Goal: Task Accomplishment & Management: Complete application form

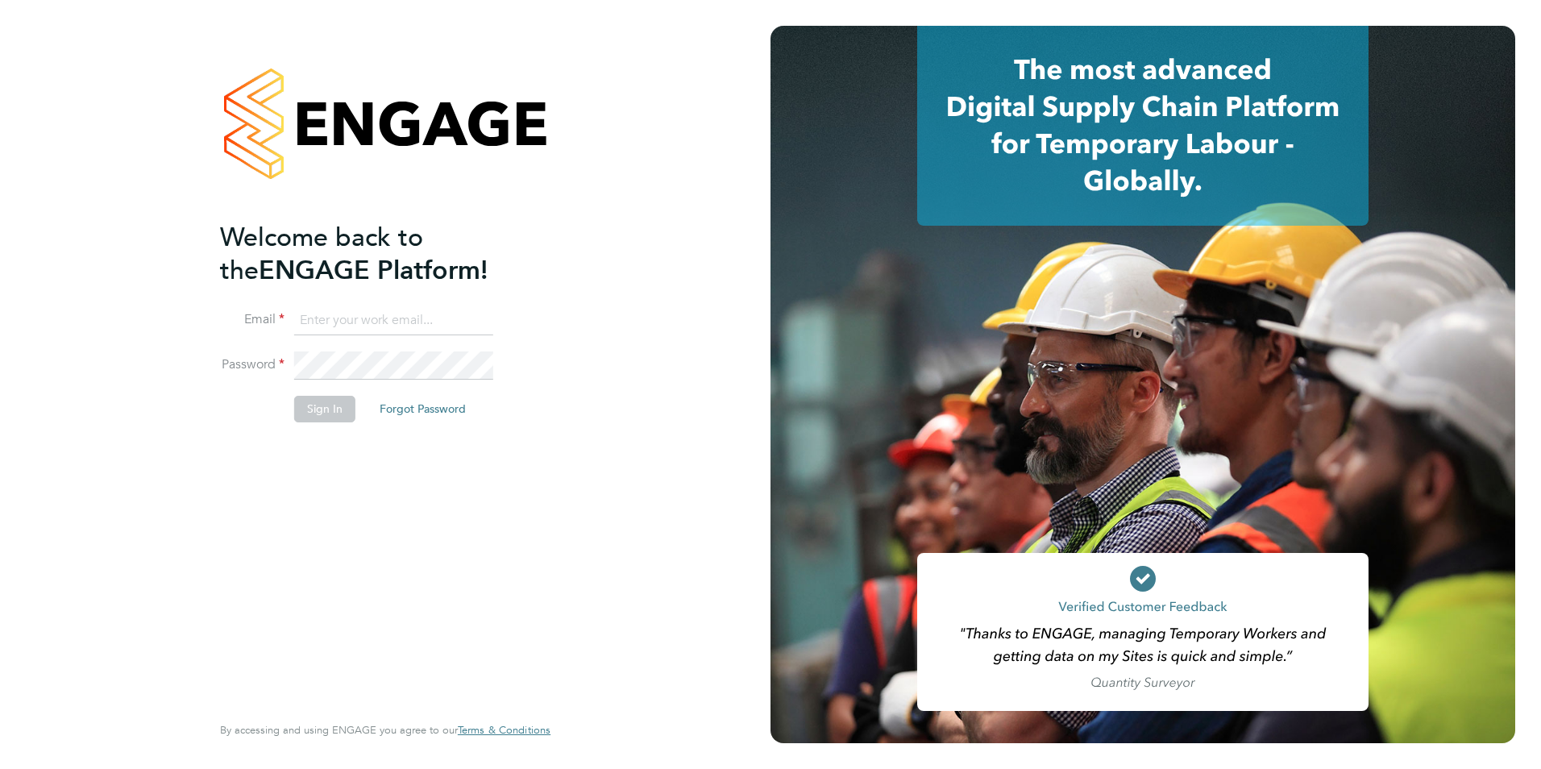
type input "[PERSON_NAME][EMAIL_ADDRESS][DOMAIN_NAME]"
click at [314, 412] on button "Sign In" at bounding box center [324, 409] width 61 height 26
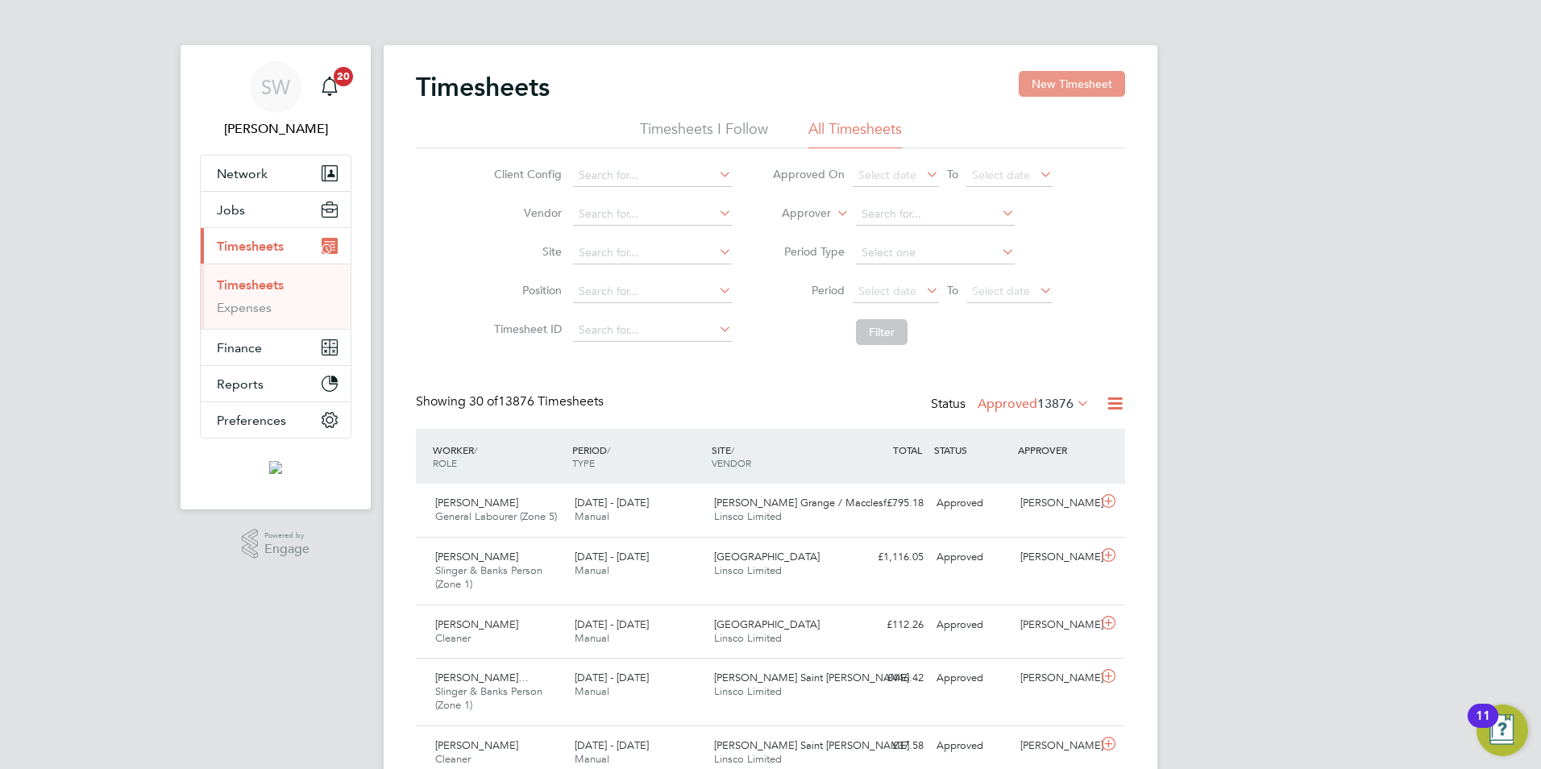
click at [1066, 86] on button "New Timesheet" at bounding box center [1072, 84] width 106 height 26
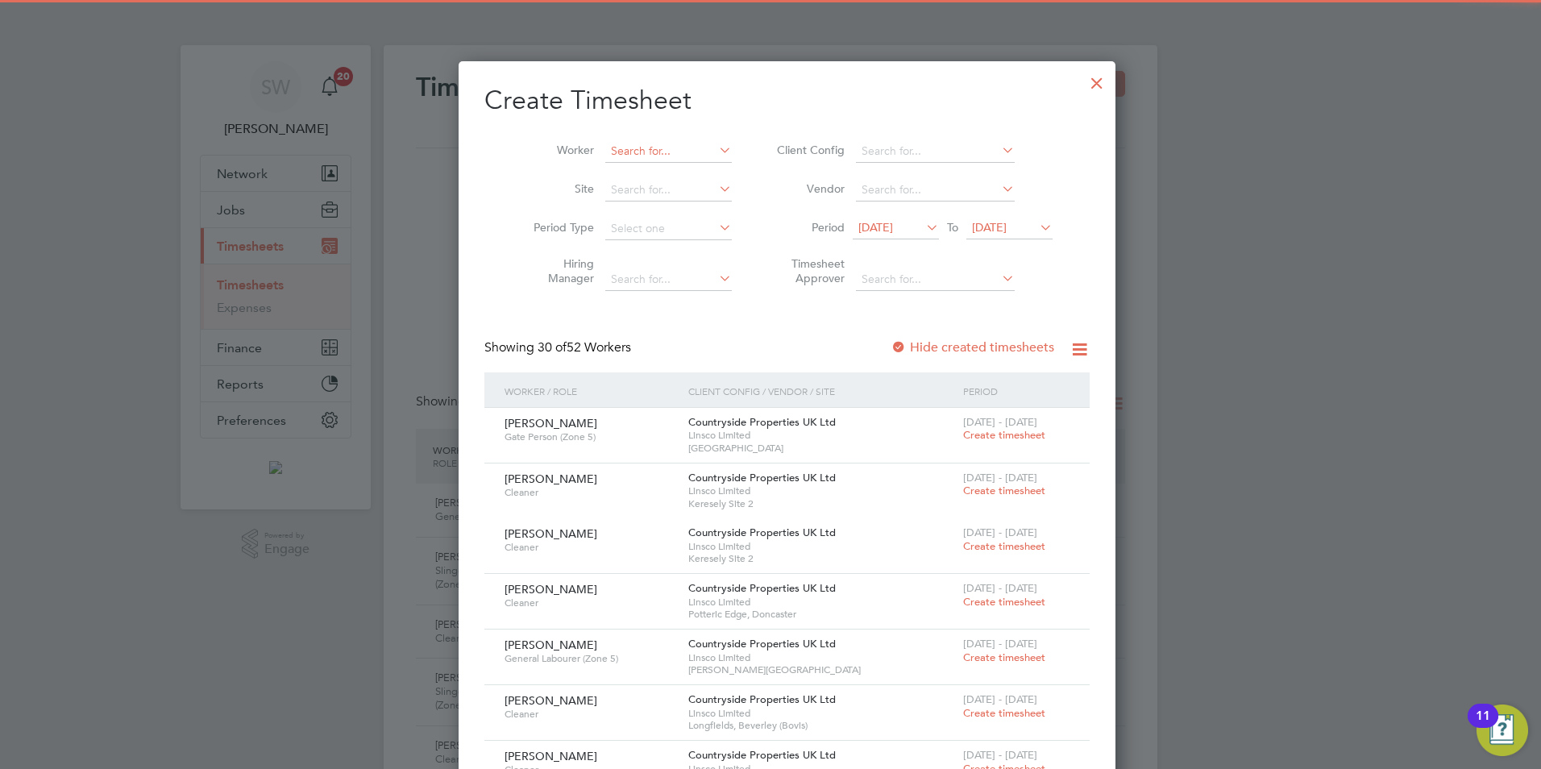
click at [659, 150] on input at bounding box center [668, 151] width 127 height 23
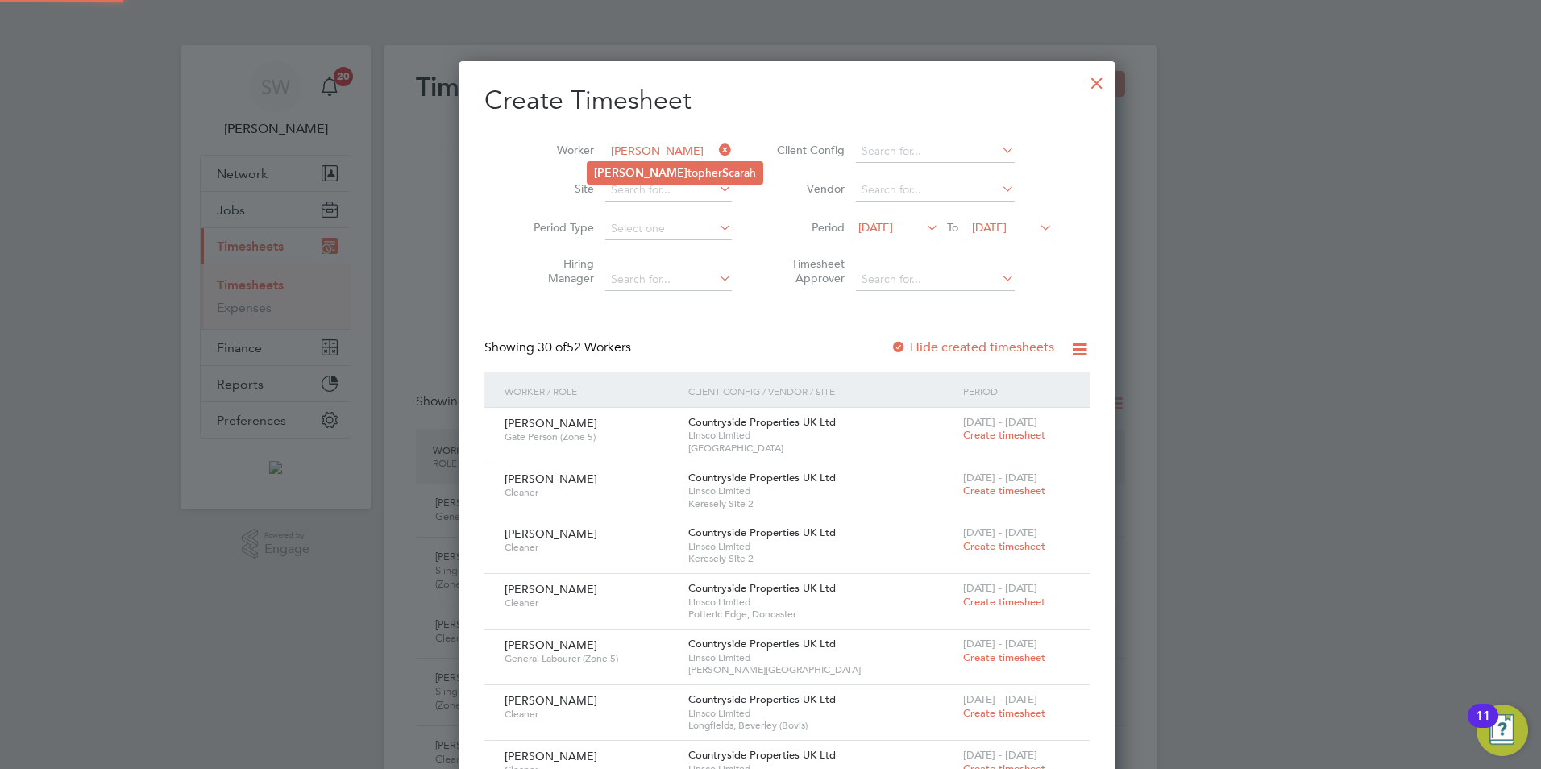
click at [722, 166] on b "Sc" at bounding box center [728, 173] width 12 height 14
type input "Christopher Scarah"
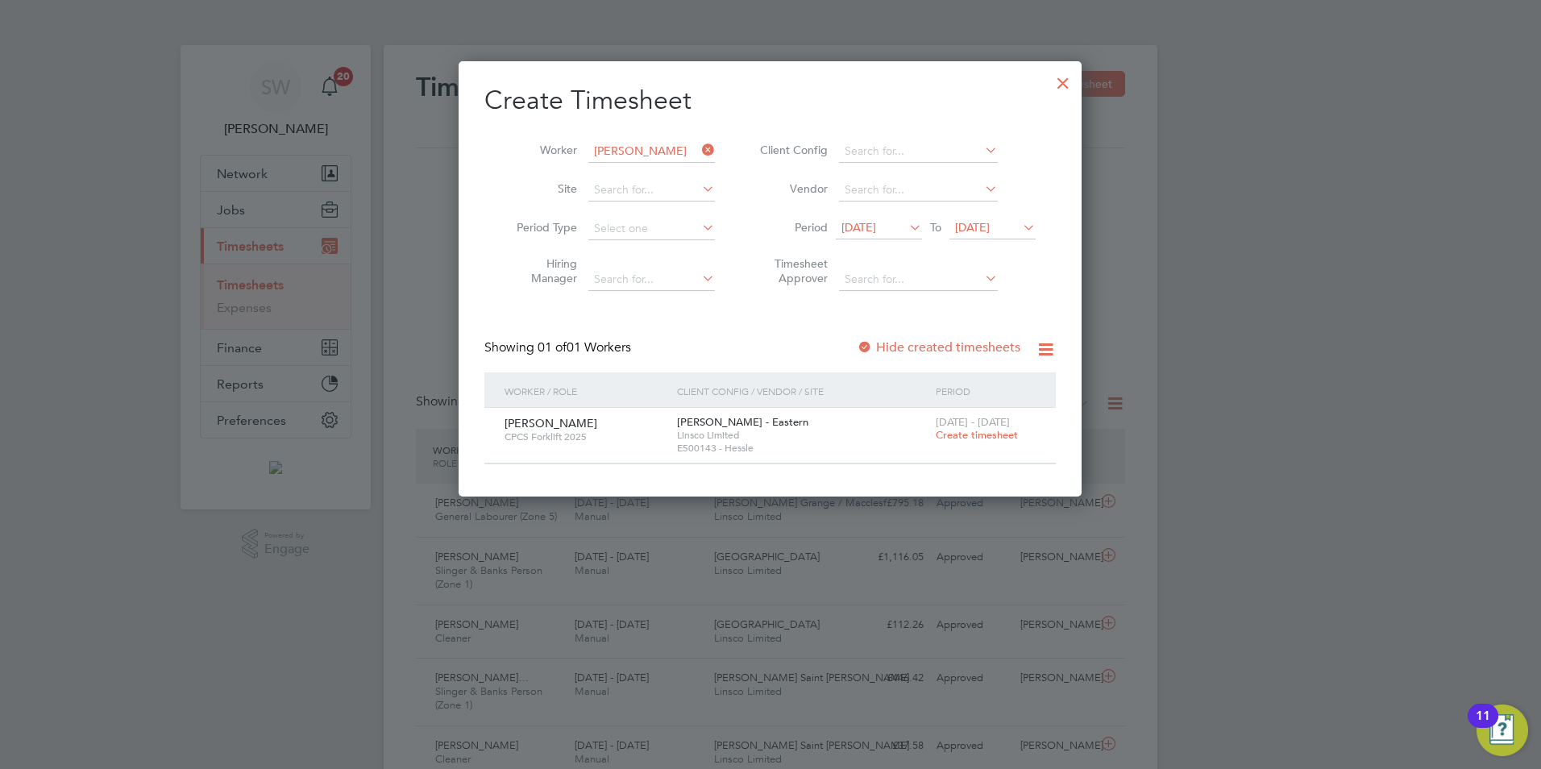
click at [994, 438] on span "Create timesheet" at bounding box center [977, 435] width 82 height 14
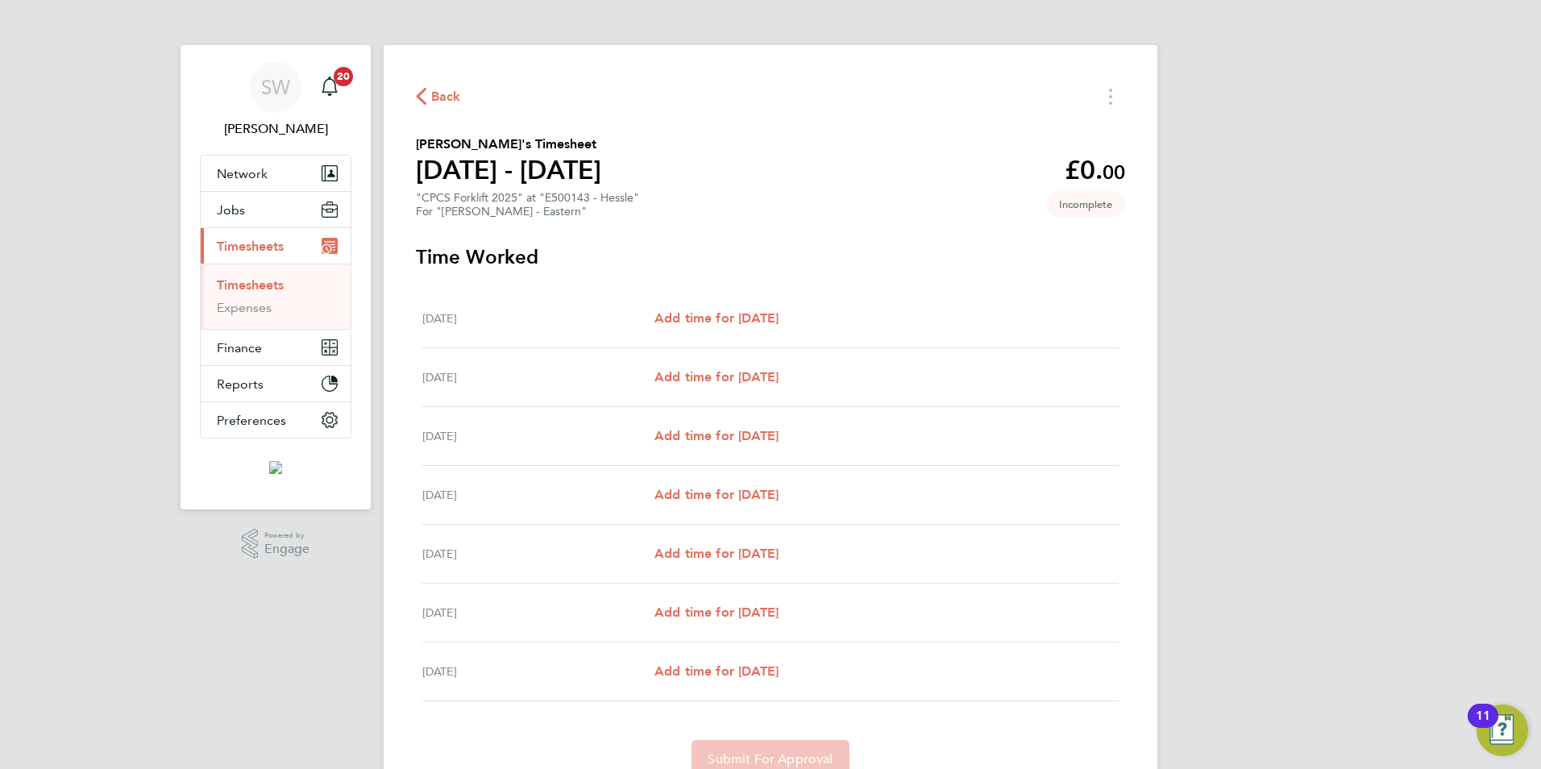
click at [723, 449] on div "Mon 22 Sep Add time for Mon 22 Sep Add time for Mon 22 Sep" at bounding box center [770, 436] width 697 height 59
click at [721, 439] on span "Add time for Mon 22 Sep" at bounding box center [717, 435] width 124 height 15
select select "60"
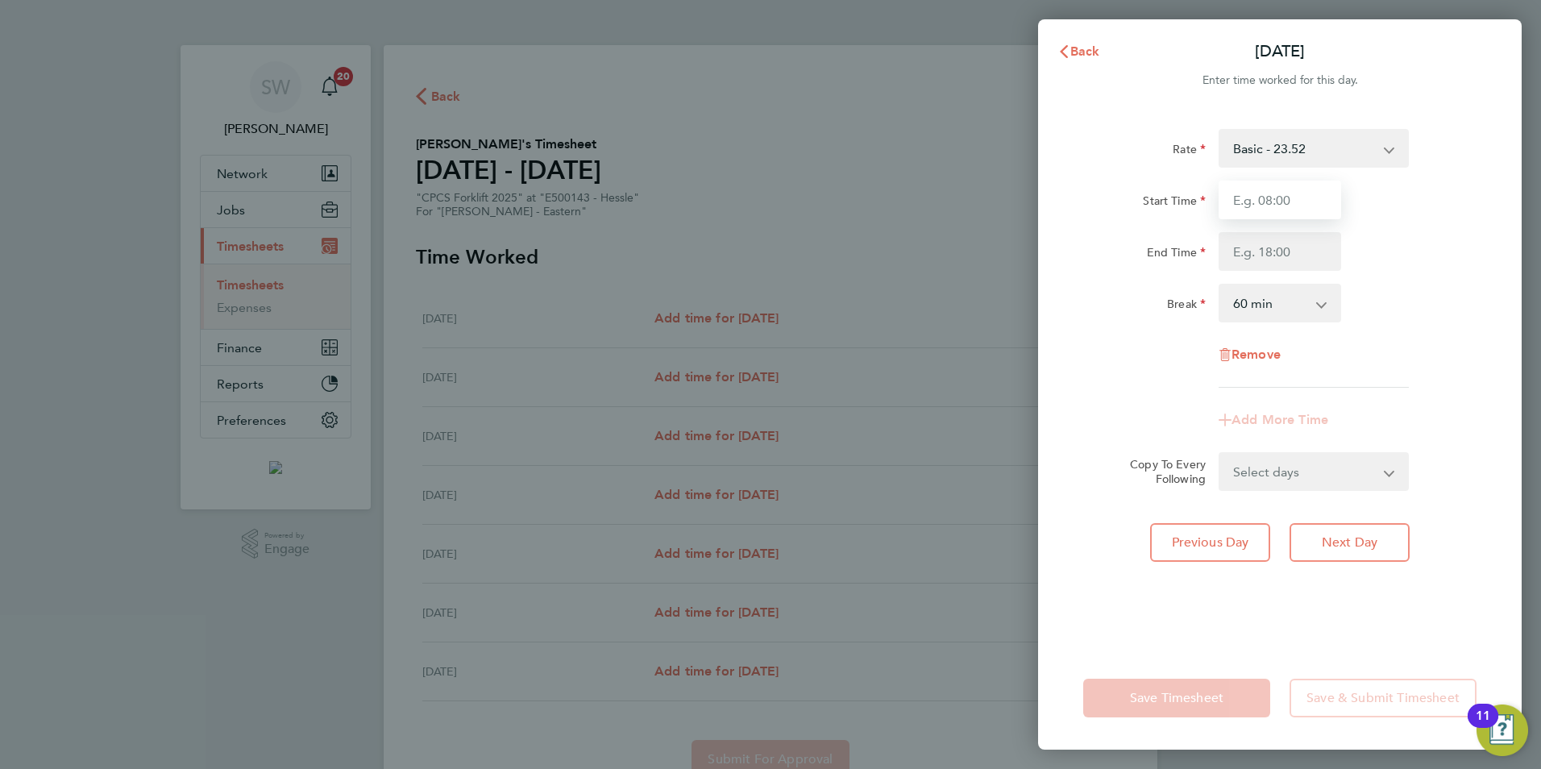
click at [1281, 192] on input "Start Time" at bounding box center [1280, 200] width 123 height 39
type input "07:00"
click at [1261, 254] on input "End Time" at bounding box center [1280, 251] width 123 height 39
click at [1233, 293] on select "0 min 15 min 30 min 45 min 60 min 75 min 90 min" at bounding box center [1271, 302] width 100 height 35
select select "30"
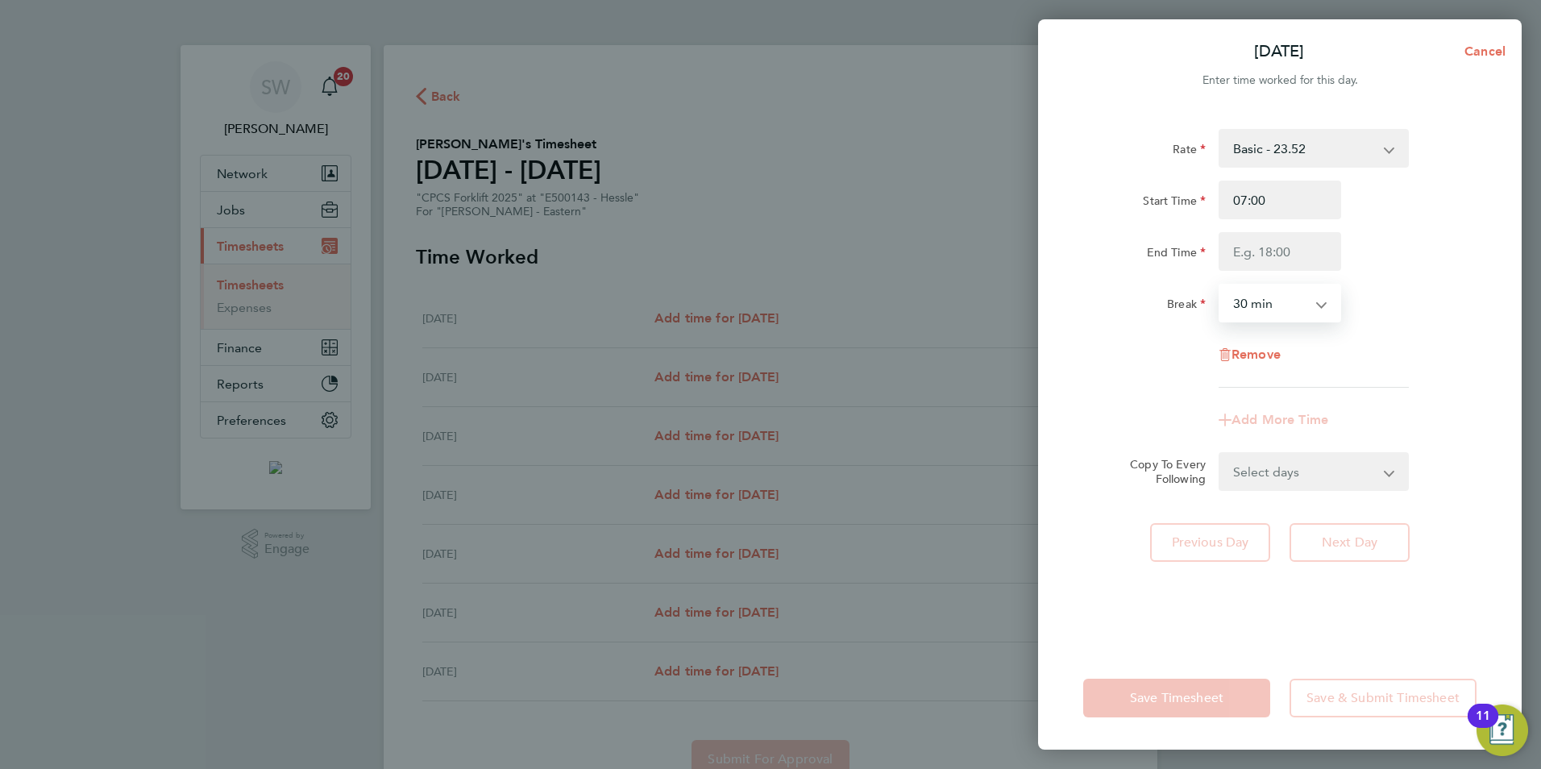
click at [1221, 285] on select "0 min 15 min 30 min 45 min 60 min 75 min 90 min" at bounding box center [1271, 302] width 100 height 35
click at [1246, 243] on input "End Time" at bounding box center [1280, 251] width 123 height 39
type input "16:30"
click at [1383, 237] on div "End Time 16:30" at bounding box center [1280, 251] width 406 height 39
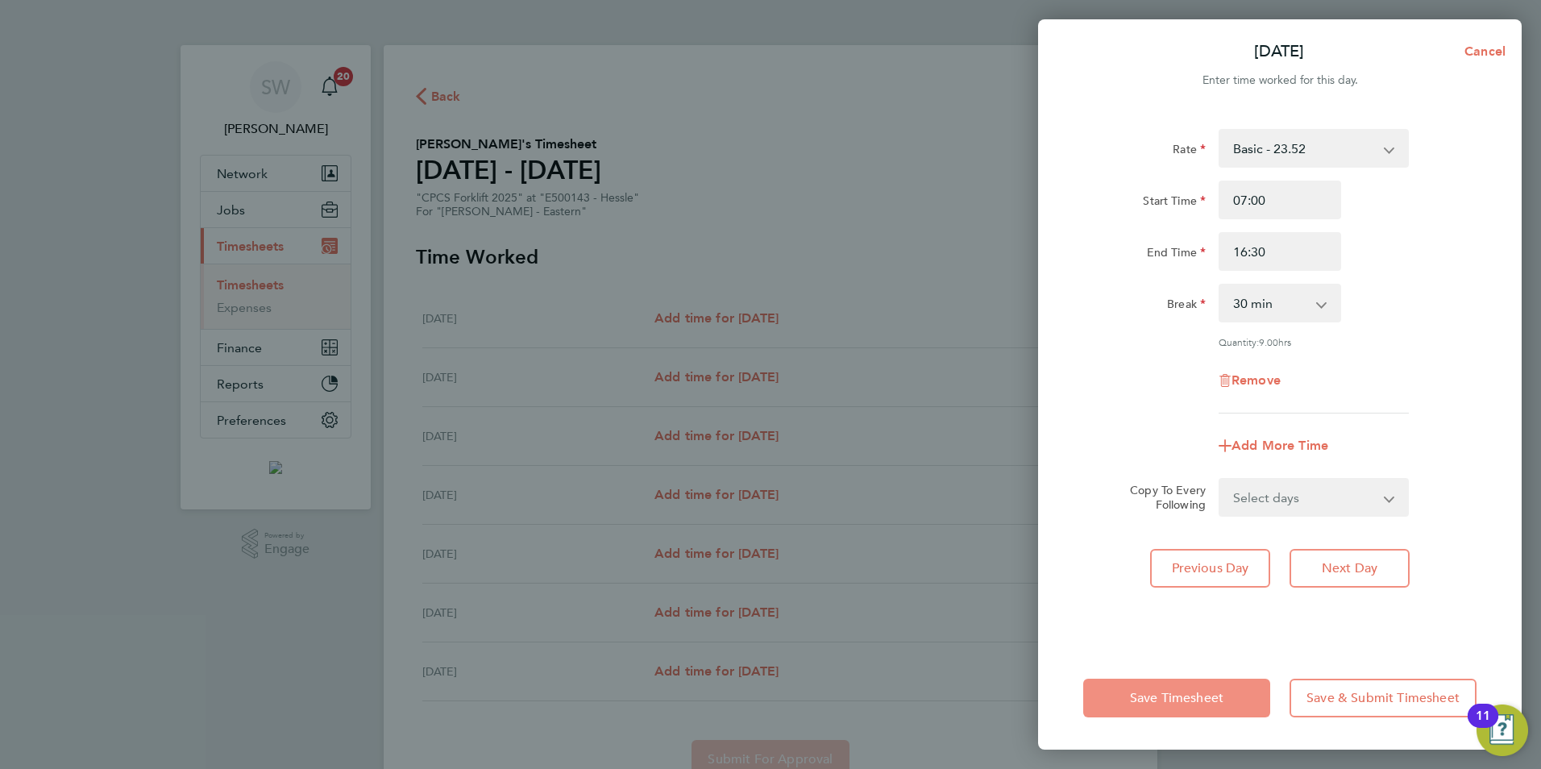
click at [1191, 694] on span "Save Timesheet" at bounding box center [1177, 698] width 94 height 16
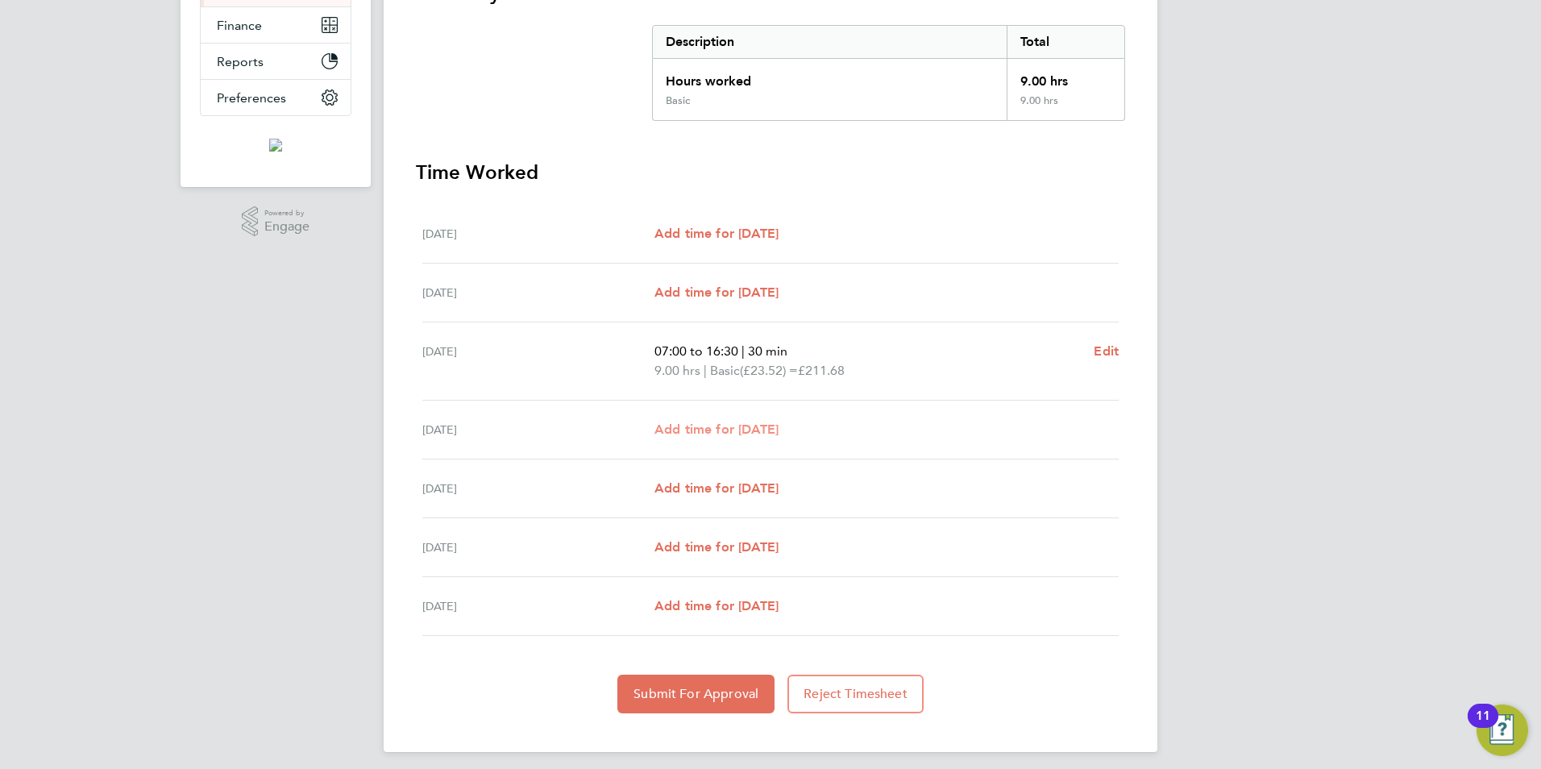
click at [779, 420] on link "Add time for Tue 23 Sep" at bounding box center [717, 429] width 124 height 19
select select "60"
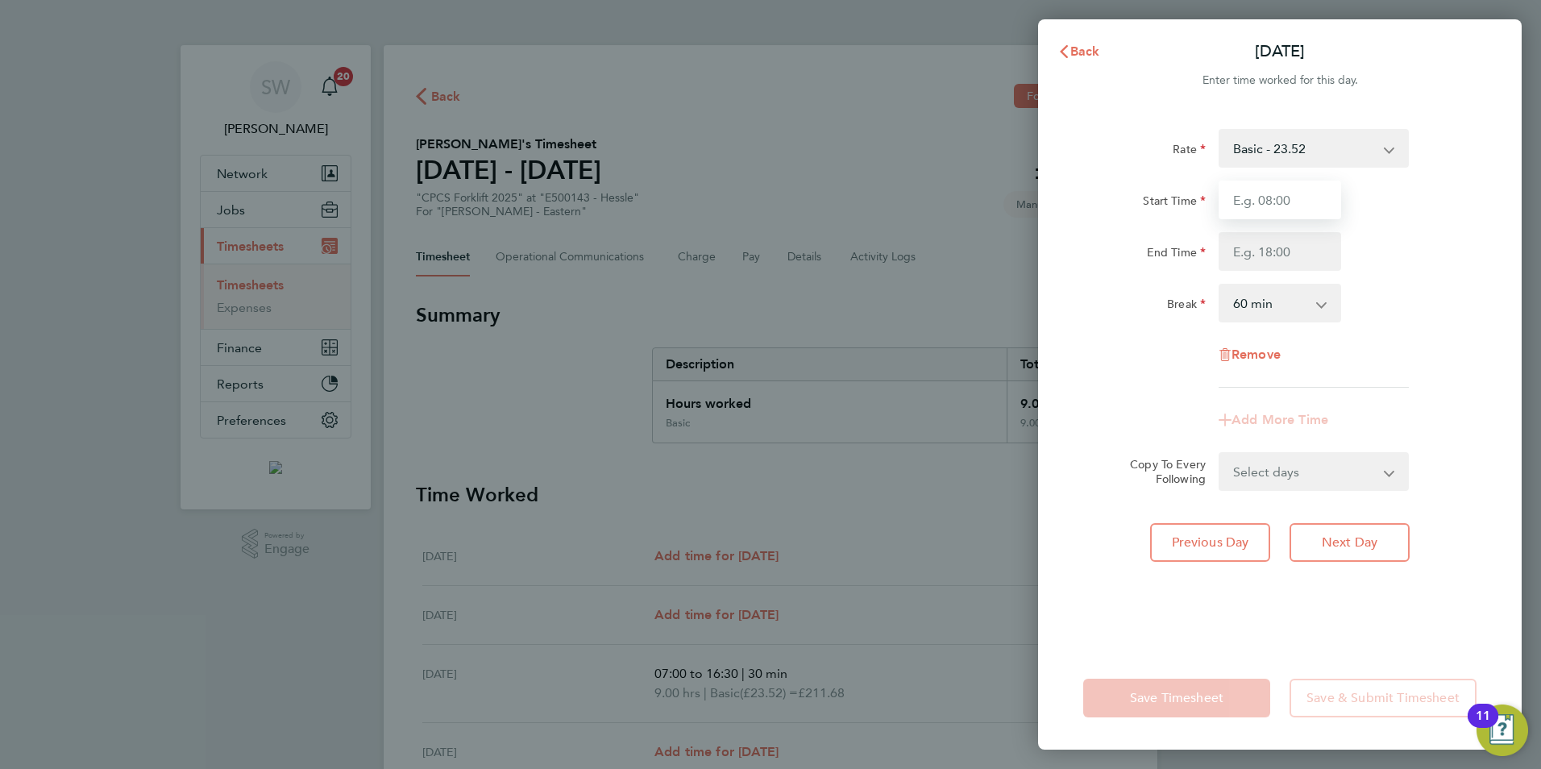
click at [1264, 191] on input "Start Time" at bounding box center [1280, 200] width 123 height 39
type input "07:00"
type input "16:30"
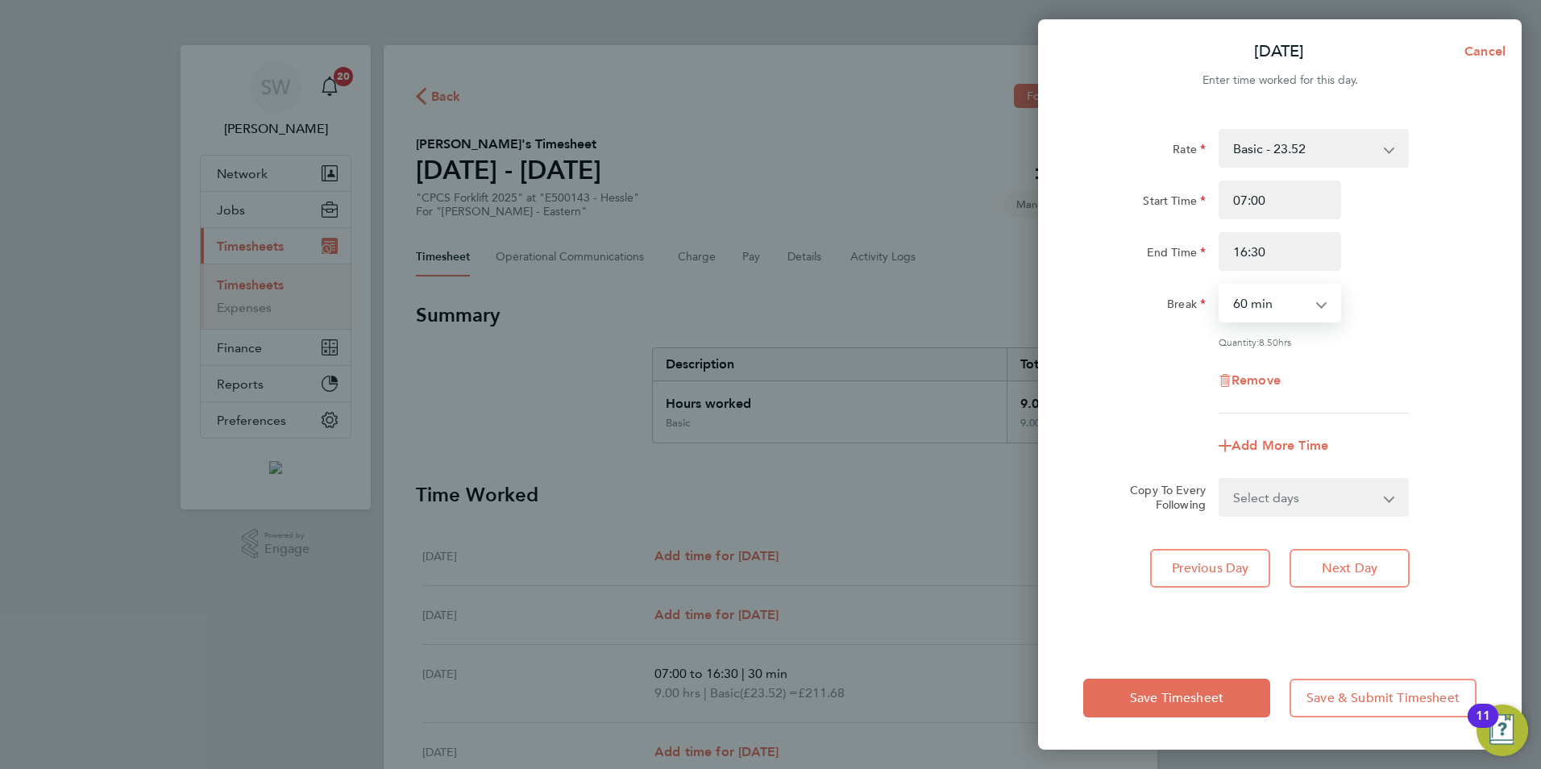
click at [1252, 293] on select "0 min 15 min 30 min 45 min 60 min 75 min 90 min" at bounding box center [1271, 302] width 100 height 35
select select "30"
click at [1221, 285] on select "0 min 15 min 30 min 45 min 60 min 75 min 90 min" at bounding box center [1271, 302] width 100 height 35
click at [1171, 367] on div "Remove" at bounding box center [1280, 380] width 406 height 39
click at [1171, 689] on button "Save Timesheet" at bounding box center [1177, 698] width 187 height 39
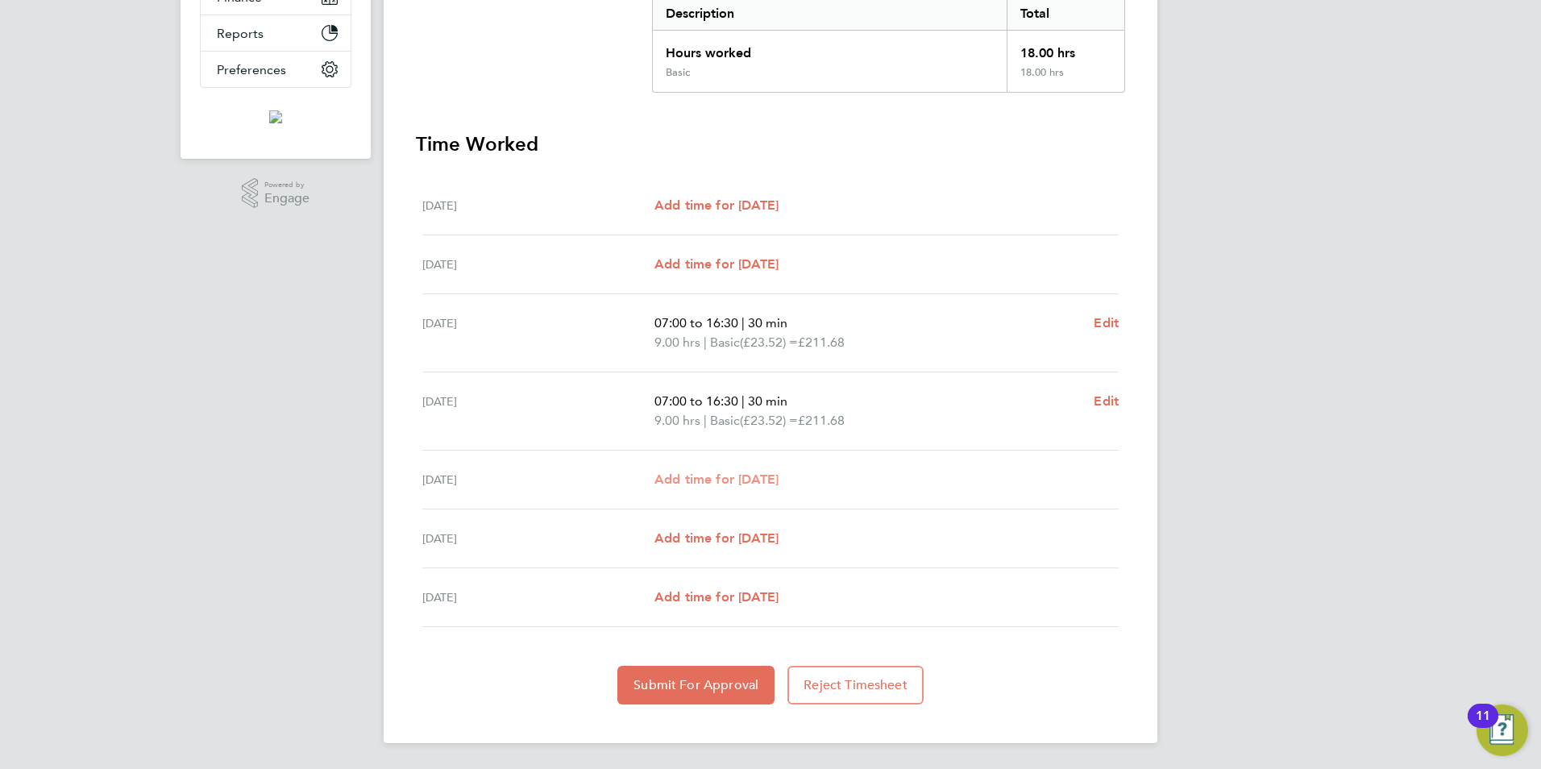
click at [779, 470] on link "Add time for Wed 24 Sep" at bounding box center [717, 479] width 124 height 19
select select "60"
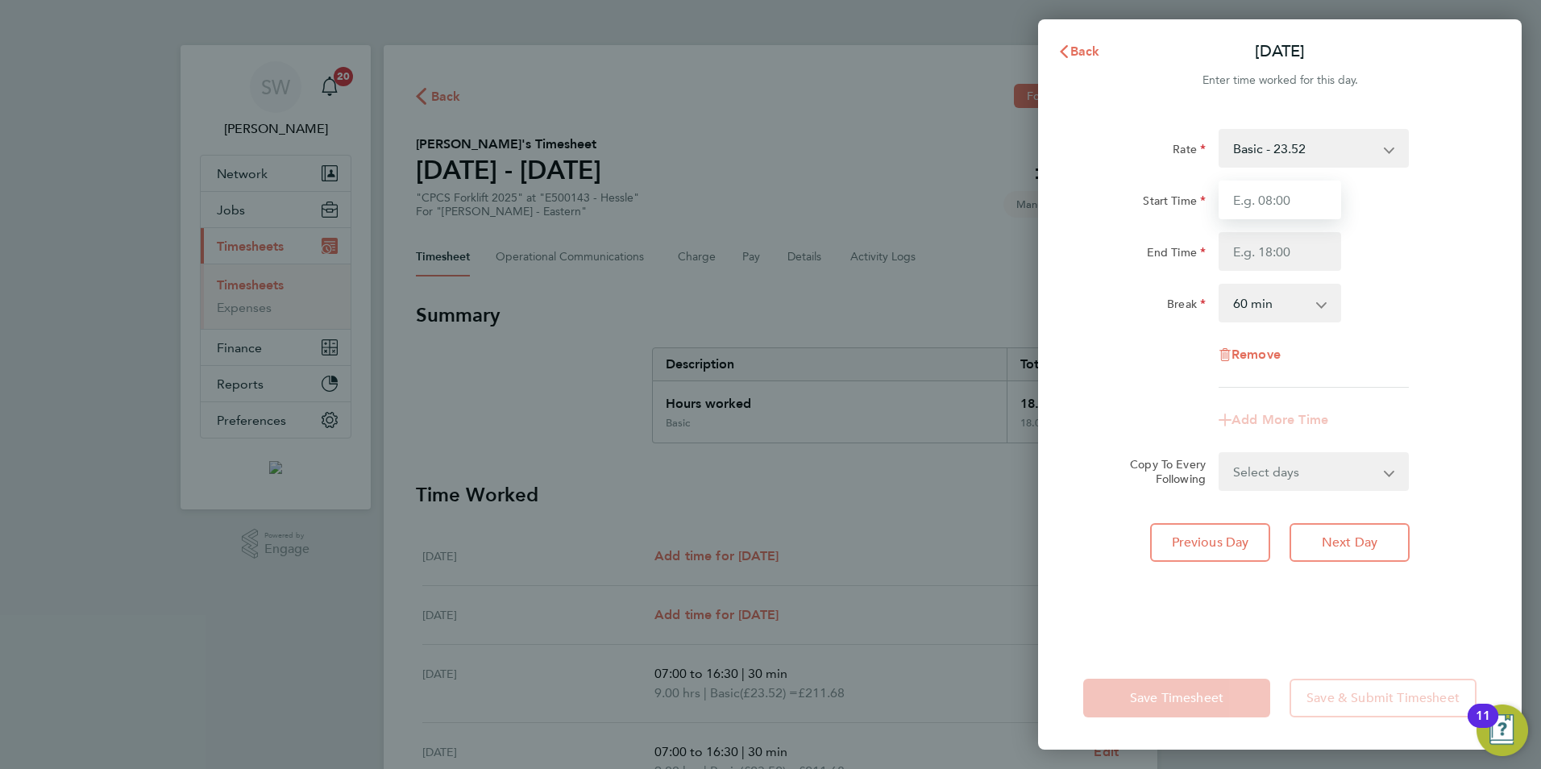
click at [1253, 209] on input "Start Time" at bounding box center [1280, 200] width 123 height 39
type input "07:00"
type input "16:30"
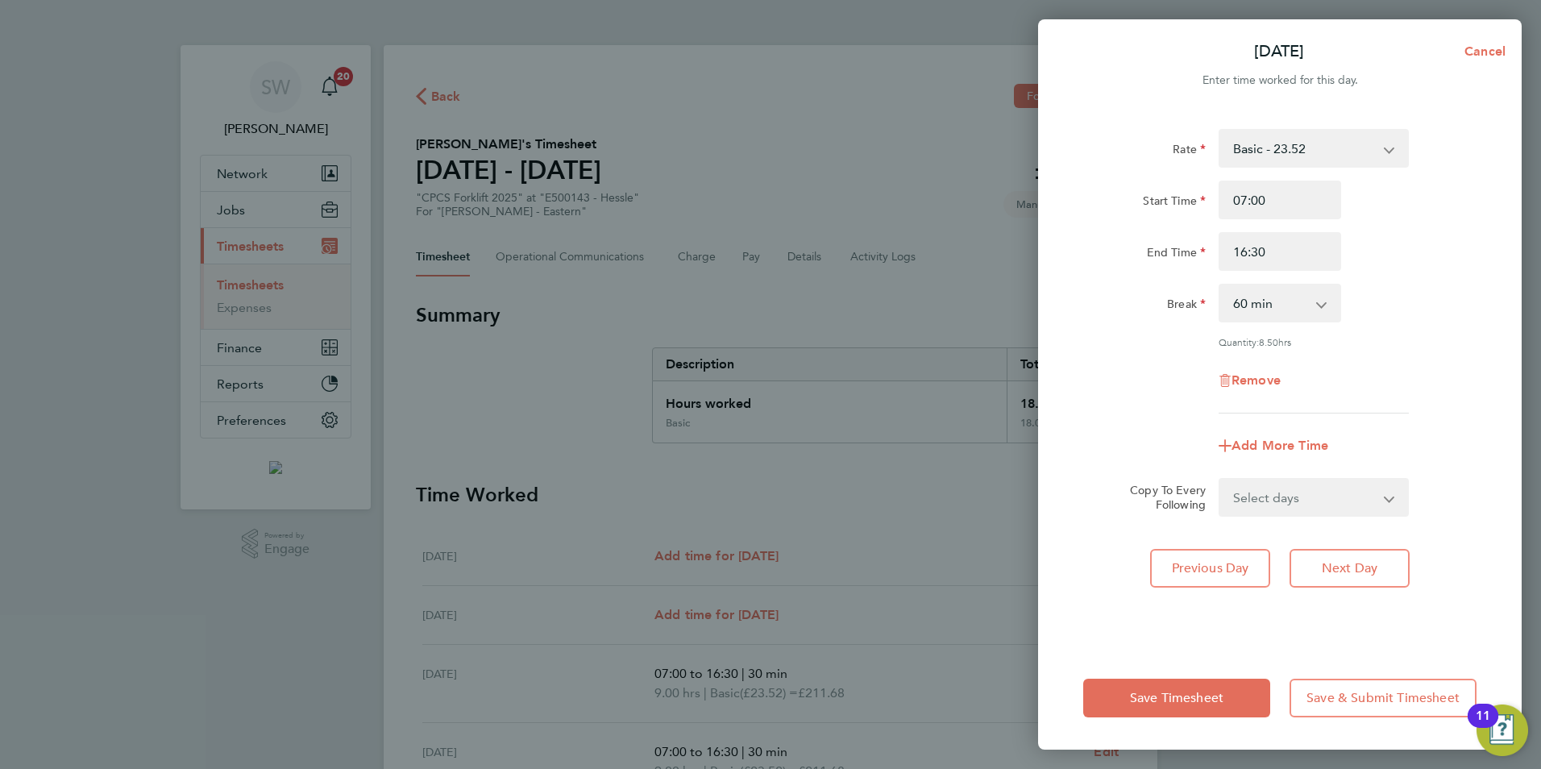
click at [1263, 320] on select "0 min 15 min 30 min 45 min 60 min 75 min 90 min" at bounding box center [1271, 302] width 100 height 35
select select "30"
click at [1221, 285] on select "0 min 15 min 30 min 45 min 60 min 75 min 90 min" at bounding box center [1271, 302] width 100 height 35
click at [1143, 371] on div "Remove" at bounding box center [1280, 380] width 406 height 39
click at [1179, 697] on span "Save Timesheet" at bounding box center [1177, 698] width 94 height 16
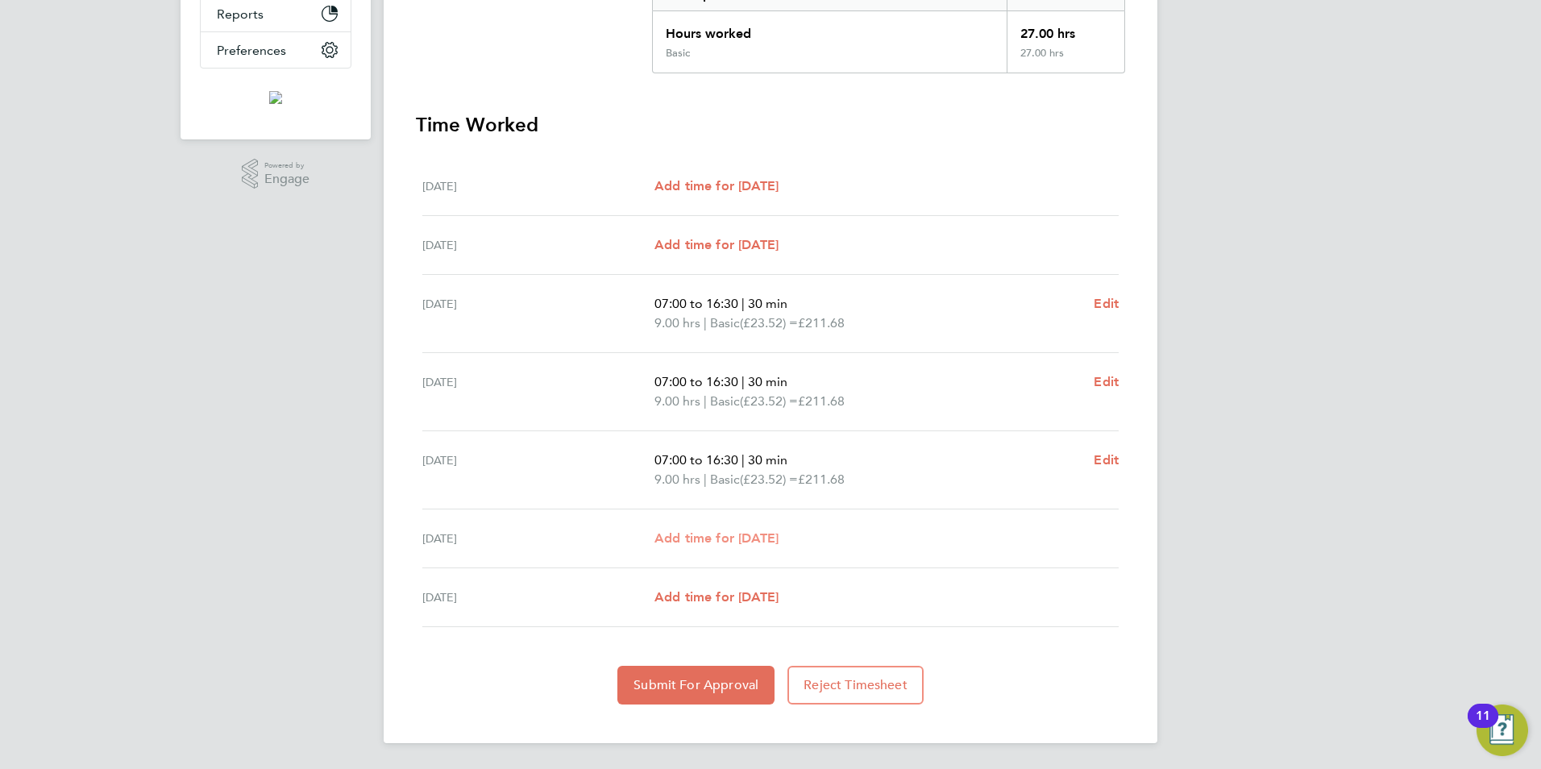
click at [754, 536] on span "Add time for Thu 25 Sep" at bounding box center [717, 537] width 124 height 15
select select "60"
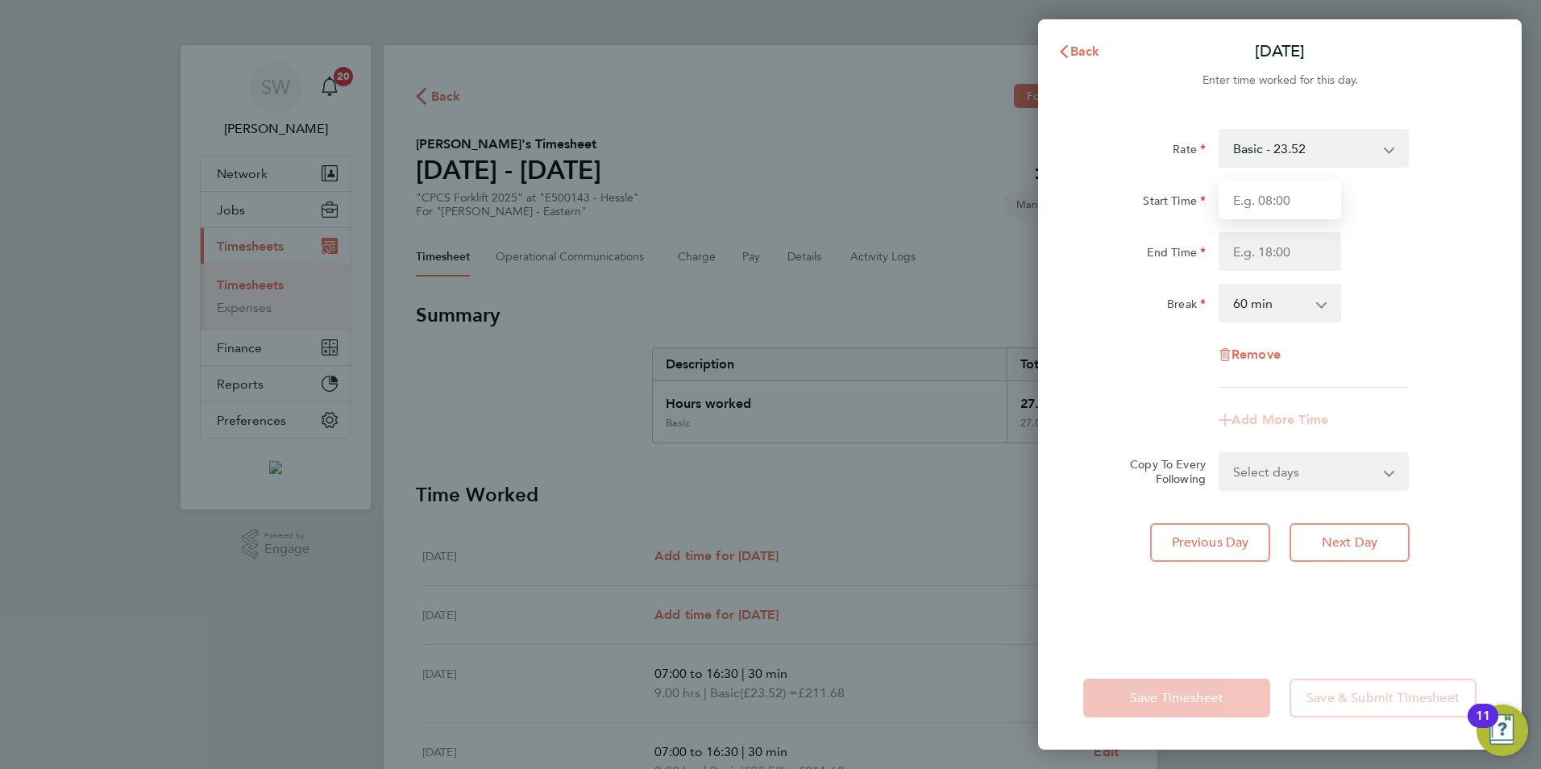
click at [1283, 194] on input "Start Time" at bounding box center [1280, 200] width 123 height 39
type input "07:00"
type input "16:30"
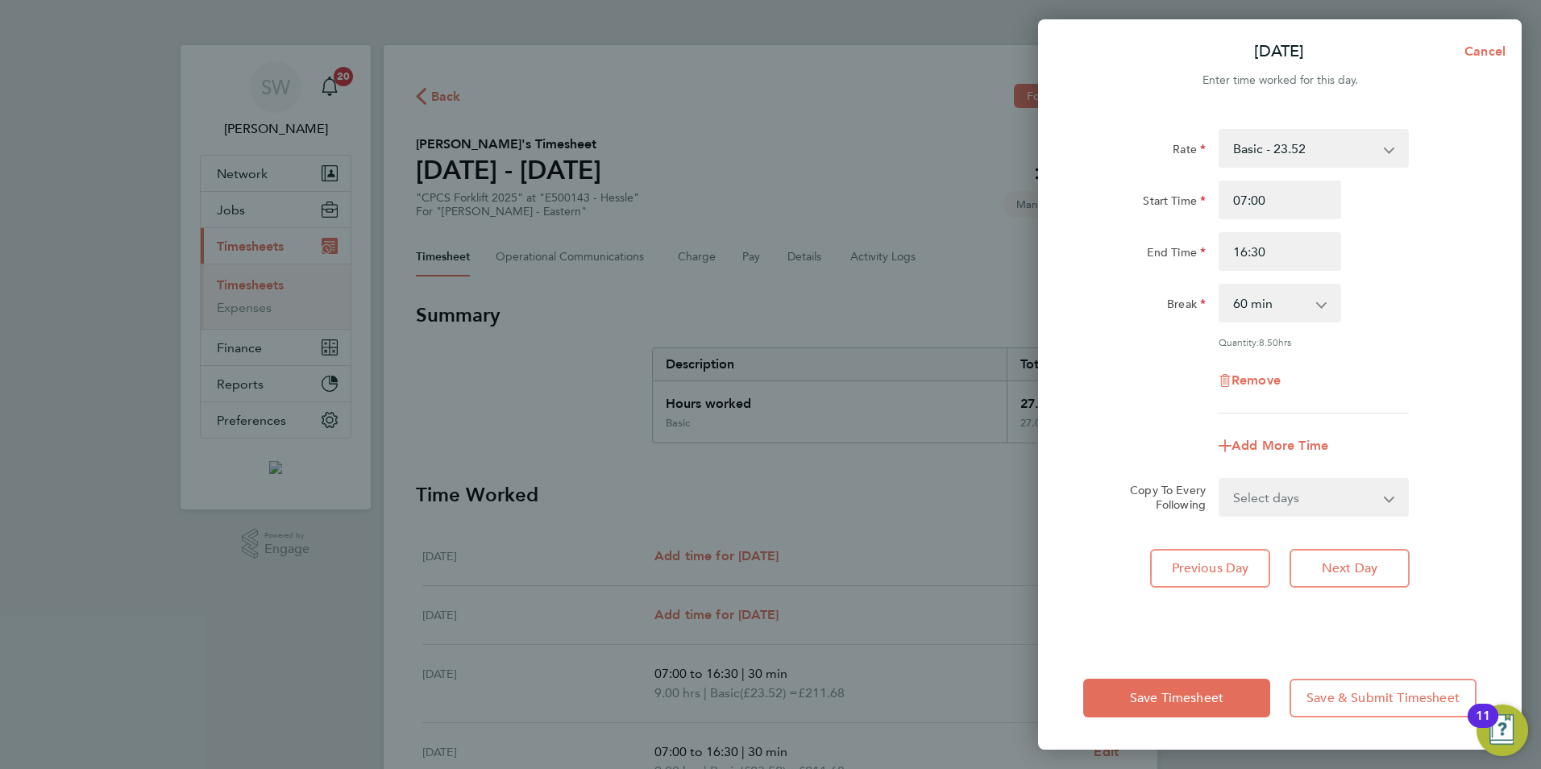
click at [1252, 303] on select "0 min 15 min 30 min 45 min 60 min 75 min 90 min" at bounding box center [1271, 302] width 100 height 35
select select "30"
click at [1221, 285] on select "0 min 15 min 30 min 45 min 60 min 75 min 90 min" at bounding box center [1271, 302] width 100 height 35
click at [1118, 362] on div "Remove" at bounding box center [1280, 380] width 406 height 39
click at [1143, 697] on span "Save Timesheet" at bounding box center [1177, 698] width 94 height 16
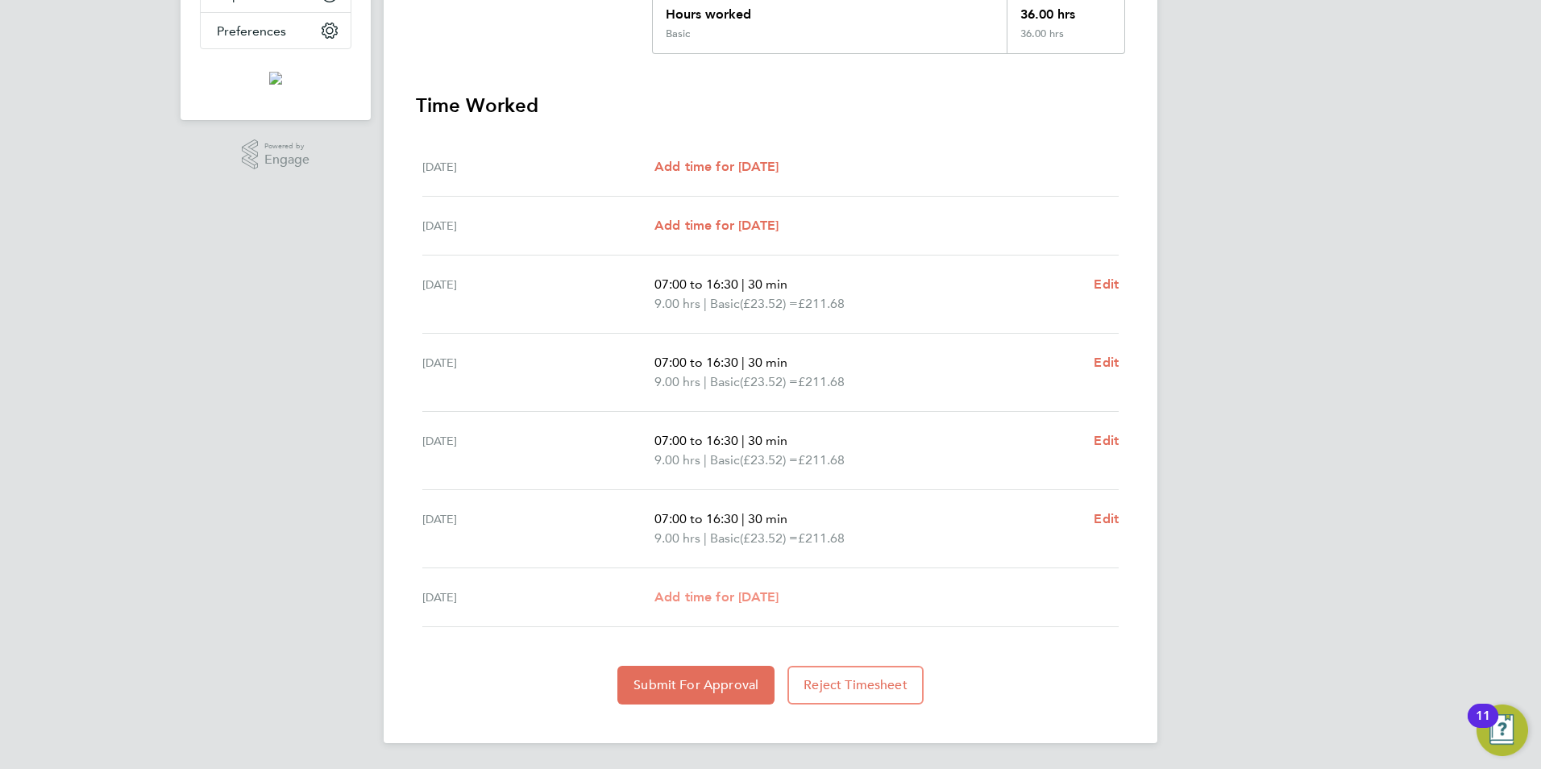
click at [756, 599] on span "Add time for Fri 26 Sep" at bounding box center [717, 596] width 124 height 15
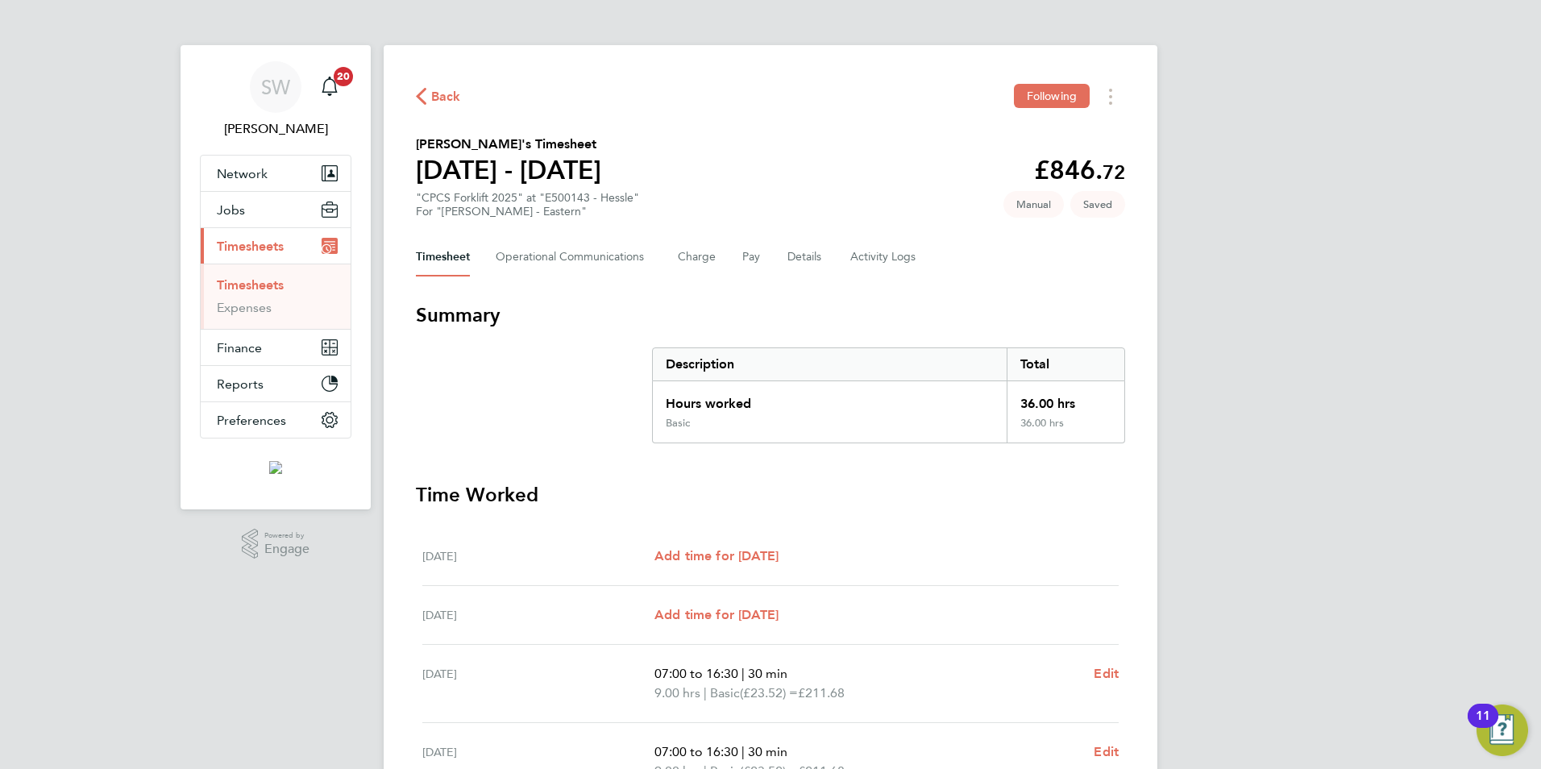
select select "60"
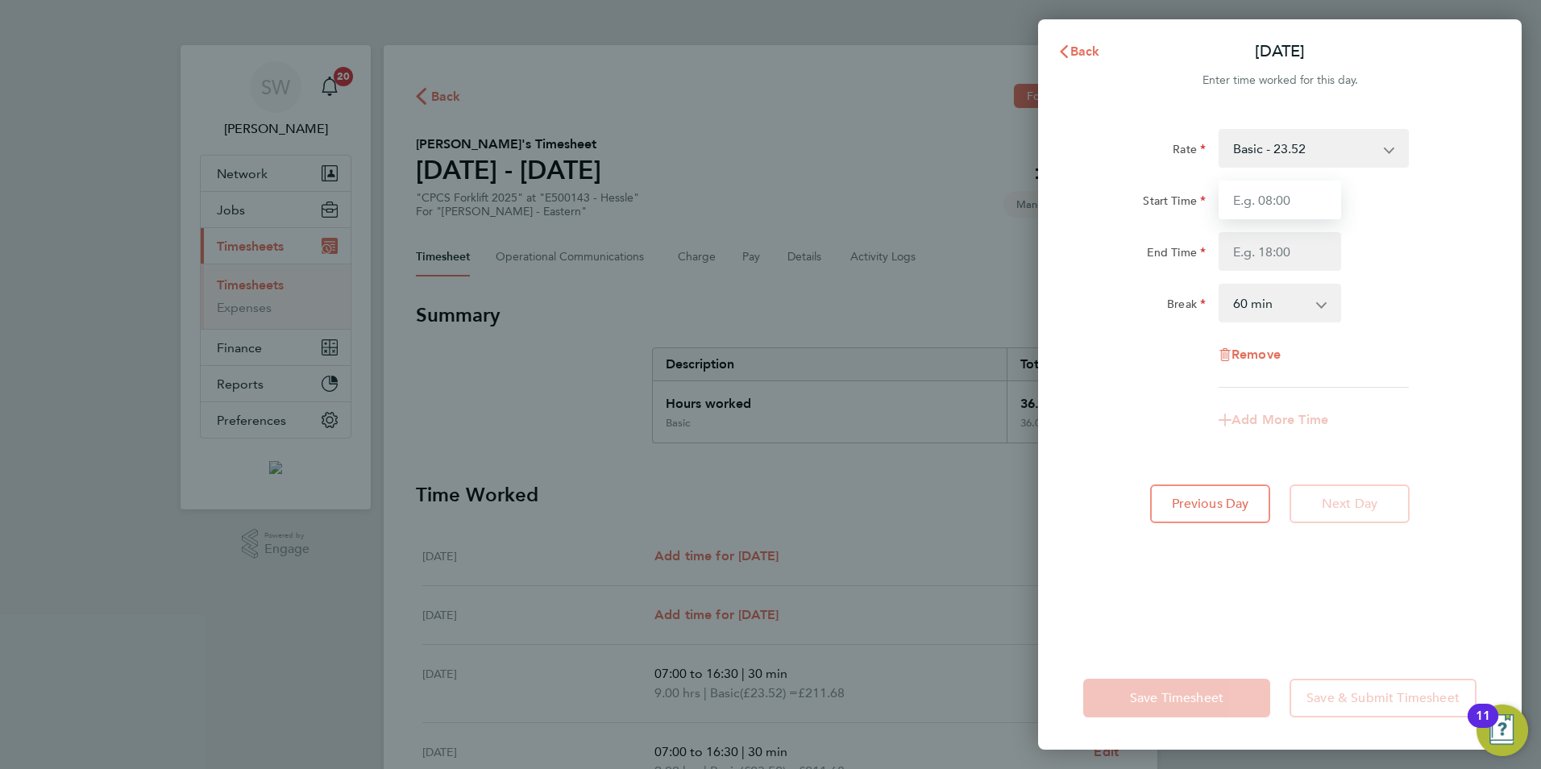
click at [1261, 196] on input "Start Time" at bounding box center [1280, 200] width 123 height 39
type input "07:00"
type input "16:30"
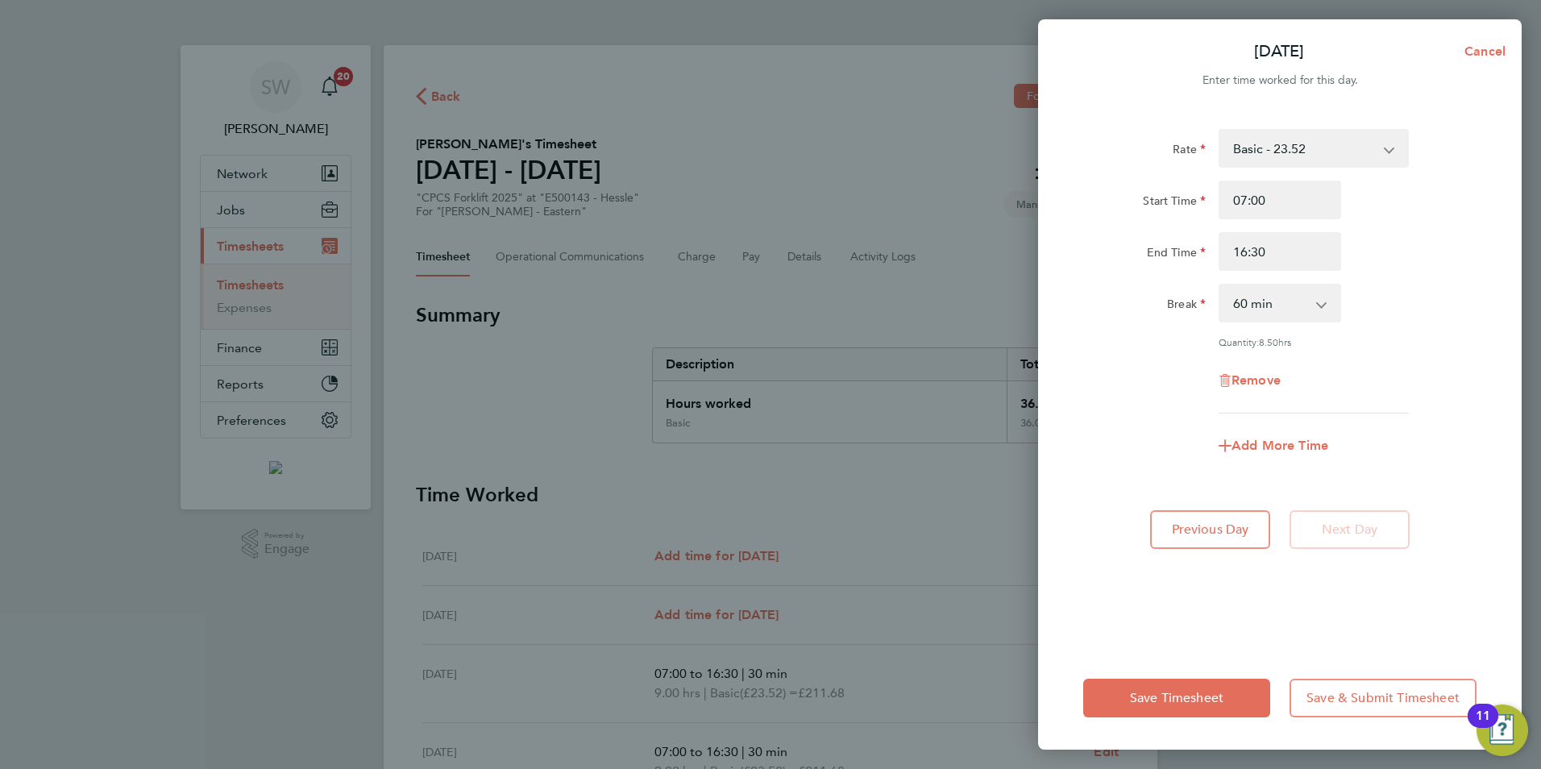
click at [1268, 300] on select "0 min 15 min 30 min 45 min 60 min 75 min 90 min" at bounding box center [1271, 302] width 100 height 35
select select "30"
click at [1221, 285] on select "0 min 15 min 30 min 45 min 60 min 75 min 90 min" at bounding box center [1271, 302] width 100 height 35
drag, startPoint x: 1270, startPoint y: 249, endPoint x: 1144, endPoint y: 252, distance: 125.8
click at [1144, 252] on div "End Time 16:30" at bounding box center [1280, 251] width 406 height 39
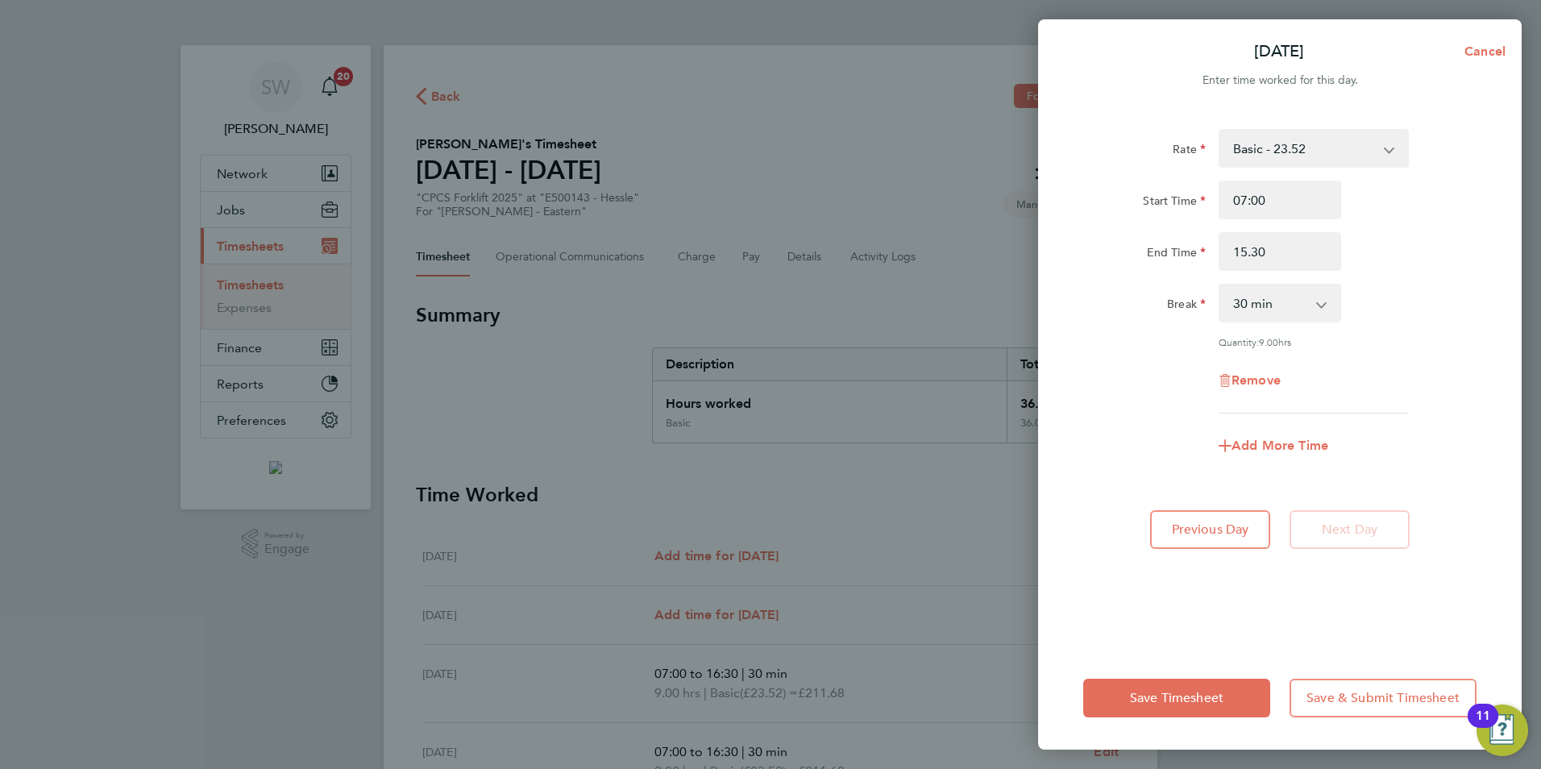
type input "15:30"
click at [1427, 286] on div "Break 0 min 15 min 30 min 45 min 60 min 75 min 90 min" at bounding box center [1280, 303] width 406 height 39
click at [1142, 722] on div "Save Timesheet Save & Submit Timesheet" at bounding box center [1280, 698] width 484 height 103
click at [1146, 709] on button "Save Timesheet" at bounding box center [1177, 698] width 187 height 39
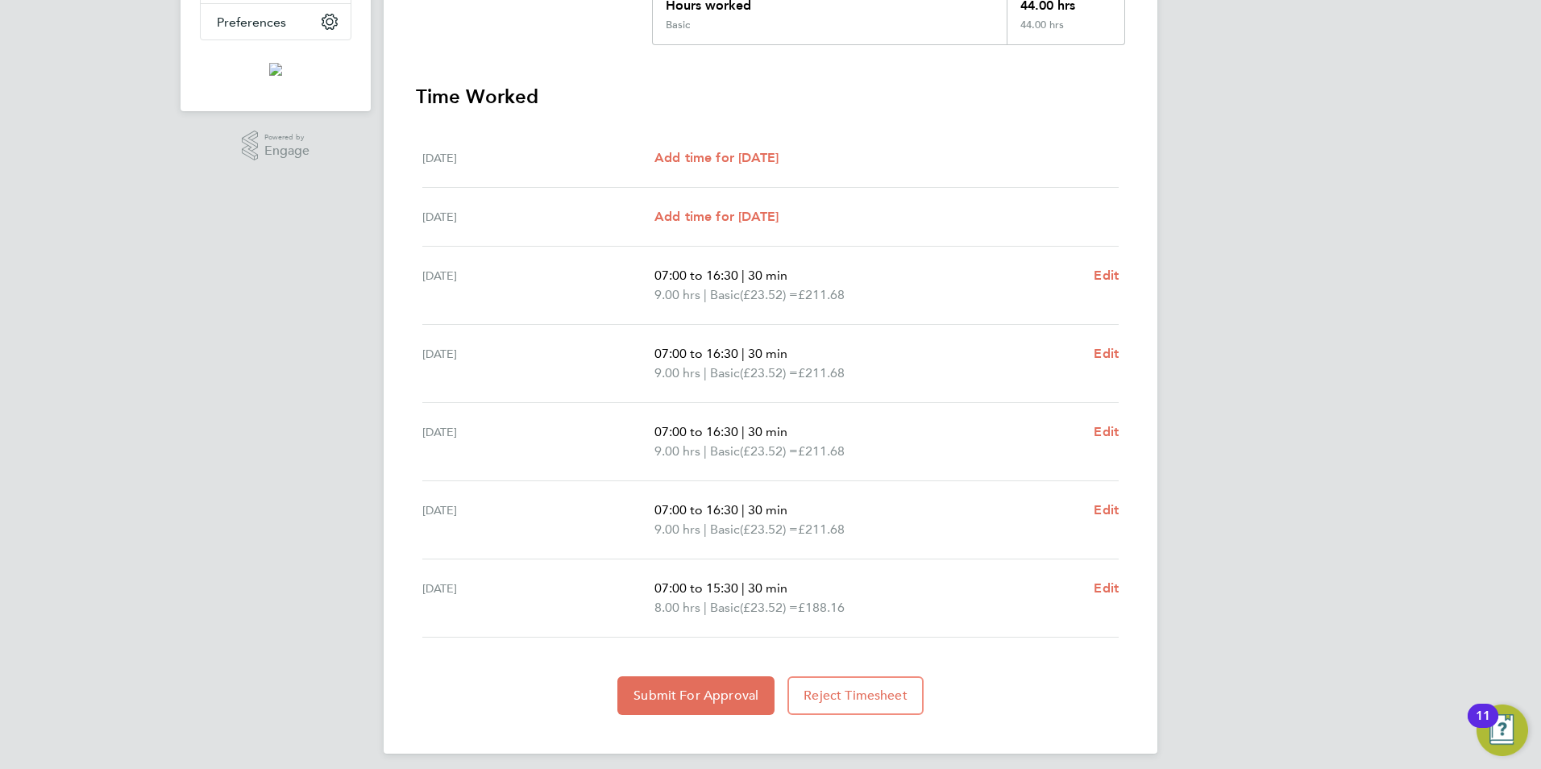
scroll to position [403, 0]
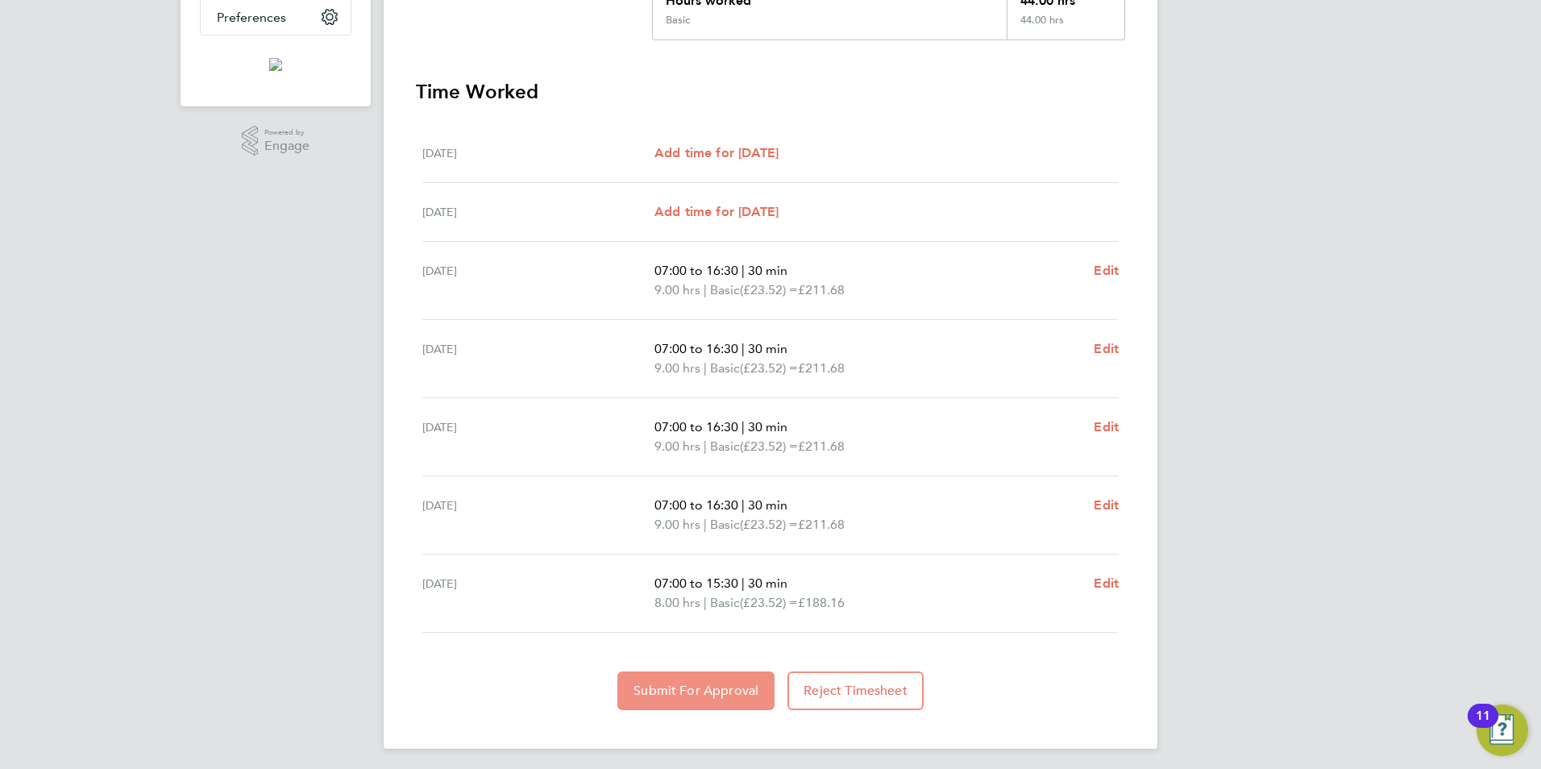
click at [723, 692] on span "Submit For Approval" at bounding box center [696, 691] width 125 height 16
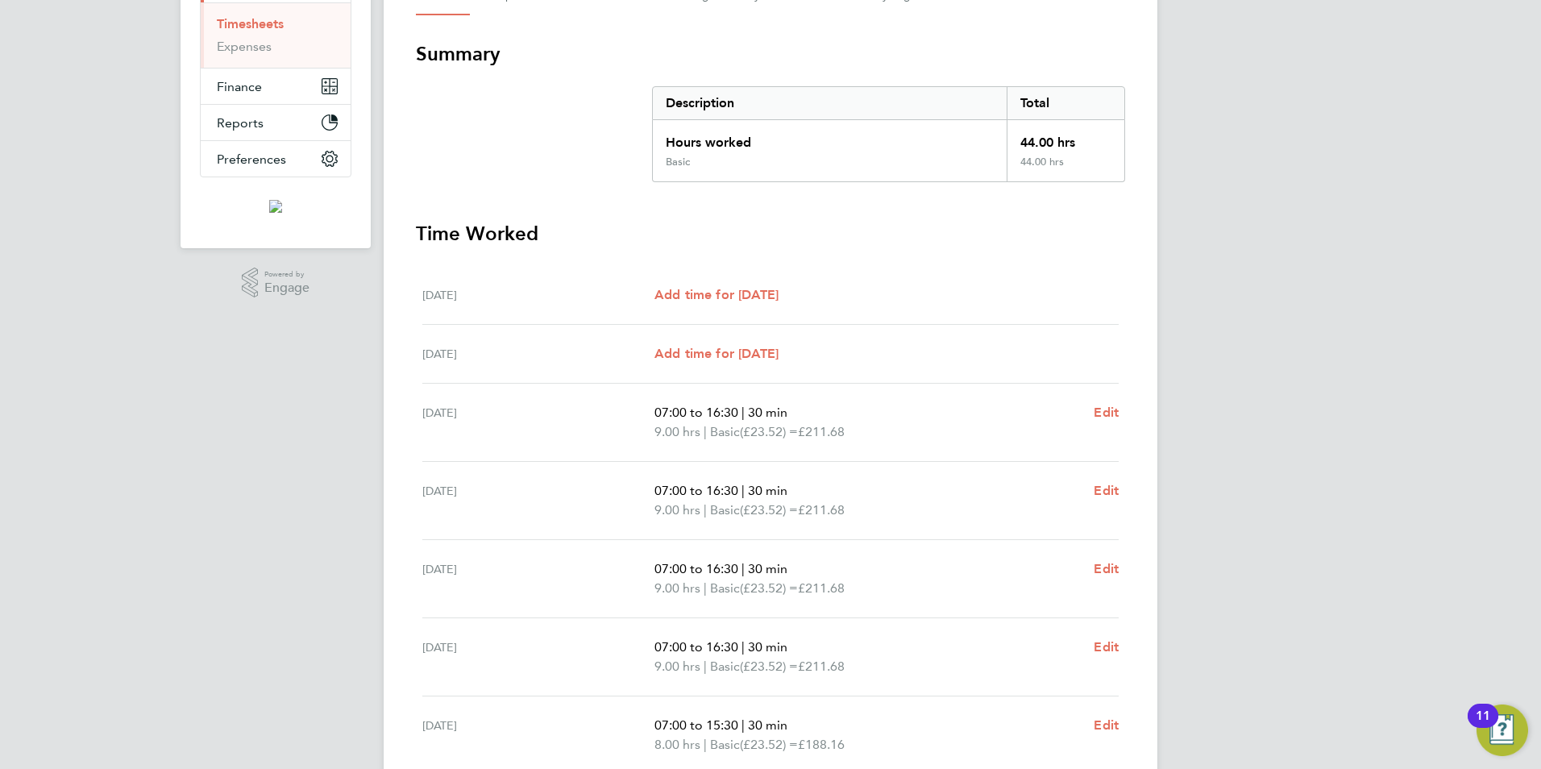
scroll to position [0, 0]
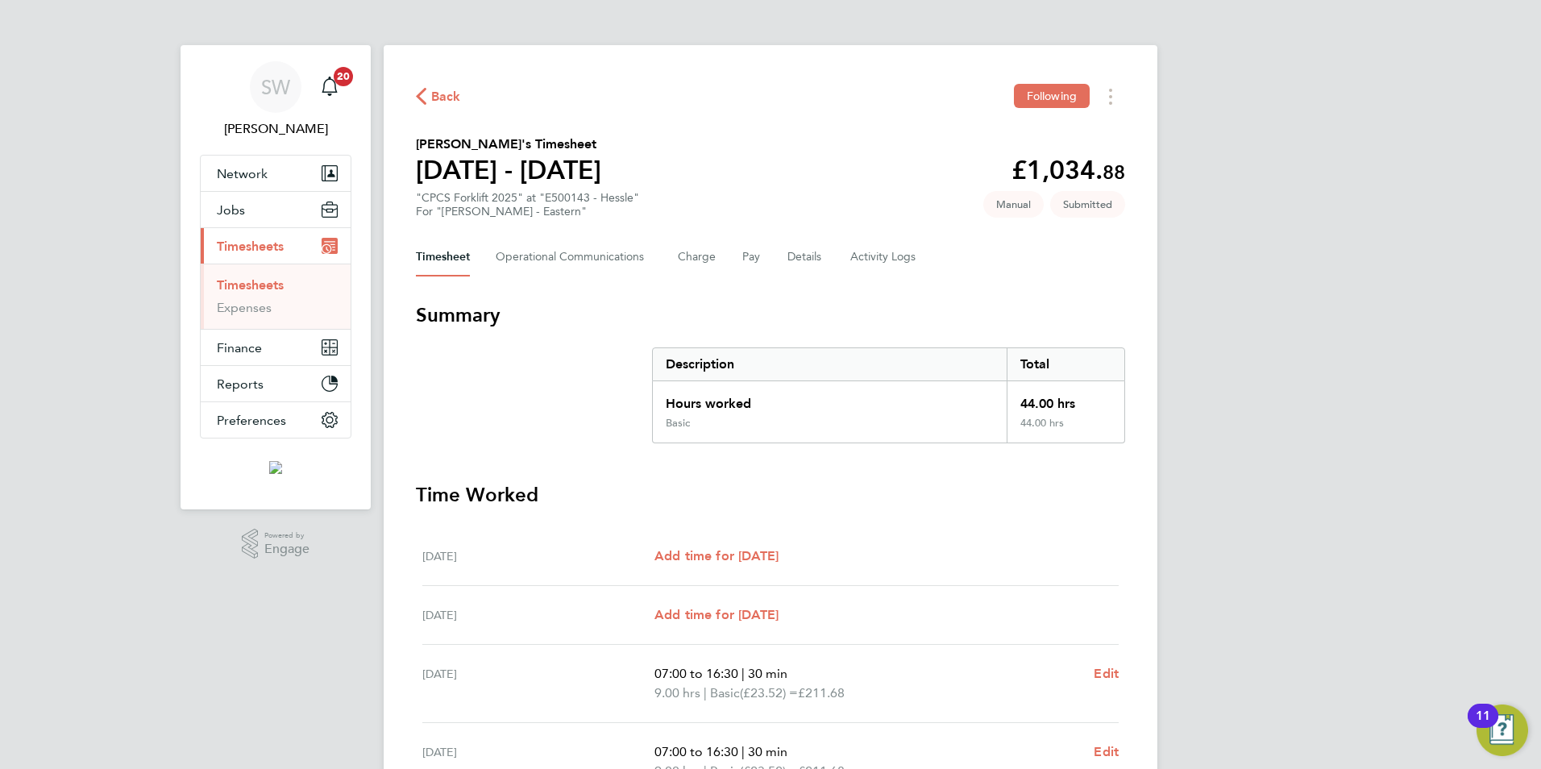
click at [256, 277] on link "Timesheets" at bounding box center [250, 284] width 67 height 15
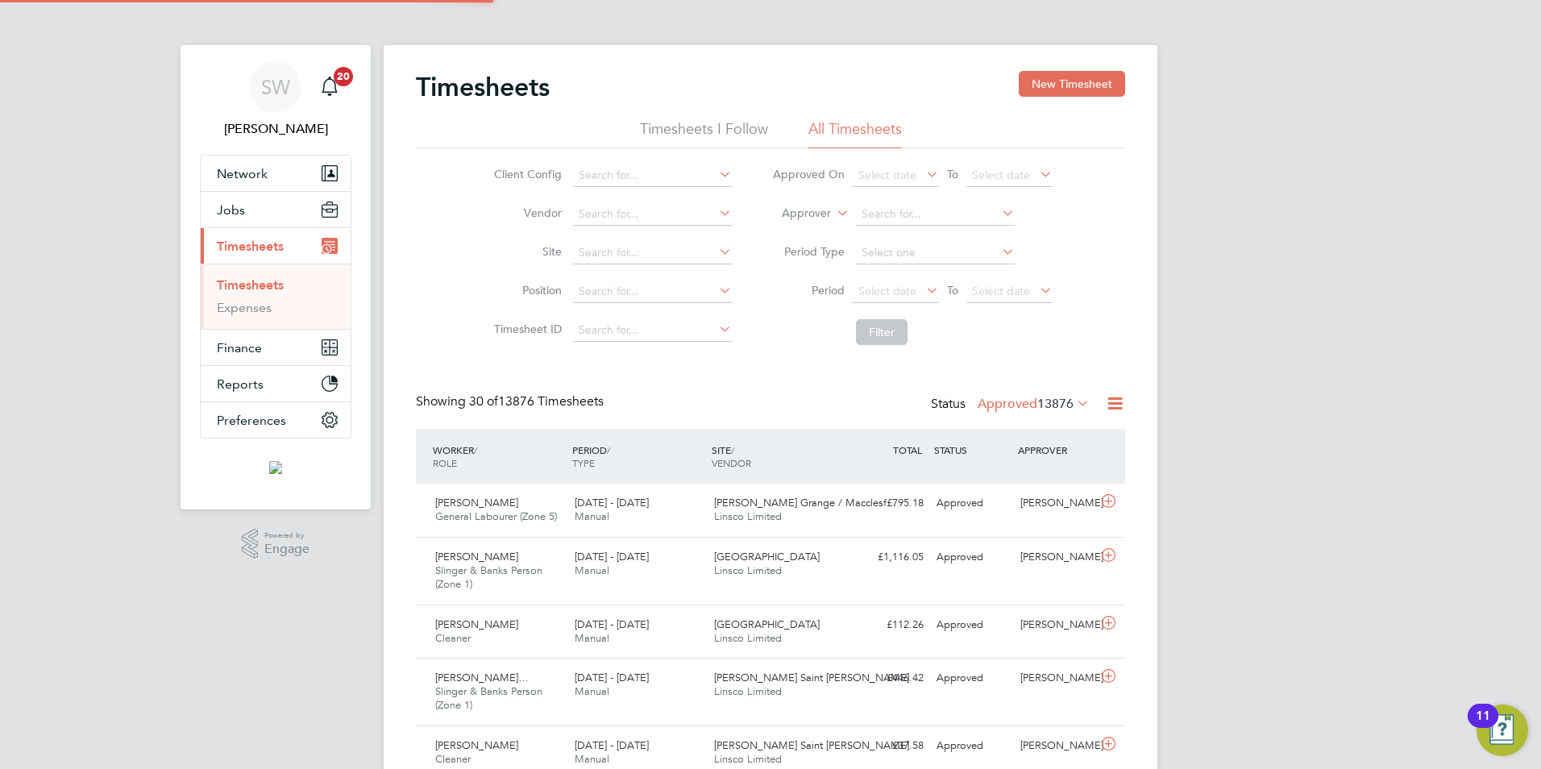
scroll to position [41, 140]
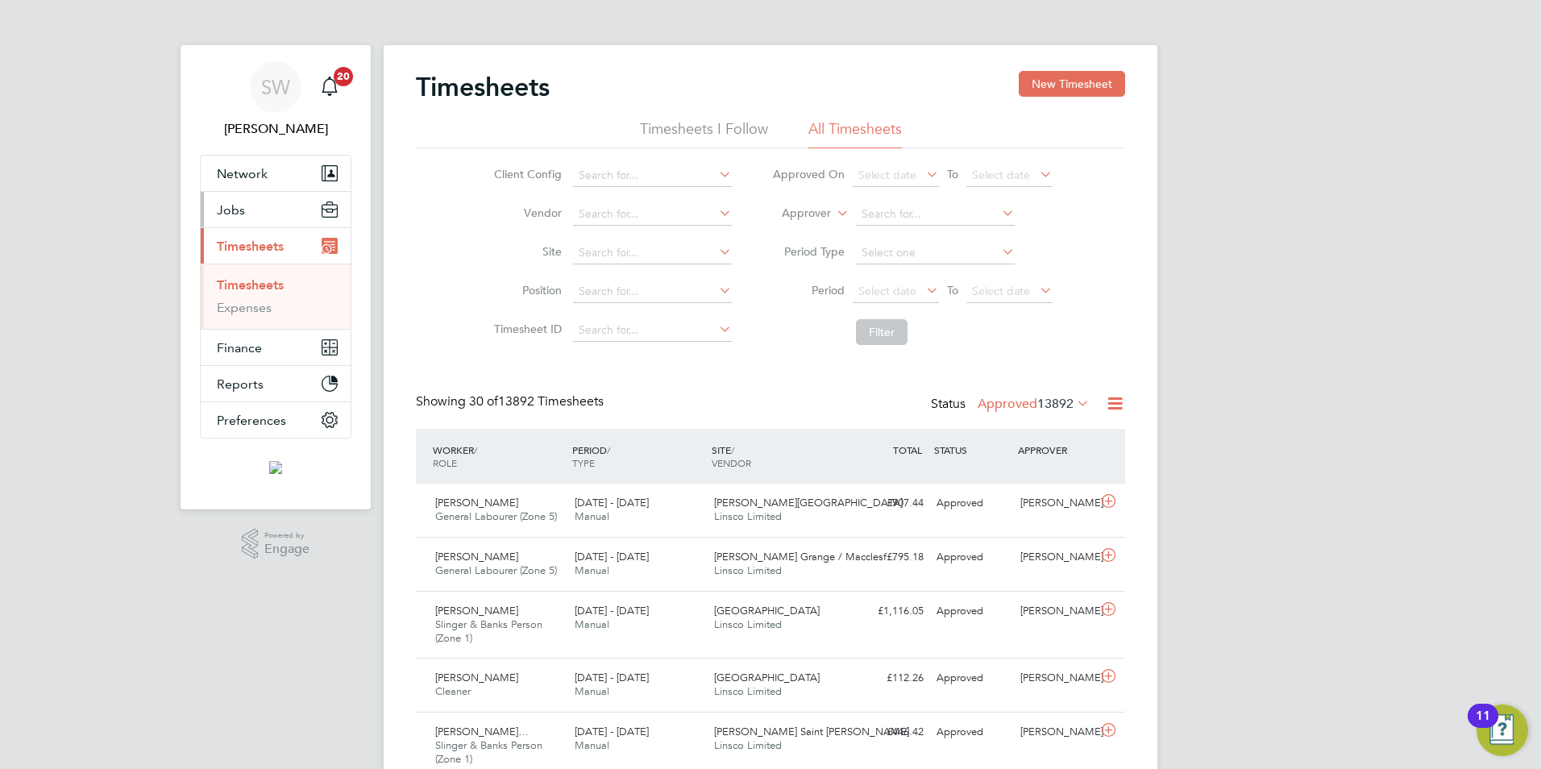
click at [239, 214] on span "Jobs" at bounding box center [231, 209] width 28 height 15
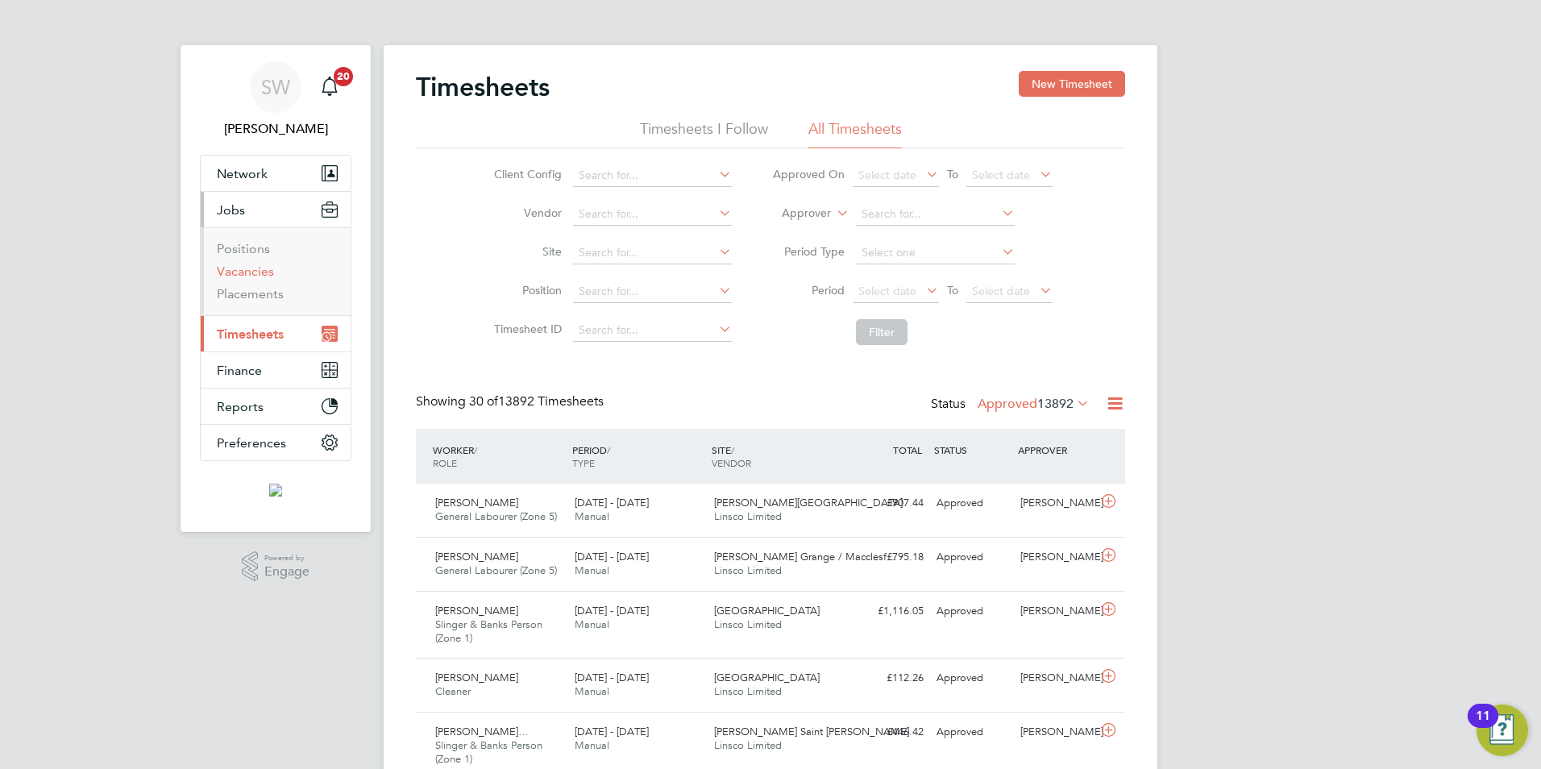
click at [254, 265] on link "Vacancies" at bounding box center [245, 271] width 57 height 15
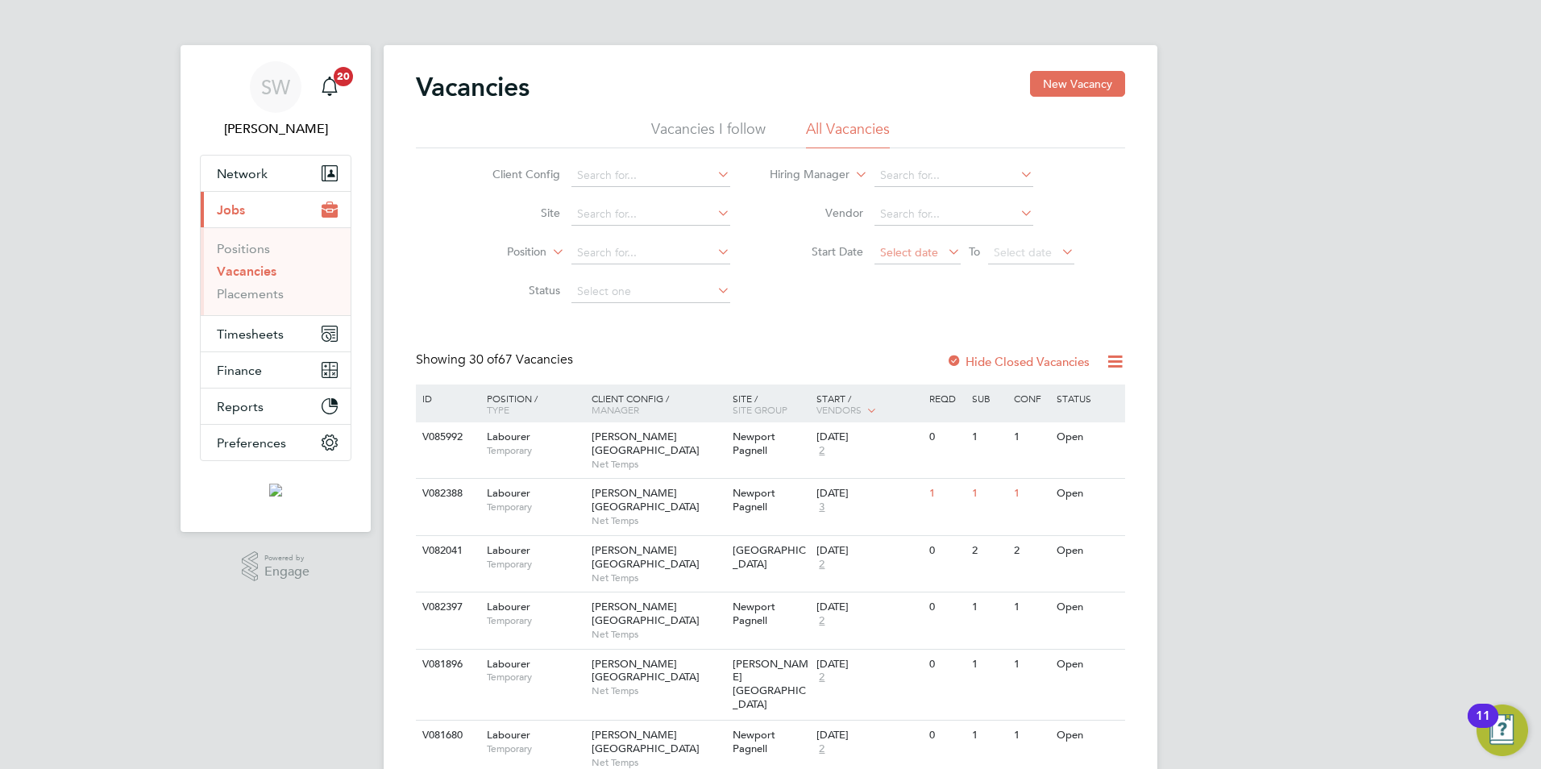
click at [892, 256] on span "Select date" at bounding box center [909, 252] width 58 height 15
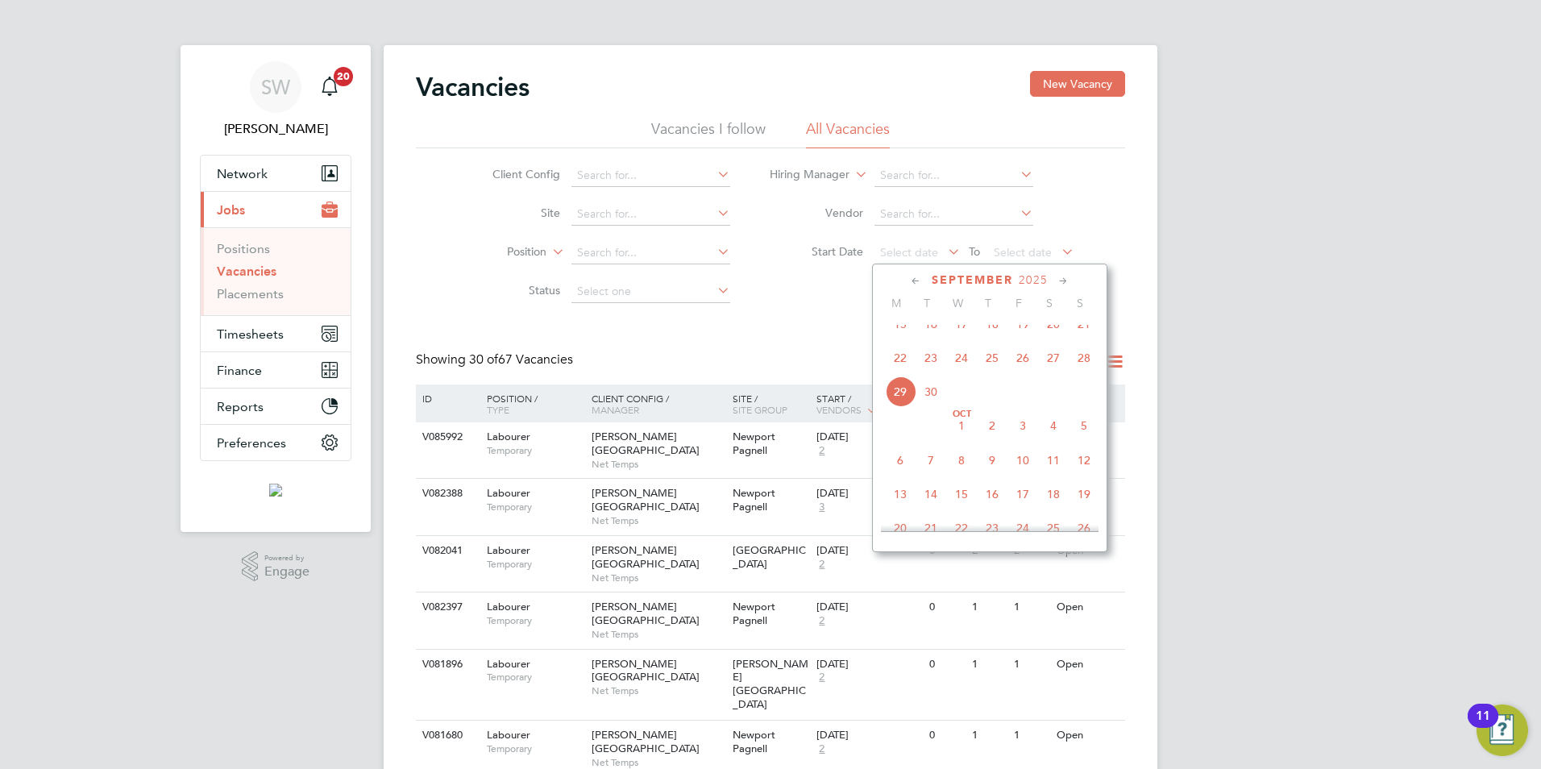
click at [903, 397] on span "29" at bounding box center [900, 391] width 31 height 31
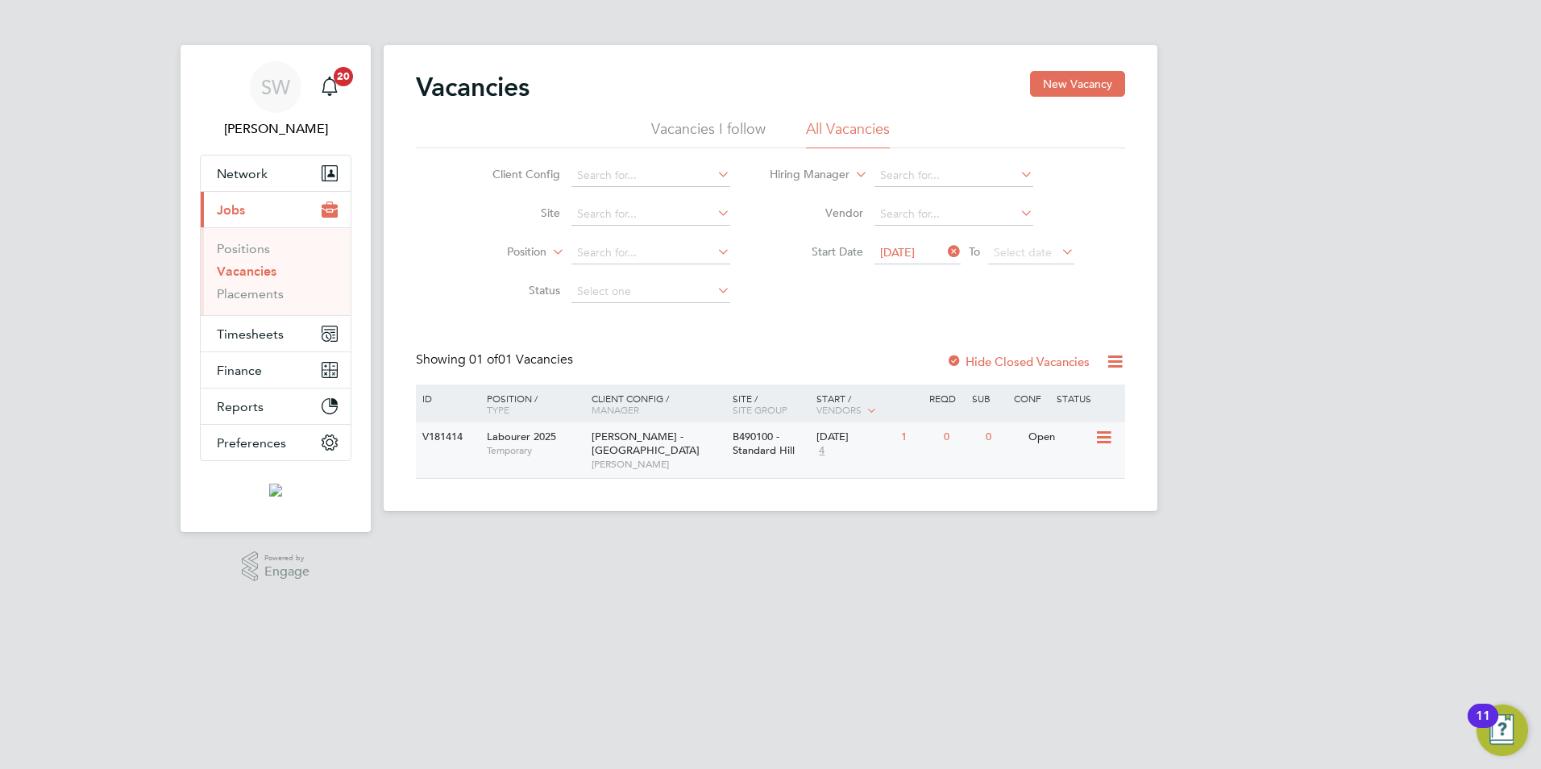
click at [696, 435] on div "Lovell - East Midlands Paul Clethro" at bounding box center [658, 450] width 141 height 56
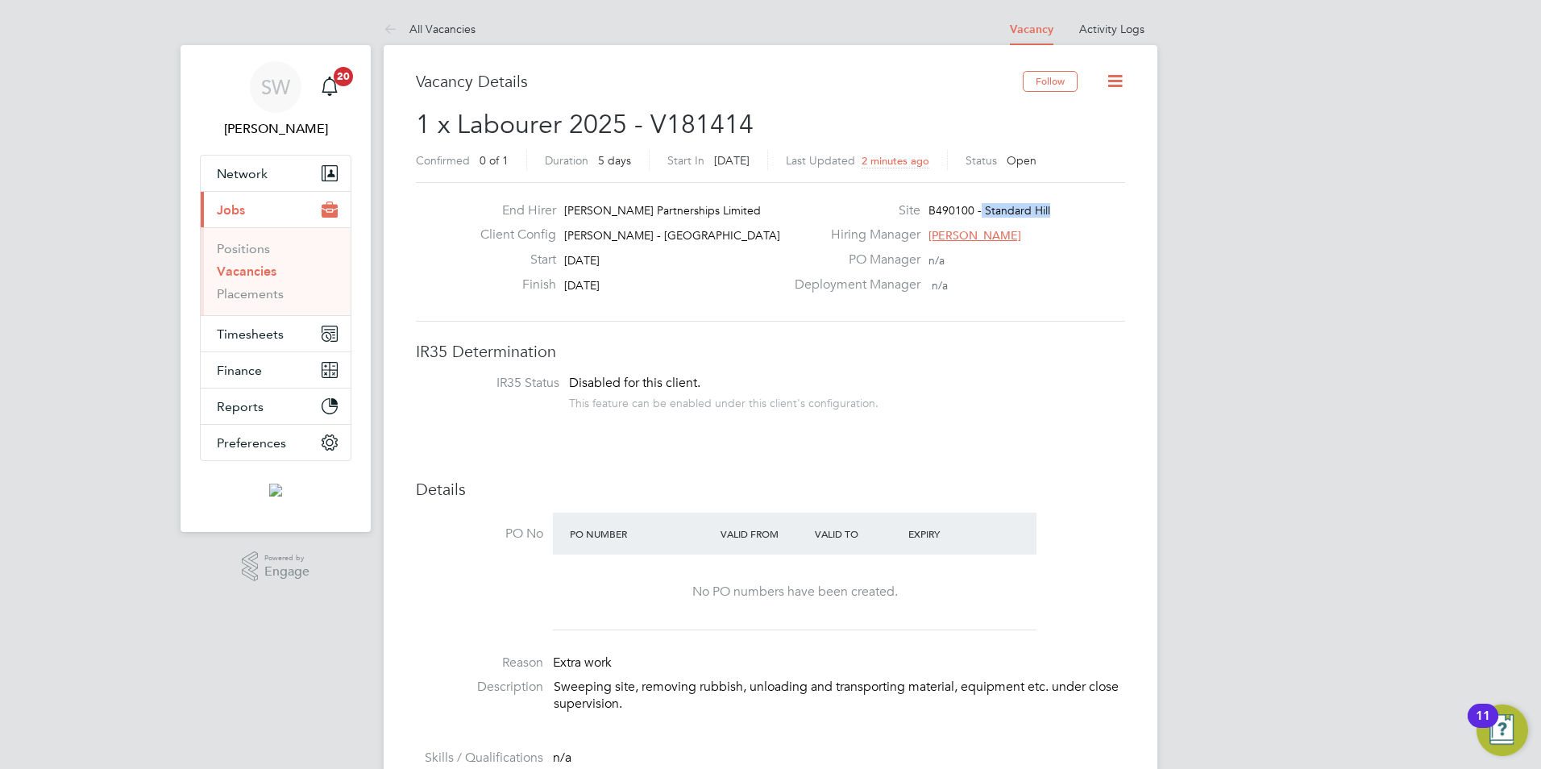
drag, startPoint x: 1054, startPoint y: 208, endPoint x: 980, endPoint y: 208, distance: 73.4
click at [980, 208] on div "Site B490100 - Standard Hill" at bounding box center [958, 214] width 347 height 25
copy span "Standard Hill"
click at [1046, 302] on div "End Hirer Lovell Partnerships Limited Client Config Lovell - East Midlands Star…" at bounding box center [770, 251] width 709 height 139
click at [264, 266] on link "Vacancies" at bounding box center [247, 271] width 60 height 15
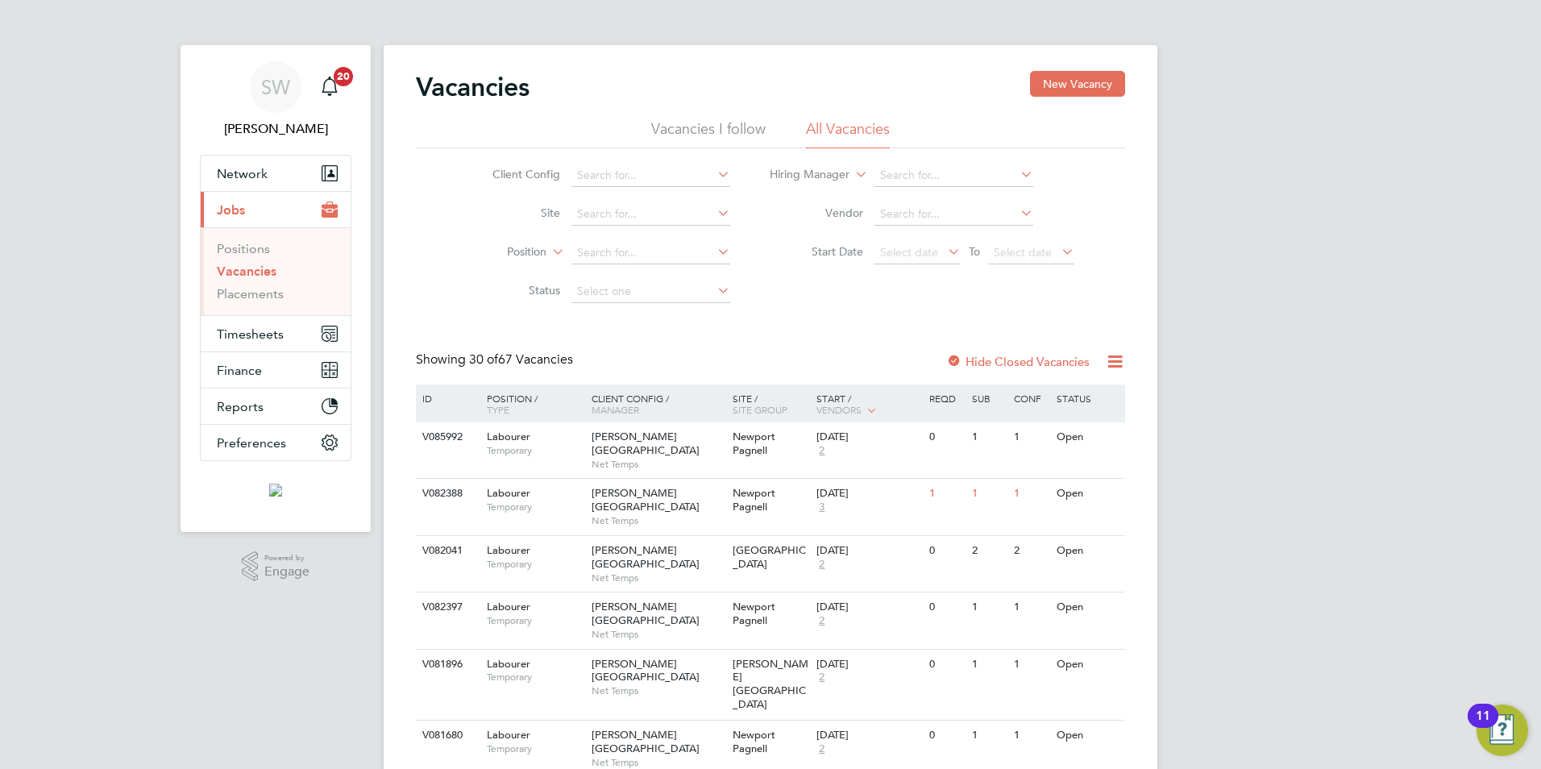
click at [259, 268] on link "Vacancies" at bounding box center [247, 271] width 60 height 15
click at [943, 252] on span "Select date" at bounding box center [918, 254] width 86 height 22
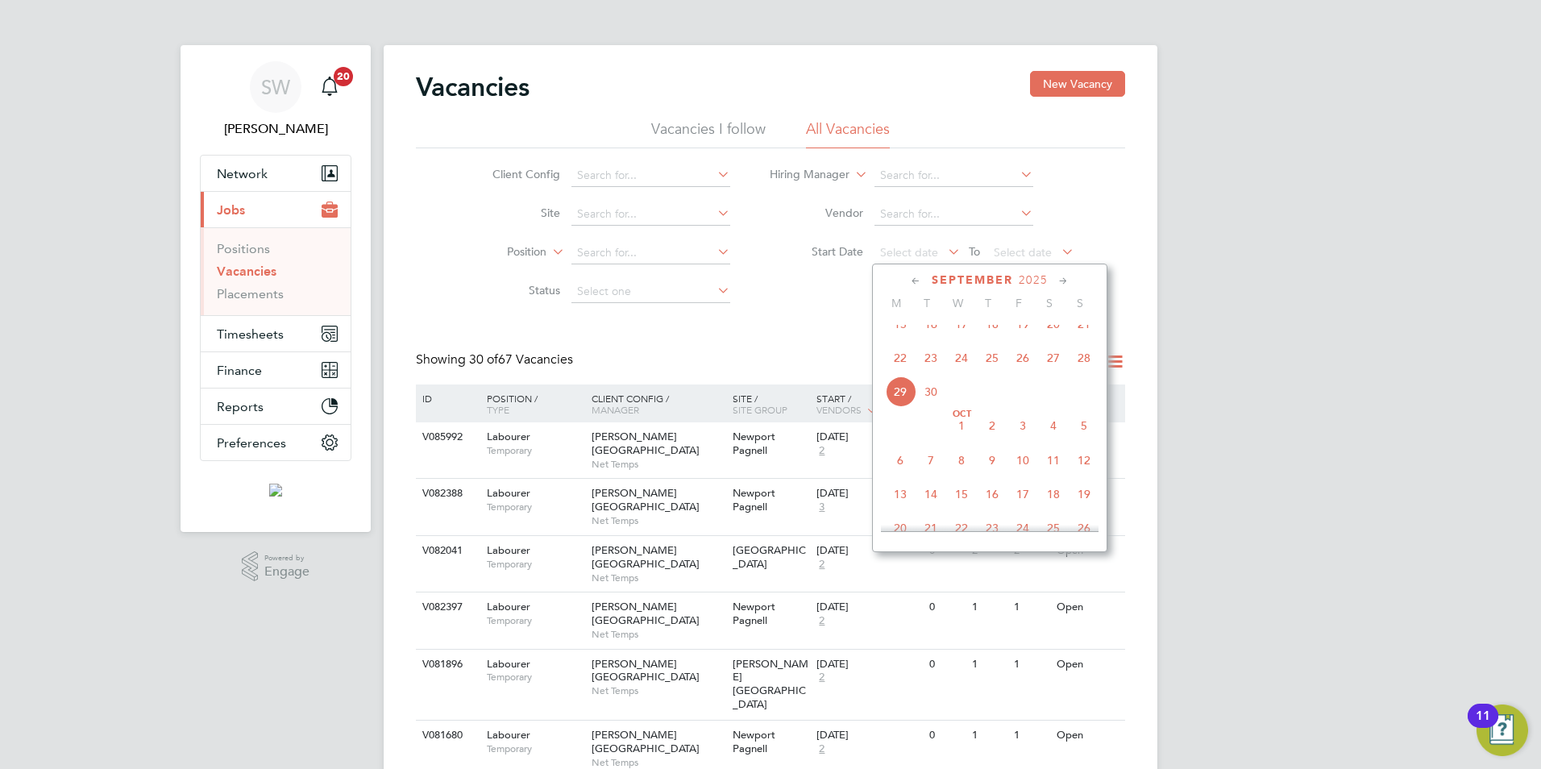
click at [893, 402] on span "29" at bounding box center [900, 391] width 31 height 31
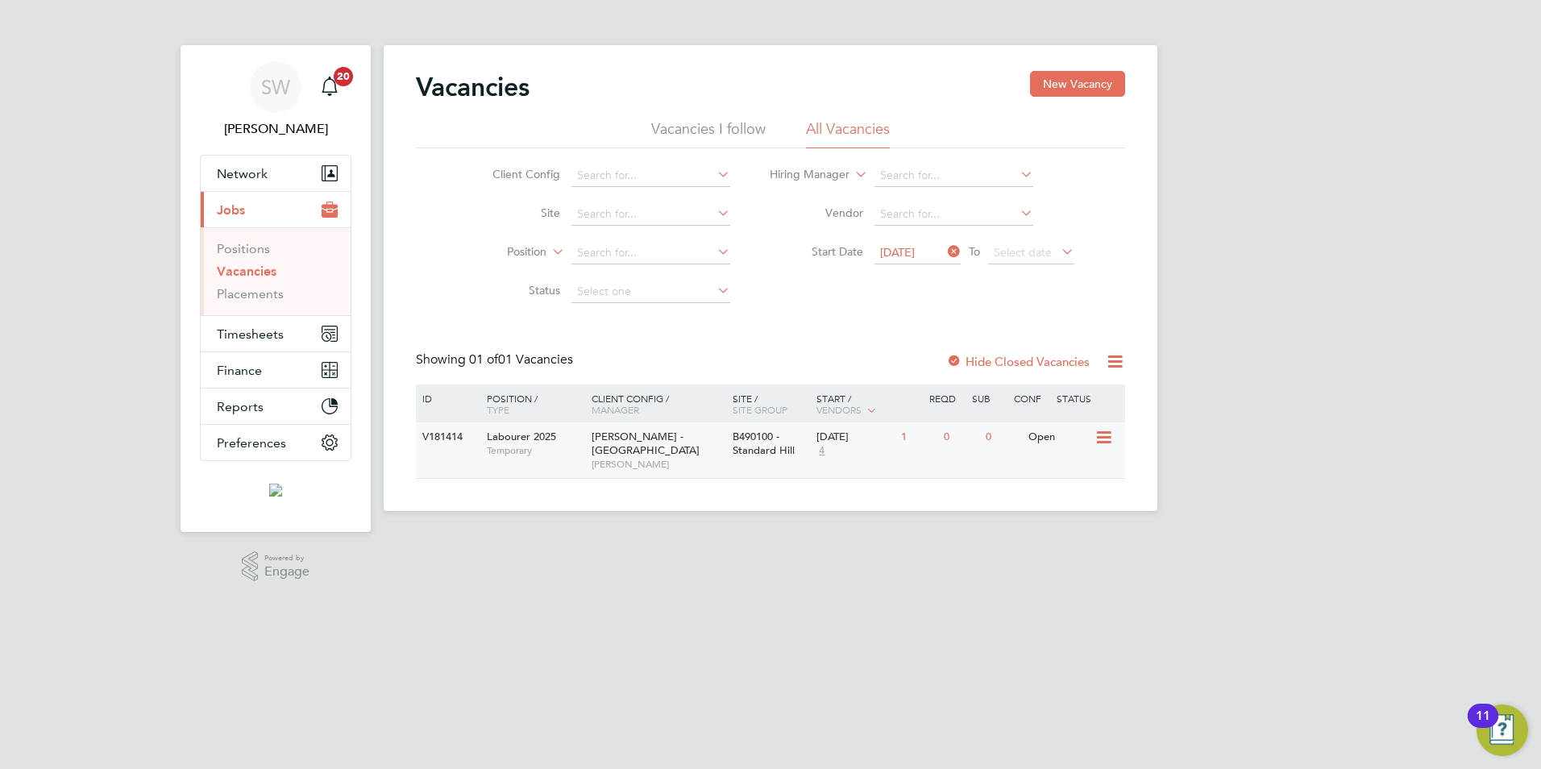
click at [766, 441] on span "B490100 - Standard Hill" at bounding box center [764, 443] width 62 height 27
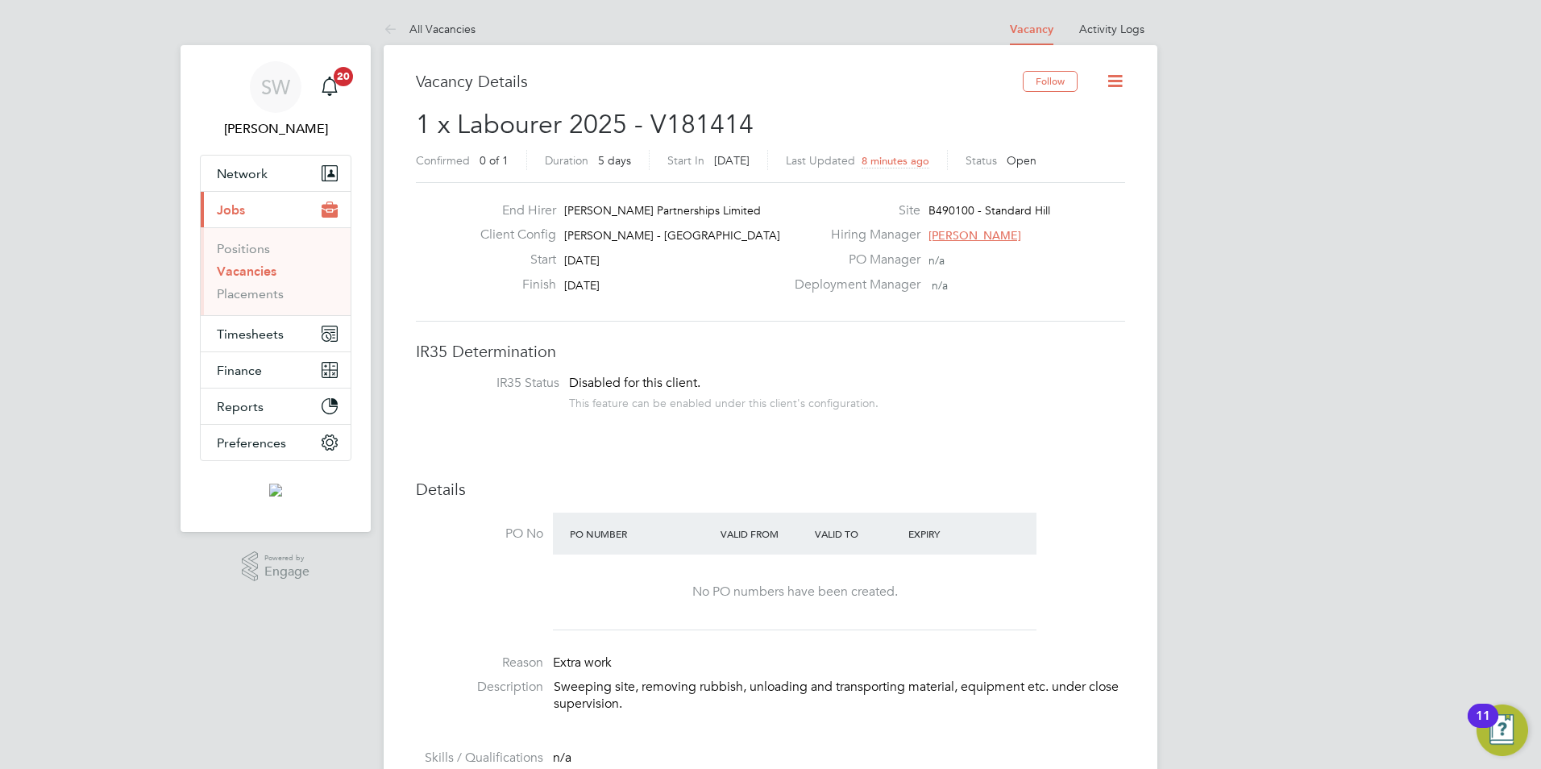
scroll to position [81, 0]
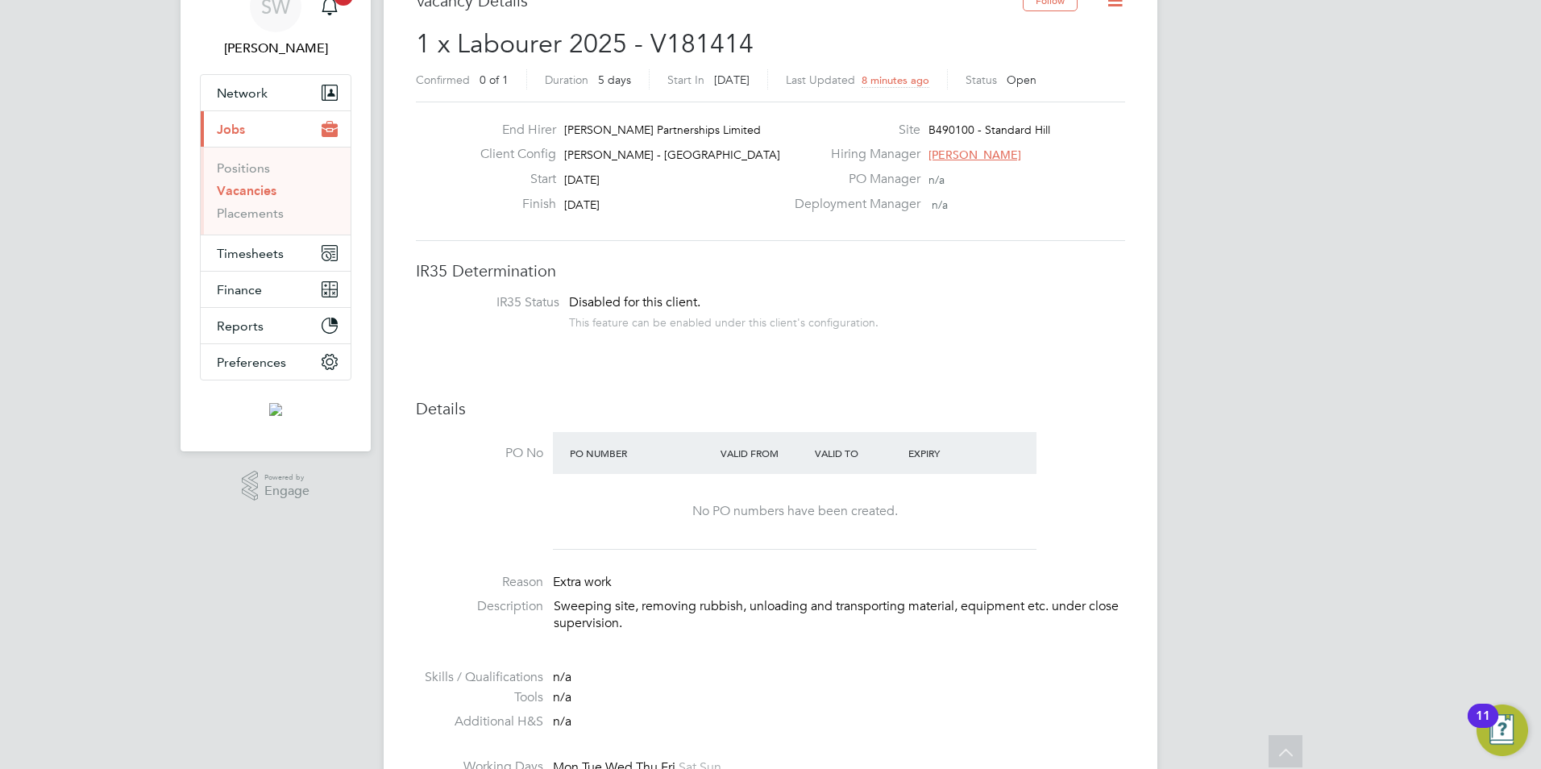
click at [270, 193] on link "Vacancies" at bounding box center [247, 190] width 60 height 15
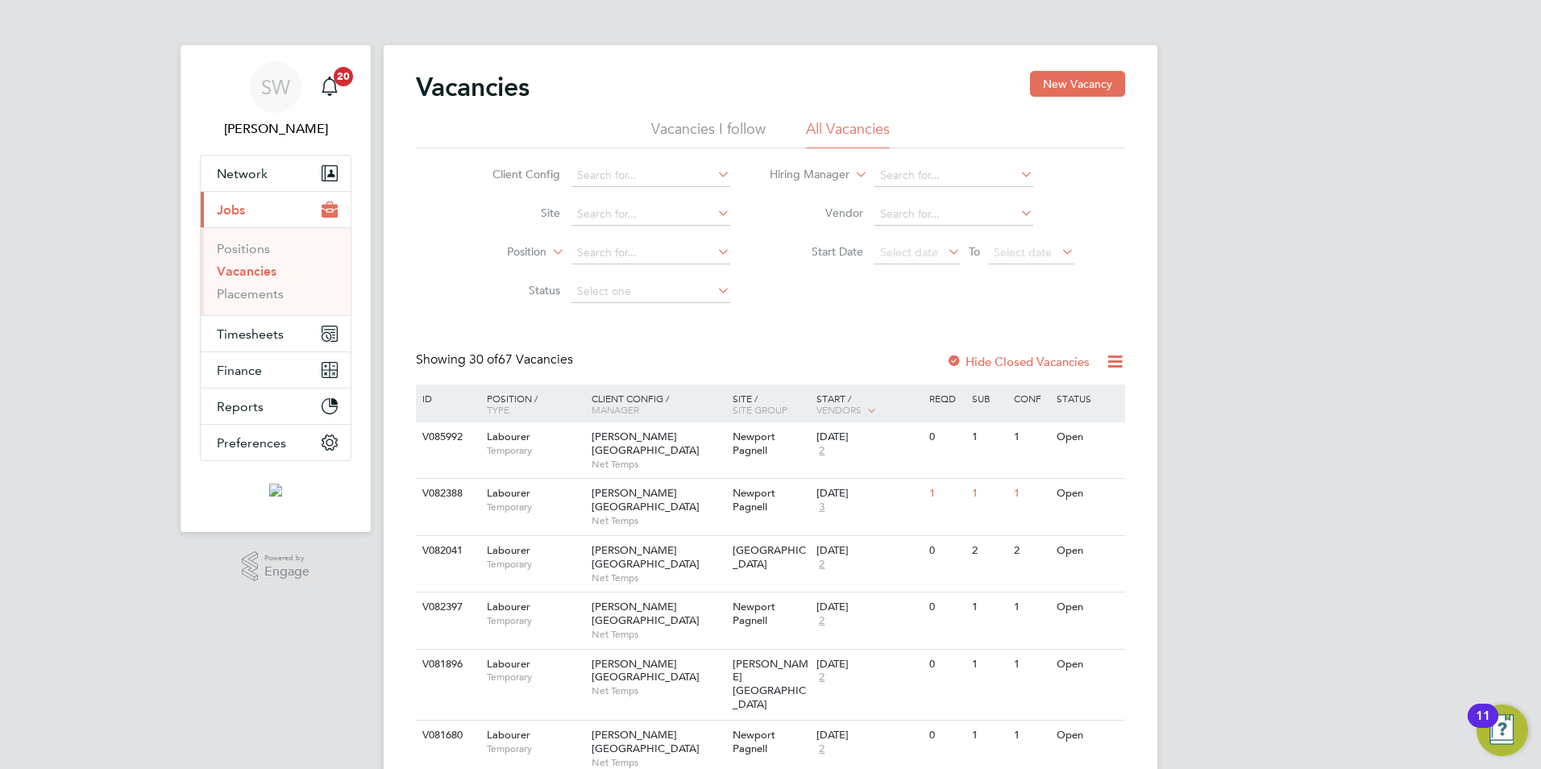
click at [945, 249] on icon at bounding box center [945, 251] width 0 height 23
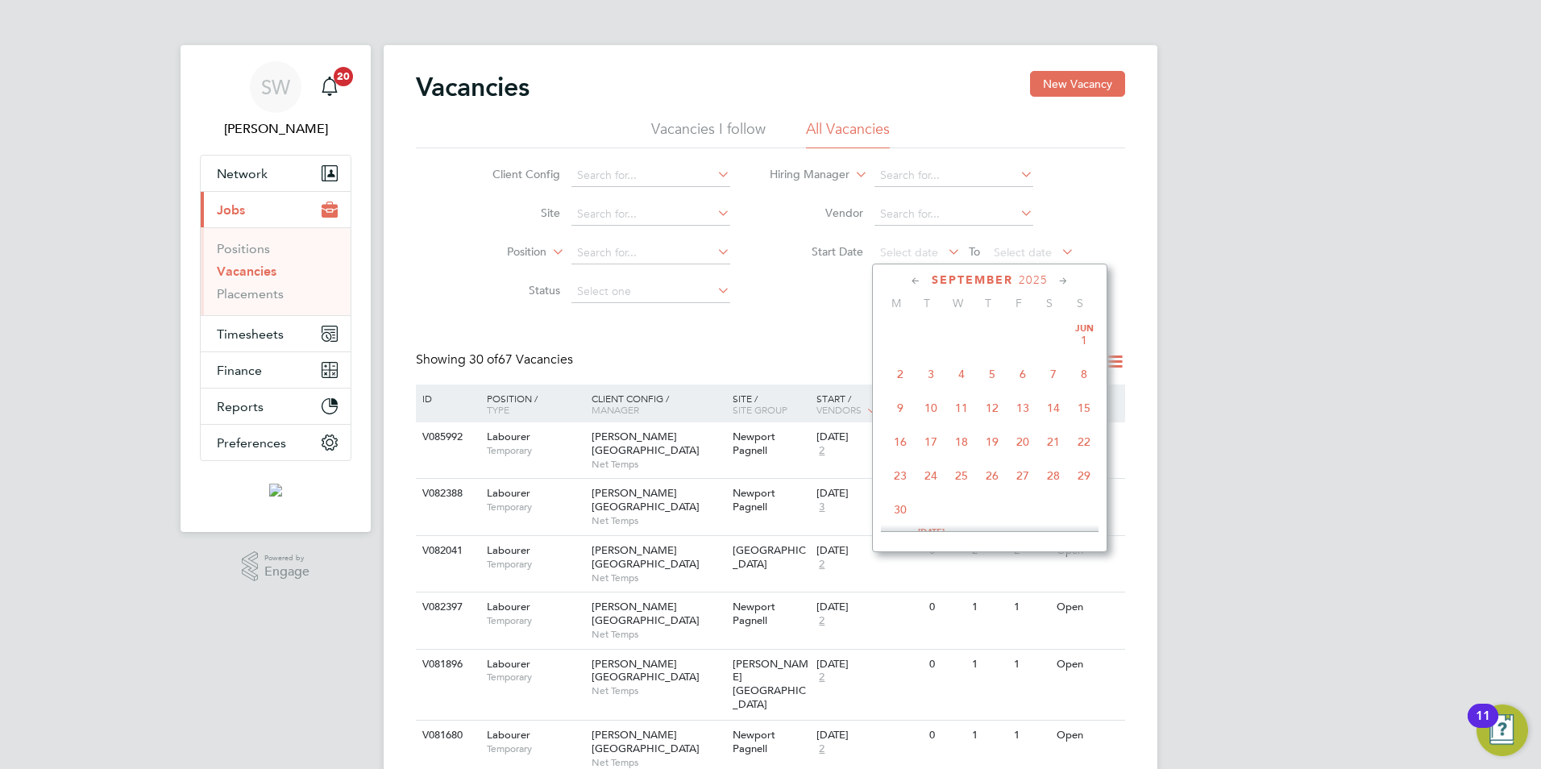
scroll to position [628, 0]
click at [898, 399] on span "29" at bounding box center [900, 391] width 31 height 31
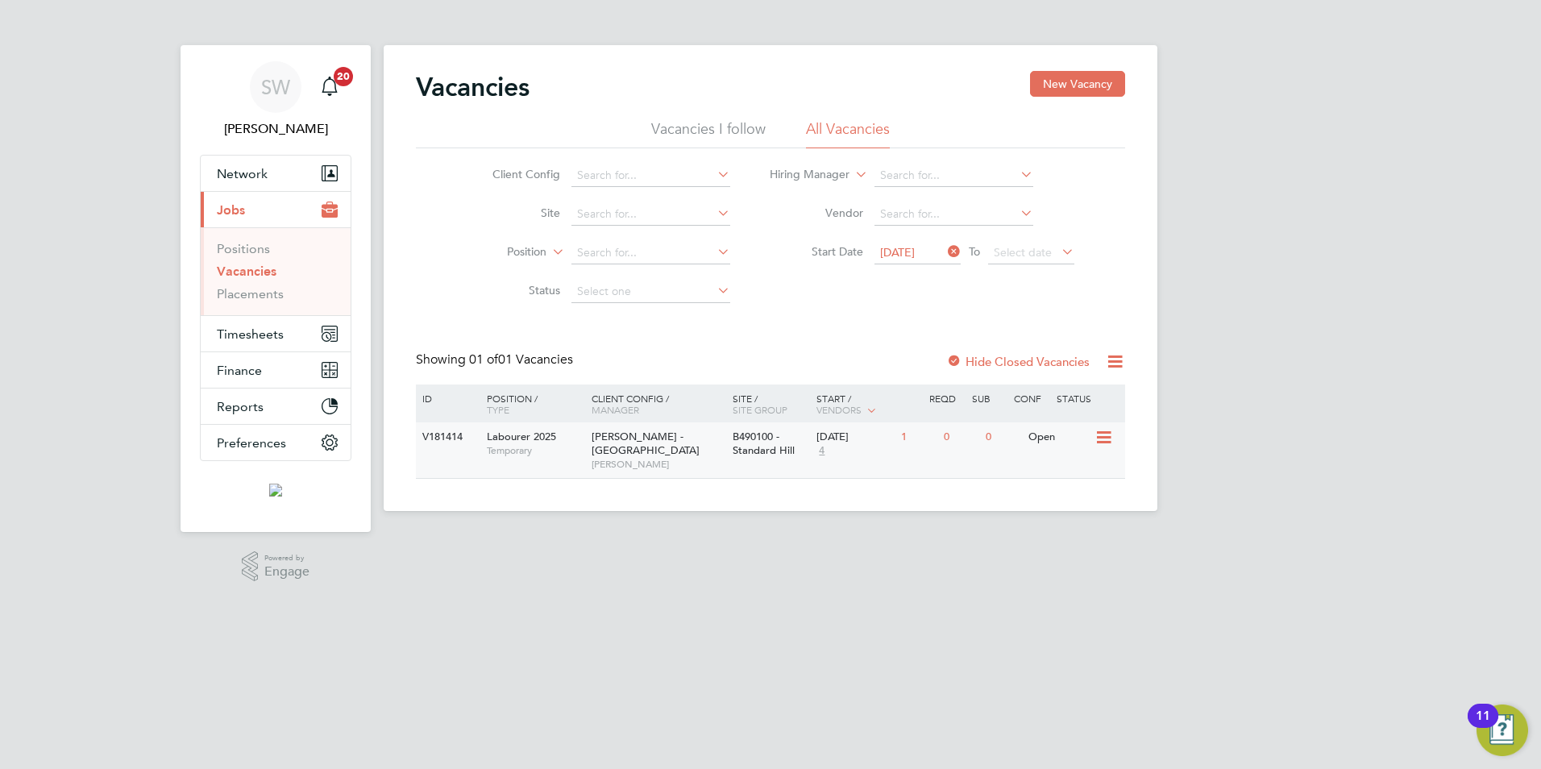
click at [666, 441] on span "[PERSON_NAME] - [GEOGRAPHIC_DATA]" at bounding box center [646, 443] width 108 height 27
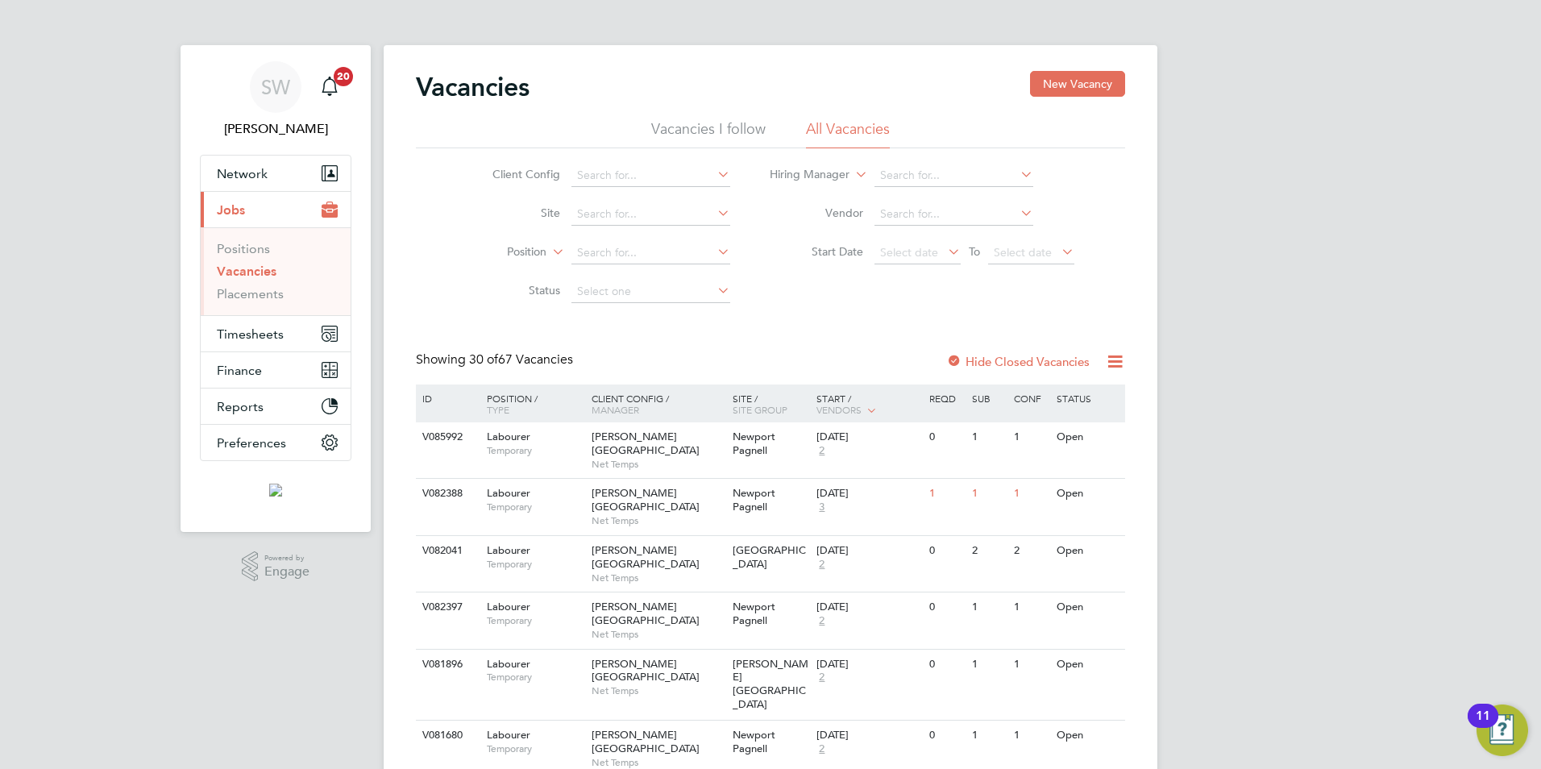
click at [945, 252] on icon at bounding box center [945, 251] width 0 height 23
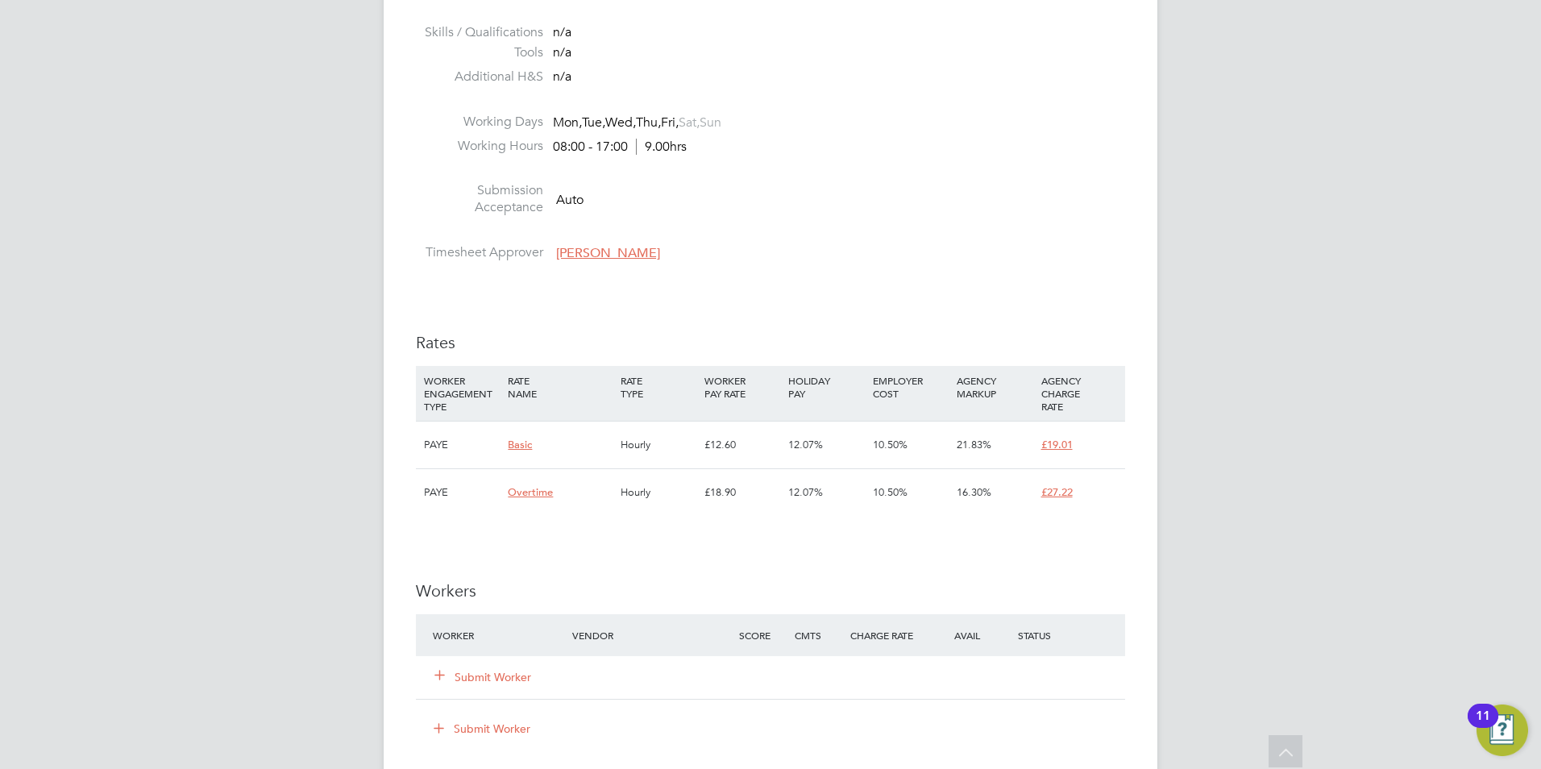
scroll to position [806, 0]
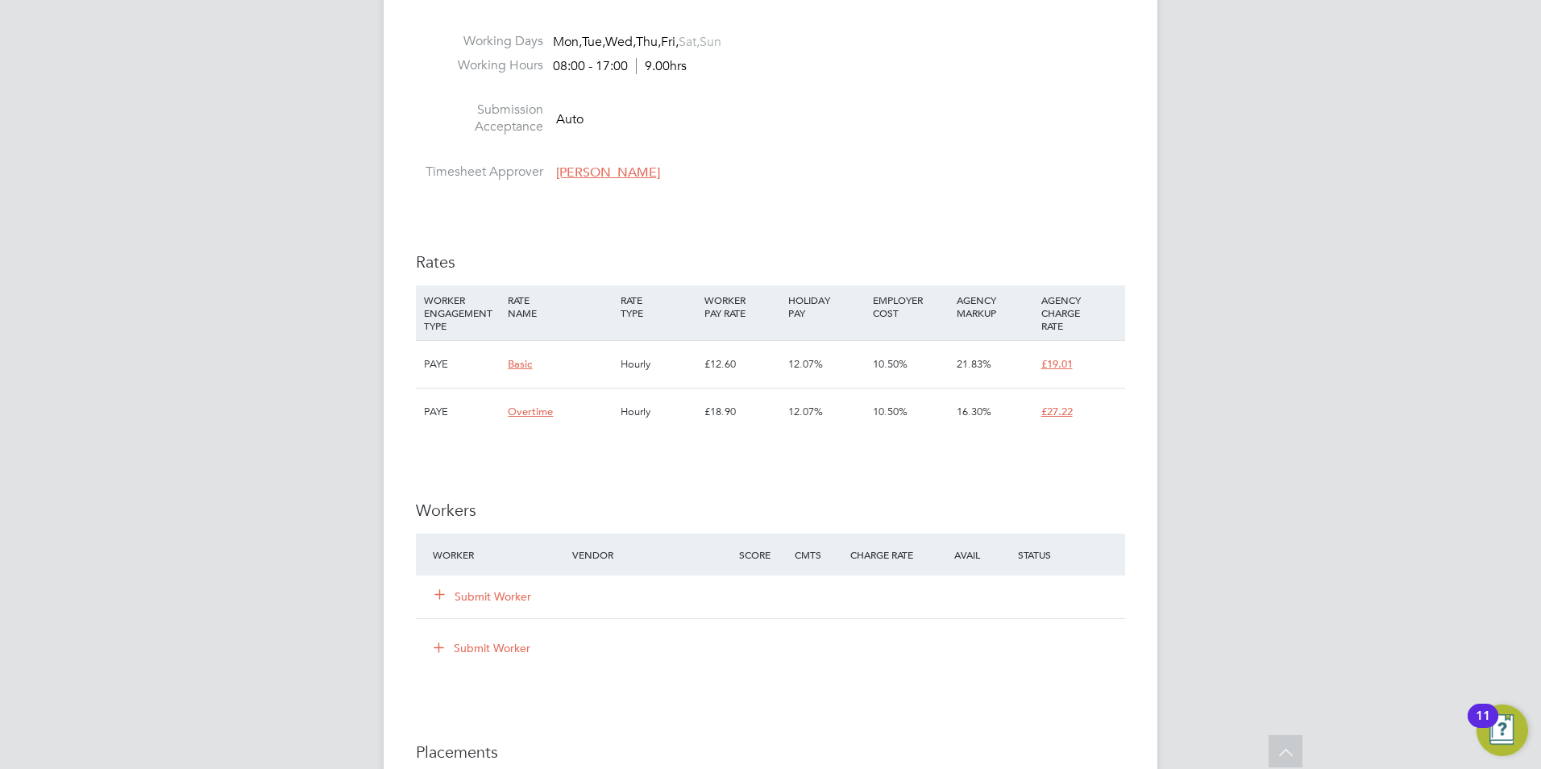
click at [518, 593] on button "Submit Worker" at bounding box center [483, 597] width 97 height 16
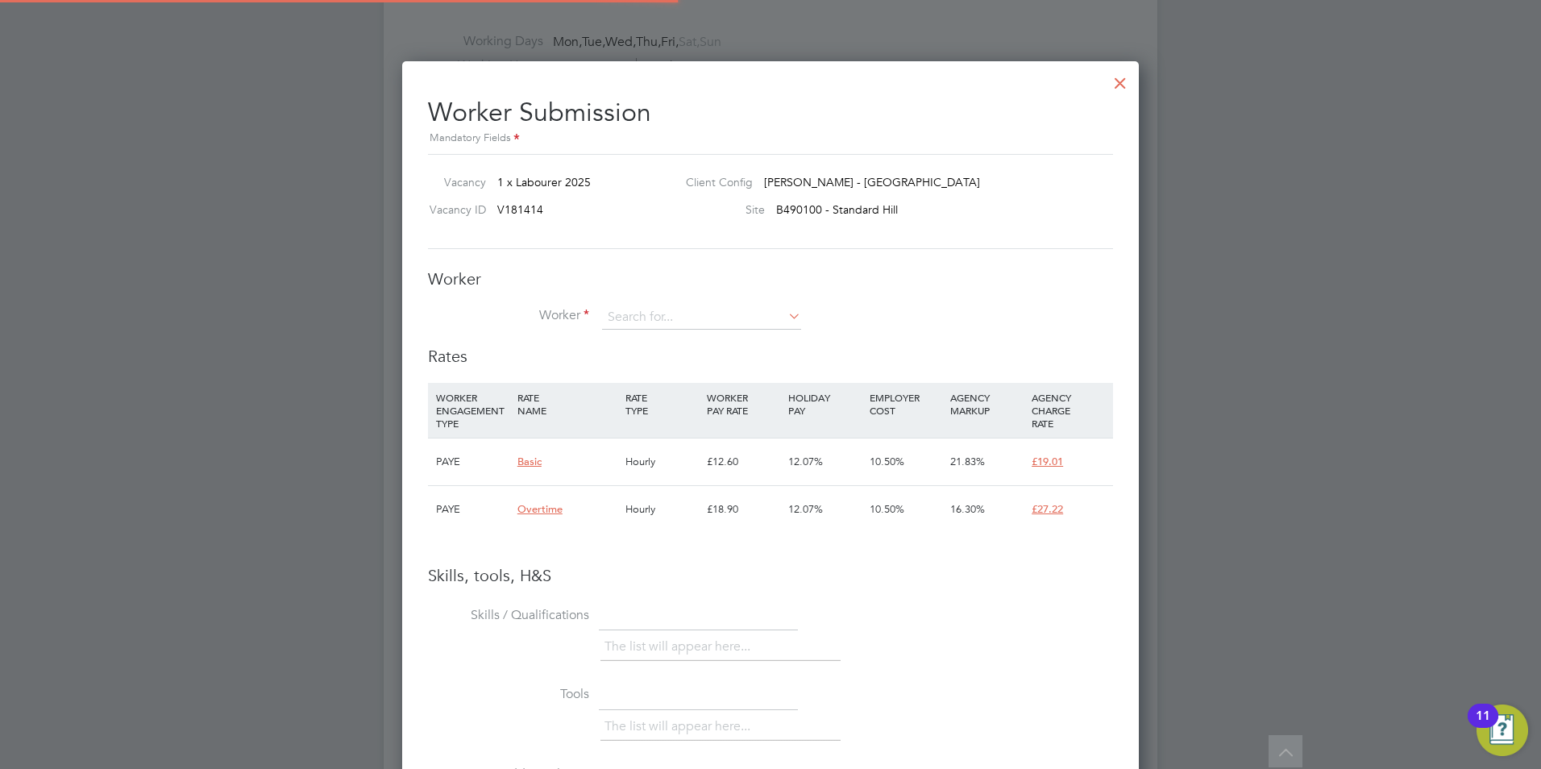
scroll to position [48, 110]
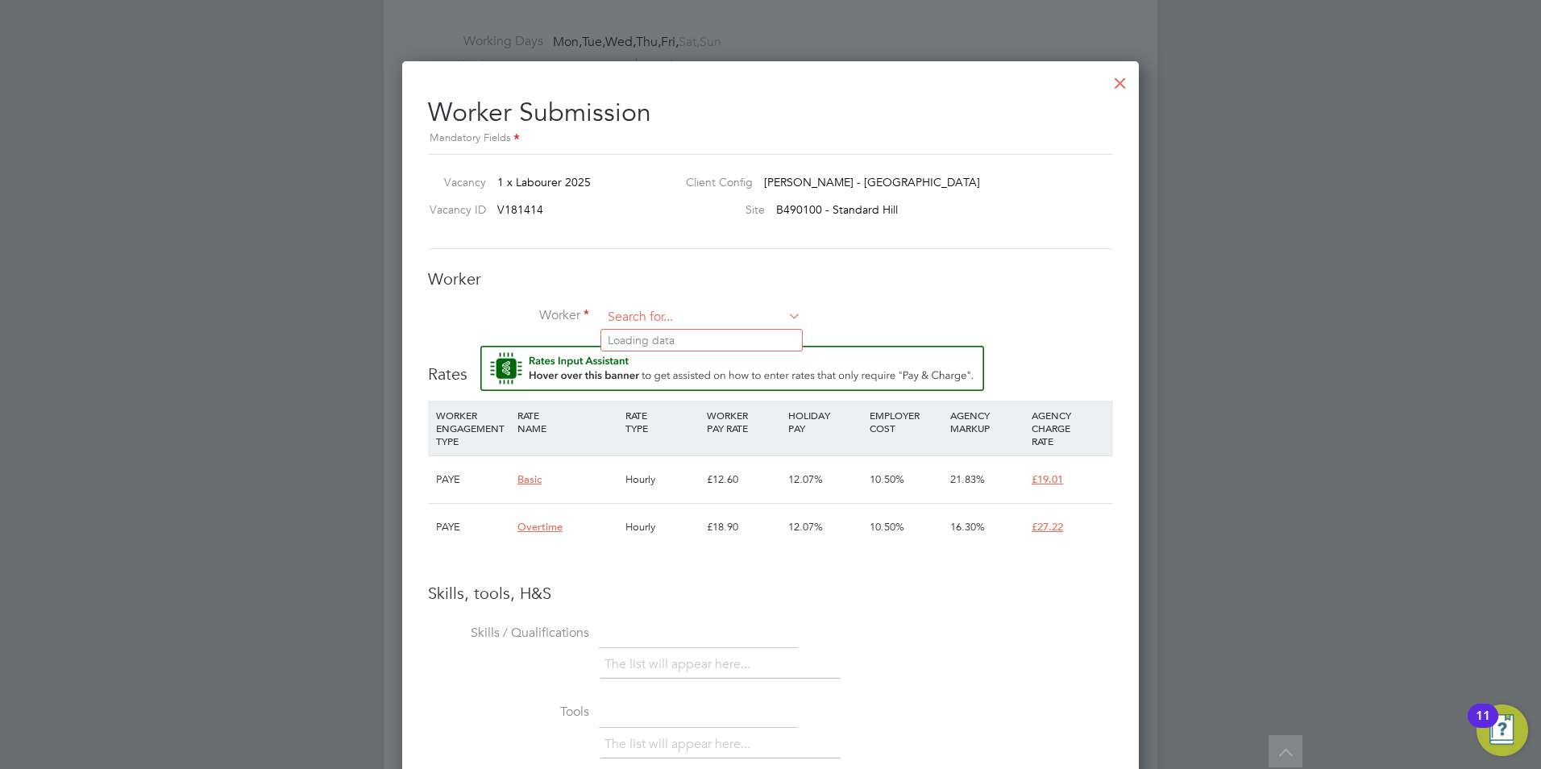
click at [694, 318] on input at bounding box center [701, 318] width 199 height 24
type input "adebayo"
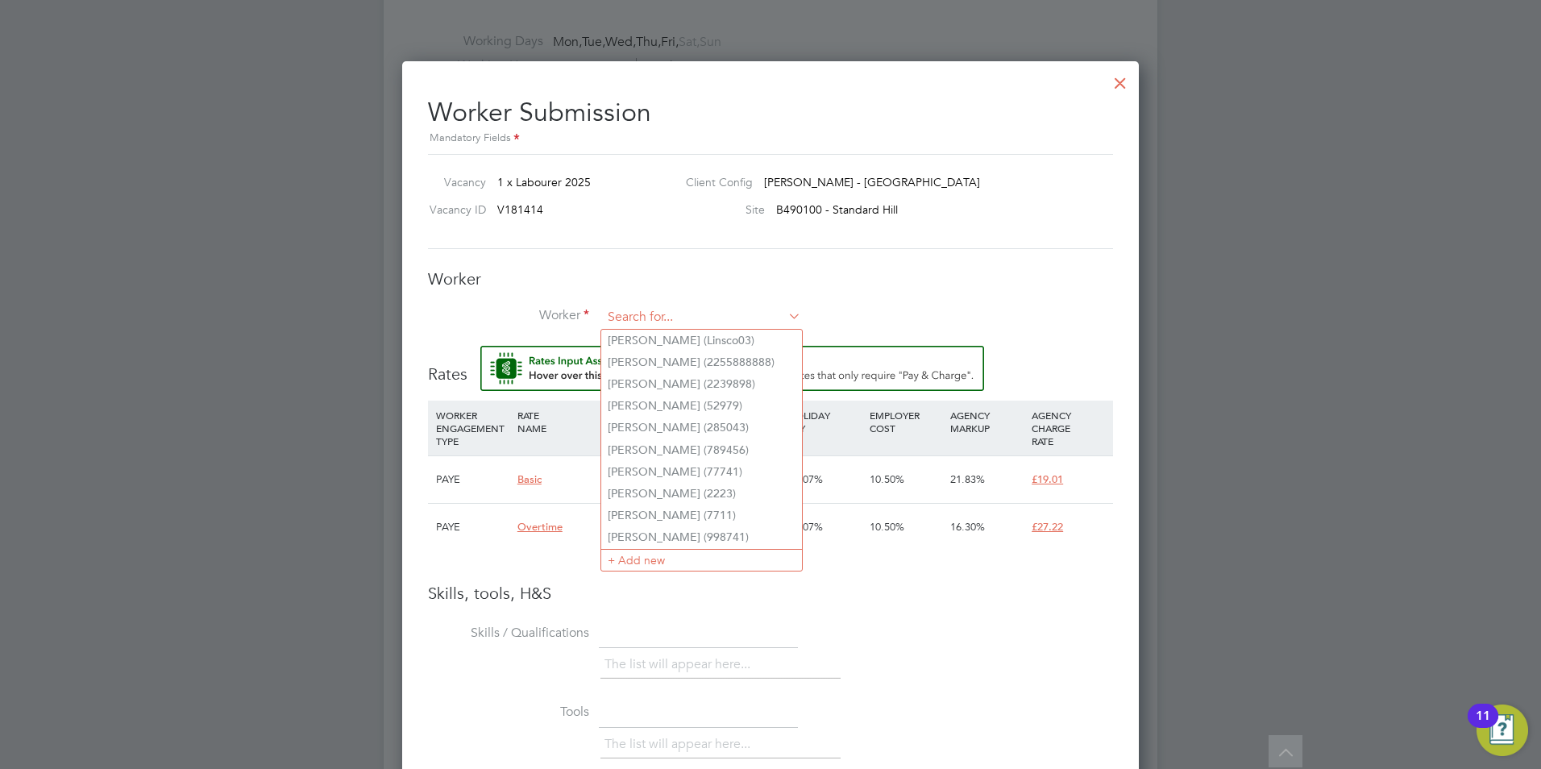
click at [694, 322] on input at bounding box center [701, 318] width 199 height 24
click at [686, 303] on div "Worker Worker Worker Engagement Type" at bounding box center [770, 306] width 685 height 77
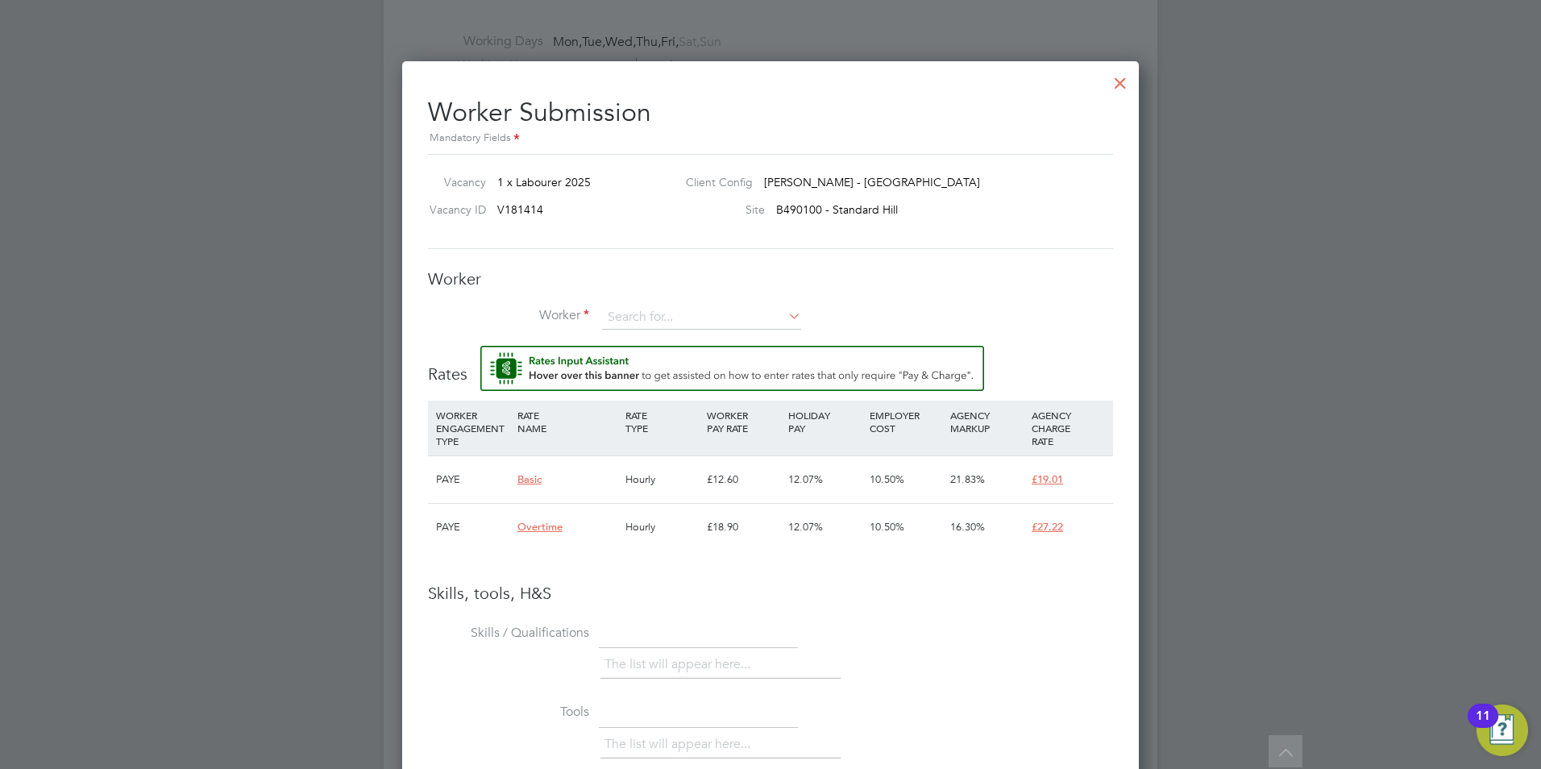
click at [785, 311] on icon at bounding box center [785, 316] width 0 height 23
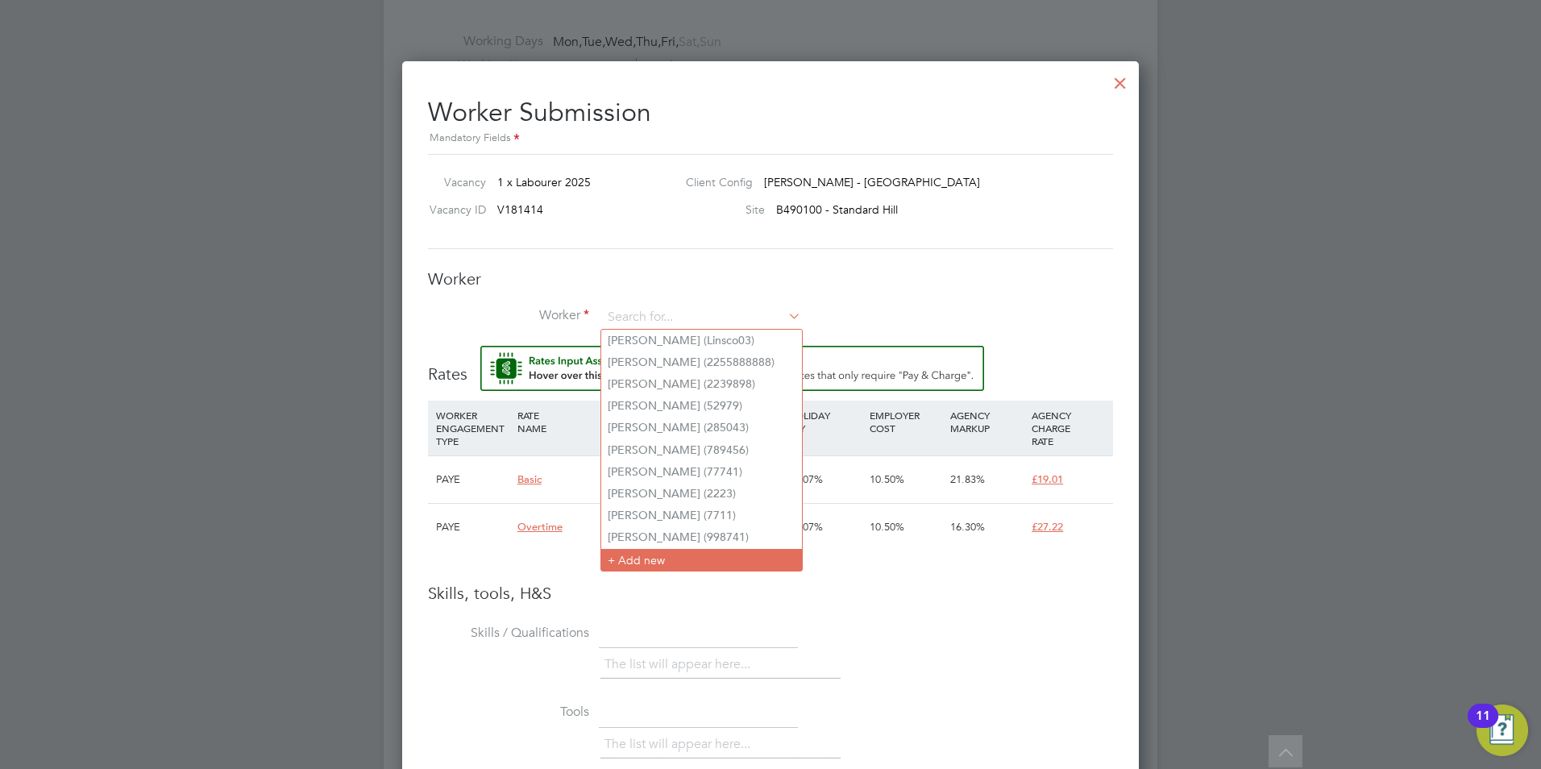
click at [647, 553] on li "+ Add new" at bounding box center [701, 560] width 201 height 22
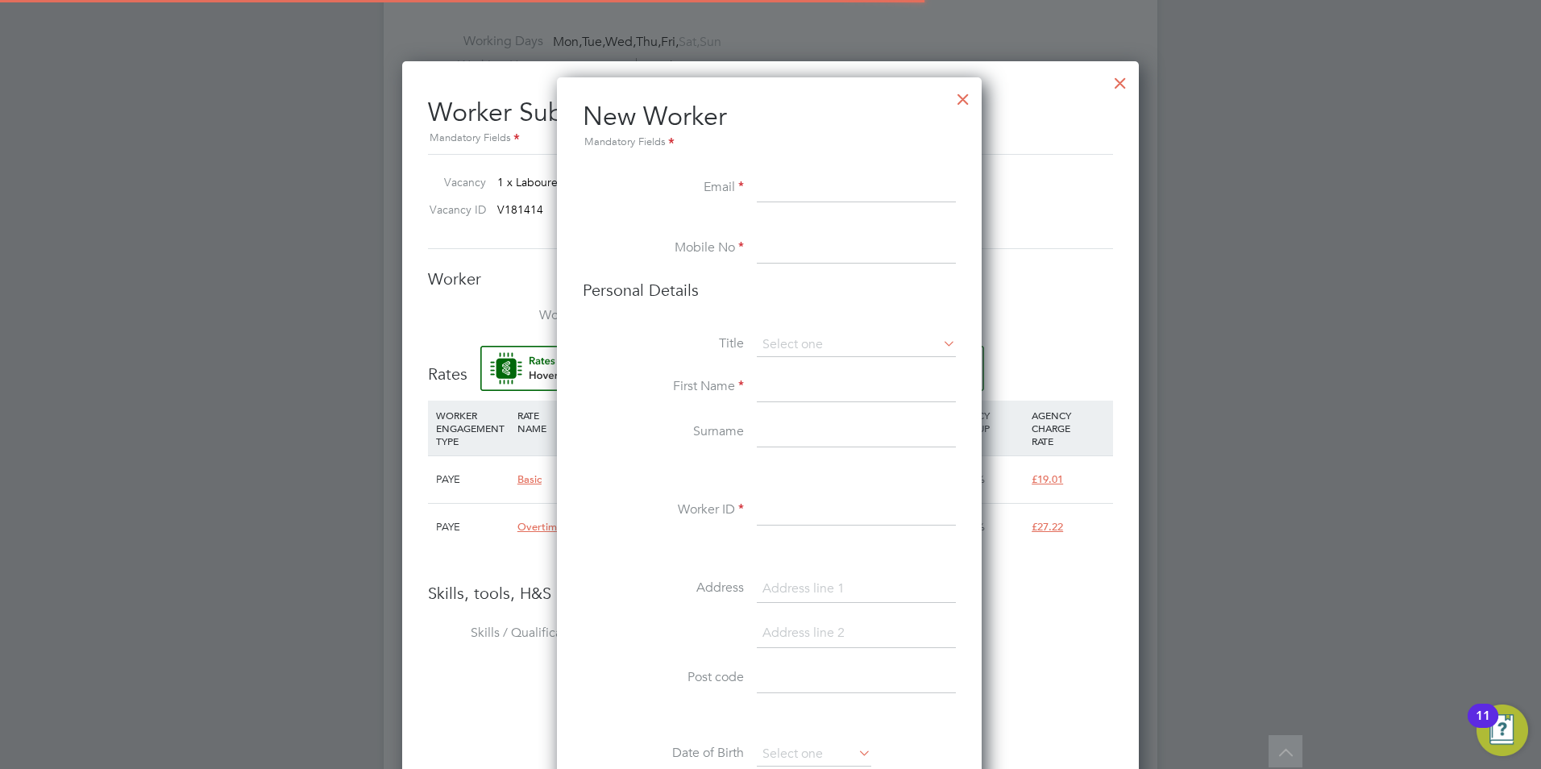
scroll to position [1364, 427]
click at [849, 177] on input at bounding box center [856, 188] width 199 height 29
click at [810, 182] on input at bounding box center [856, 188] width 199 height 29
paste input "adebowaleao@gmail.com"
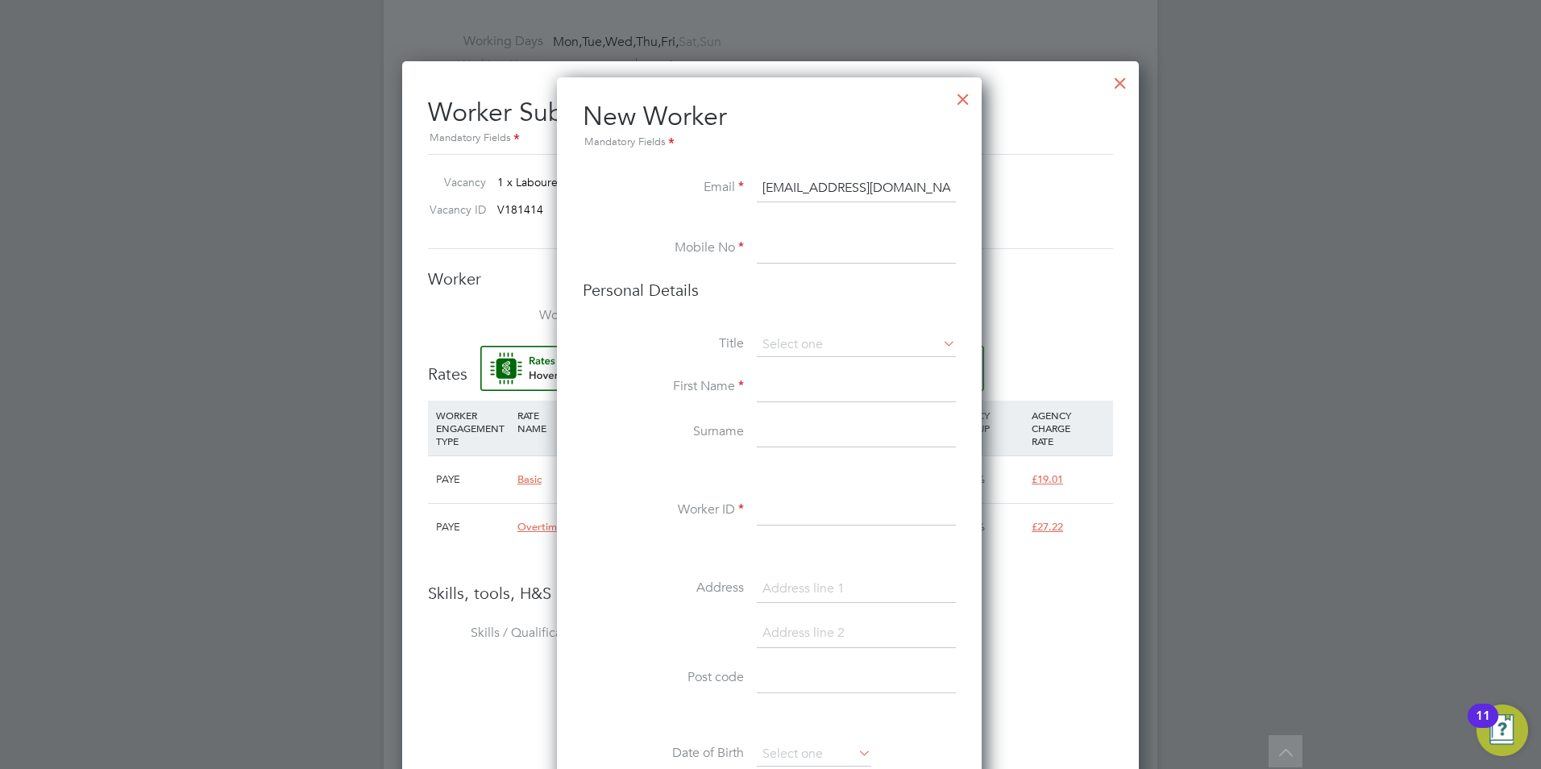
type input "adebowaleao@gmail.com"
click at [775, 250] on input at bounding box center [856, 249] width 199 height 29
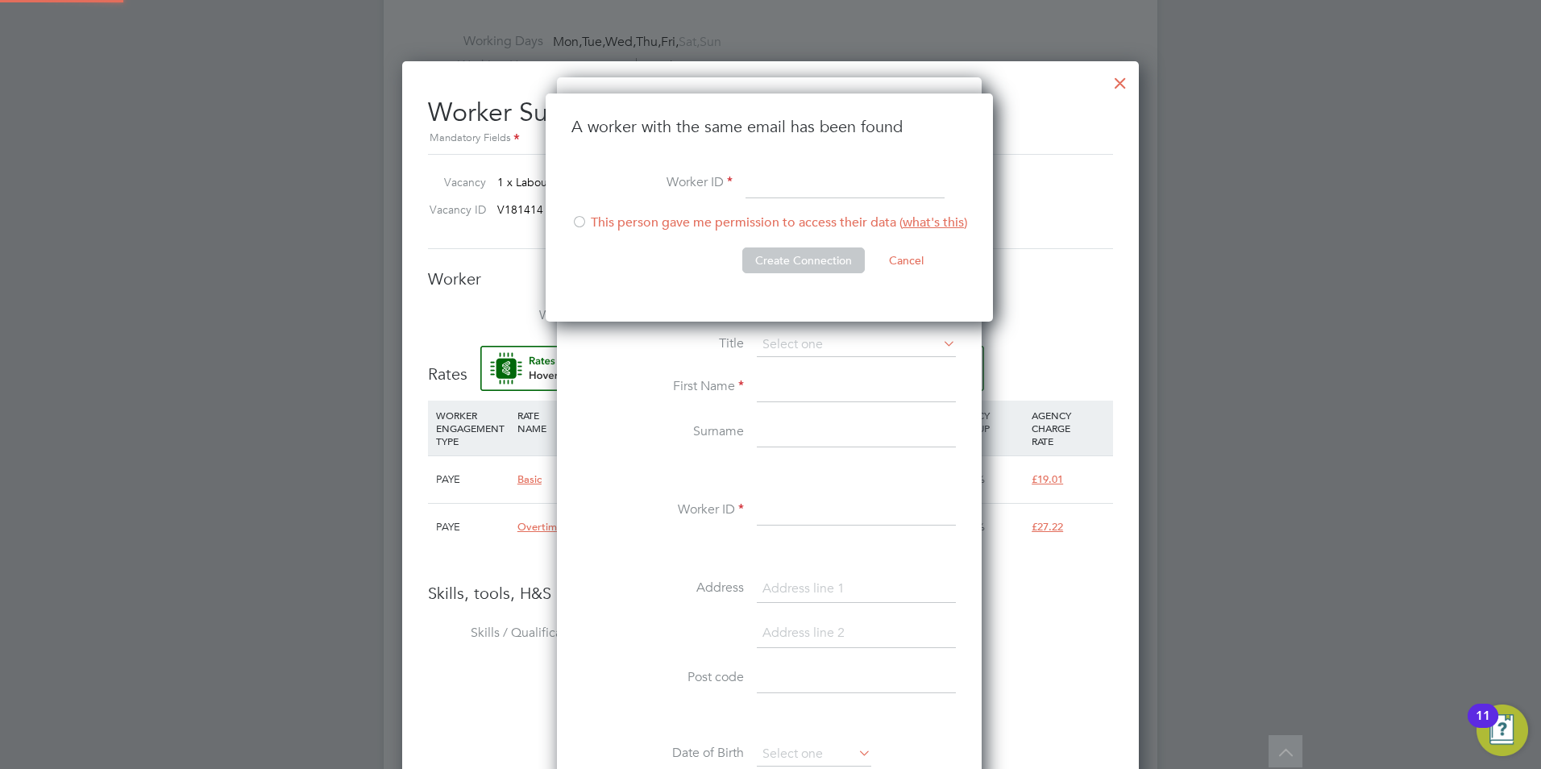
scroll to position [8, 8]
click at [906, 256] on button "Cancel" at bounding box center [906, 261] width 60 height 26
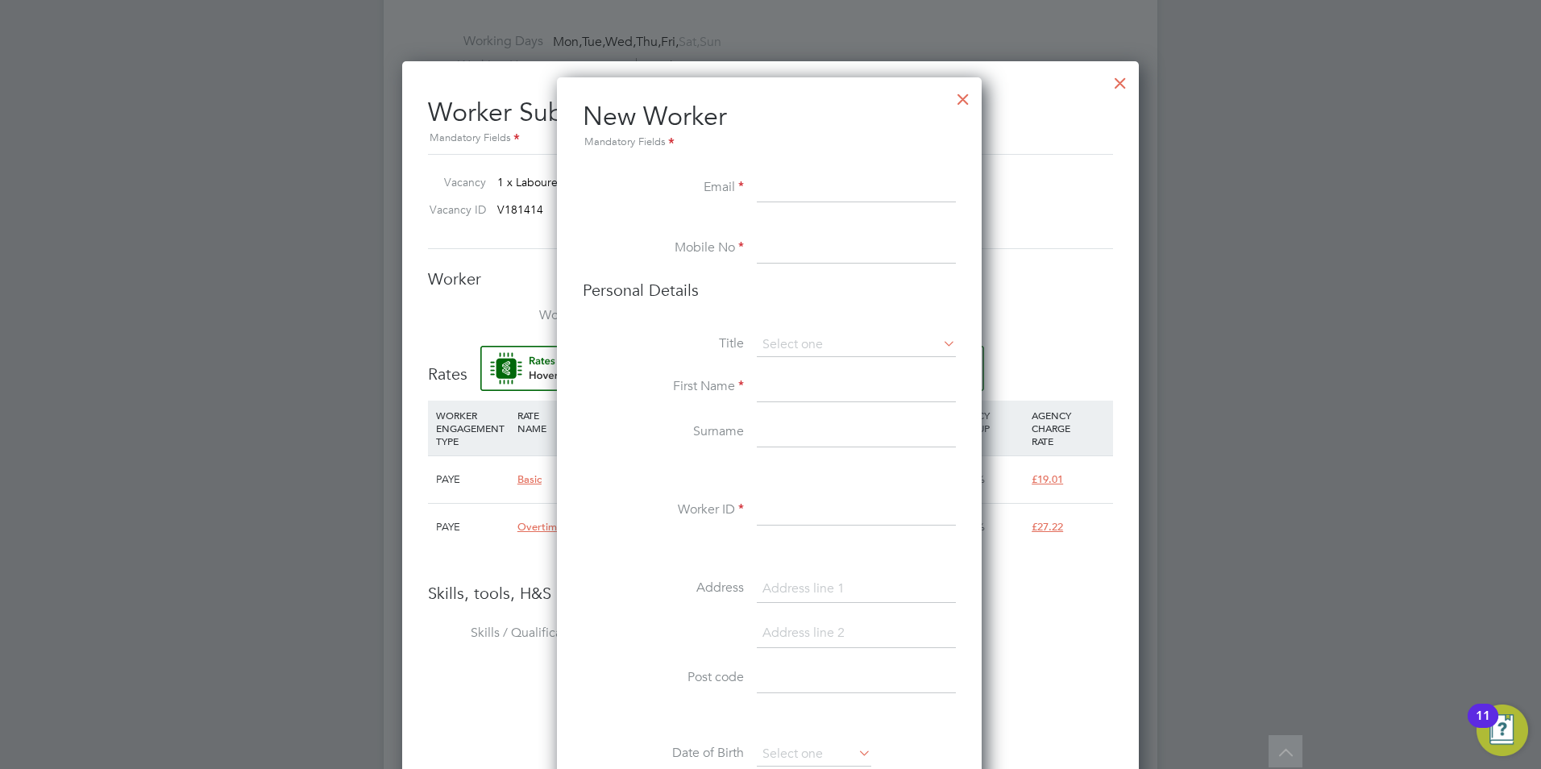
click at [967, 94] on div at bounding box center [963, 95] width 29 height 29
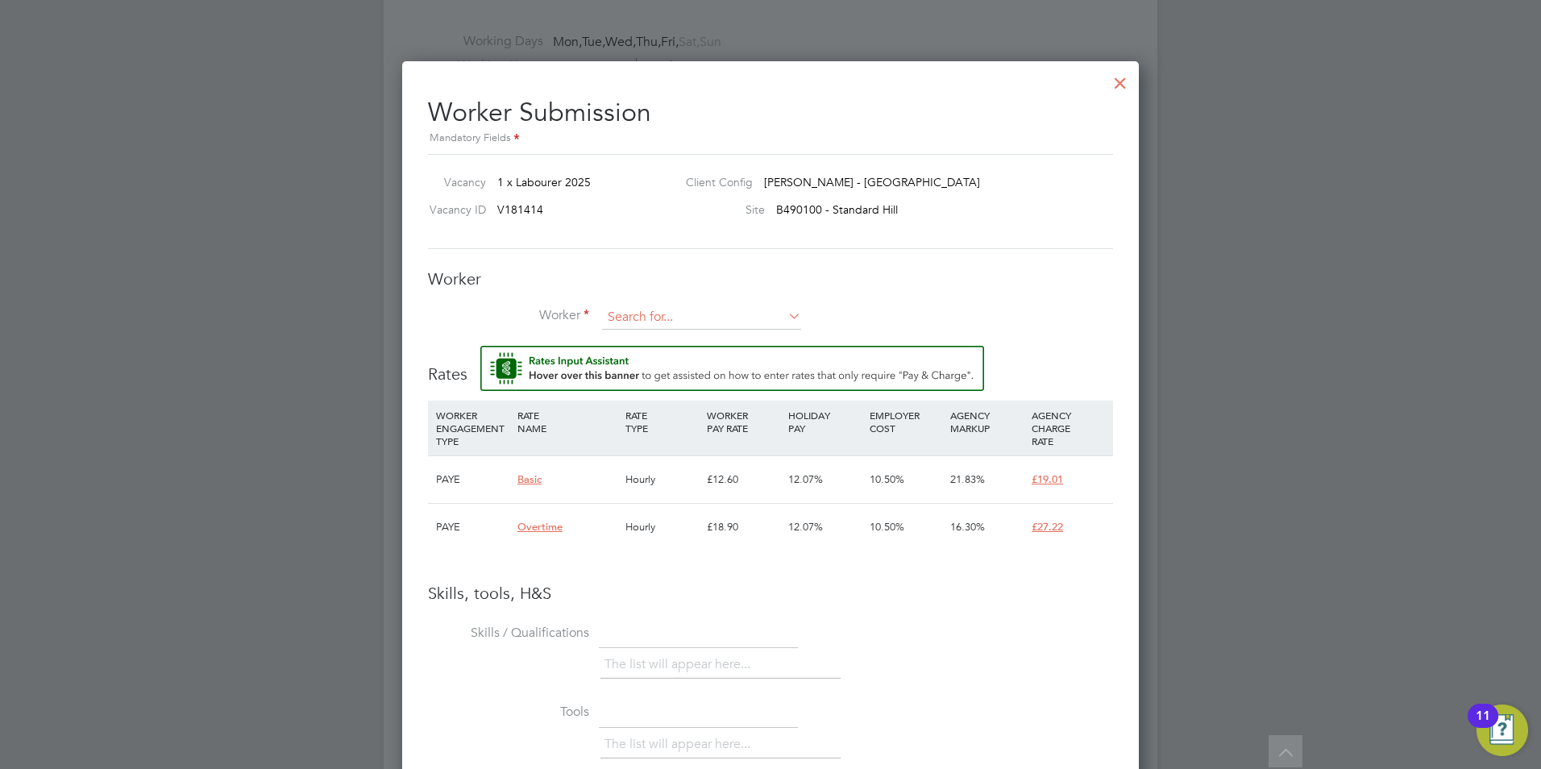
click at [681, 318] on input at bounding box center [701, 318] width 199 height 24
type input "a"
click at [726, 318] on input at bounding box center [701, 318] width 199 height 24
paste input "adebowaleao@gmail.com"
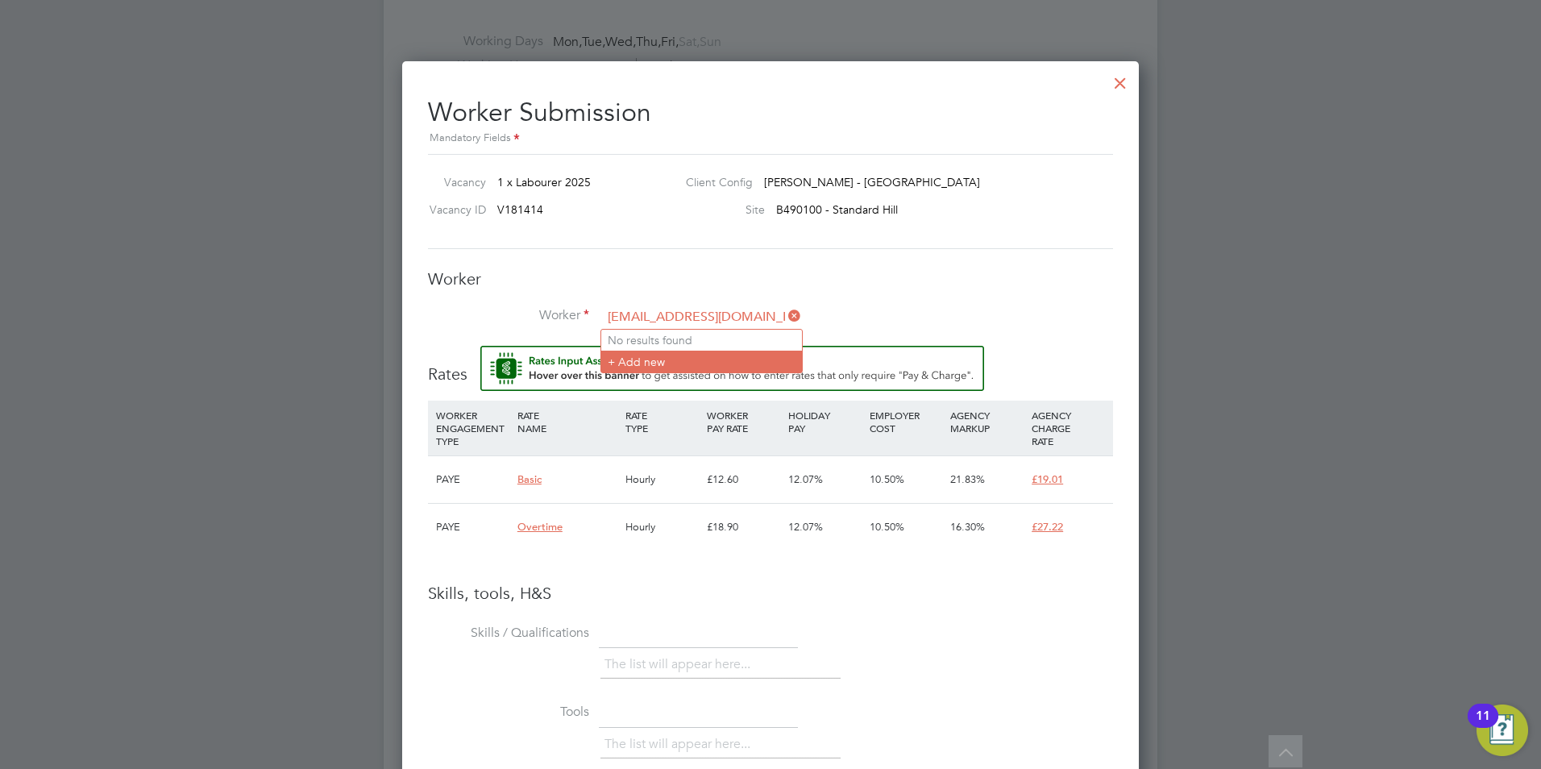
type input "adebowaleao@gmail.com"
click at [651, 357] on li "+ Add new" at bounding box center [701, 362] width 201 height 22
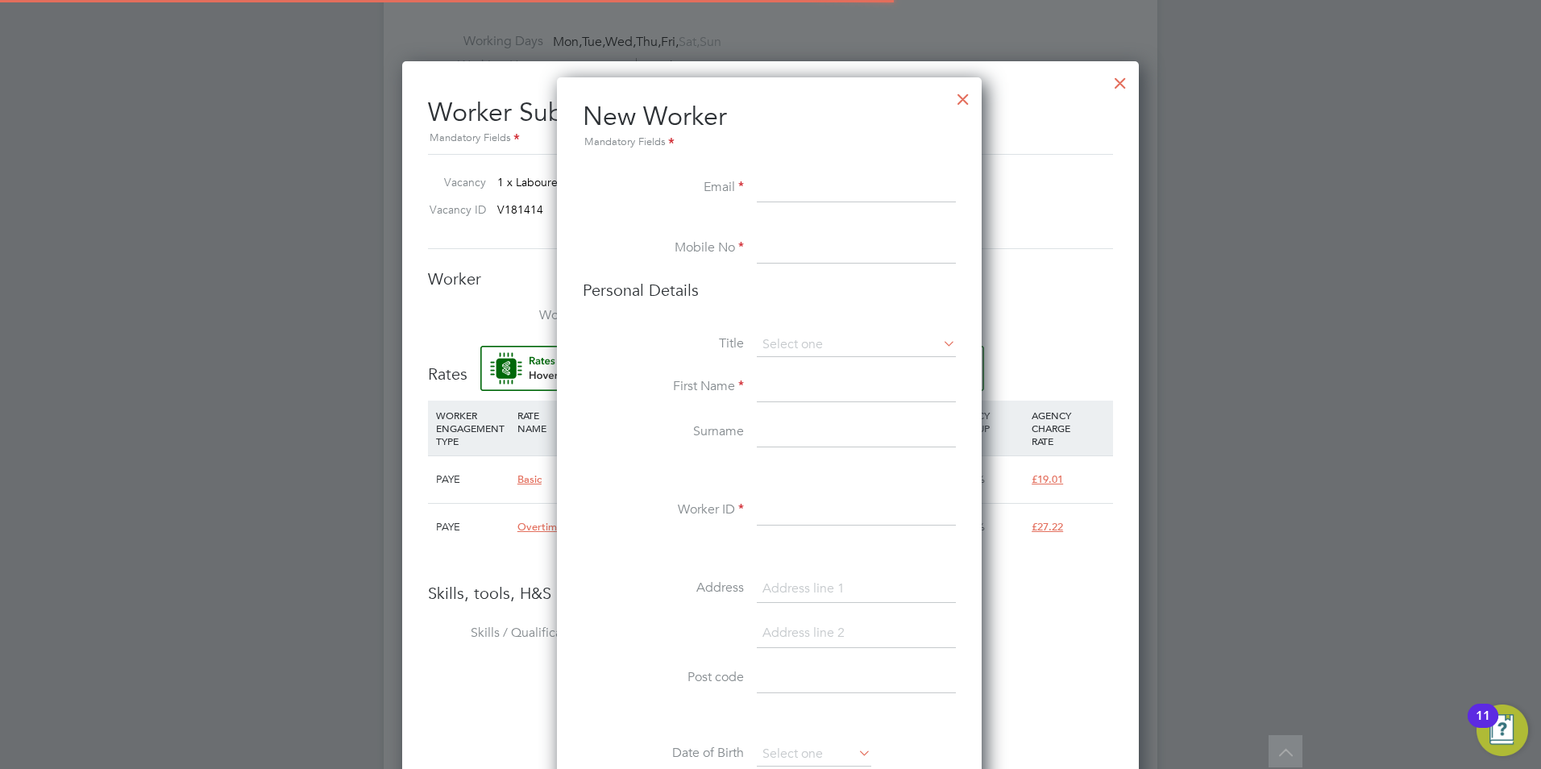
scroll to position [1364, 427]
click at [966, 99] on div at bounding box center [963, 95] width 29 height 29
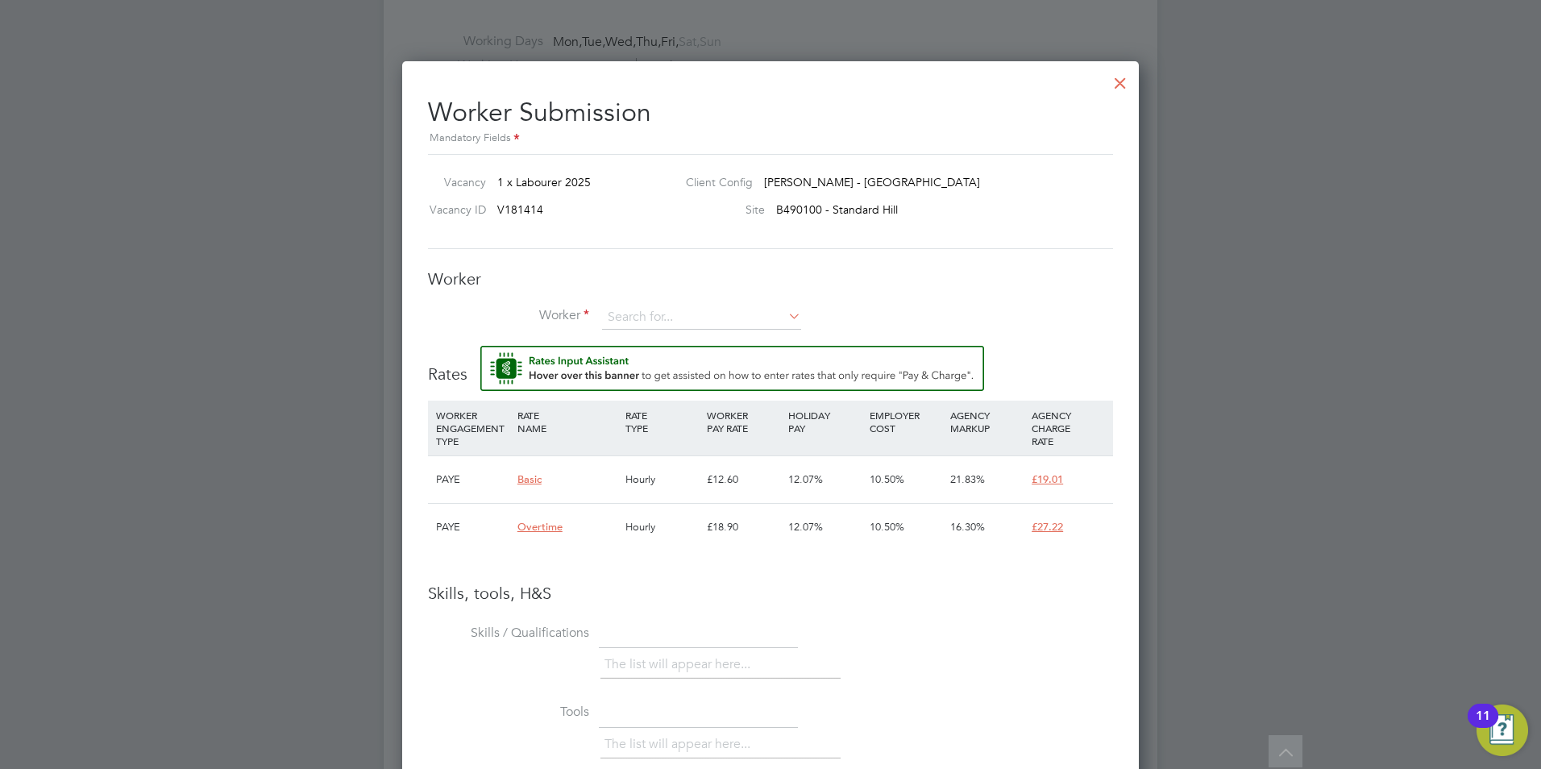
click at [1118, 82] on div at bounding box center [1120, 78] width 29 height 29
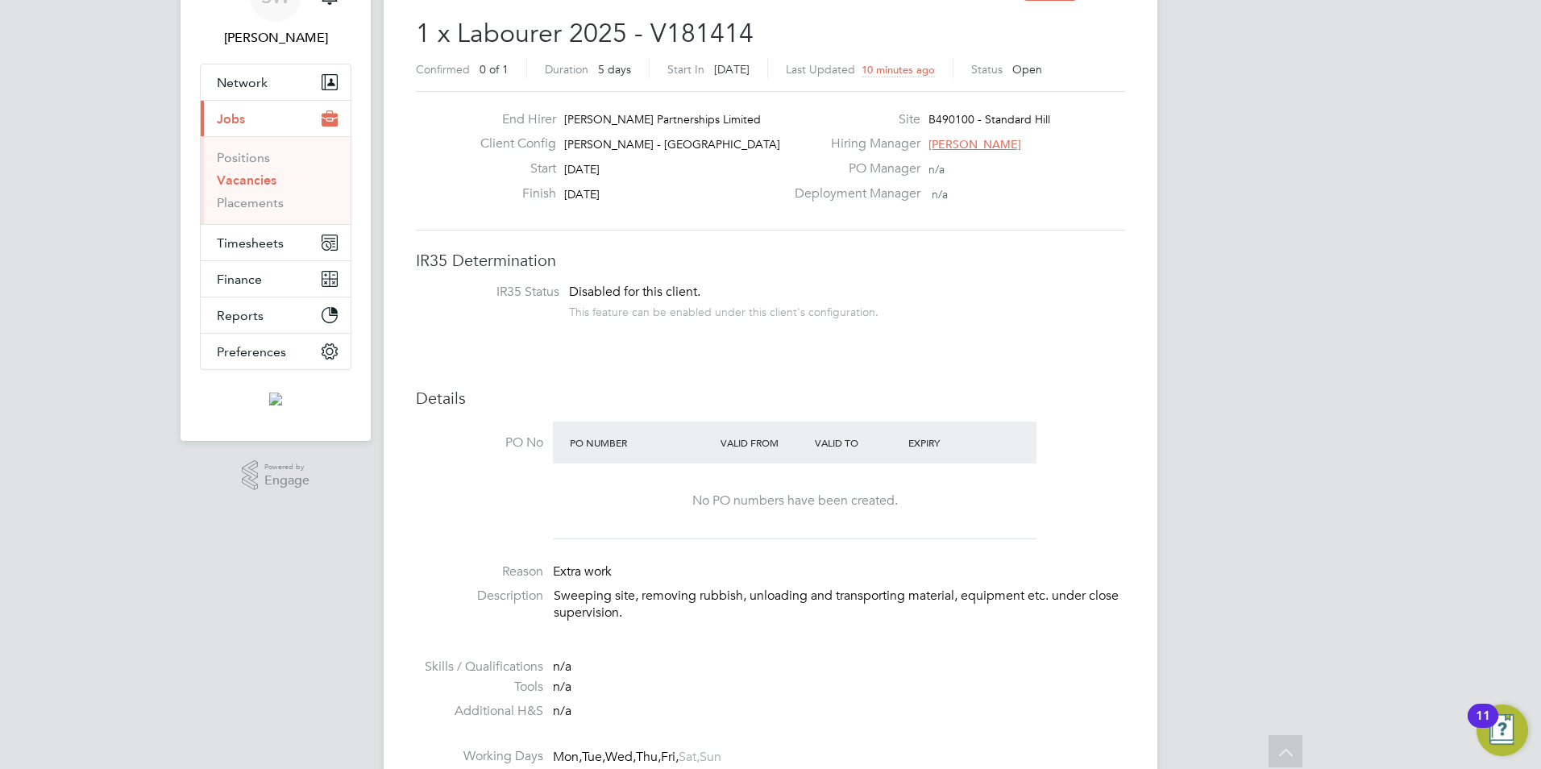
scroll to position [0, 0]
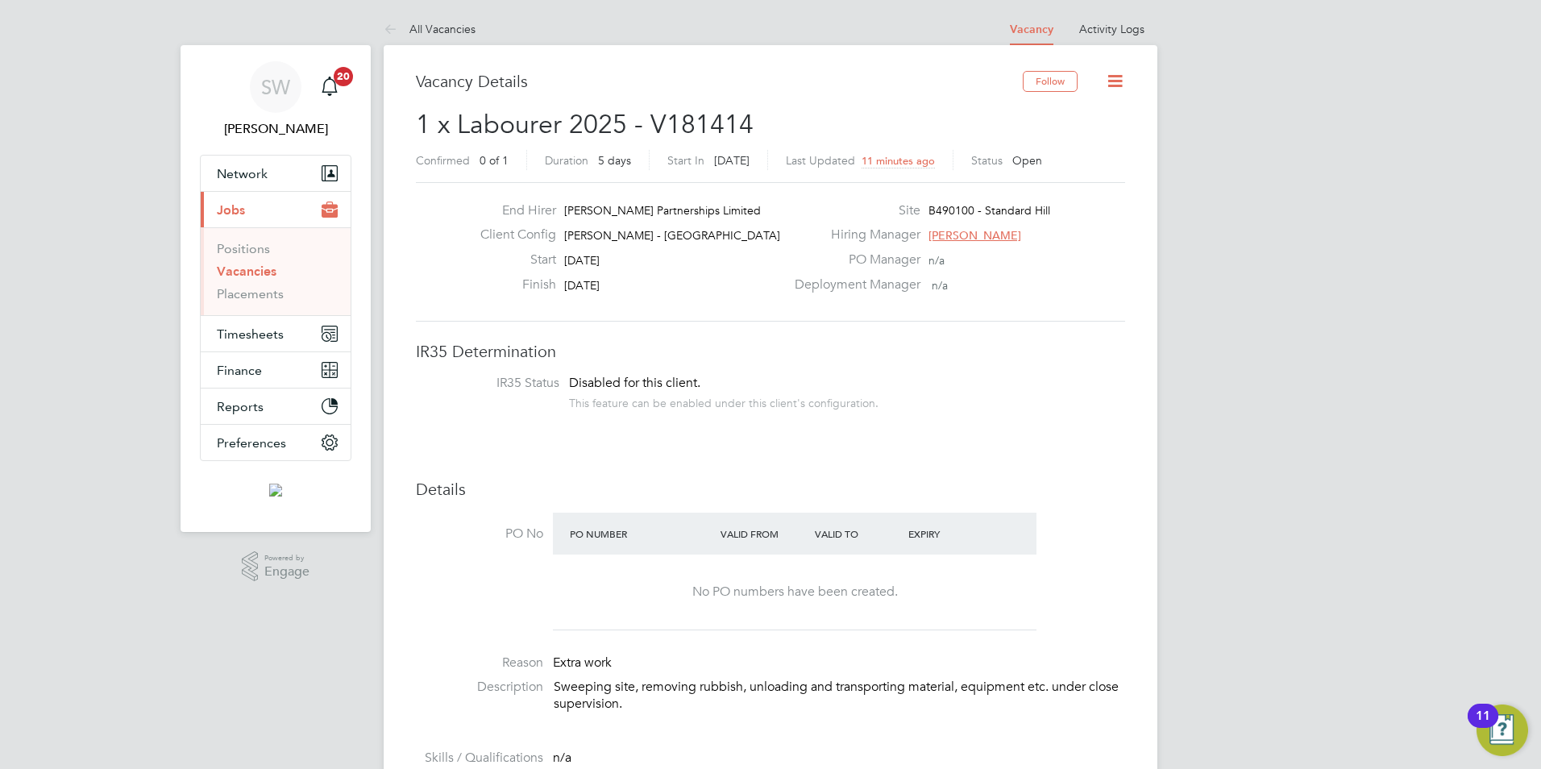
click at [251, 205] on button "Current page: Jobs" at bounding box center [276, 209] width 150 height 35
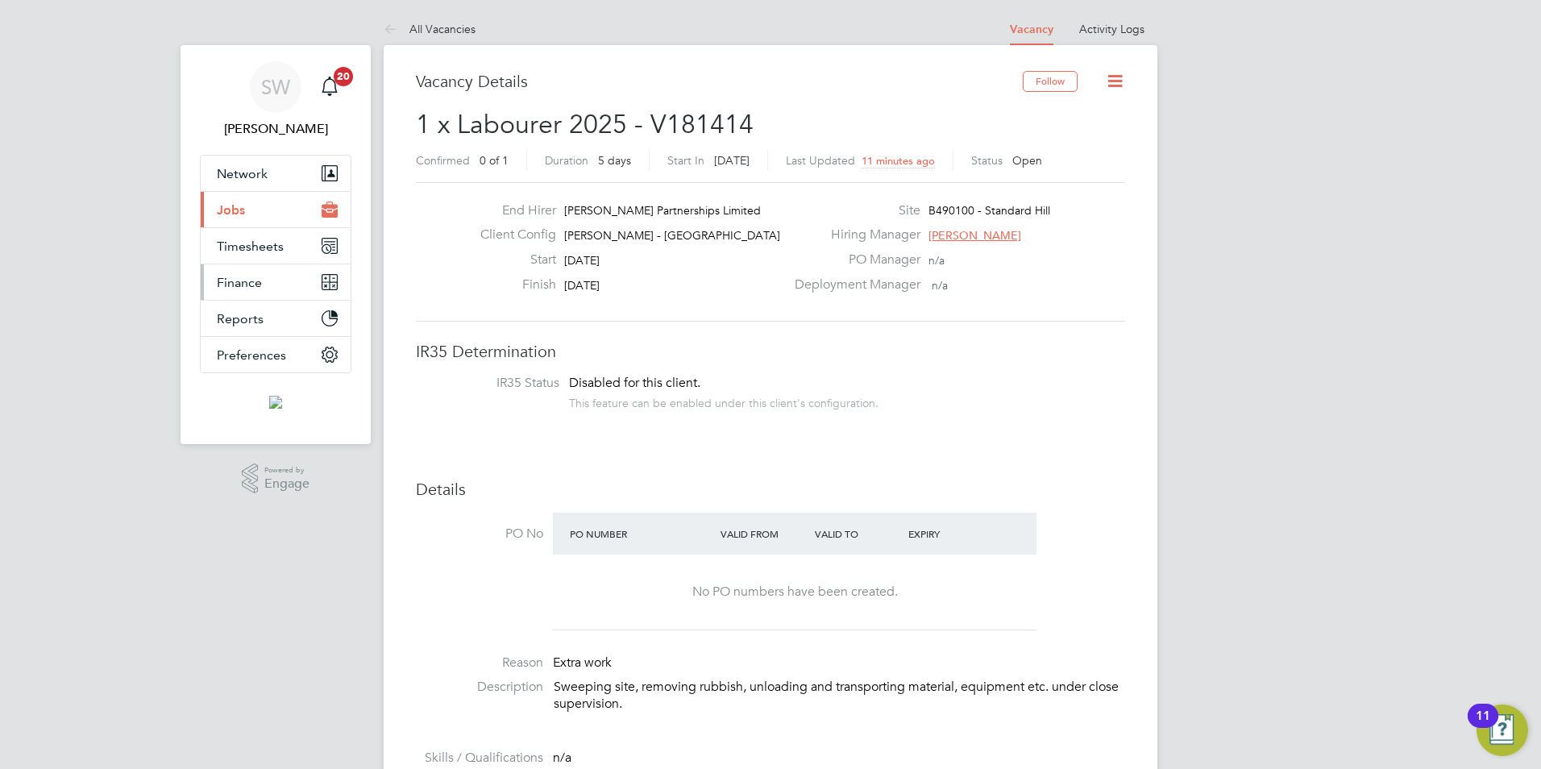
click at [258, 279] on span "Finance" at bounding box center [239, 282] width 45 height 15
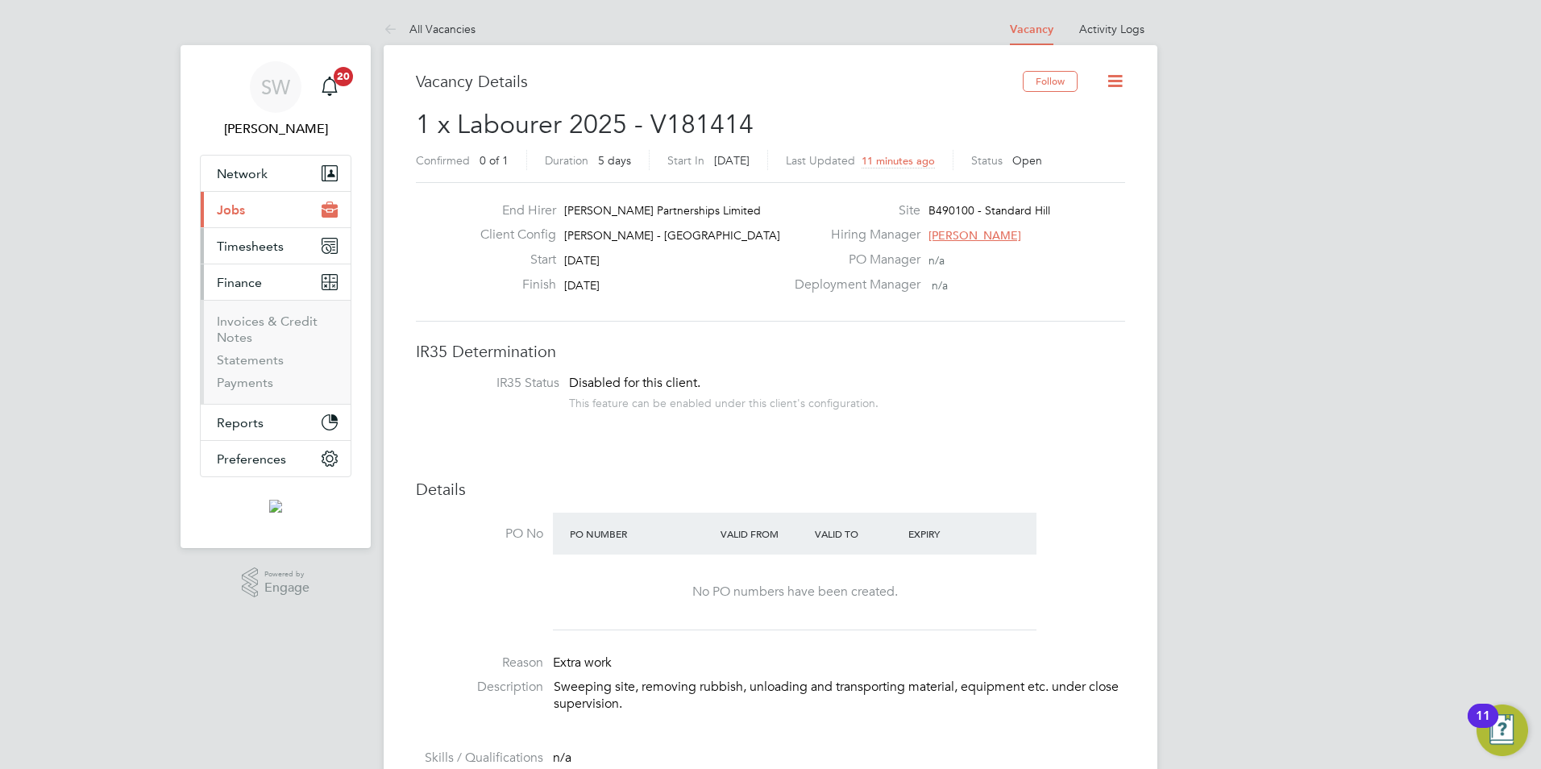
click at [264, 249] on span "Timesheets" at bounding box center [250, 246] width 67 height 15
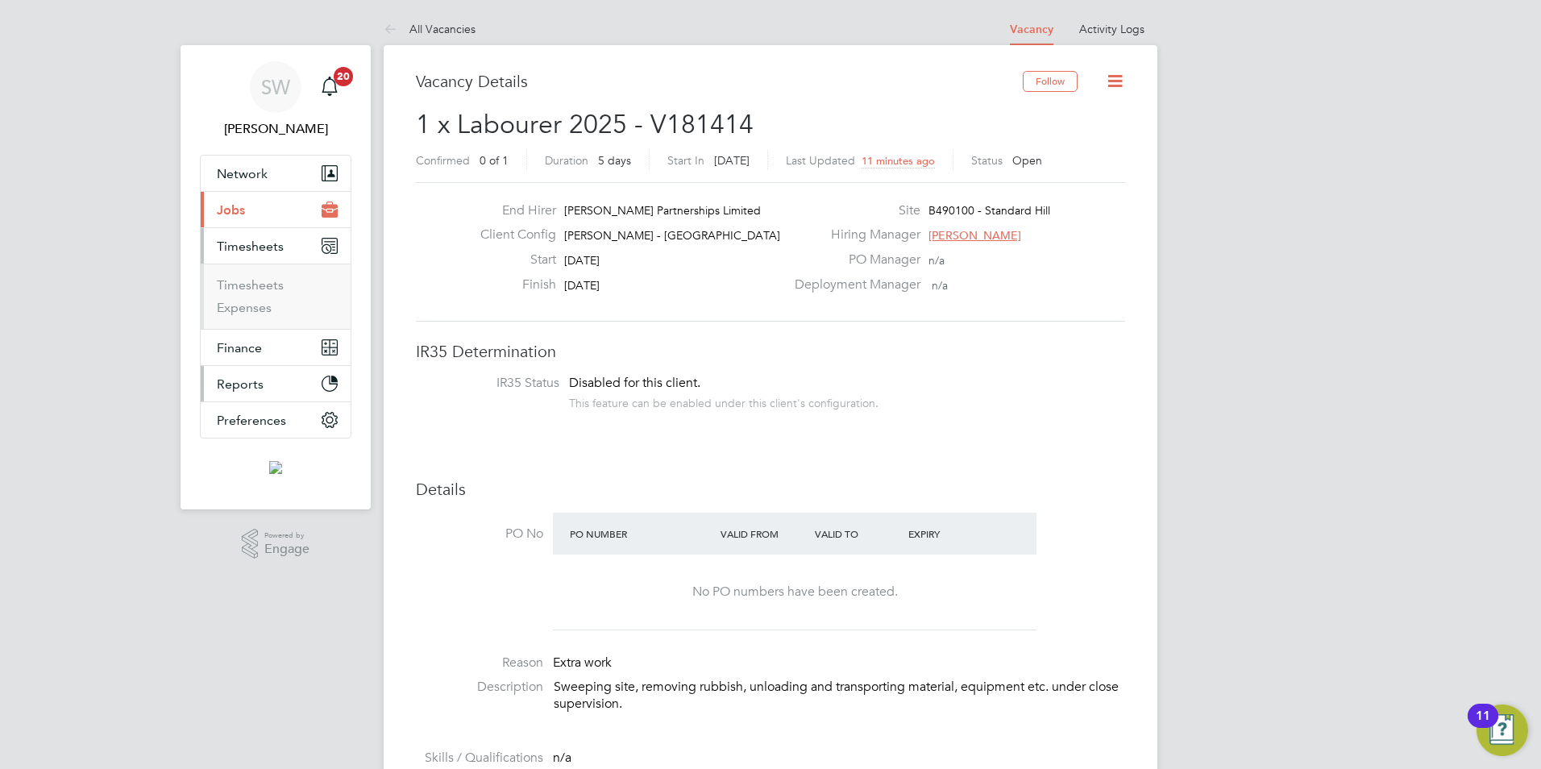
click at [259, 377] on span "Reports" at bounding box center [240, 383] width 47 height 15
click at [257, 416] on span "Preferences" at bounding box center [251, 420] width 69 height 15
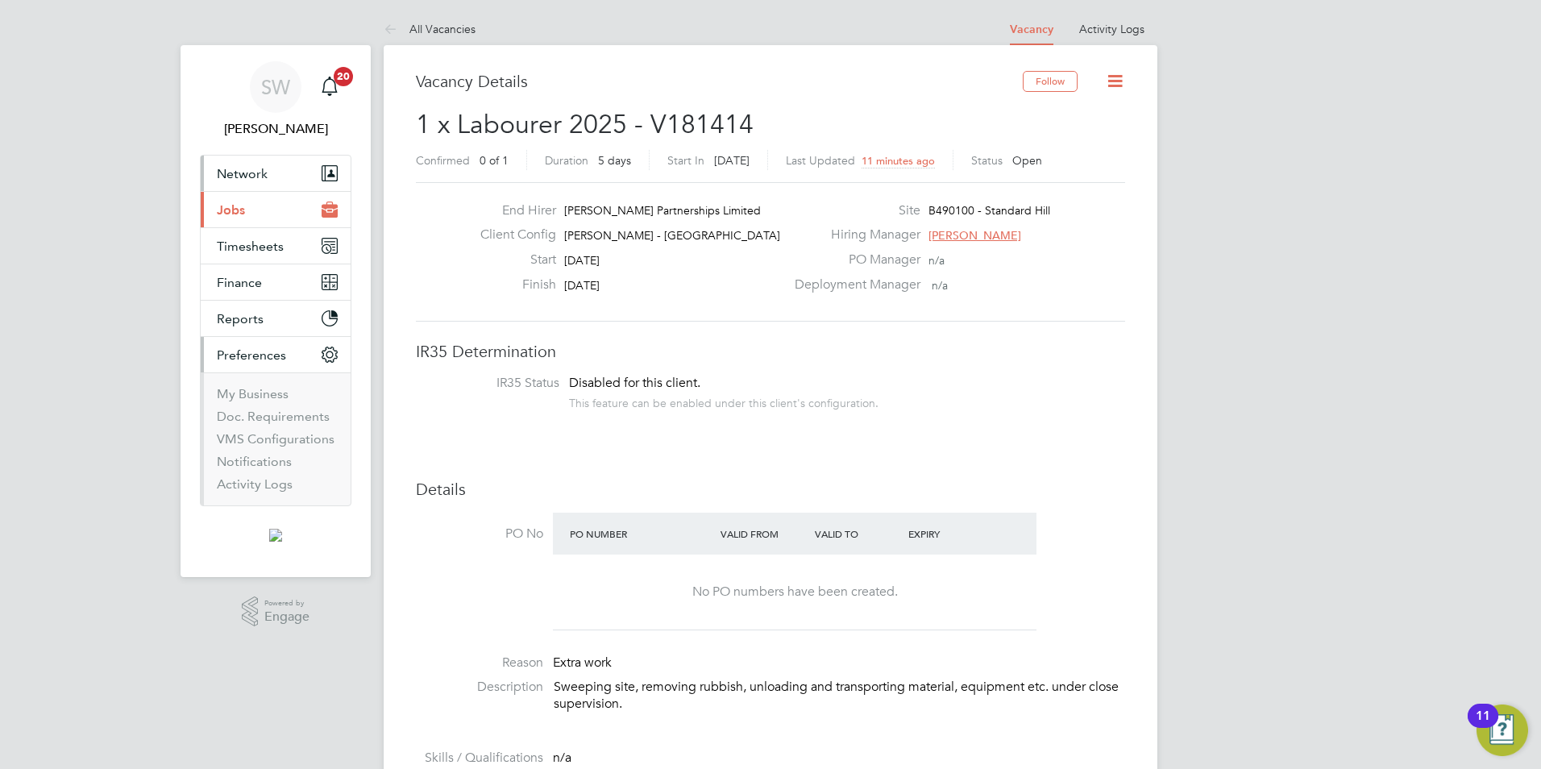
click at [246, 168] on span "Network" at bounding box center [242, 173] width 51 height 15
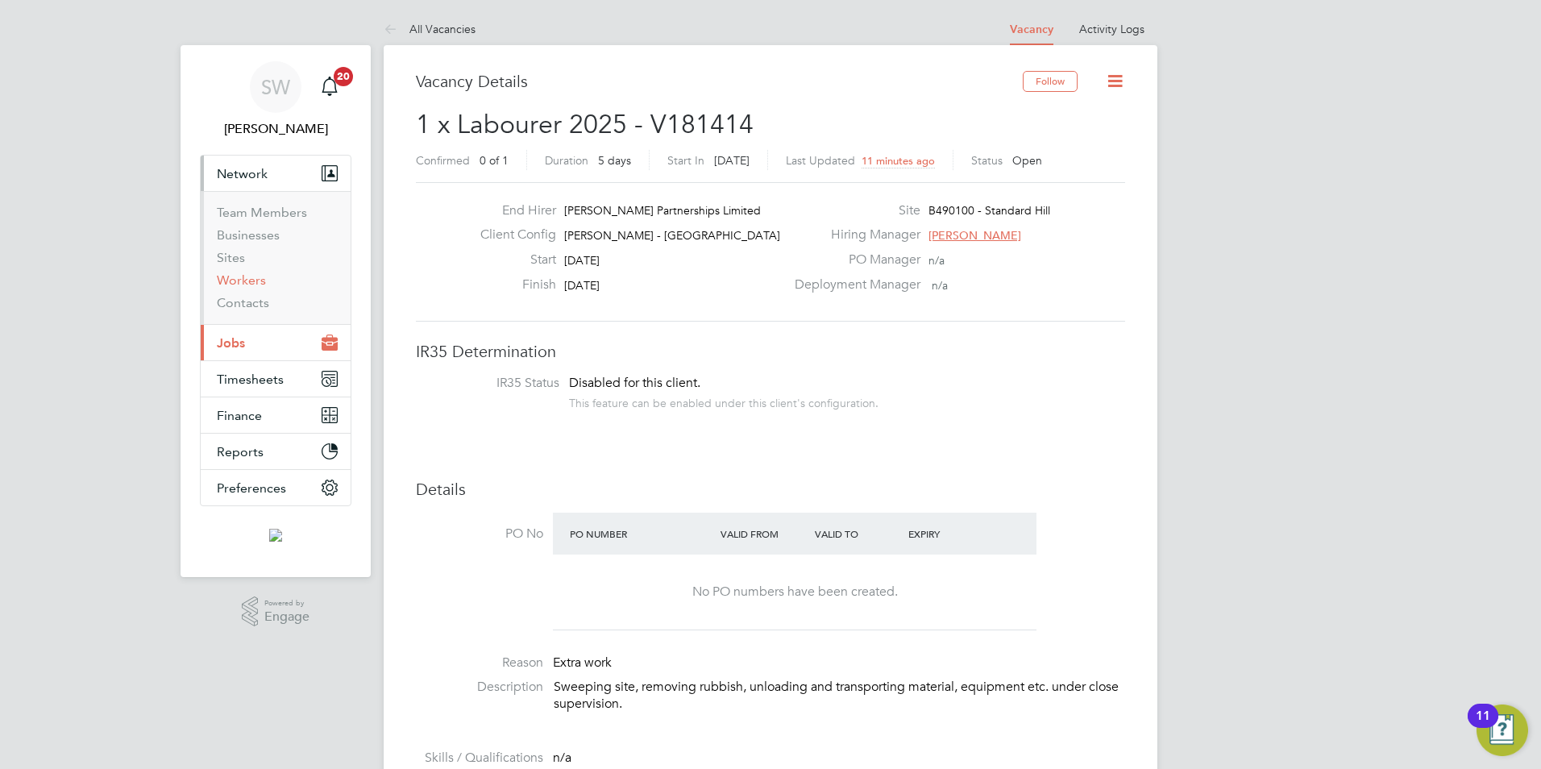
click at [239, 278] on link "Workers" at bounding box center [241, 279] width 49 height 15
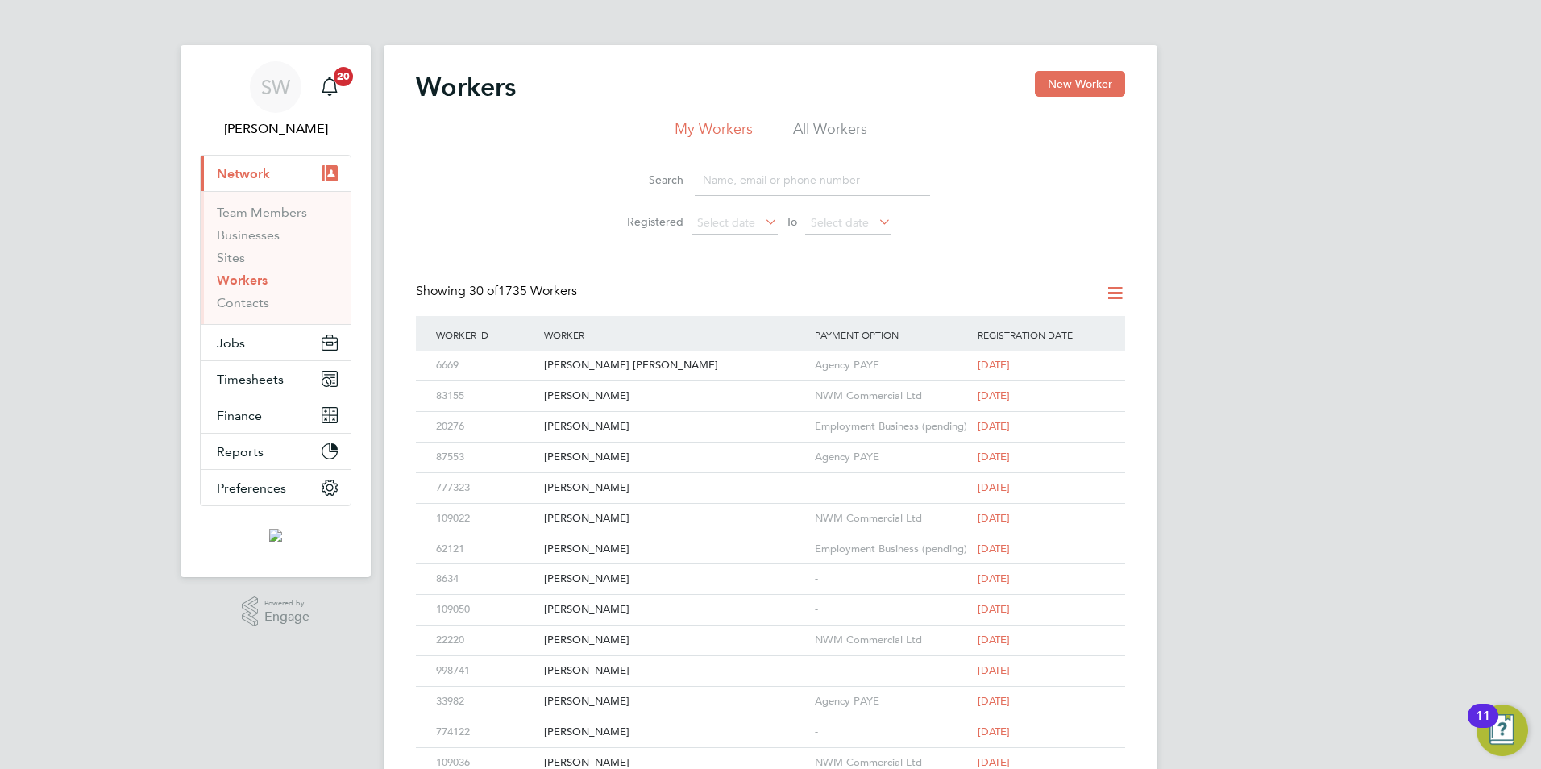
click at [755, 185] on input at bounding box center [812, 179] width 235 height 31
paste input "adebowaleao@gmail.com"
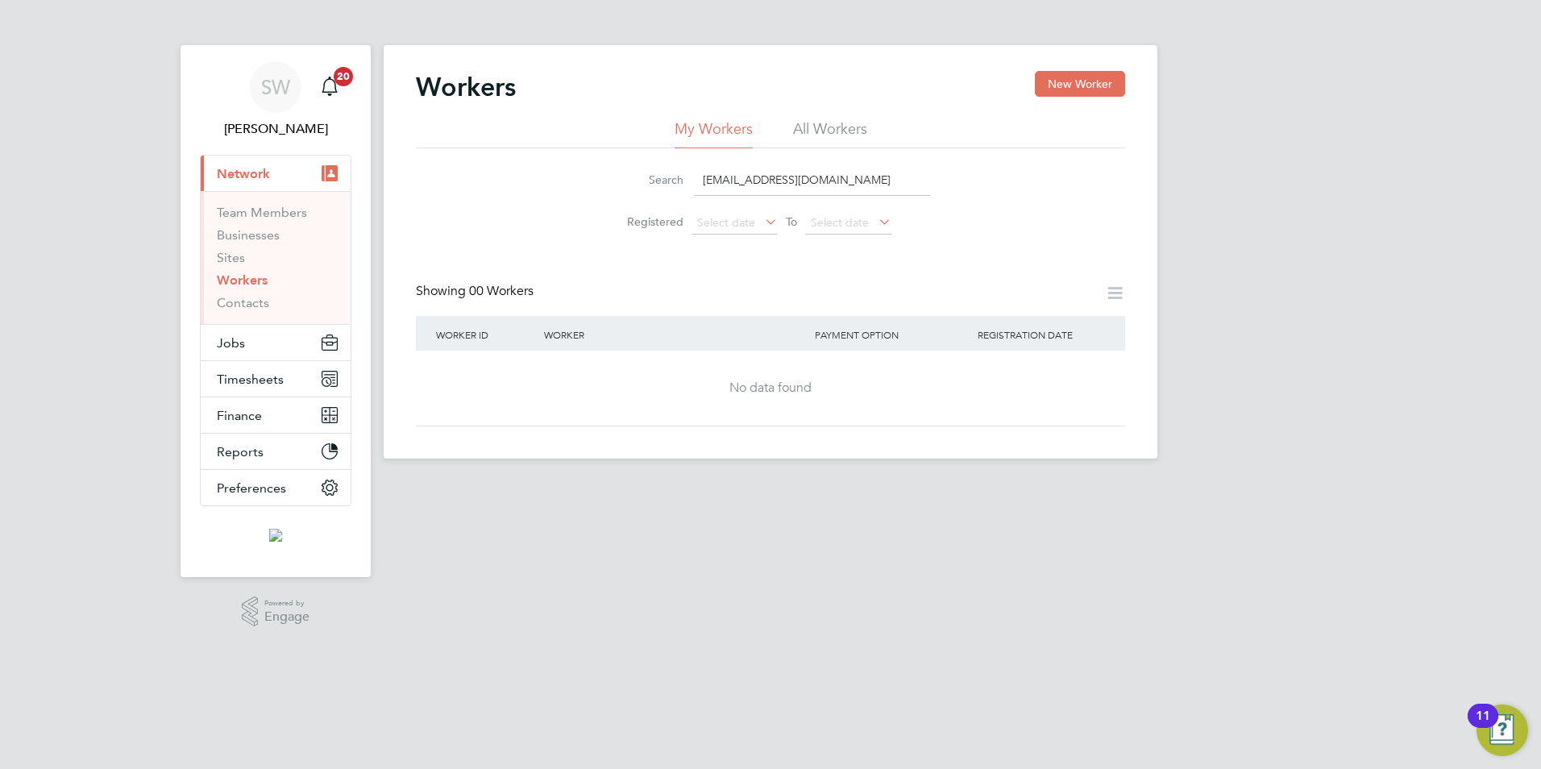
click at [849, 178] on input "adebowaleao@gmail.com" at bounding box center [812, 179] width 235 height 31
type input "a"
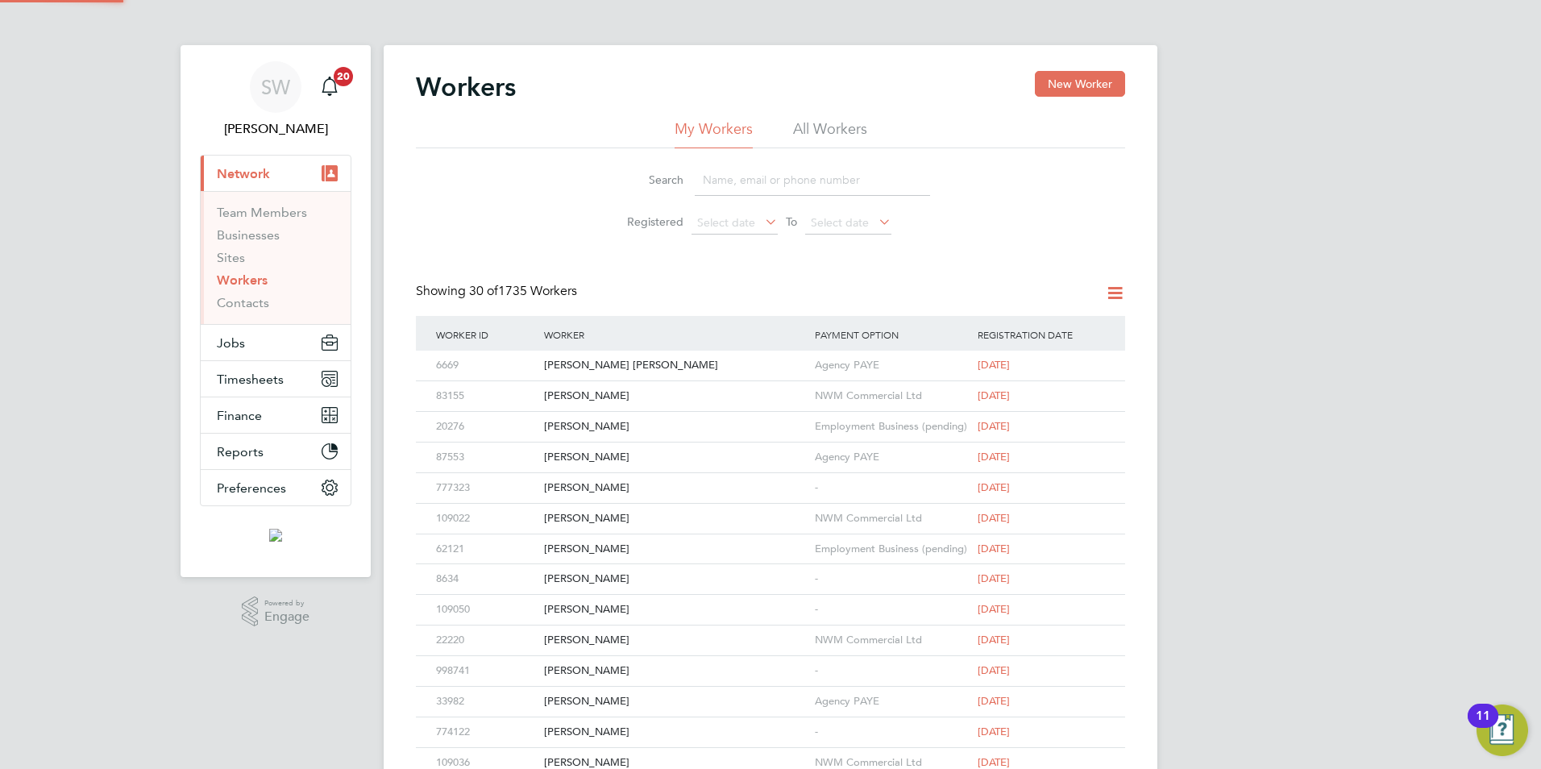
click at [845, 132] on li "All Workers" at bounding box center [830, 133] width 74 height 29
click at [788, 177] on input at bounding box center [812, 179] width 235 height 31
paste input "adebowaleao@gmail.com"
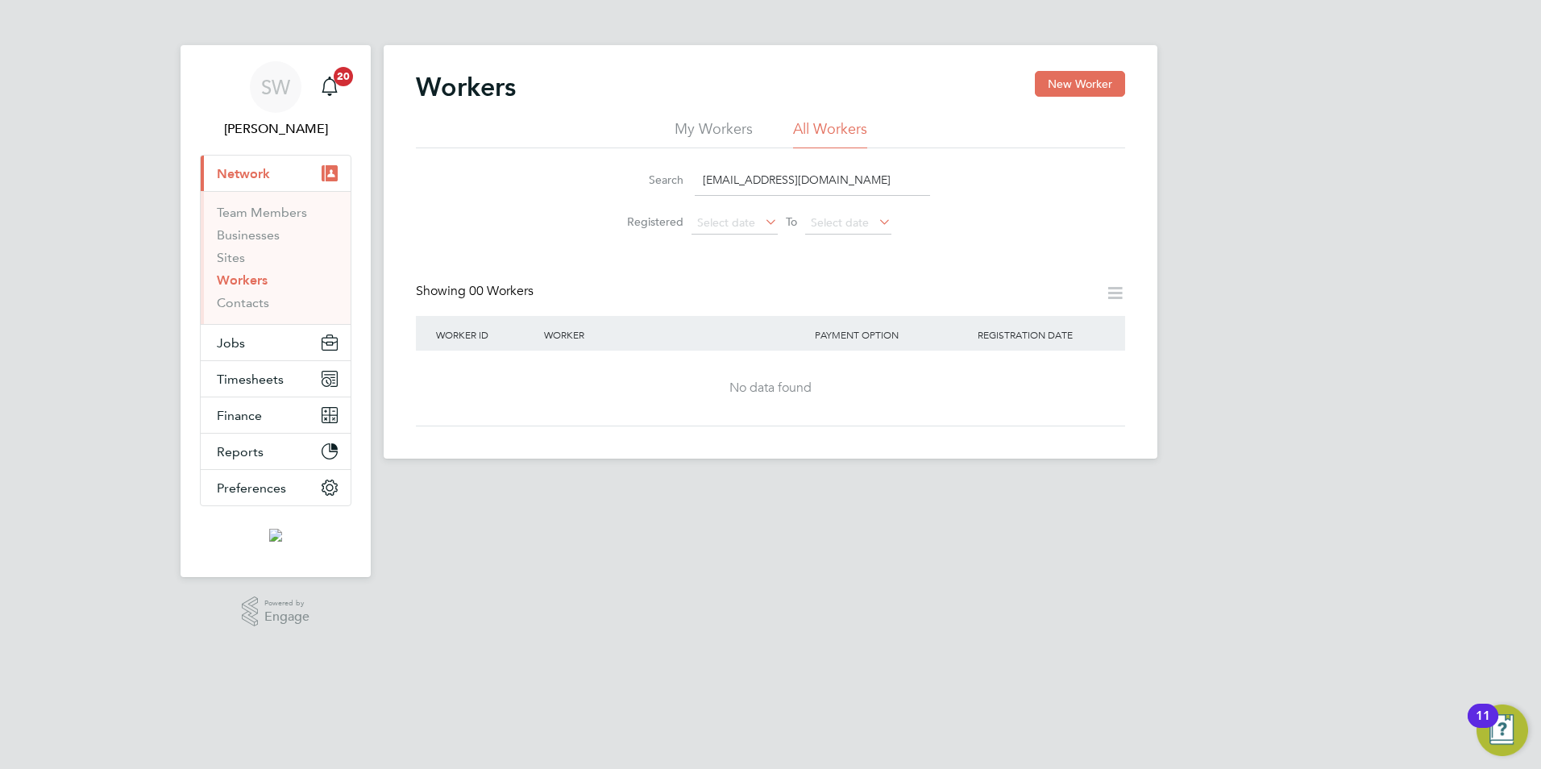
type input "adebowaleao@gmail.com"
click at [248, 283] on link "Workers" at bounding box center [242, 279] width 51 height 15
click at [247, 338] on button "Jobs" at bounding box center [276, 342] width 150 height 35
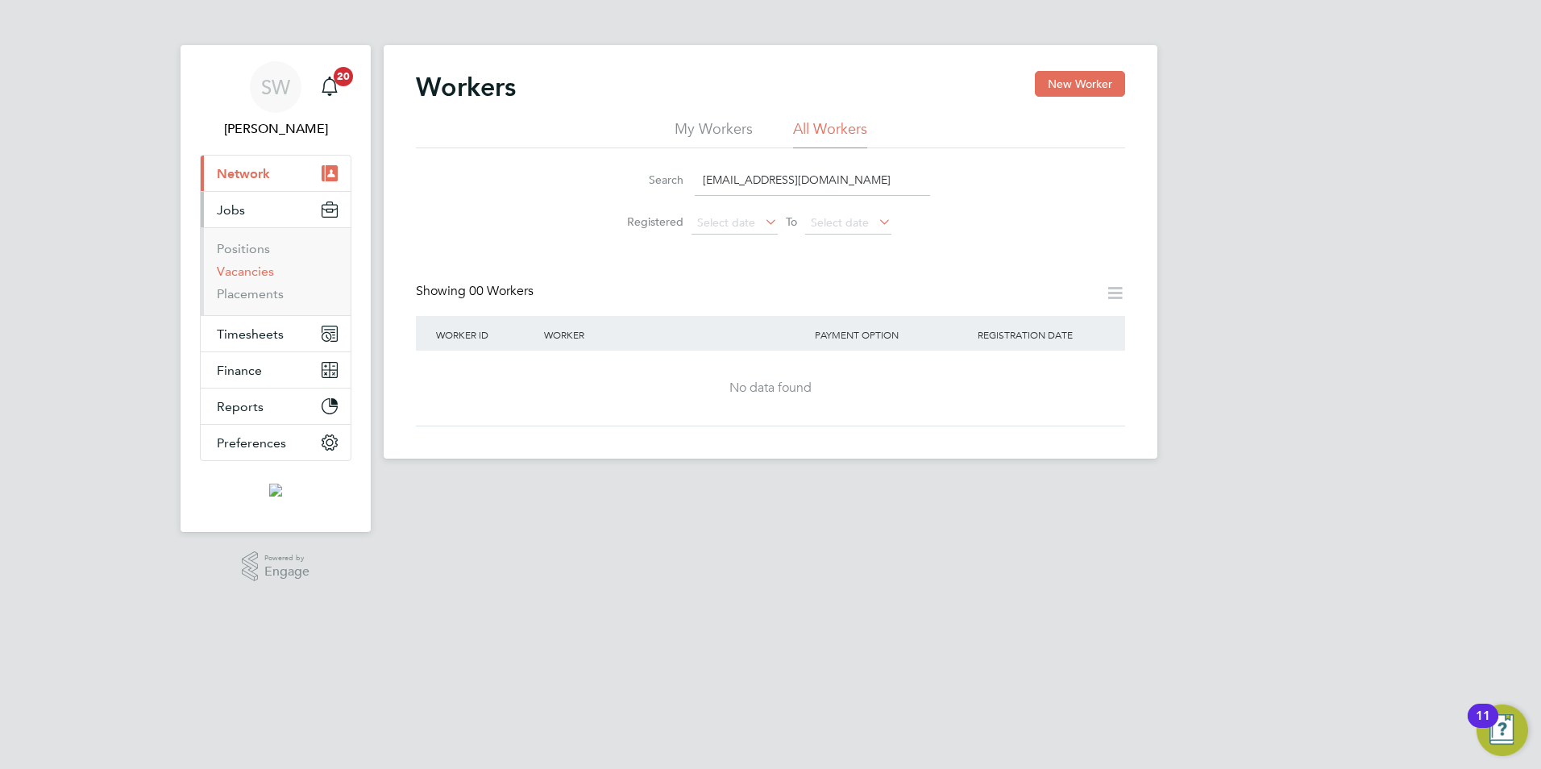
click at [260, 268] on link "Vacancies" at bounding box center [245, 271] width 57 height 15
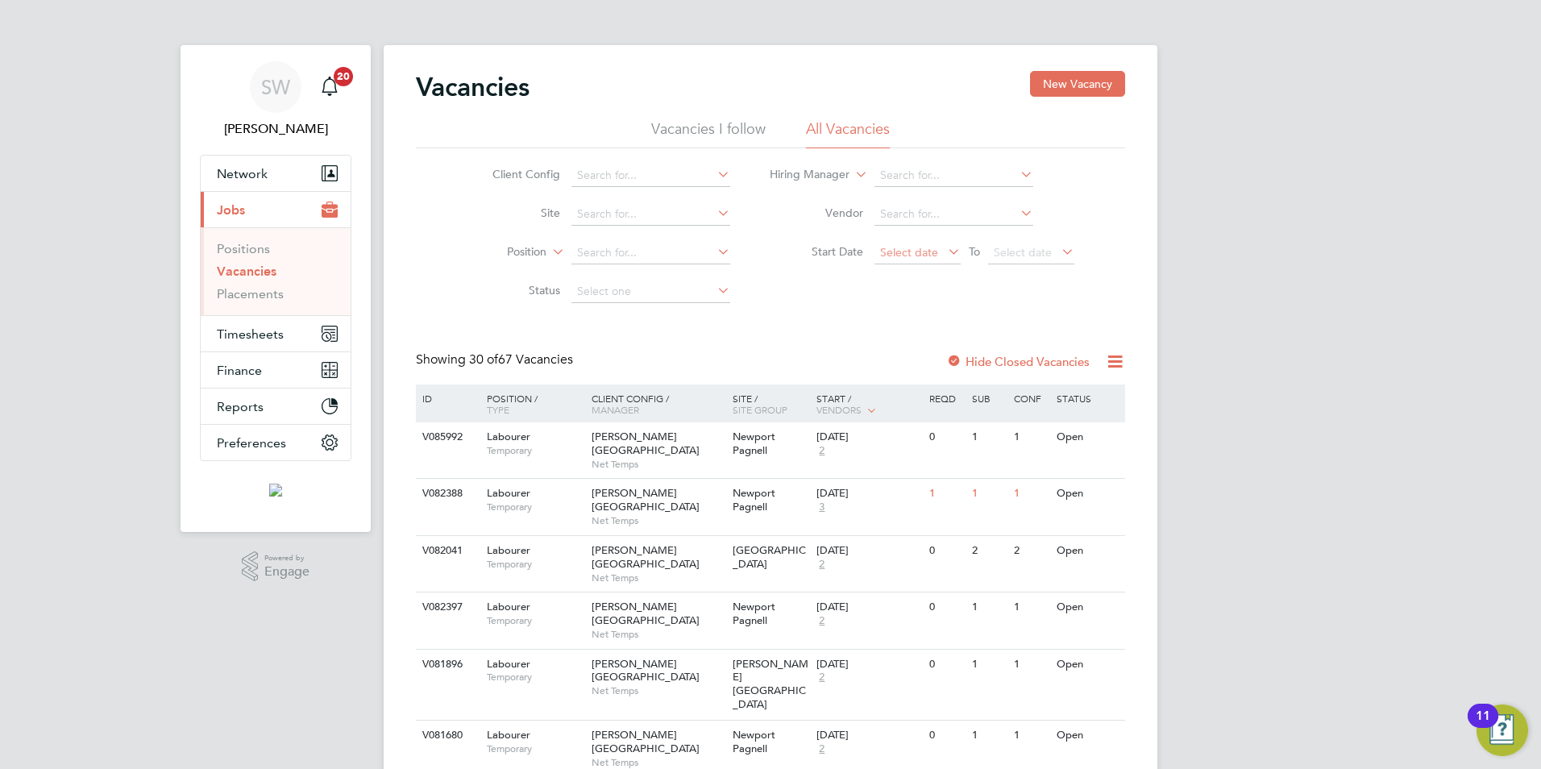
click at [930, 252] on span "Select date" at bounding box center [909, 252] width 58 height 15
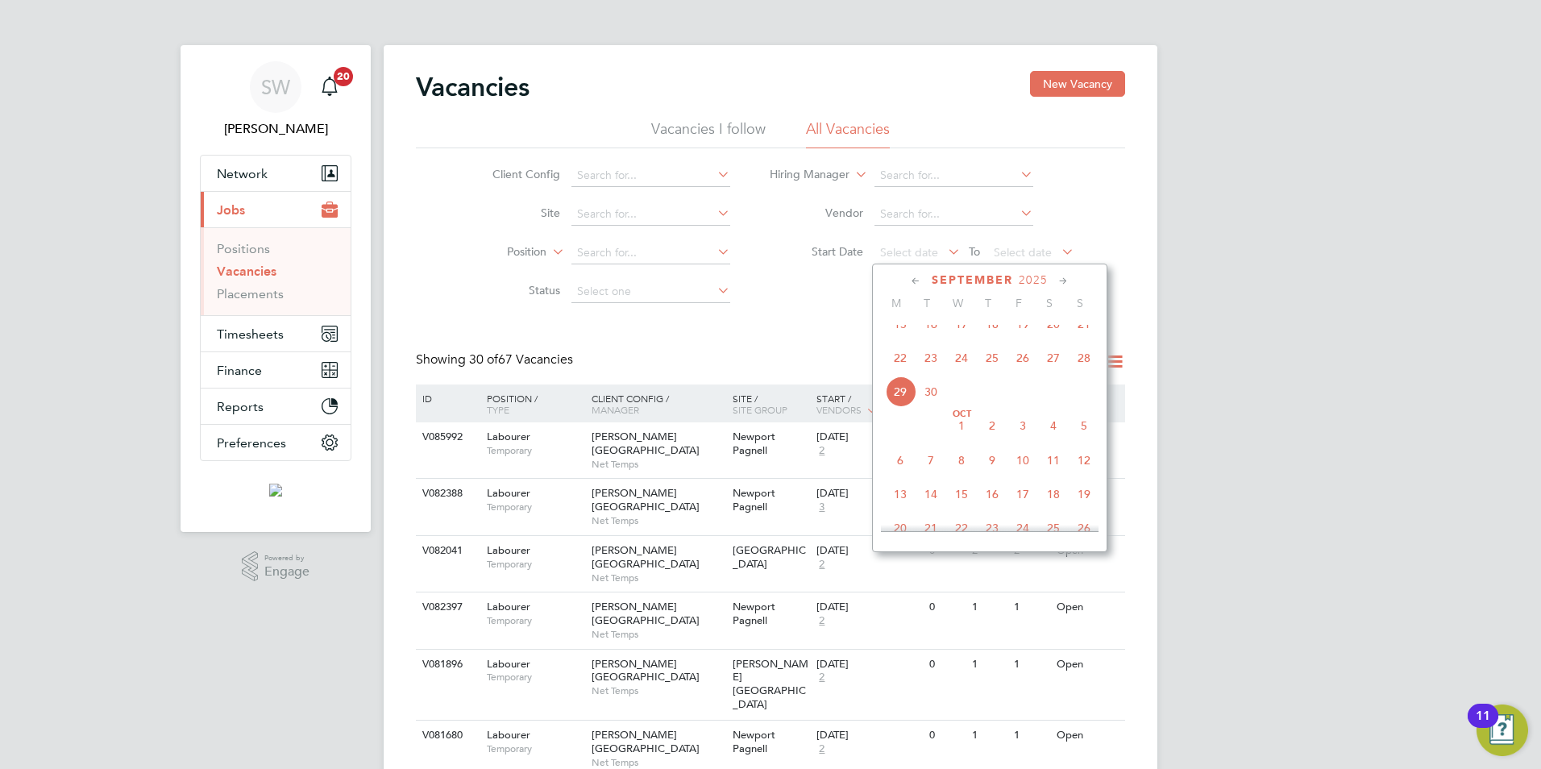
click at [901, 400] on span "29" at bounding box center [900, 391] width 31 height 31
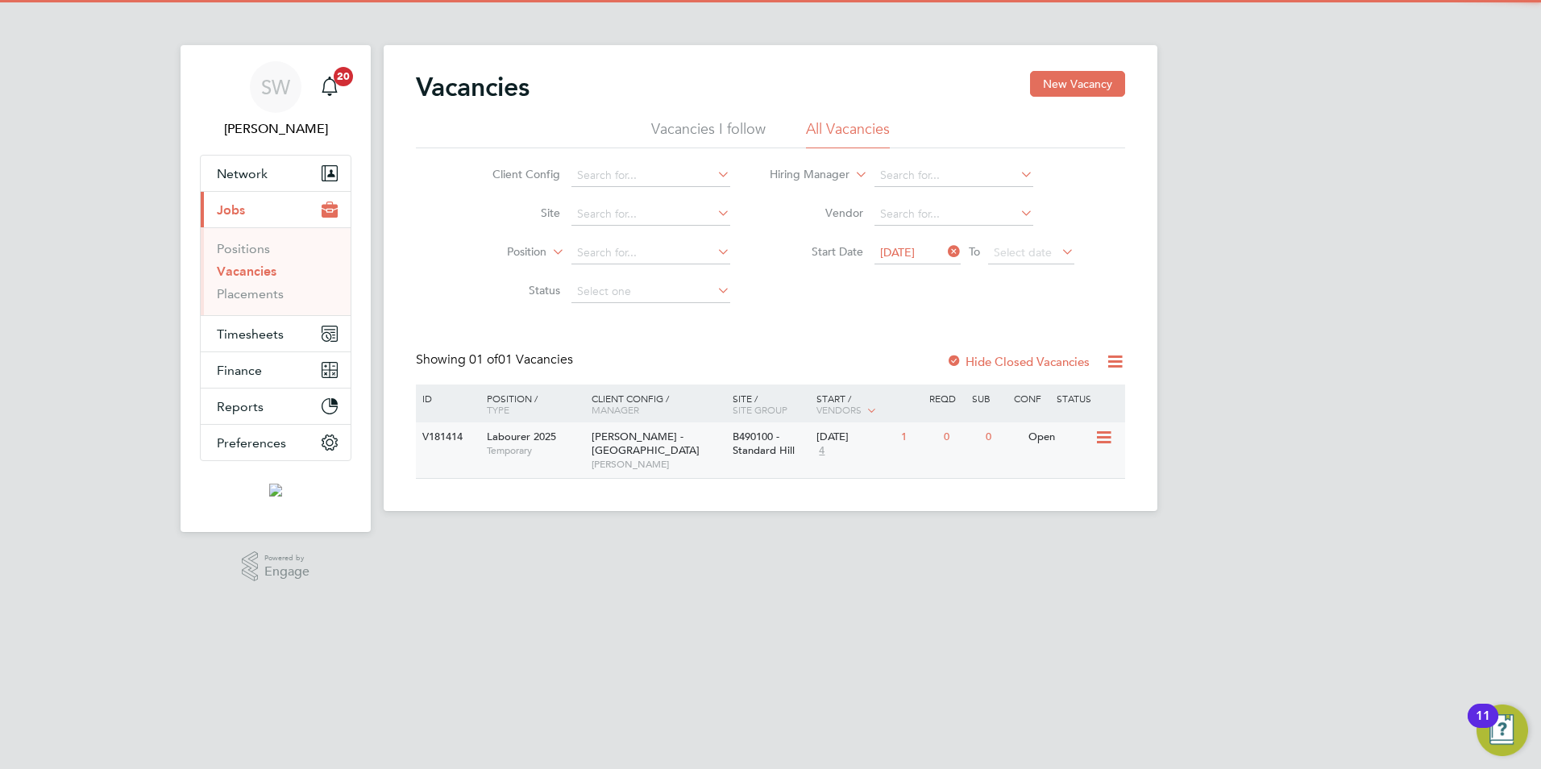
click at [614, 458] on span "[PERSON_NAME]" at bounding box center [658, 464] width 133 height 13
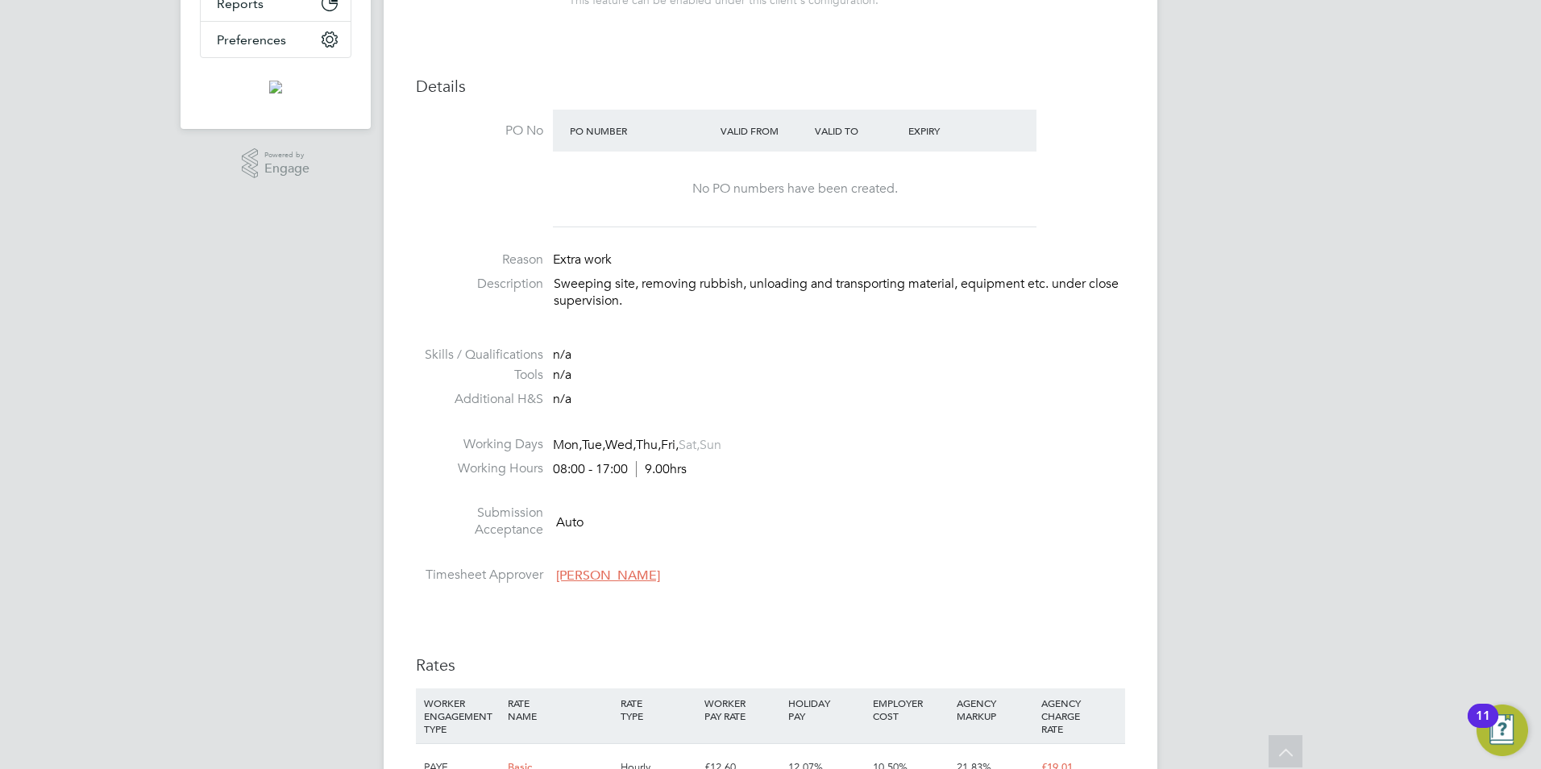
scroll to position [806, 0]
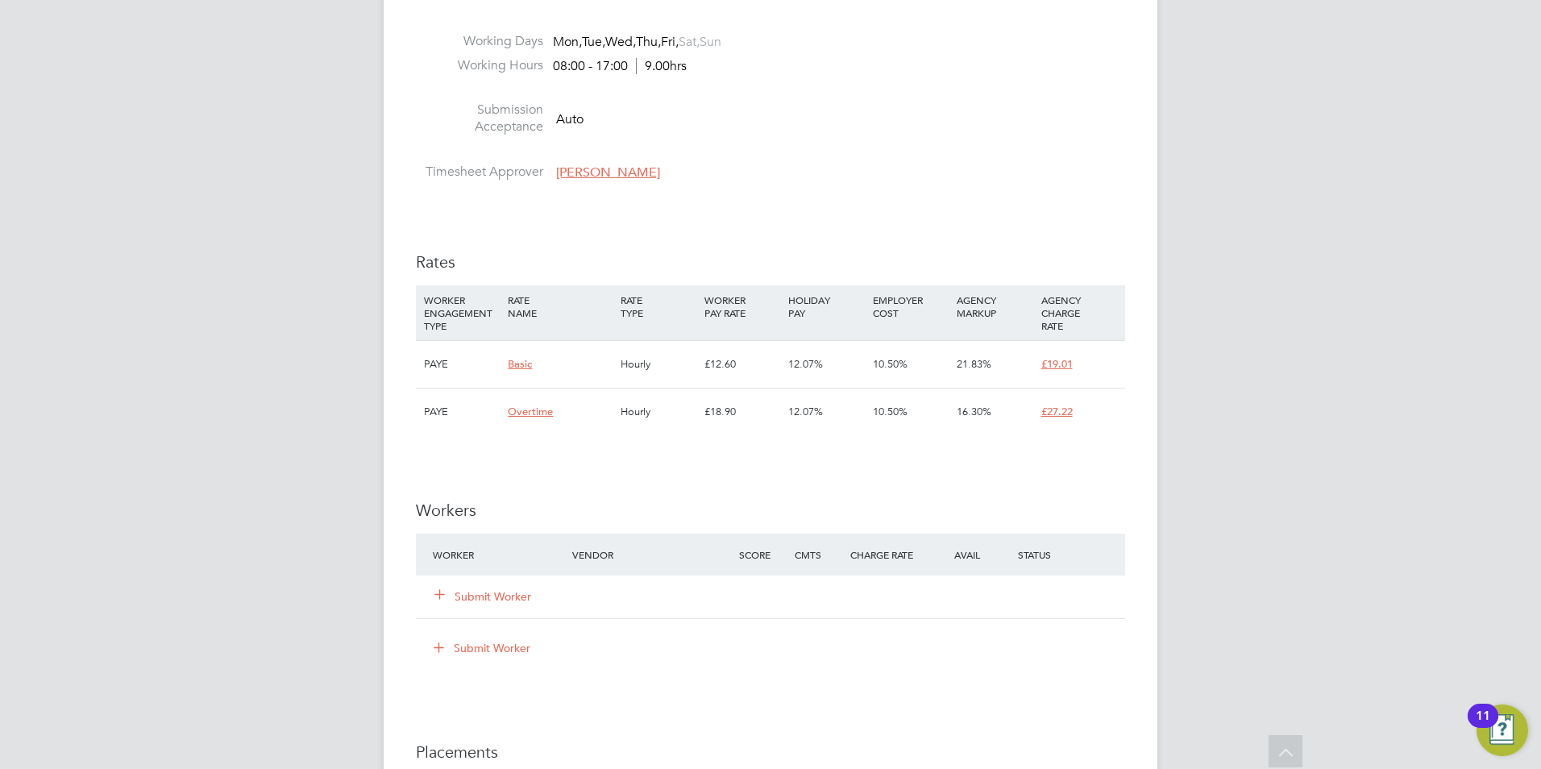
click at [517, 593] on button "Submit Worker" at bounding box center [483, 597] width 97 height 16
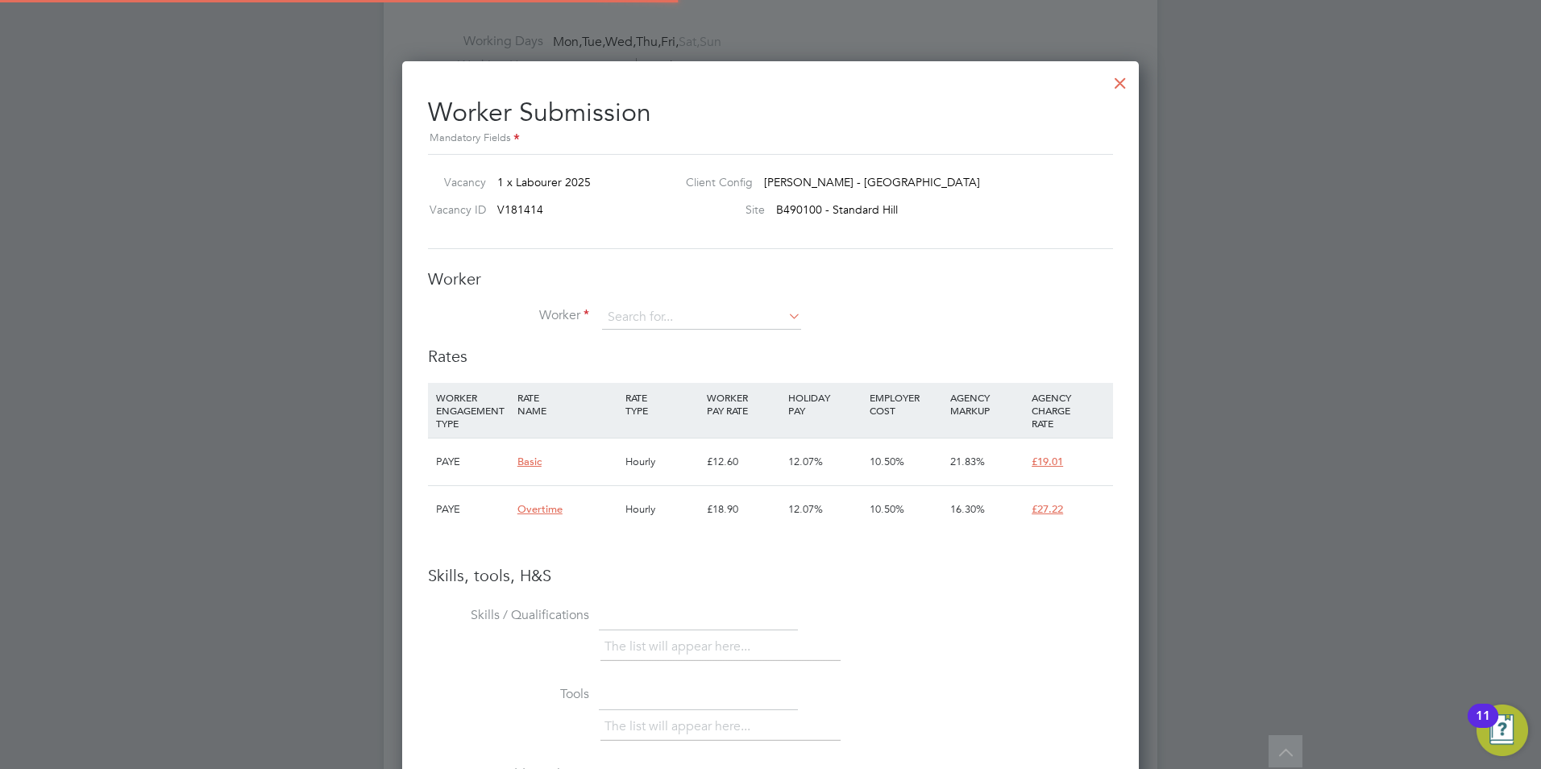
scroll to position [48, 110]
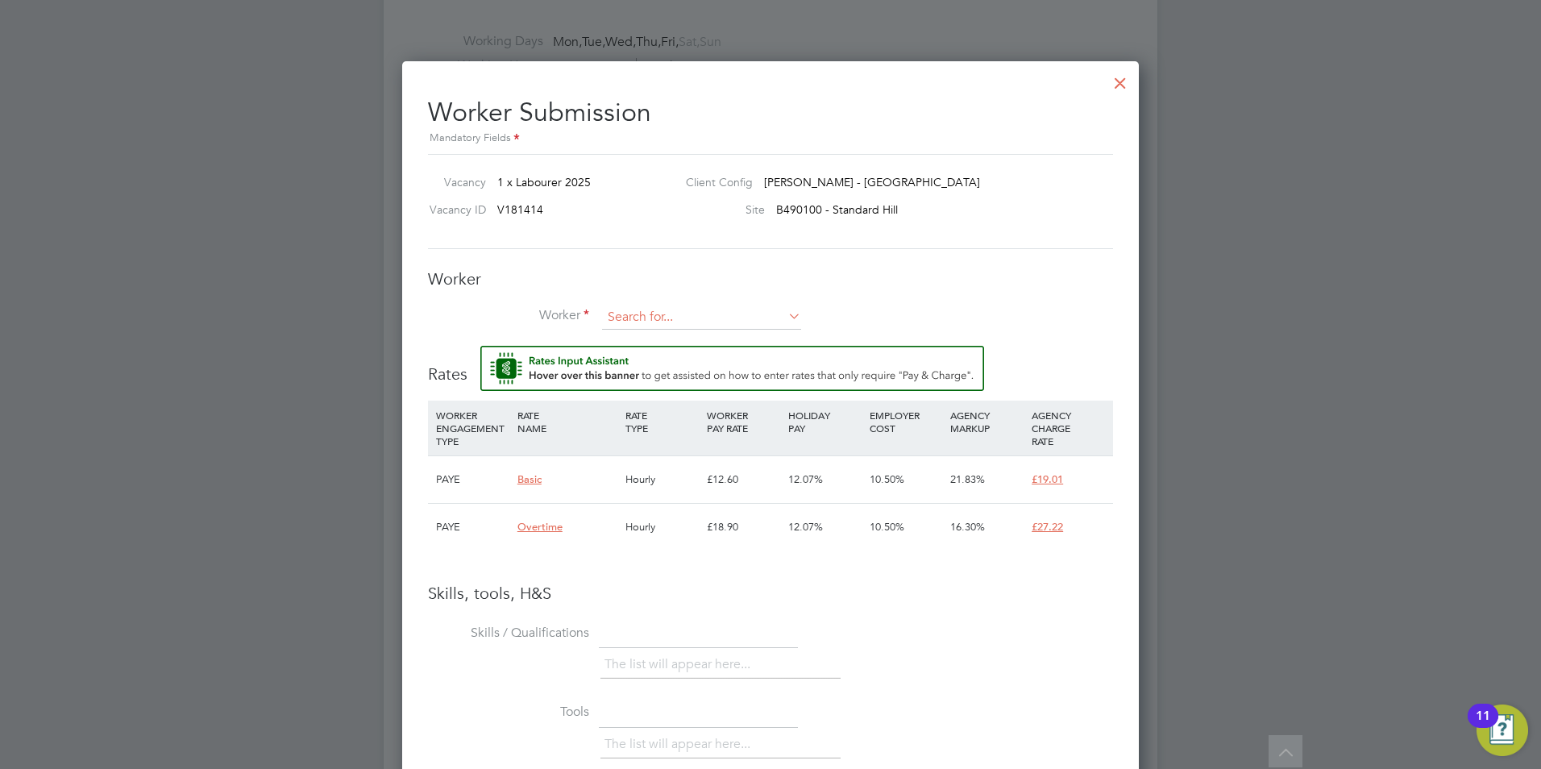
click at [699, 320] on input at bounding box center [701, 318] width 199 height 24
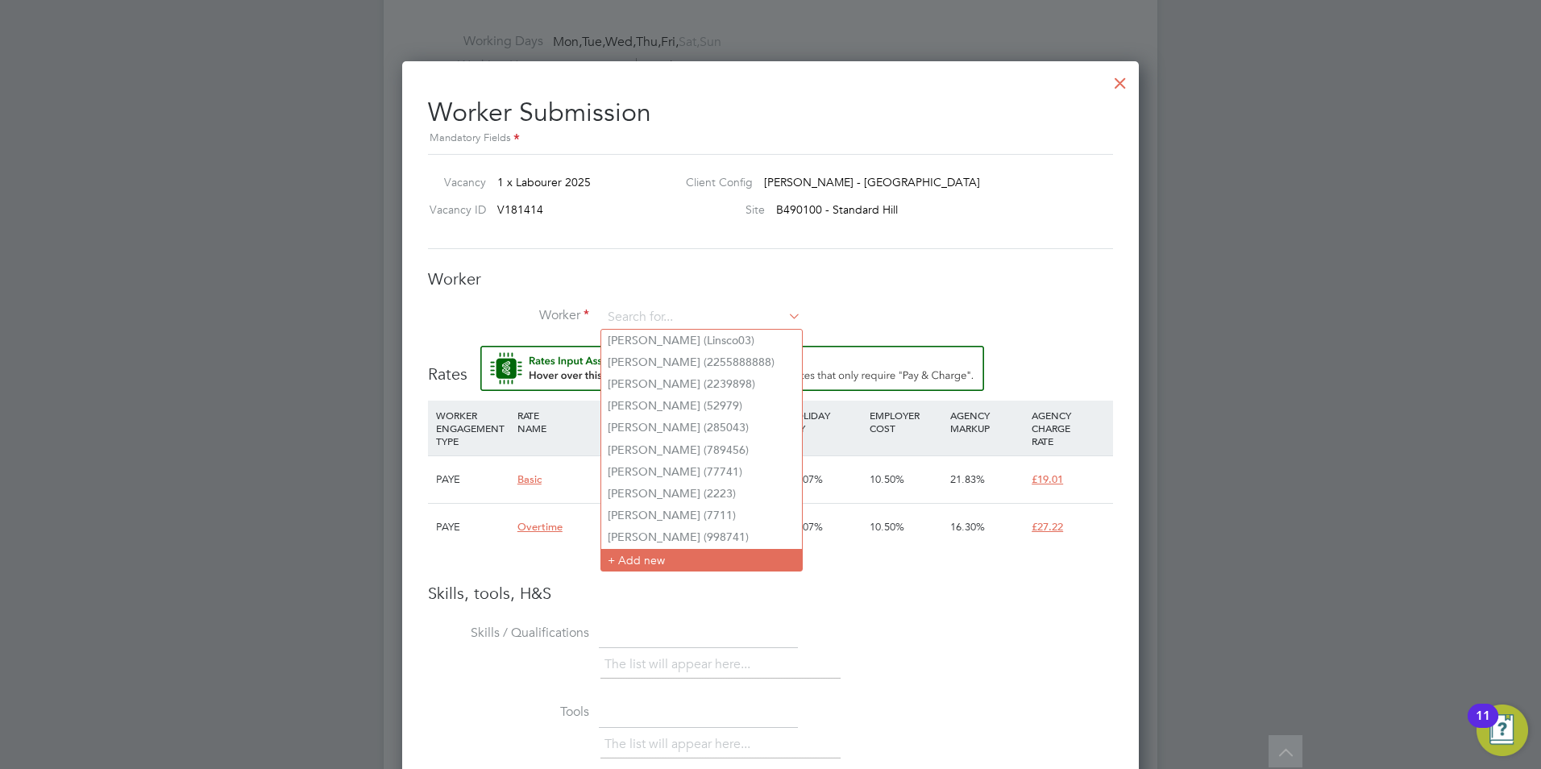
click at [646, 549] on li "+ Add new" at bounding box center [701, 560] width 201 height 22
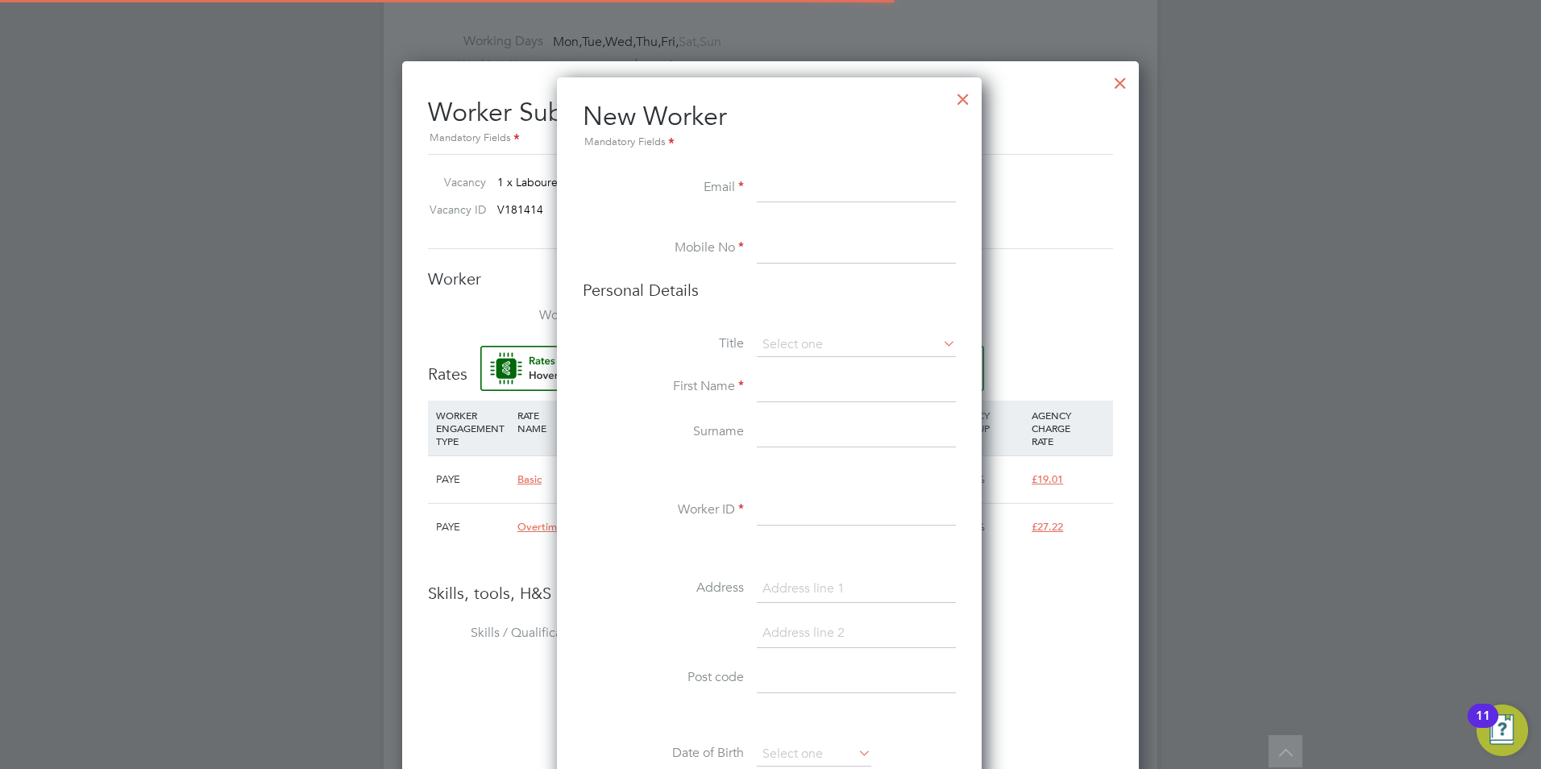
scroll to position [1364, 427]
paste input "[EMAIL_ADDRESS][DOMAIN_NAME]"
type input "[EMAIL_ADDRESS][DOMAIN_NAME]"
click at [795, 255] on input at bounding box center [856, 249] width 199 height 29
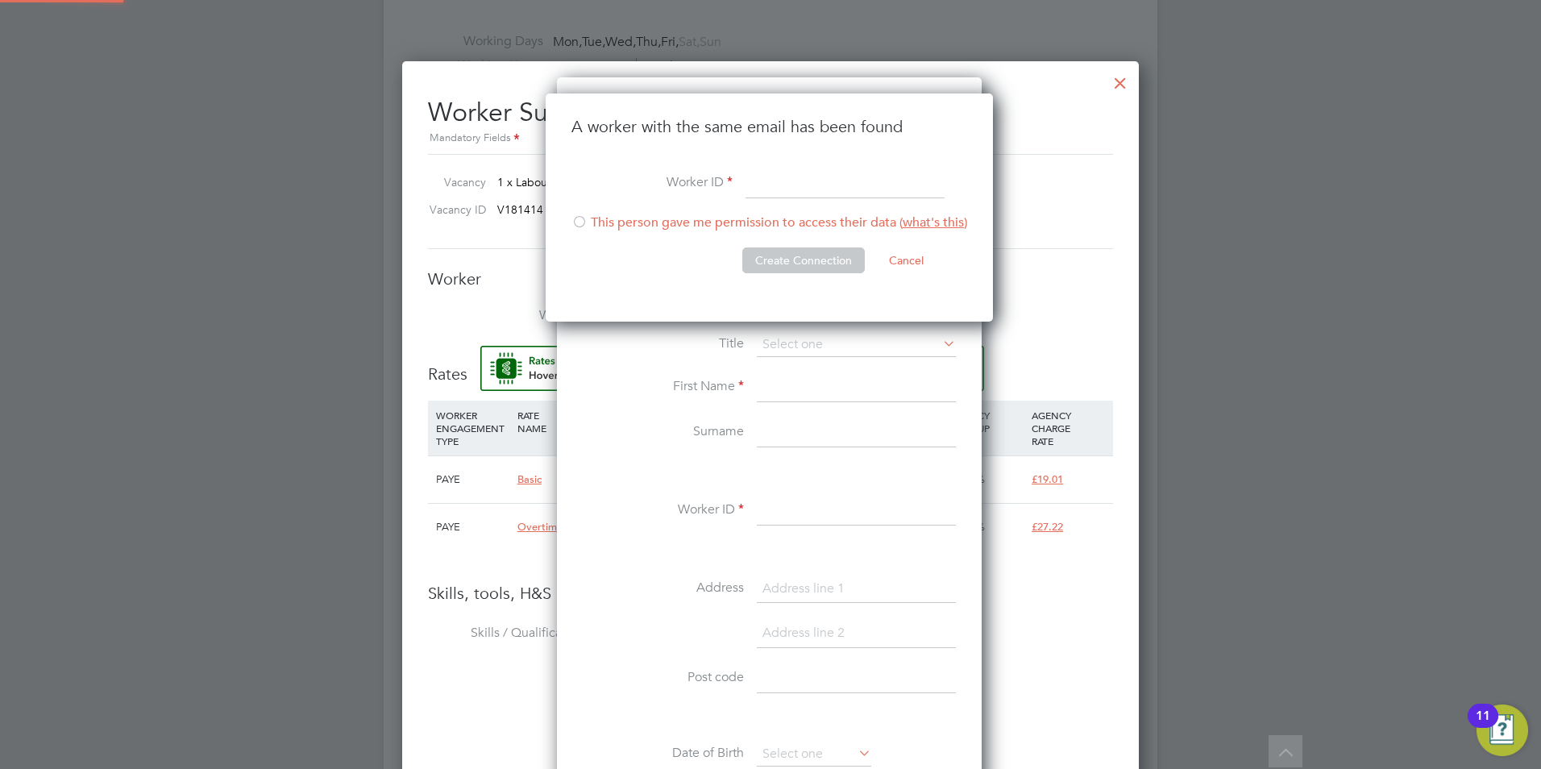
scroll to position [229, 450]
click at [913, 260] on button "Cancel" at bounding box center [906, 261] width 60 height 26
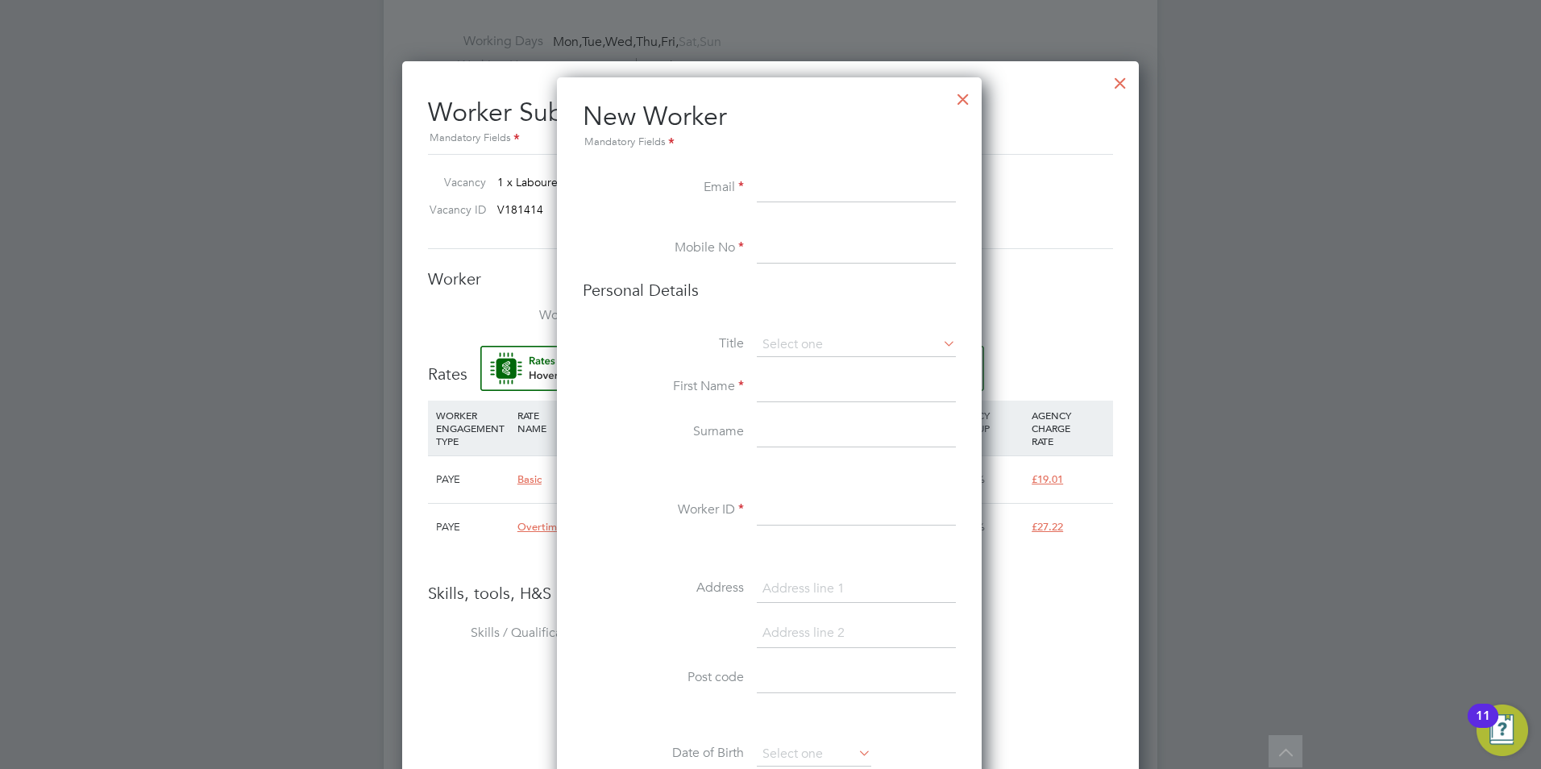
click at [855, 194] on input at bounding box center [856, 188] width 199 height 29
click at [967, 98] on div at bounding box center [963, 95] width 29 height 29
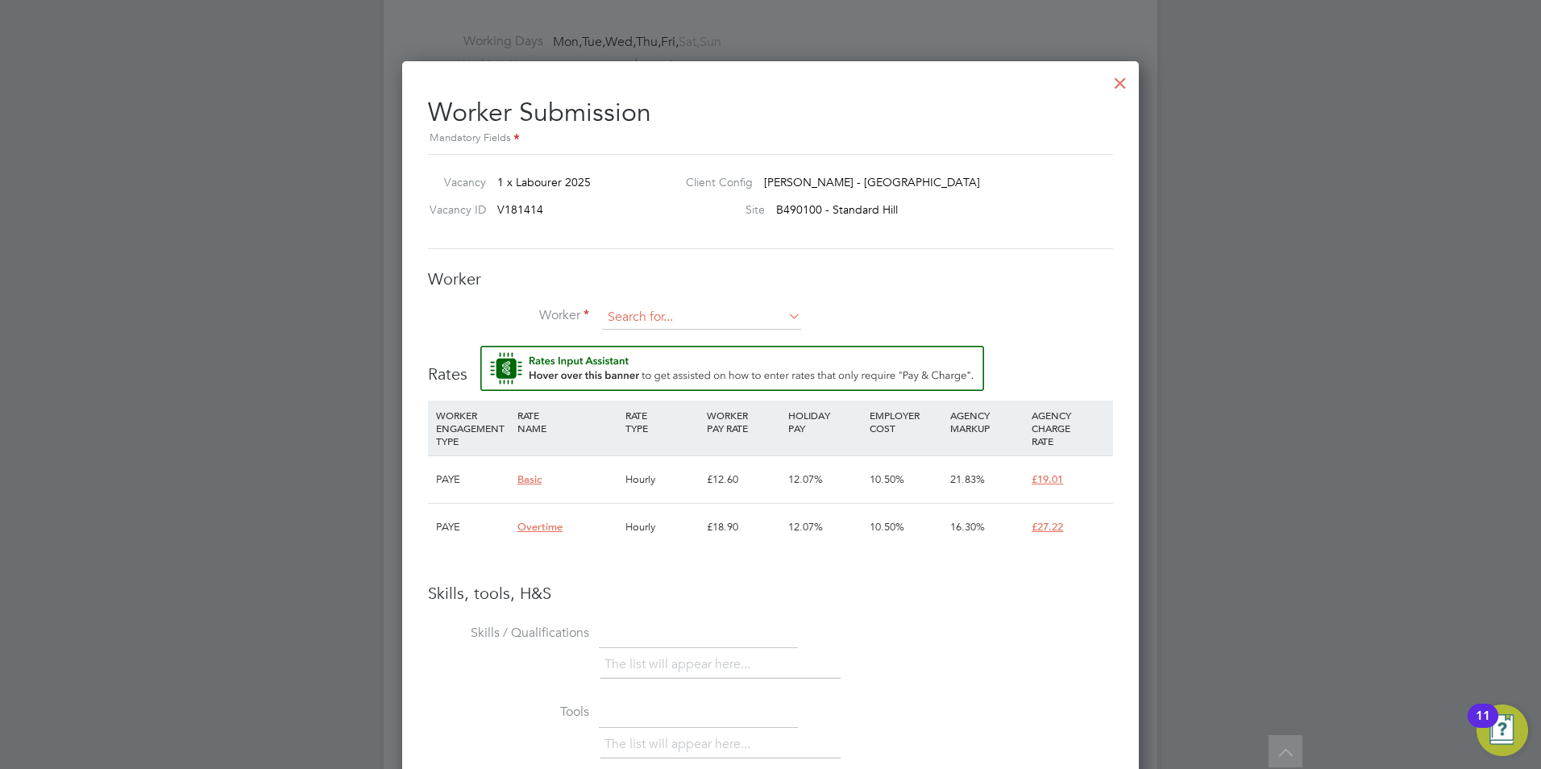
click at [633, 320] on input at bounding box center [701, 318] width 199 height 24
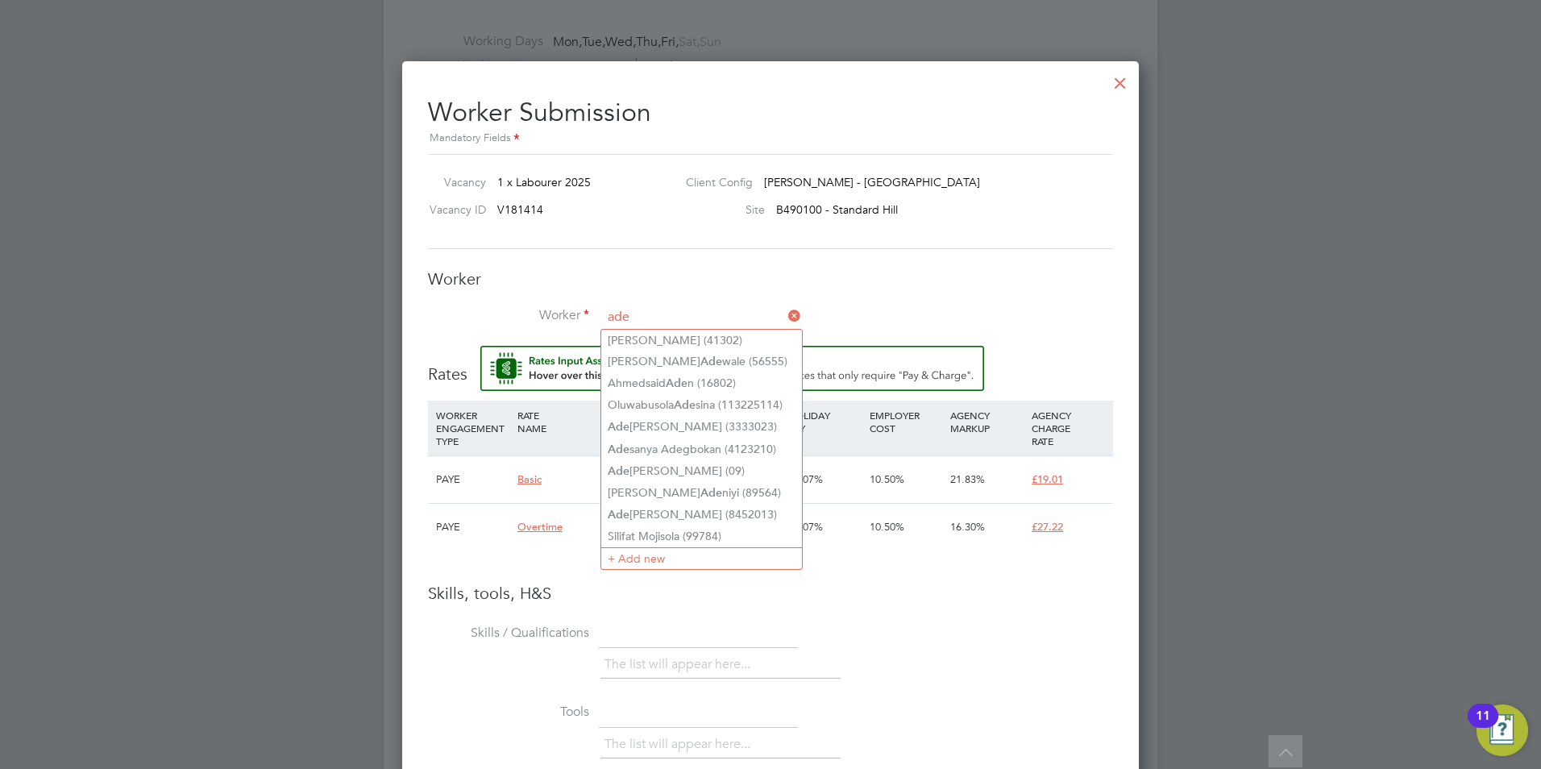
type input "ade"
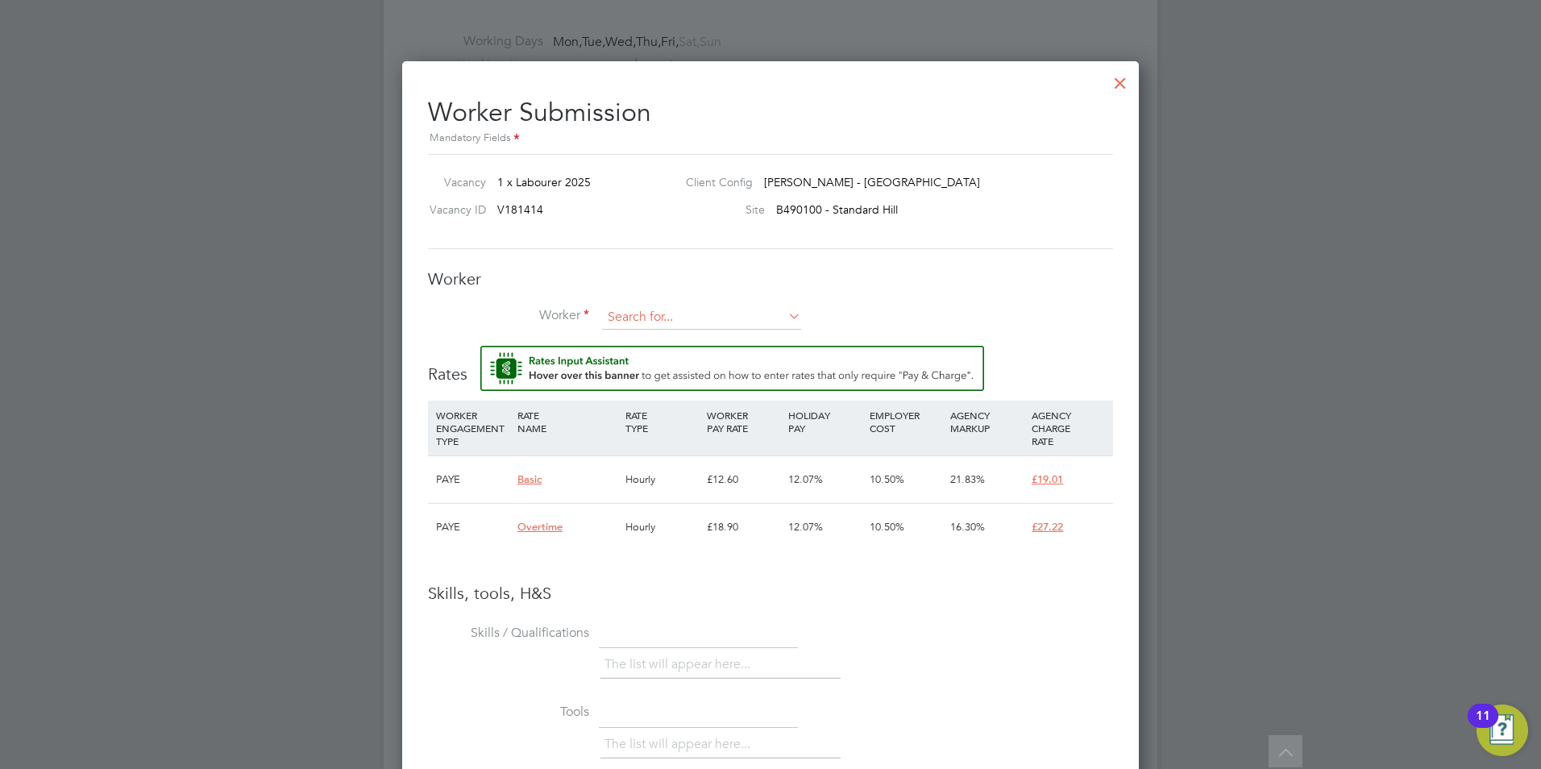
click at [744, 326] on input at bounding box center [701, 318] width 199 height 24
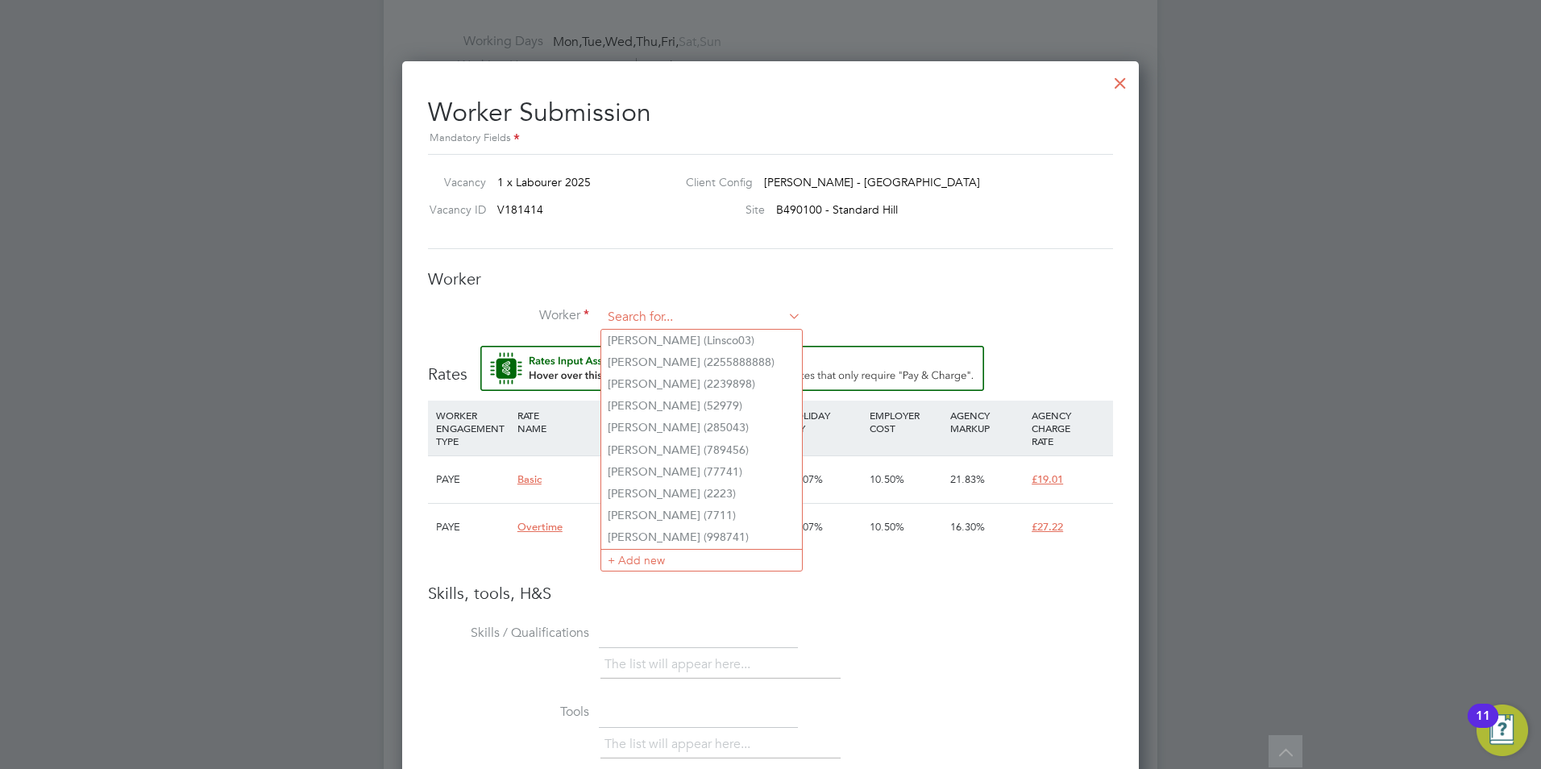
paste input "adebowaleao@gmail.com"
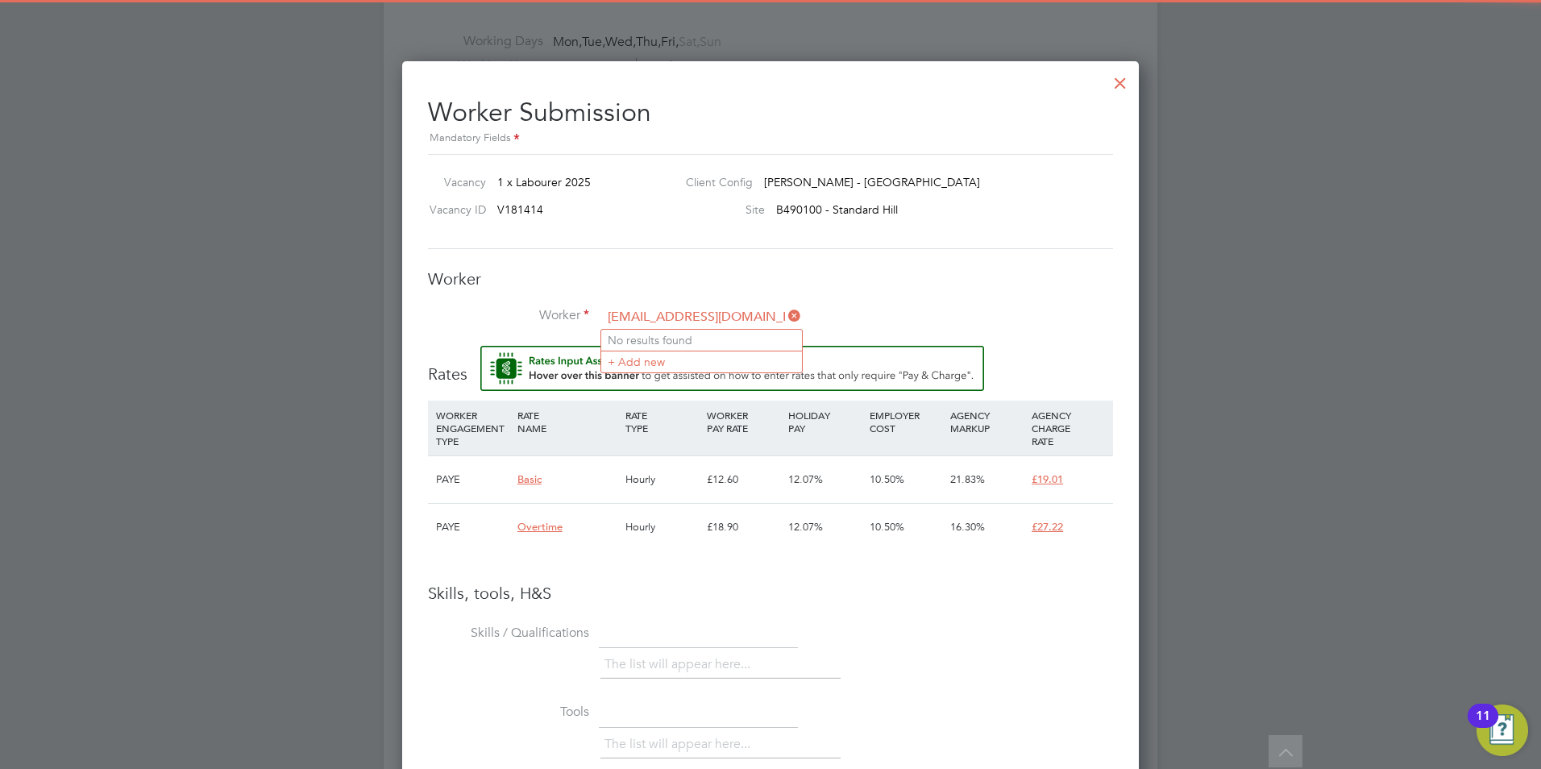
type input "adebowaleao@gmail.com"
click at [816, 302] on div "Worker Worker adebowaleao@gmail.com Worker Engagement Type" at bounding box center [770, 306] width 685 height 77
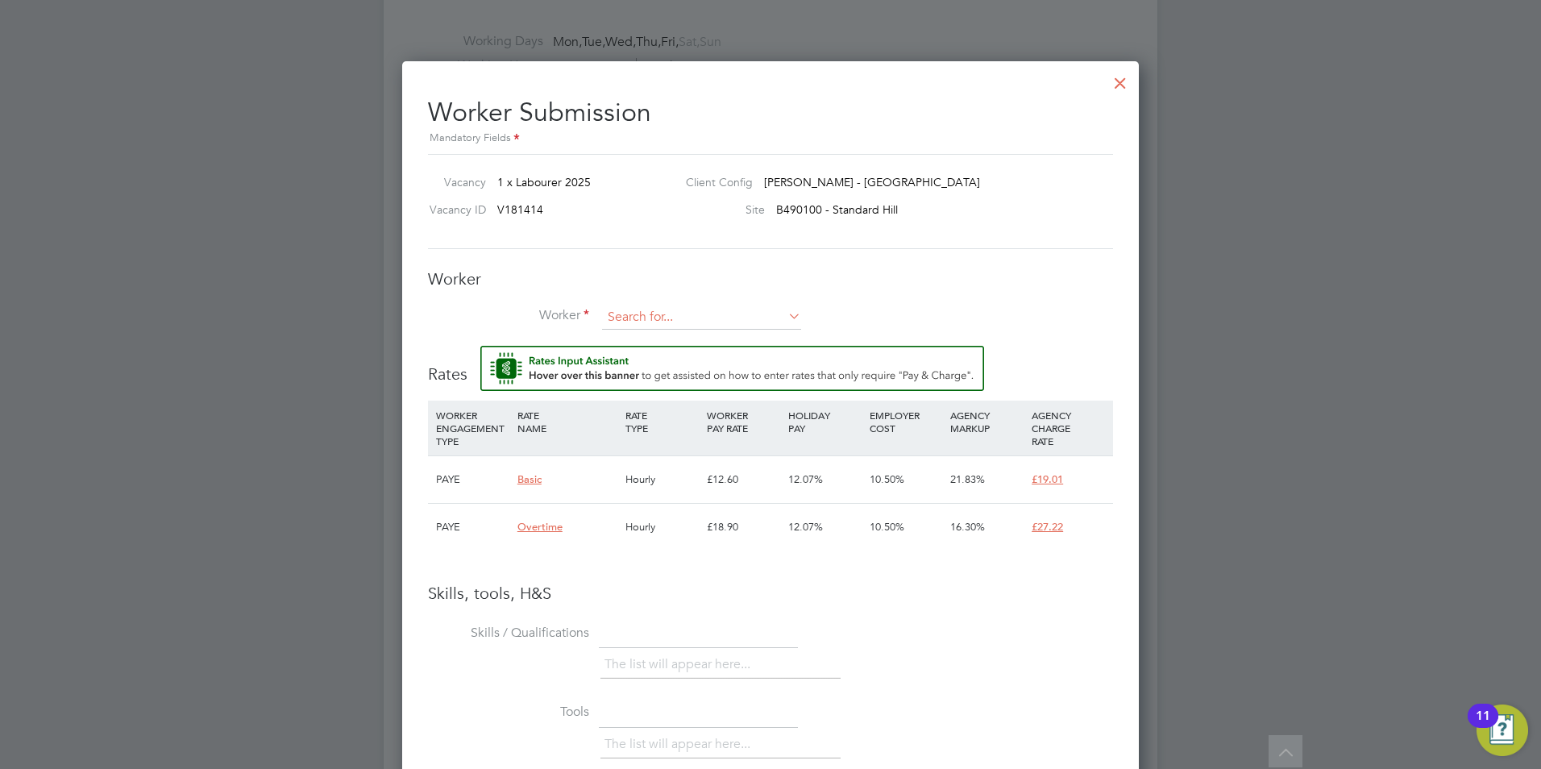
click at [687, 322] on input at bounding box center [701, 318] width 199 height 24
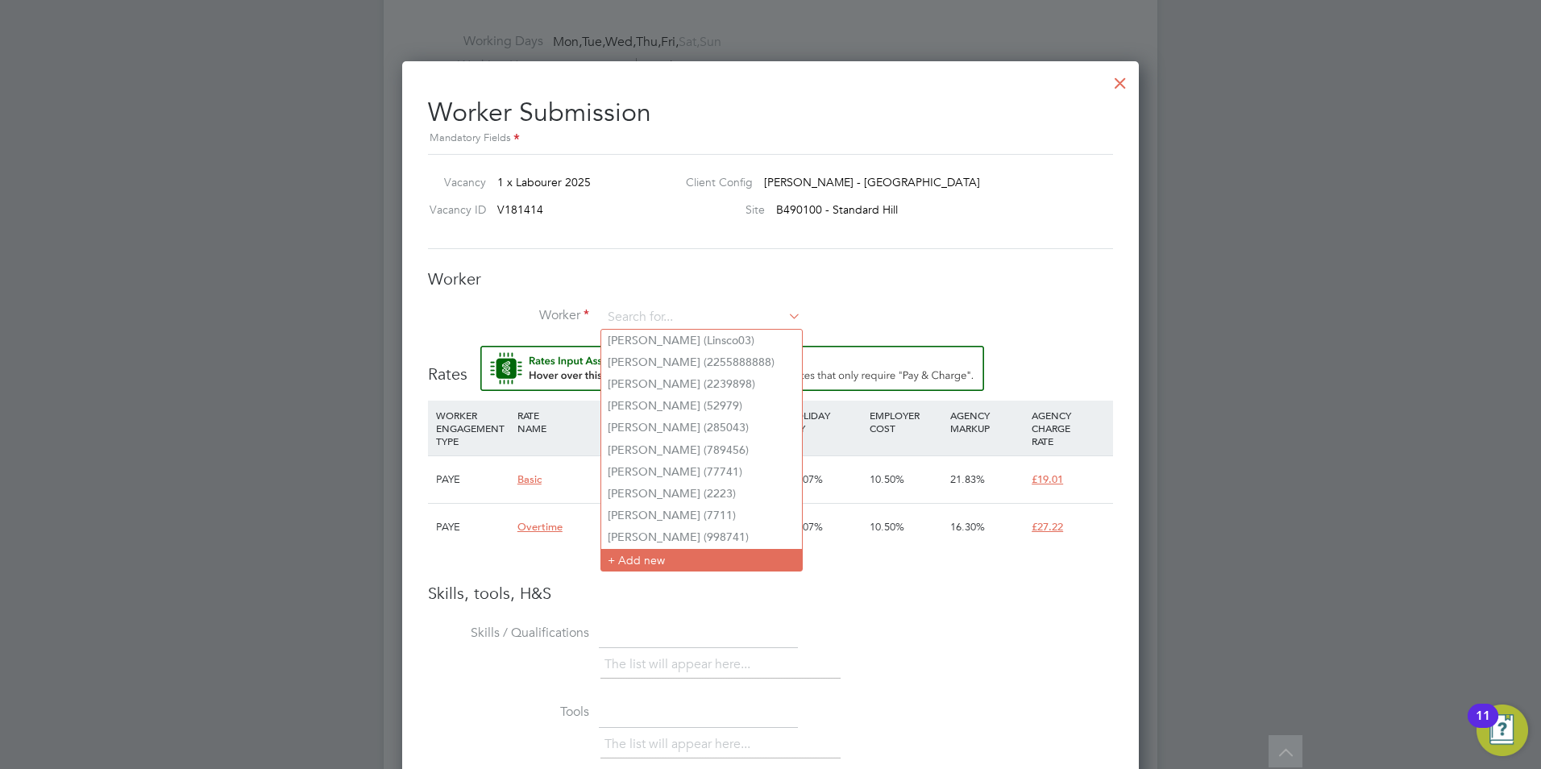
click at [646, 551] on li "+ Add new" at bounding box center [701, 560] width 201 height 22
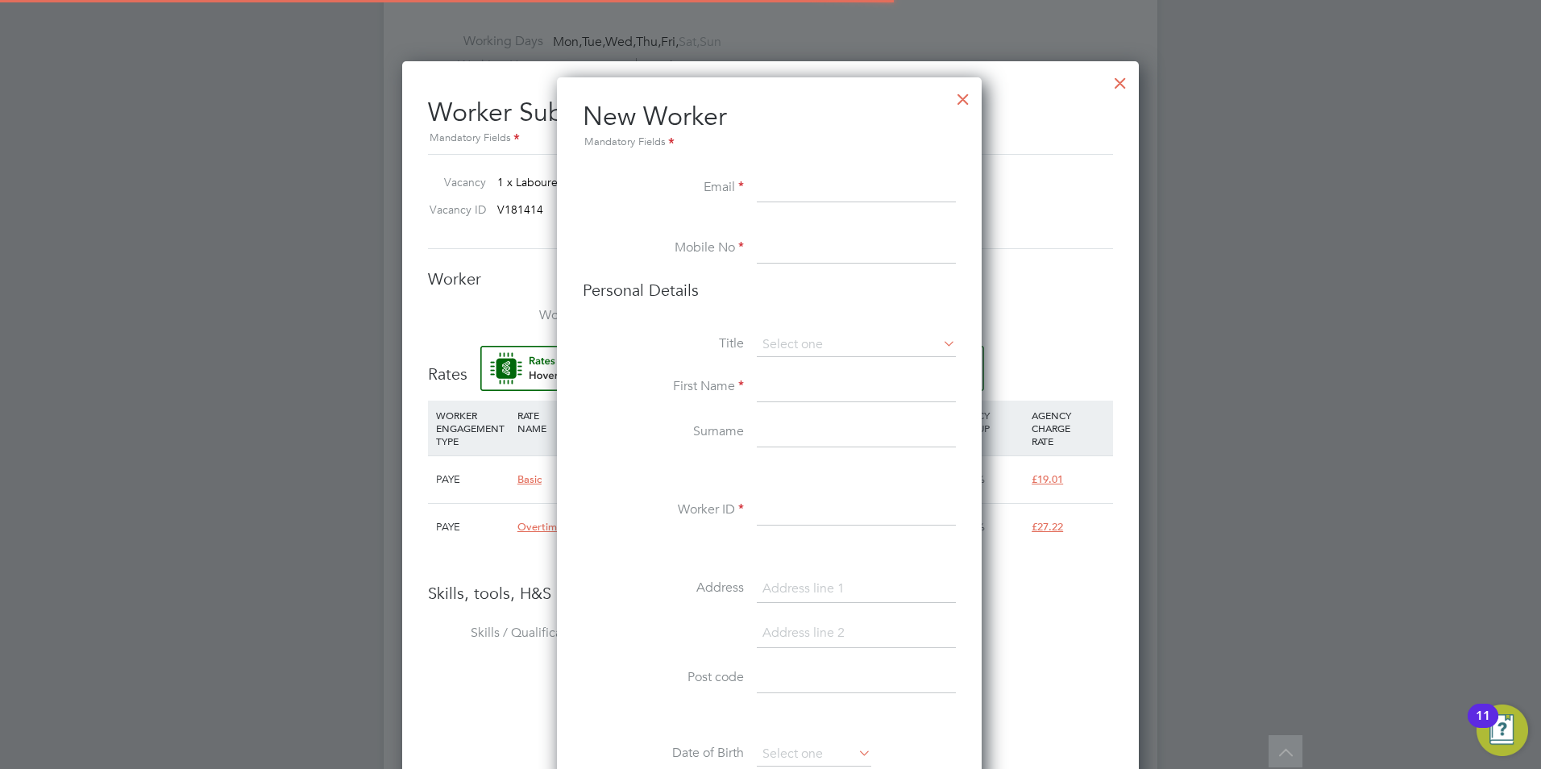
scroll to position [1364, 427]
type input "Christian.rimell@linsco.com"
type input "07759817462"
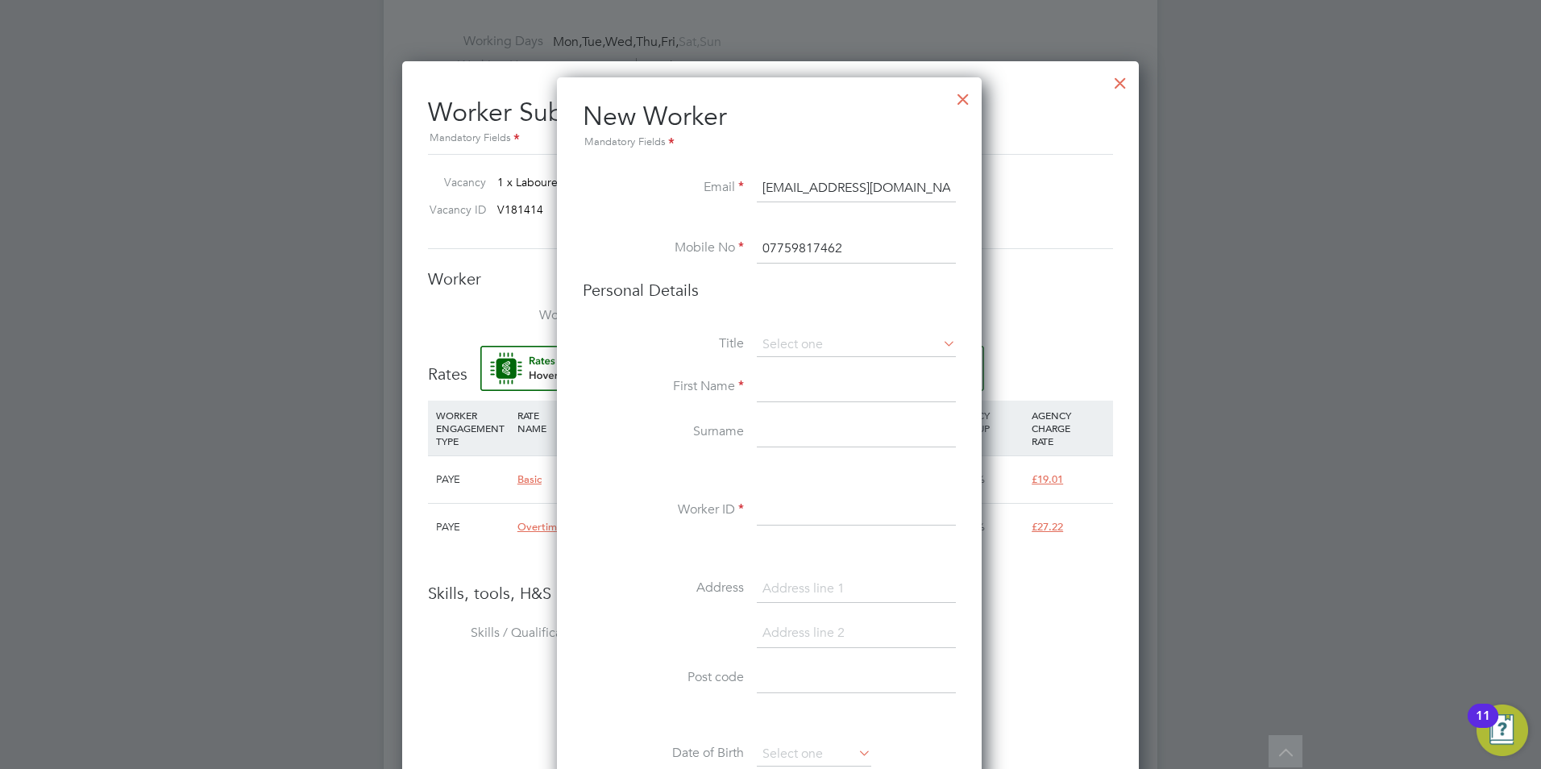
type input "Kay"
type input "Allen"
drag, startPoint x: 780, startPoint y: 255, endPoint x: 705, endPoint y: 254, distance: 74.2
click at [706, 254] on li "Mobile No 07759817462" at bounding box center [769, 257] width 373 height 45
drag, startPoint x: 794, startPoint y: 386, endPoint x: 728, endPoint y: 384, distance: 66.2
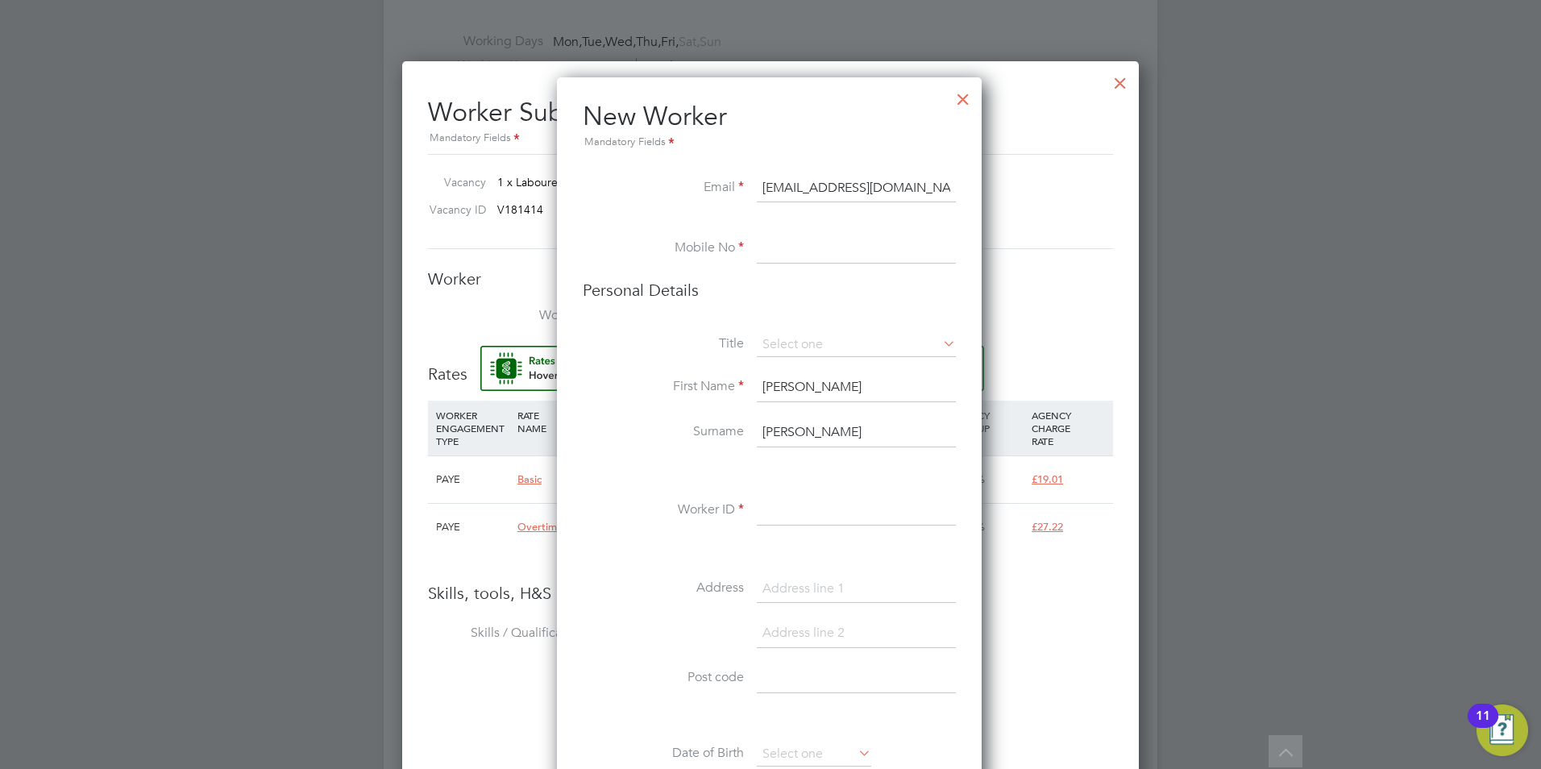
click at [752, 390] on li "First Name Kay" at bounding box center [769, 395] width 373 height 45
drag, startPoint x: 726, startPoint y: 426, endPoint x: 713, endPoint y: 418, distance: 15.0
click at [718, 424] on li "Surname Allen" at bounding box center [769, 440] width 373 height 45
click at [831, 253] on input at bounding box center [856, 249] width 199 height 29
paste input "07760223232"
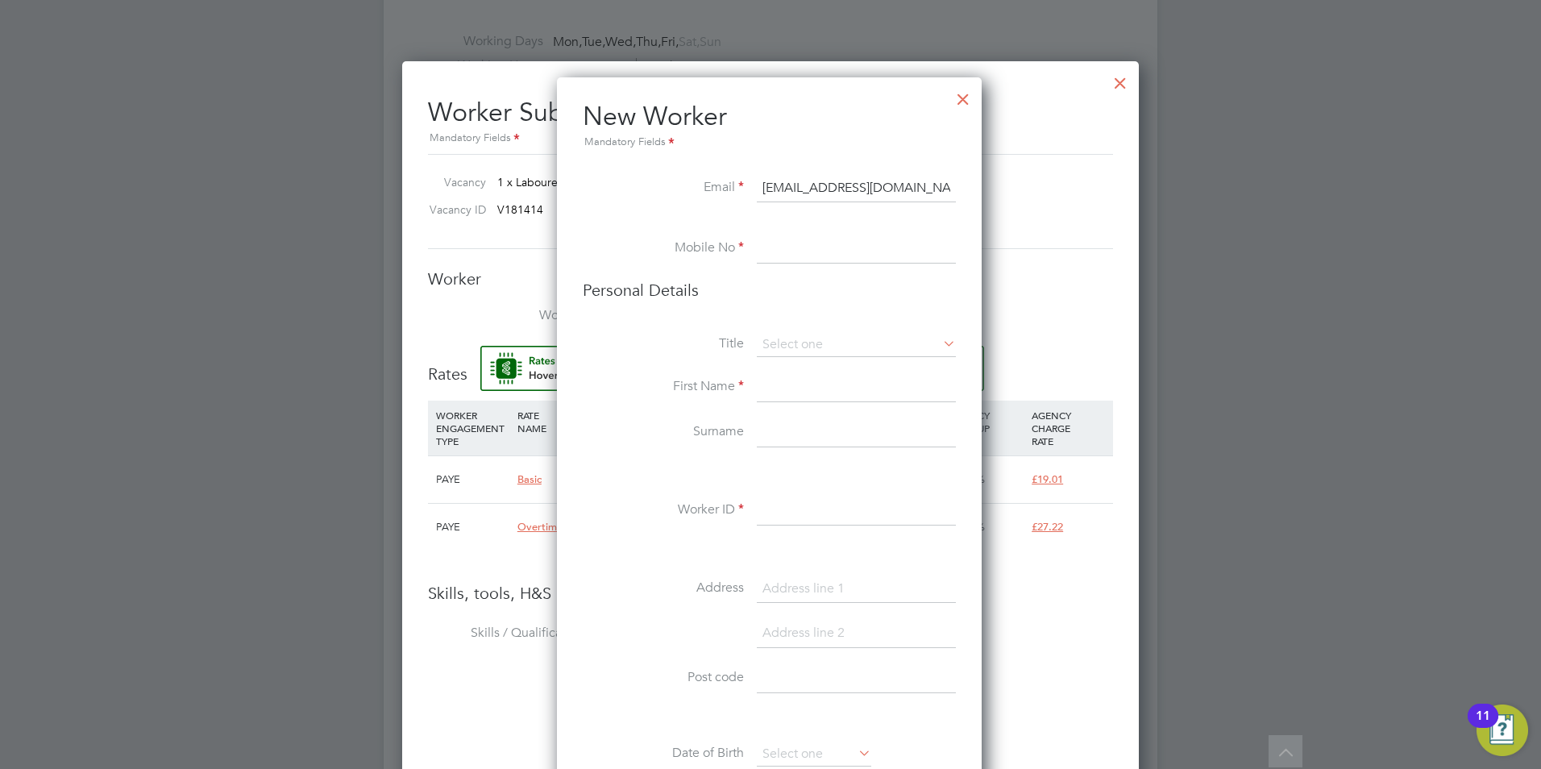
click at [835, 238] on input at bounding box center [856, 249] width 199 height 29
type input "07760223232"
click at [772, 318] on li "Personal Details" at bounding box center [769, 306] width 373 height 53
click at [808, 343] on input at bounding box center [856, 345] width 199 height 24
click at [789, 366] on li "Mr" at bounding box center [856, 367] width 201 height 21
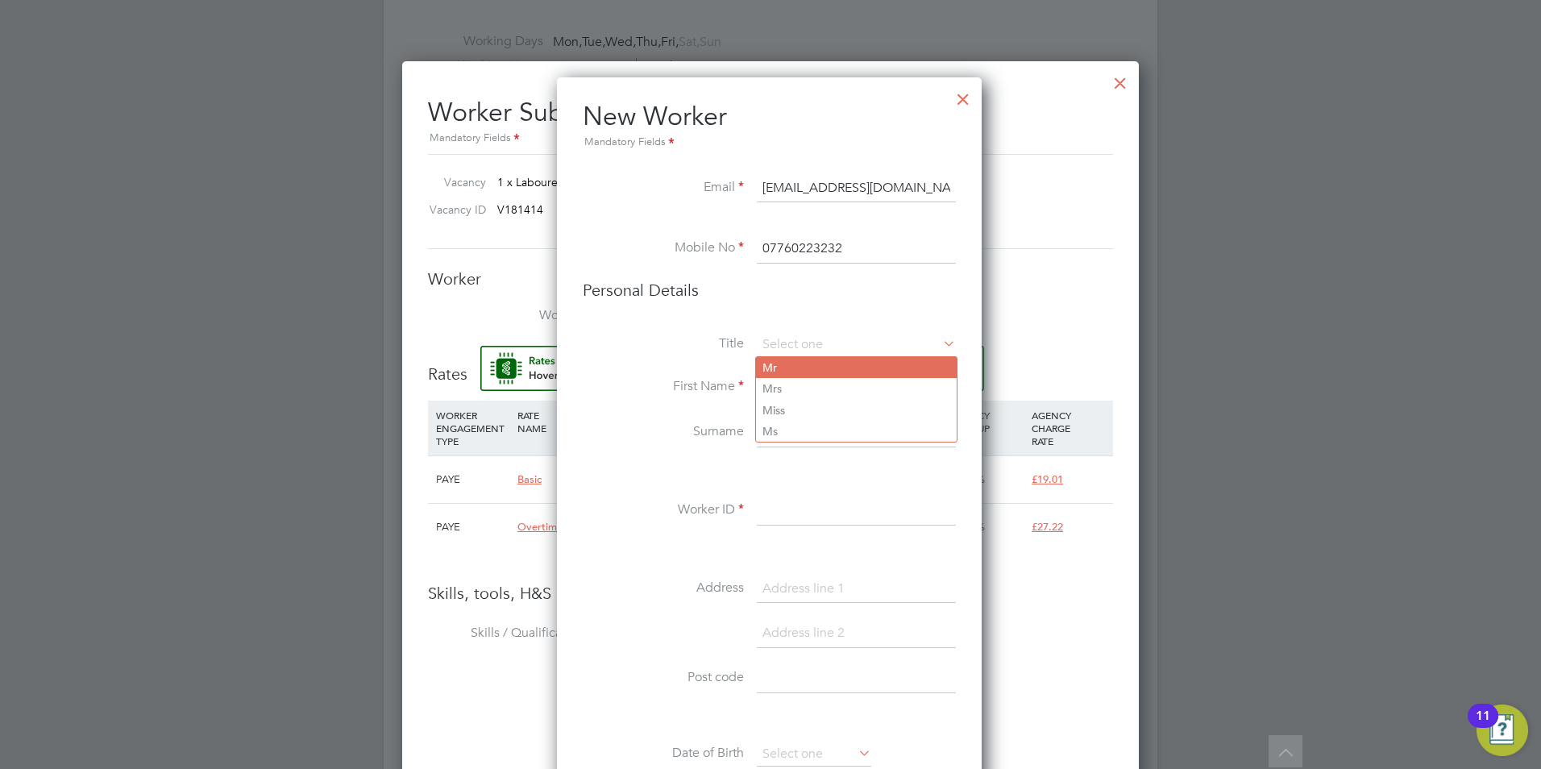
type input "Mr"
click at [806, 384] on input at bounding box center [856, 387] width 199 height 29
drag, startPoint x: 934, startPoint y: 187, endPoint x: 664, endPoint y: 193, distance: 270.2
click at [664, 193] on li "Email Christian.rimell@linsco.com" at bounding box center [769, 196] width 373 height 45
type input "jack.fletcher@linsco.com"
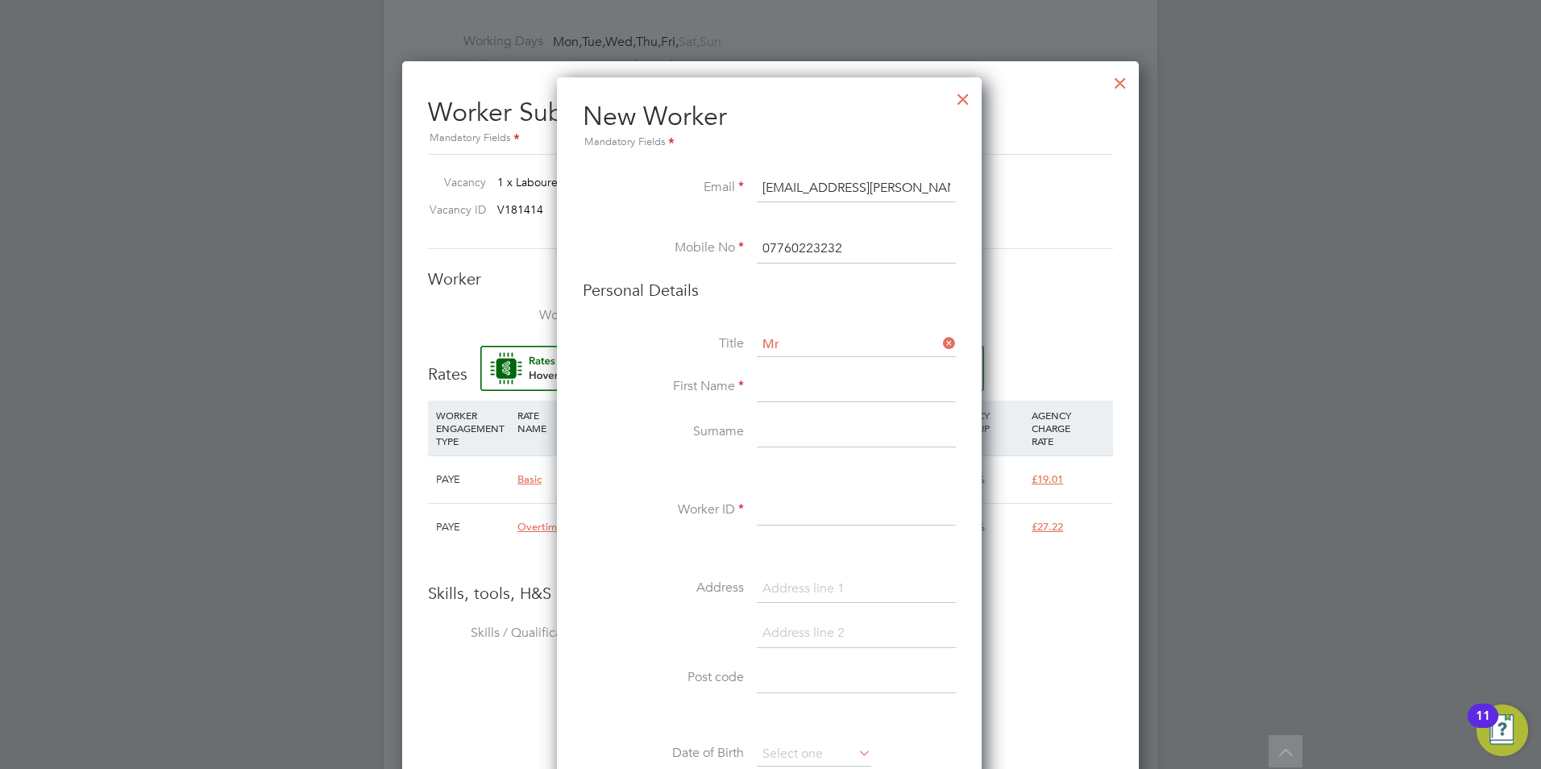
type input "jason"
type input "robertson"
drag, startPoint x: 817, startPoint y: 382, endPoint x: 737, endPoint y: 378, distance: 80.7
click at [738, 380] on li "First Name jason" at bounding box center [769, 395] width 373 height 45
drag, startPoint x: 822, startPoint y: 427, endPoint x: 543, endPoint y: 390, distance: 280.6
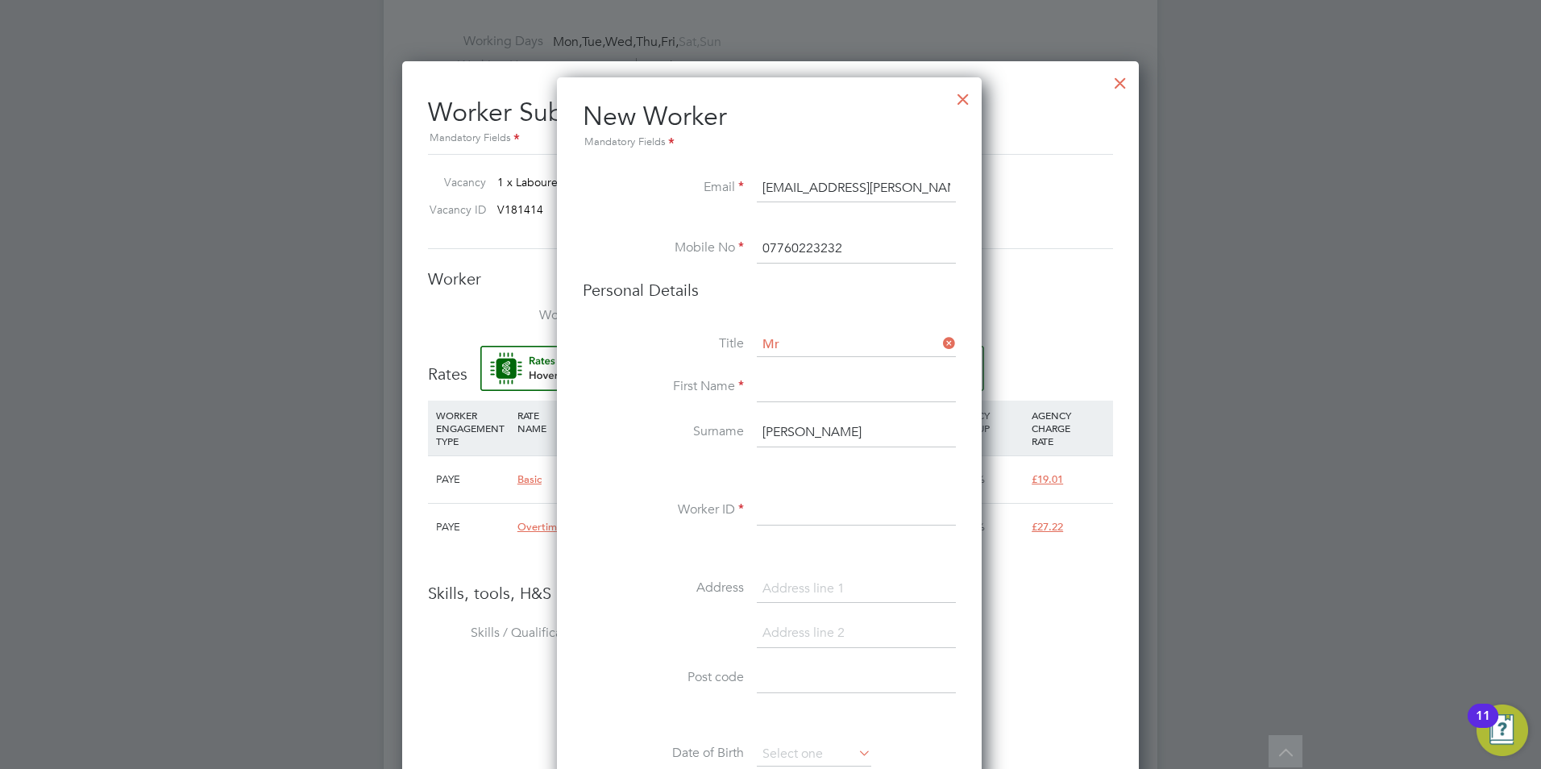
click at [604, 400] on div "Title Mr First Name Surname robertson Worker ID Address Post code Date of Birth…" at bounding box center [769, 625] width 373 height 585
click at [823, 398] on input at bounding box center [856, 387] width 199 height 29
paste input "Adebayo"
click at [855, 384] on input at bounding box center [856, 387] width 199 height 29
type input "Adebayo"
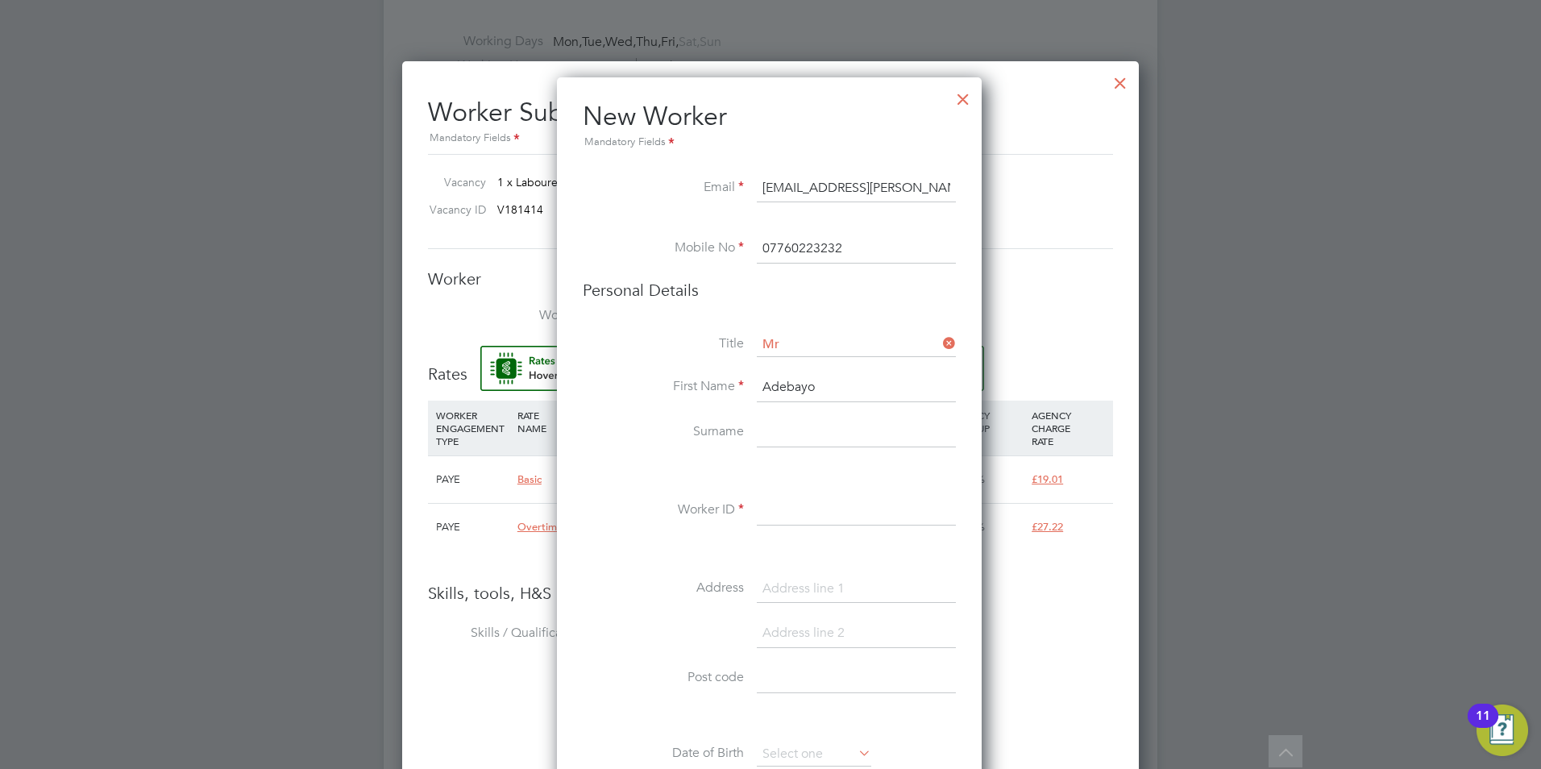
drag, startPoint x: 798, startPoint y: 432, endPoint x: 902, endPoint y: 402, distance: 108.2
click at [798, 432] on input at bounding box center [856, 432] width 199 height 29
click at [846, 439] on input at bounding box center [856, 432] width 199 height 29
paste input "Adebowale"
type input "Adebowale"
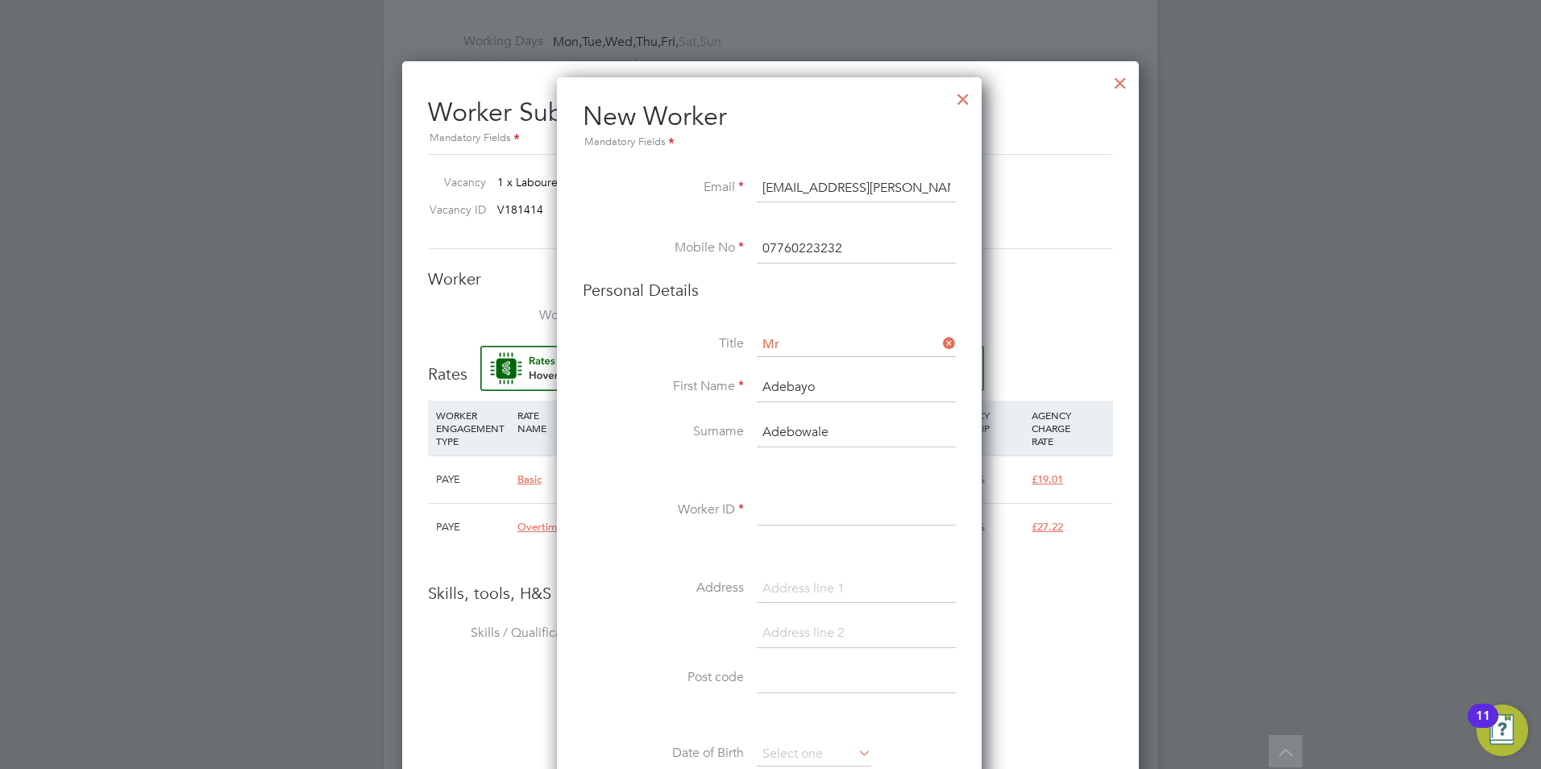
click at [803, 498] on input at bounding box center [856, 511] width 199 height 29
click at [853, 507] on input at bounding box center [856, 511] width 199 height 29
paste input "109475"
type input "109475"
click at [662, 468] on li at bounding box center [769, 472] width 373 height 17
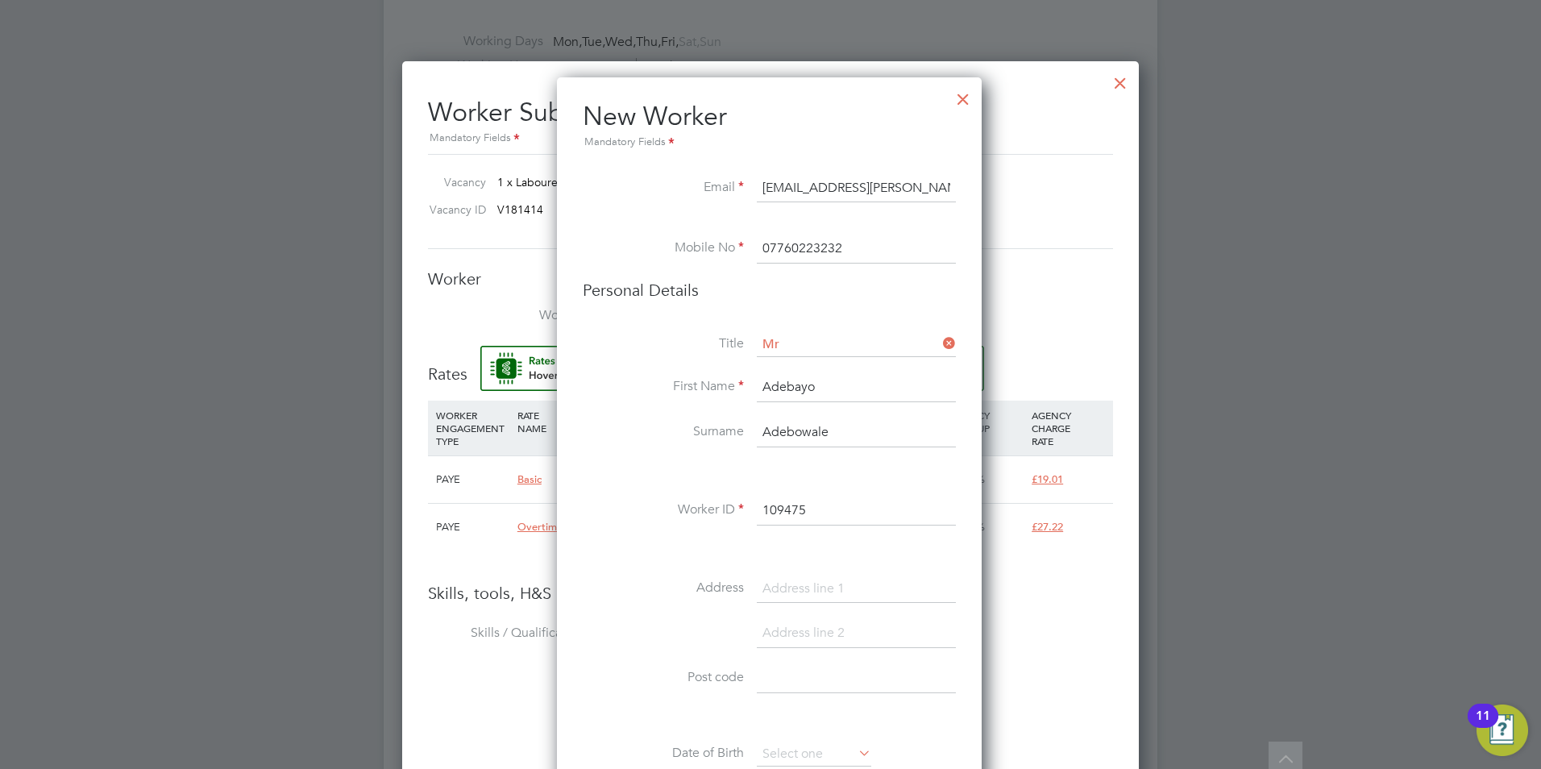
scroll to position [1048, 0]
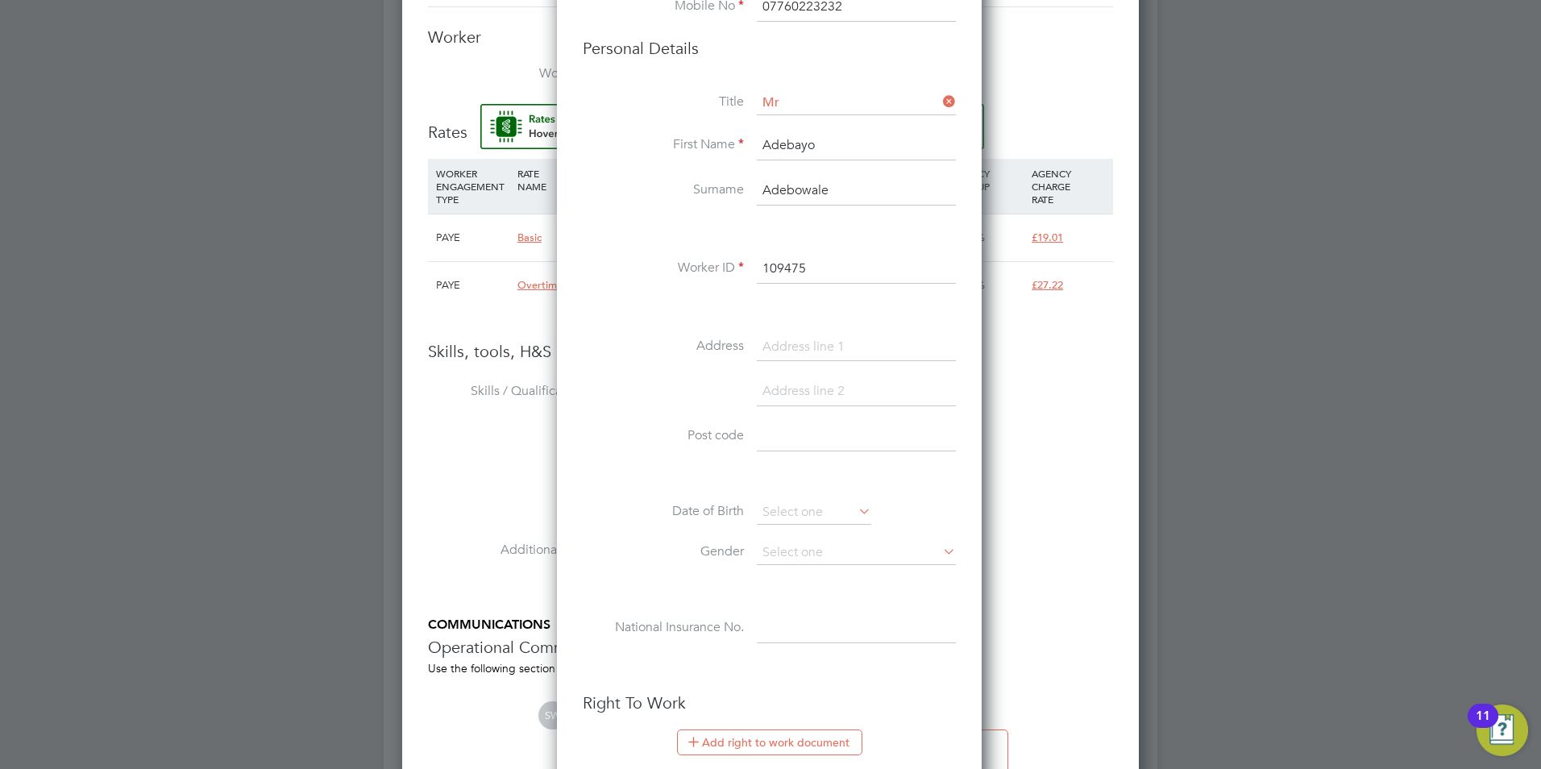
click at [834, 444] on input at bounding box center [856, 436] width 199 height 29
click at [798, 431] on input at bounding box center [856, 436] width 199 height 29
paste input "LE5 1TJ"
type input "LE5 1TJ"
click at [801, 342] on input at bounding box center [856, 347] width 199 height 29
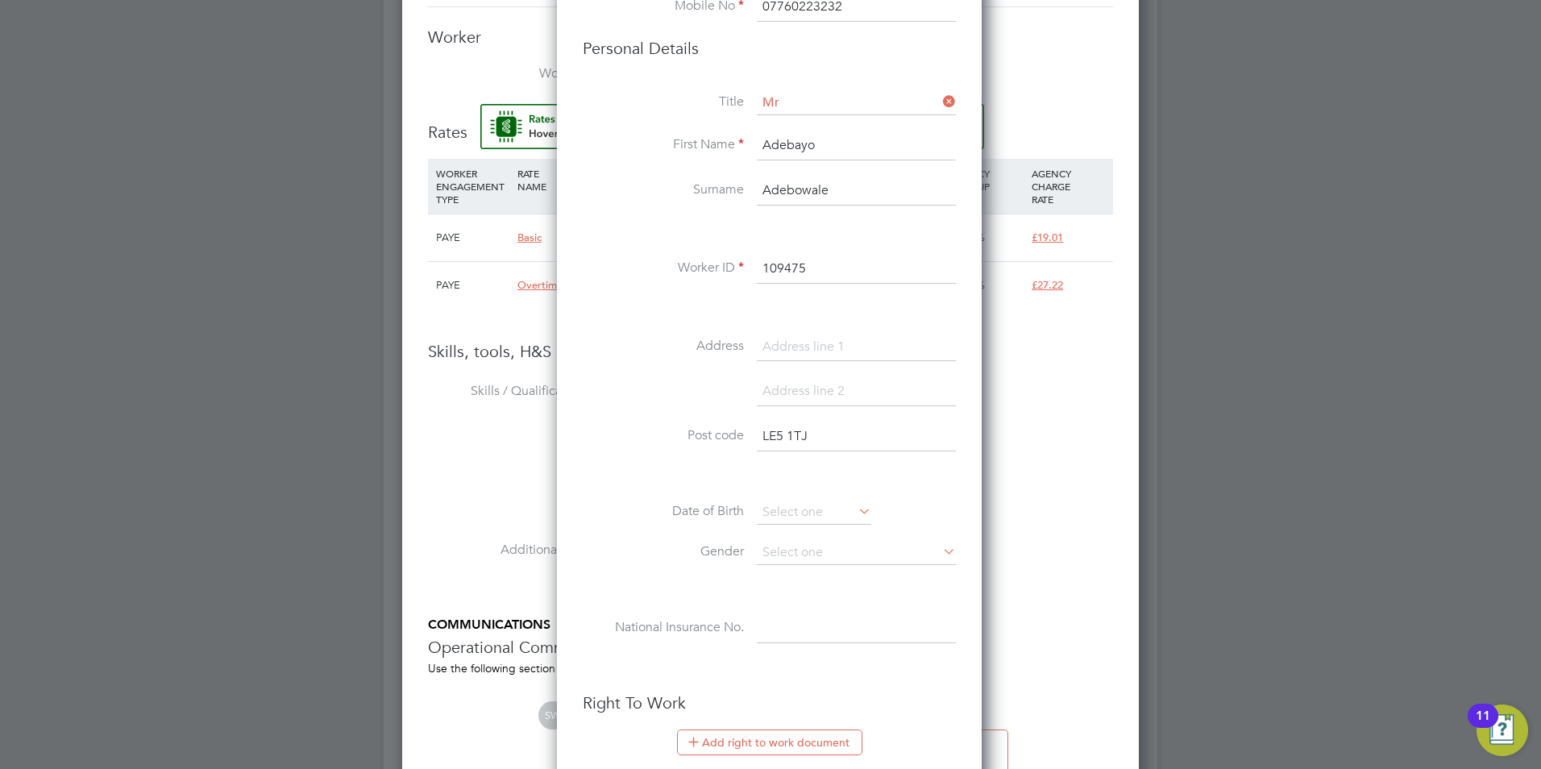
click at [802, 343] on input at bounding box center [856, 347] width 199 height 29
paste input "5"
click at [844, 356] on input "5" at bounding box center [856, 347] width 199 height 29
paste input "Willowtree Close"
type input "5 Willowtree Close"
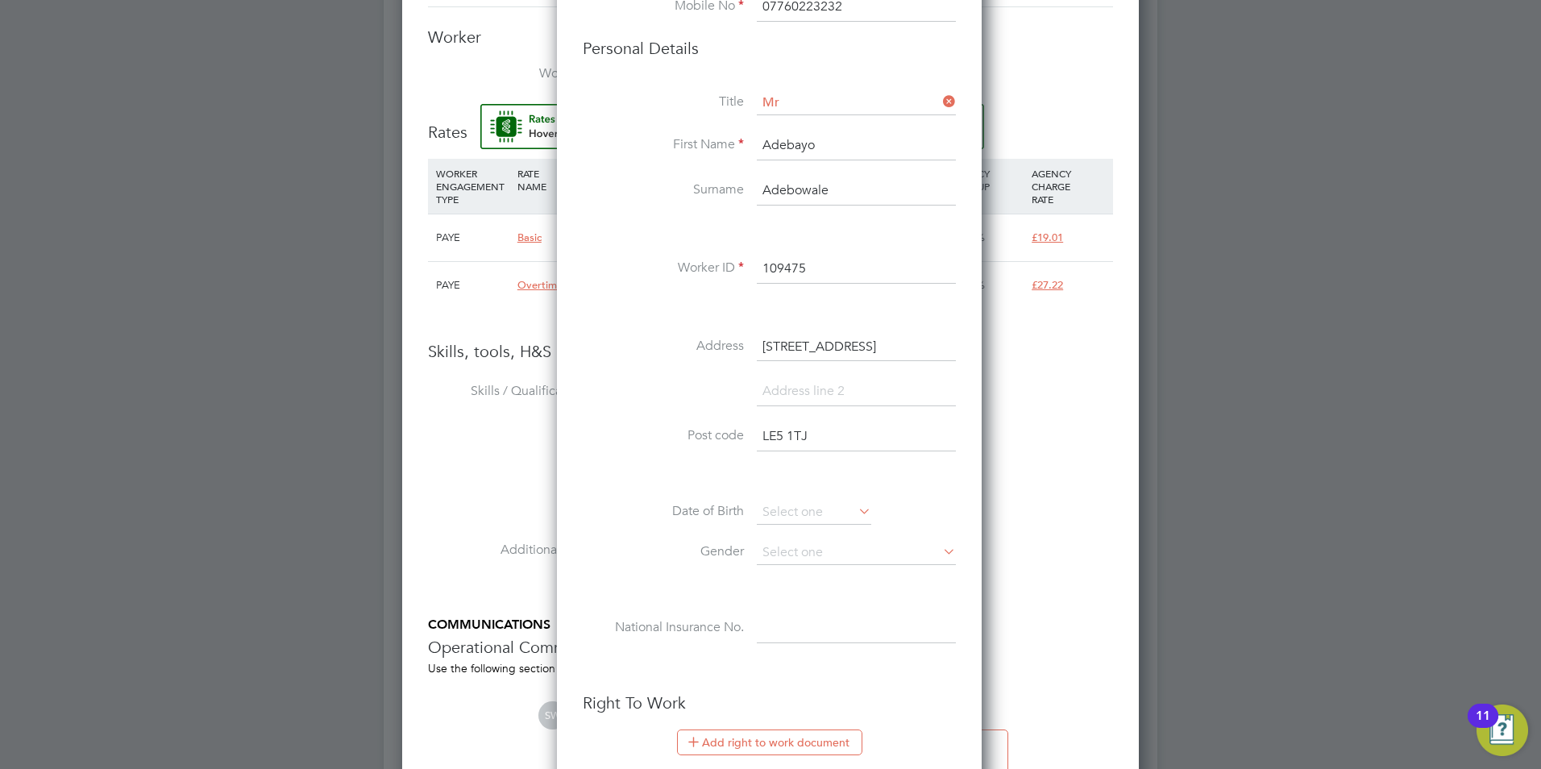
click at [794, 384] on input at bounding box center [856, 391] width 199 height 29
click at [855, 389] on input at bounding box center [856, 391] width 199 height 29
paste input "Leicester"
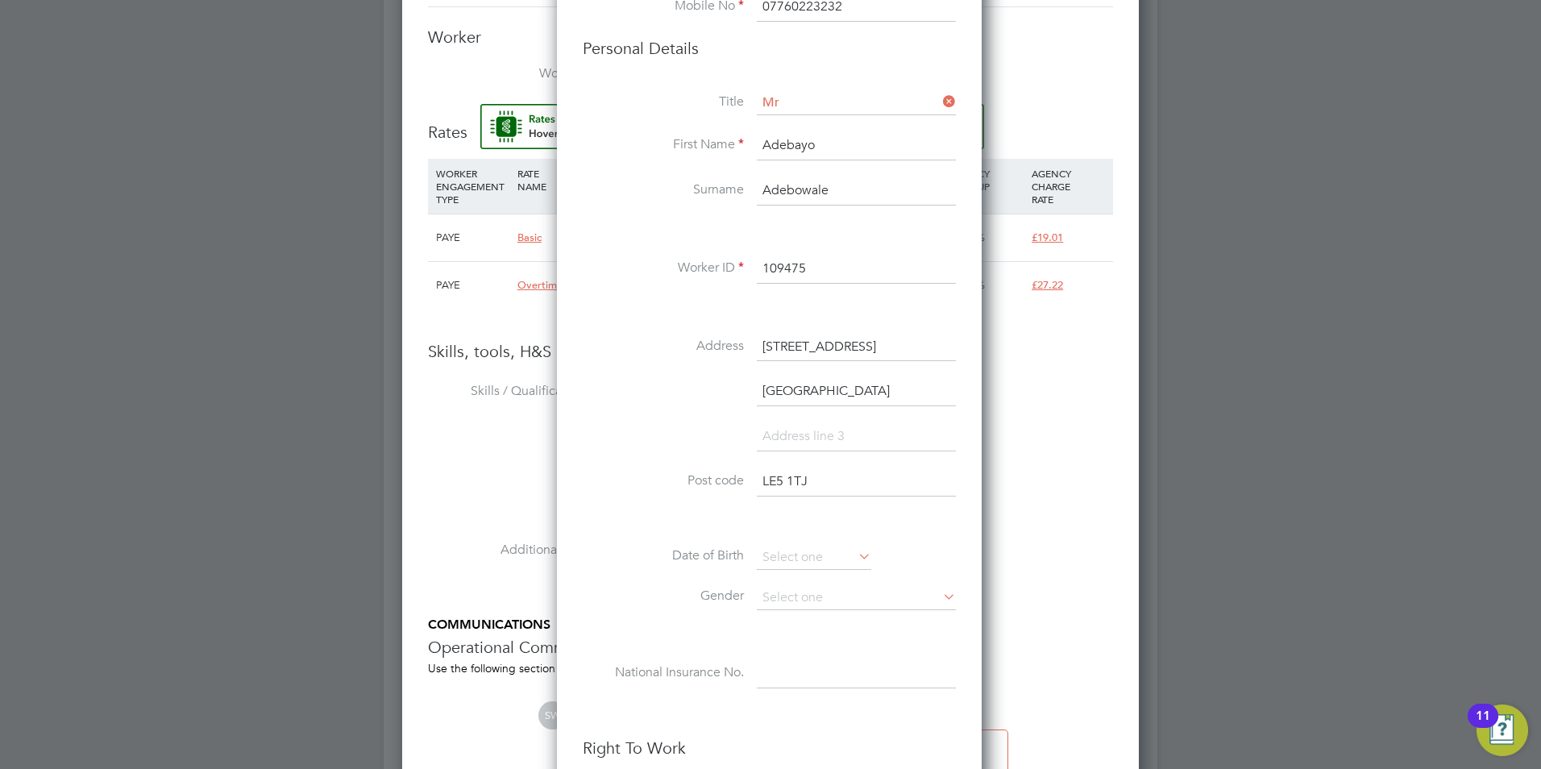
type input "Leicester"
click at [671, 386] on li "Leicester" at bounding box center [769, 399] width 373 height 45
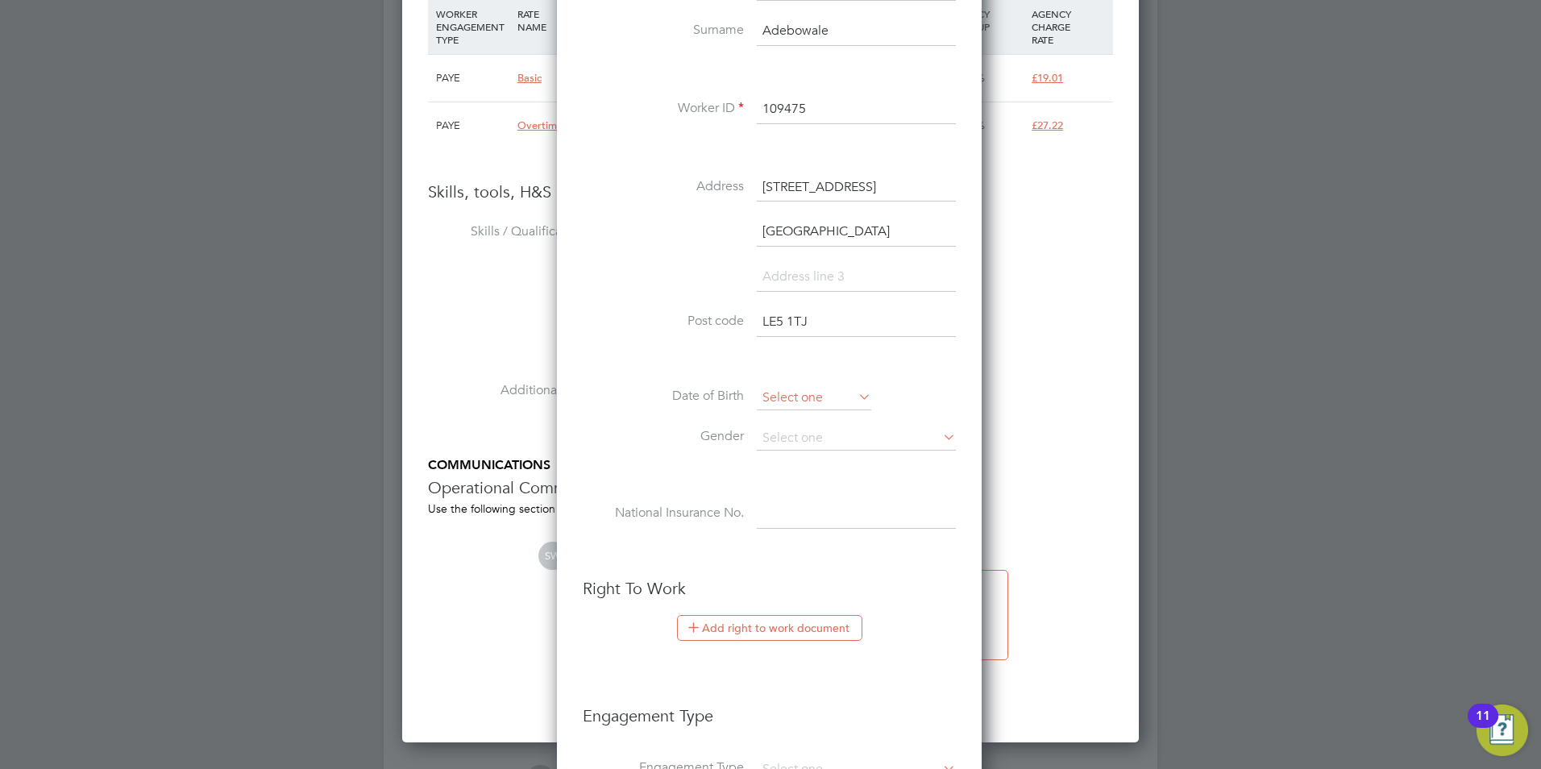
scroll to position [1209, 0]
click at [811, 394] on input at bounding box center [814, 397] width 114 height 24
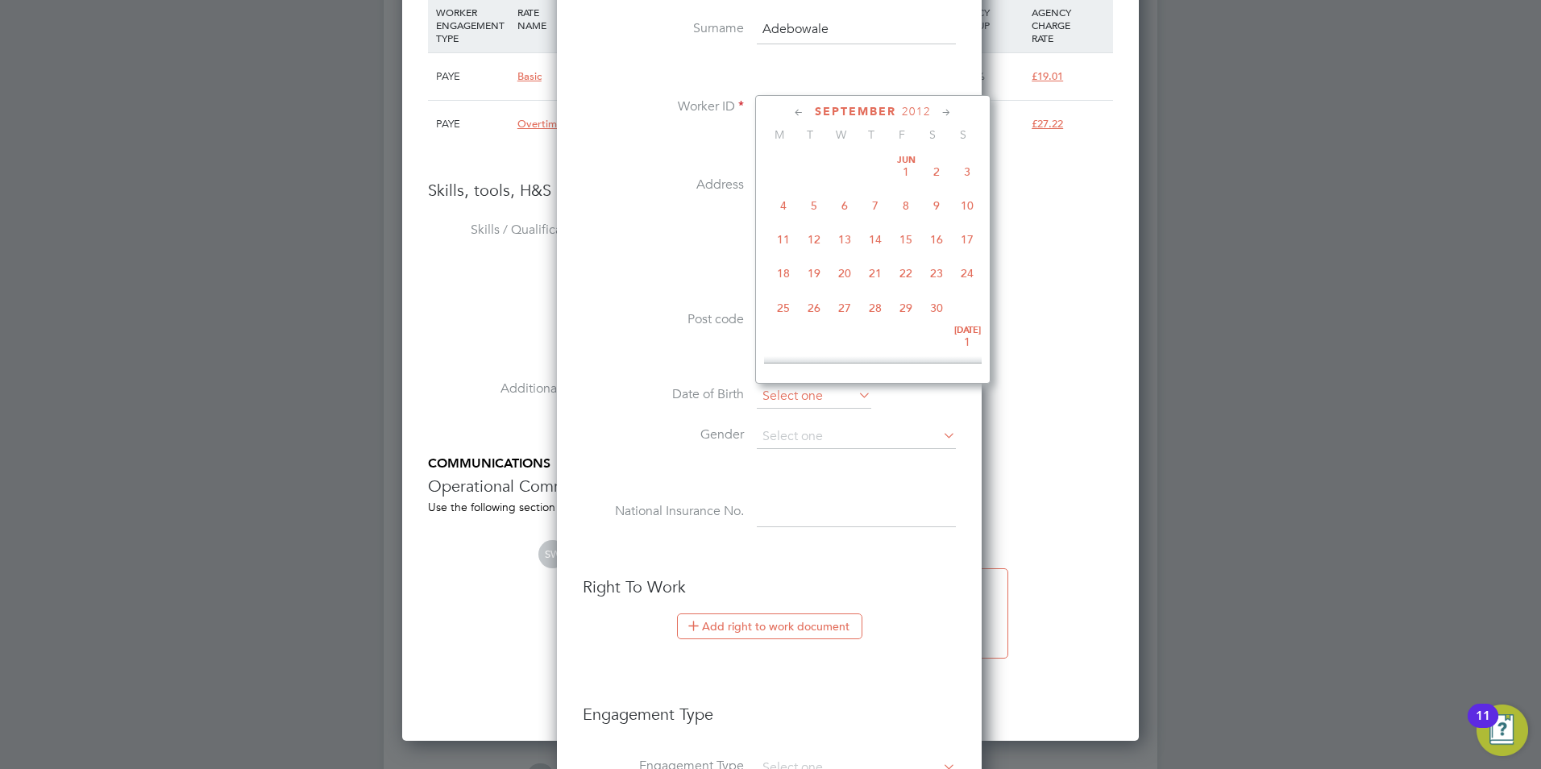
scroll to position [628, 0]
click at [921, 108] on span "2012" at bounding box center [916, 112] width 29 height 14
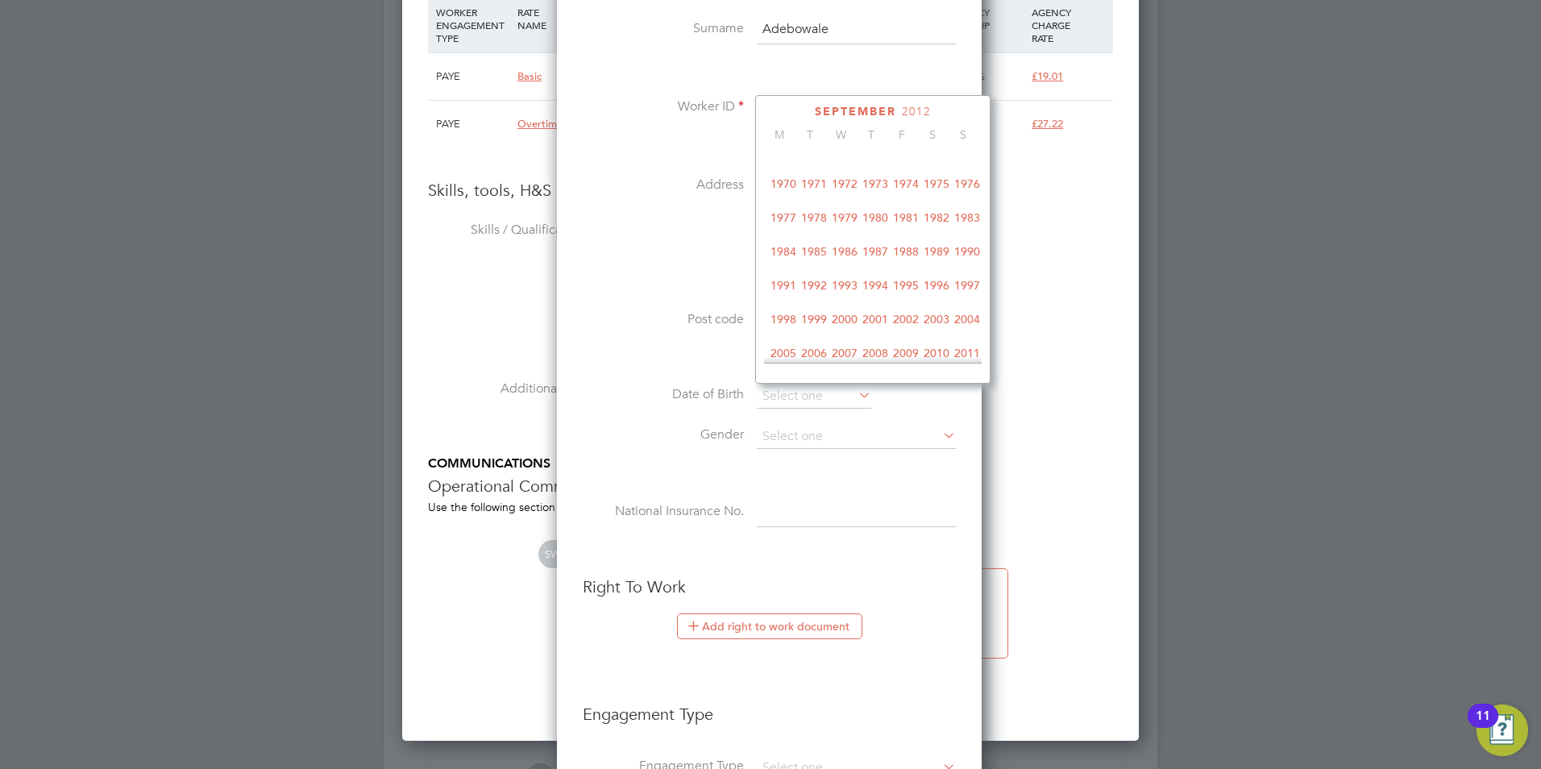
scroll to position [266, 0]
click at [934, 211] on span "1975" at bounding box center [936, 212] width 31 height 31
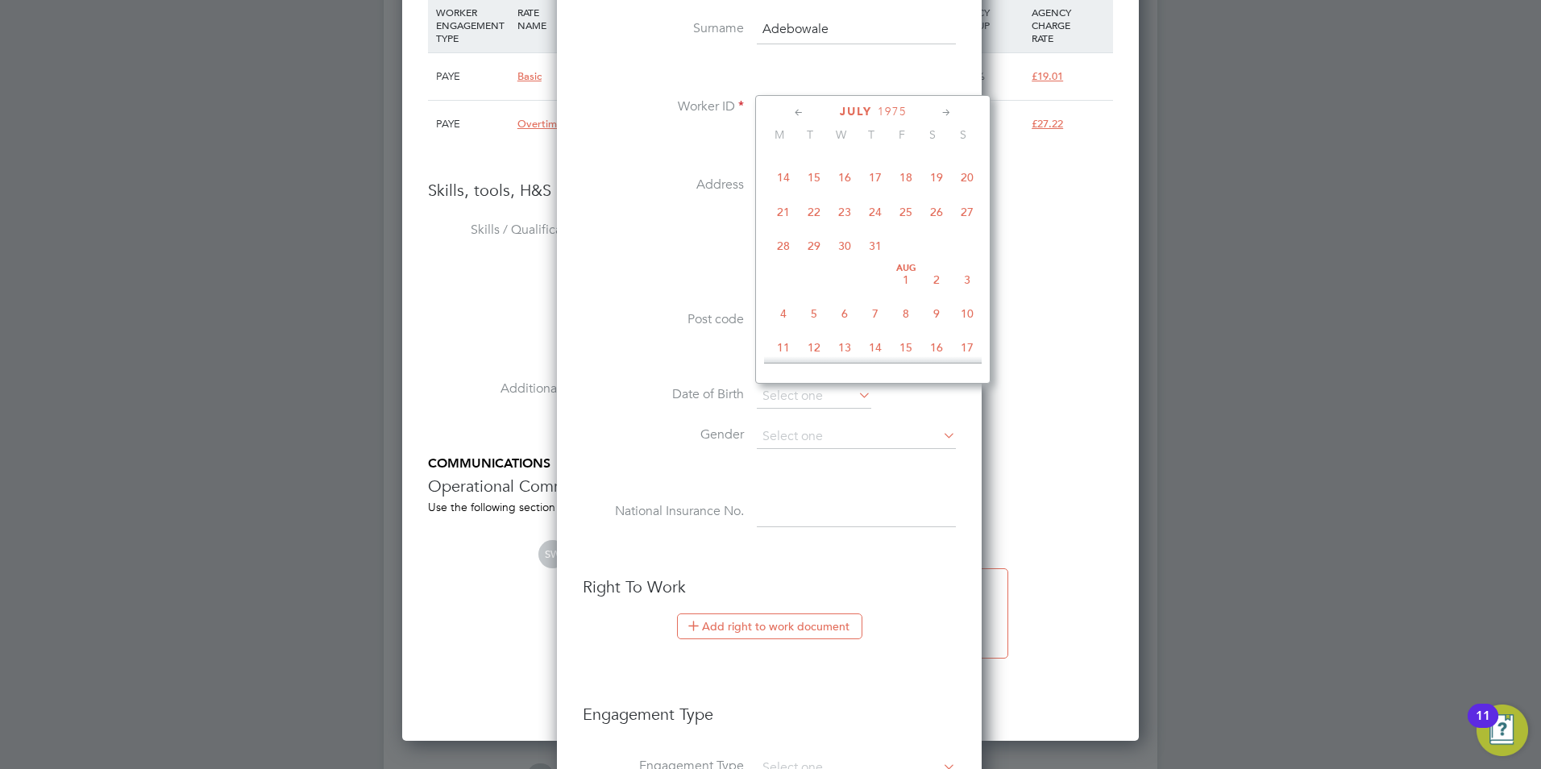
click at [946, 113] on icon at bounding box center [946, 113] width 15 height 18
click at [793, 110] on icon at bounding box center [799, 113] width 15 height 18
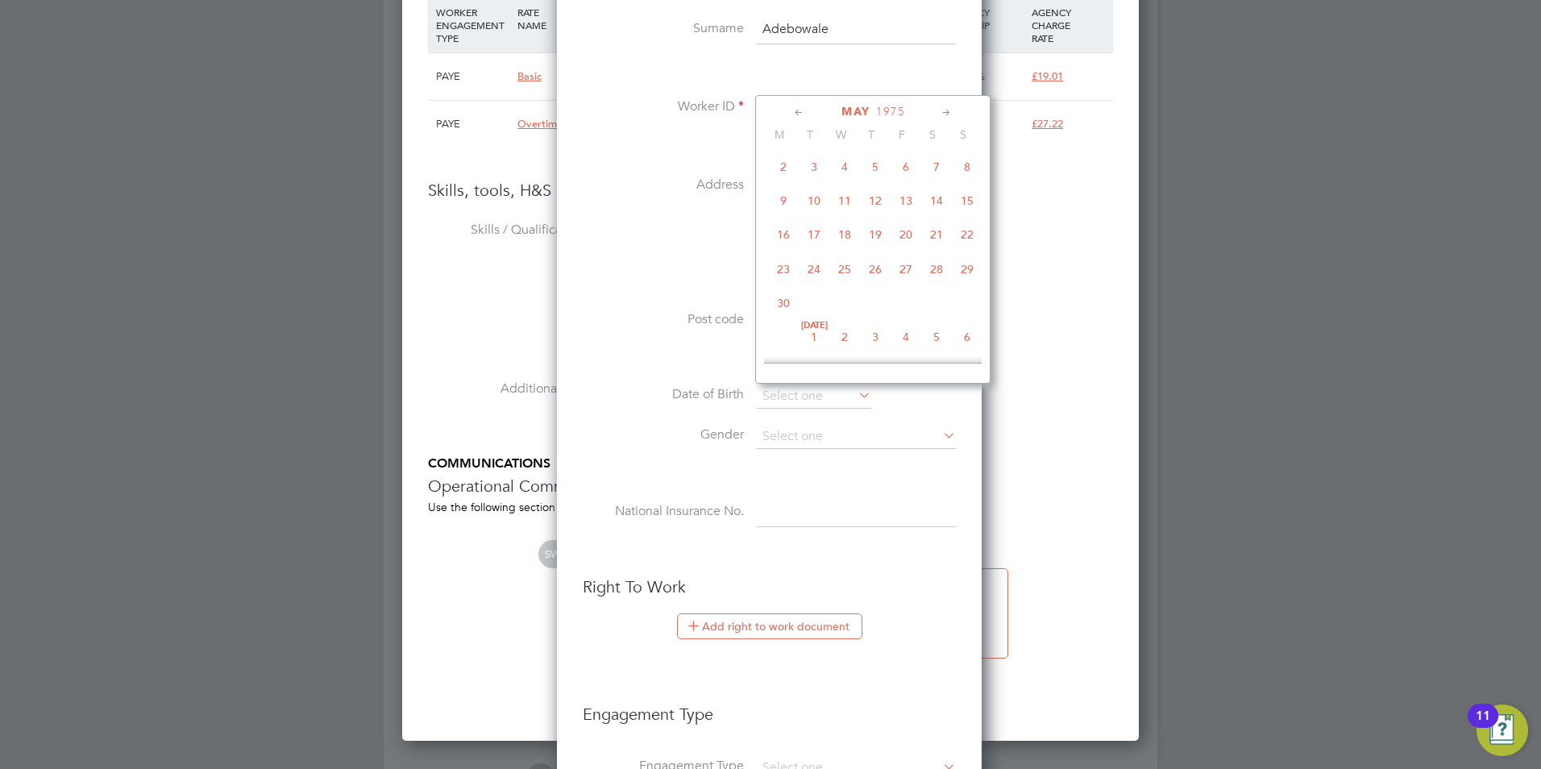
scroll to position [0, 0]
click at [793, 110] on icon at bounding box center [799, 113] width 15 height 18
click at [781, 231] on span "10" at bounding box center [783, 239] width 31 height 31
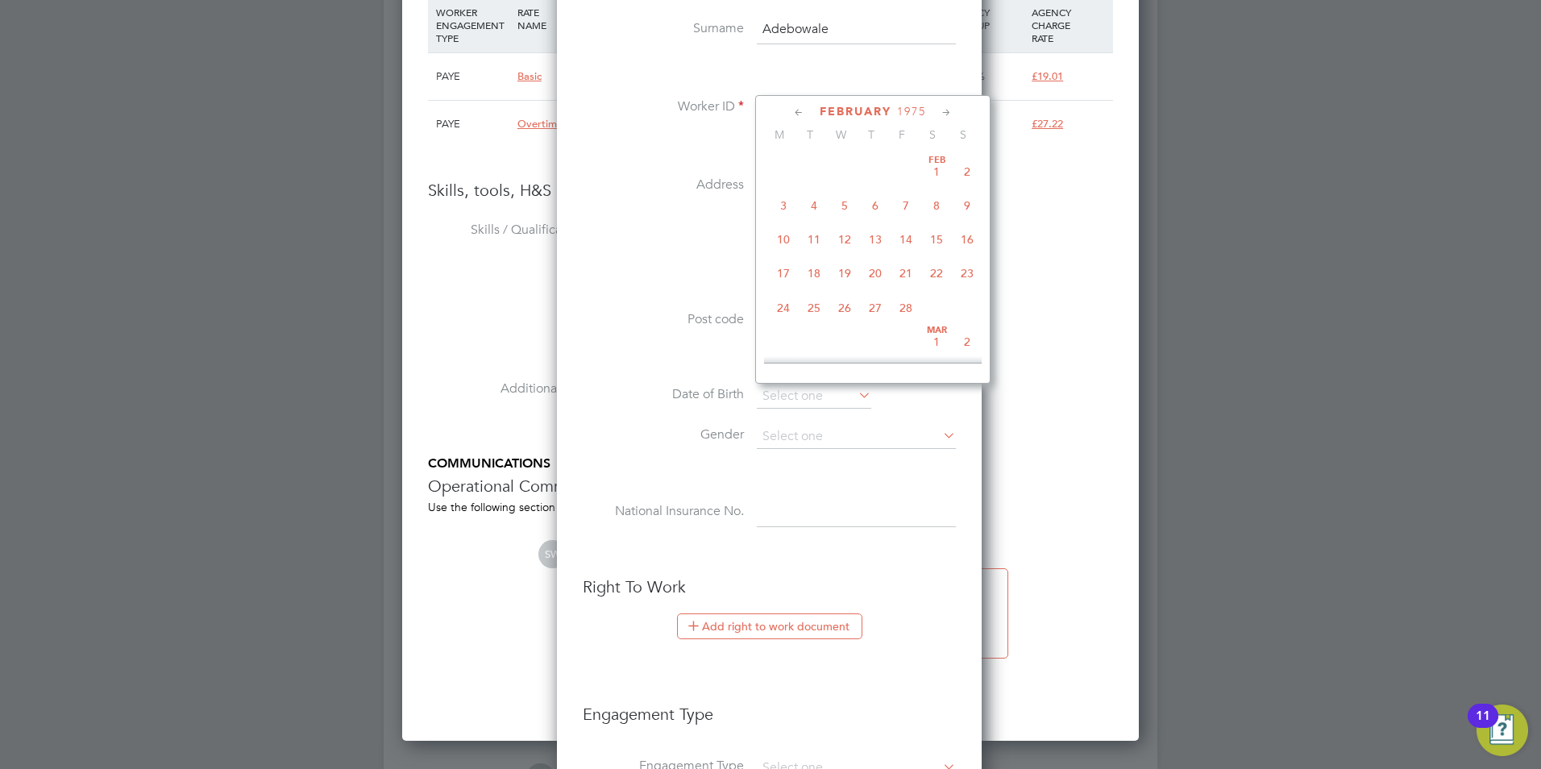
type input "10 Feb 1975"
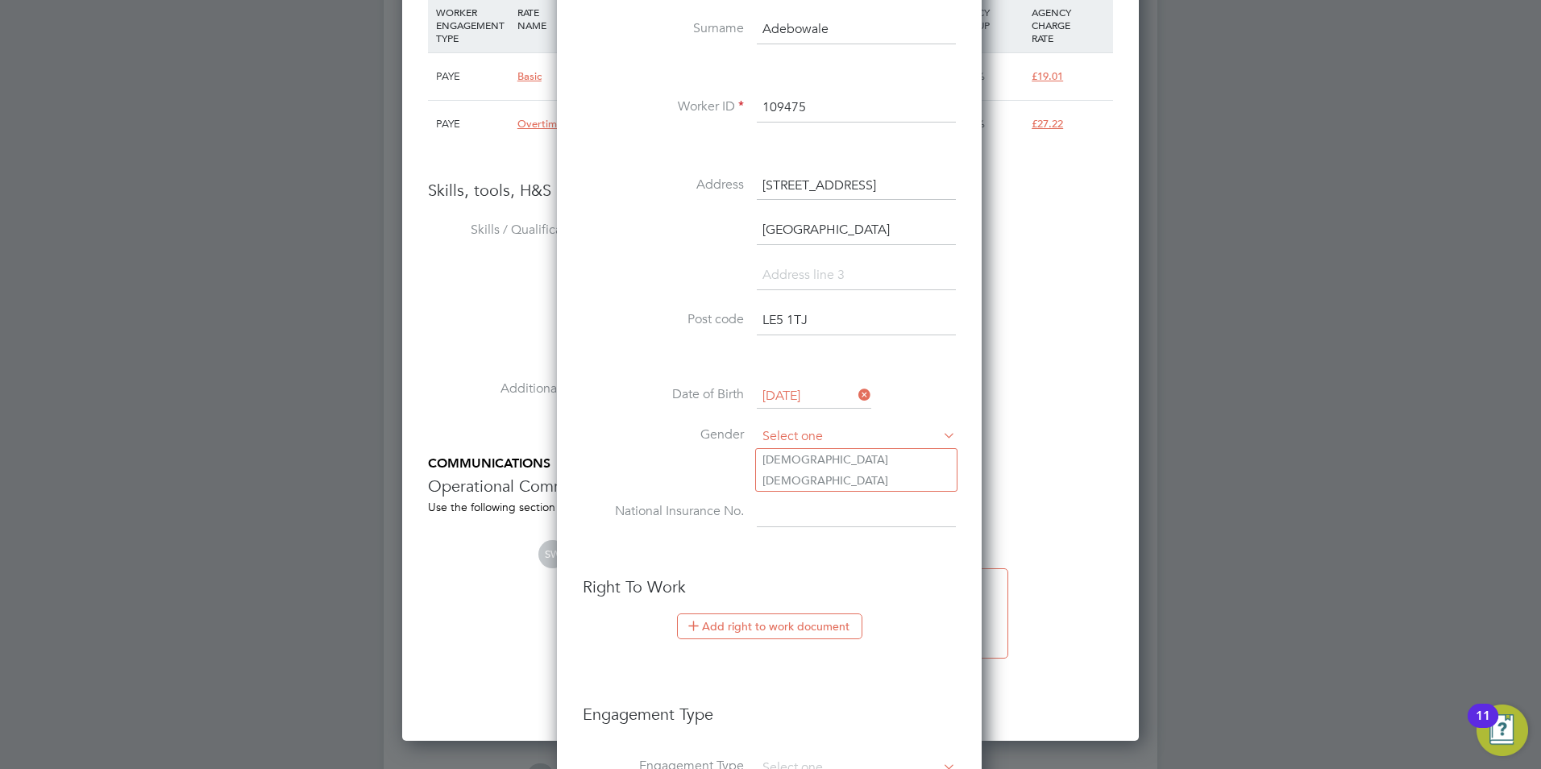
click at [844, 426] on input at bounding box center [856, 437] width 199 height 24
click at [807, 455] on li "Male" at bounding box center [856, 459] width 201 height 21
type input "Male"
drag, startPoint x: 824, startPoint y: 510, endPoint x: 815, endPoint y: 509, distance: 9.0
click at [824, 510] on input at bounding box center [856, 512] width 199 height 29
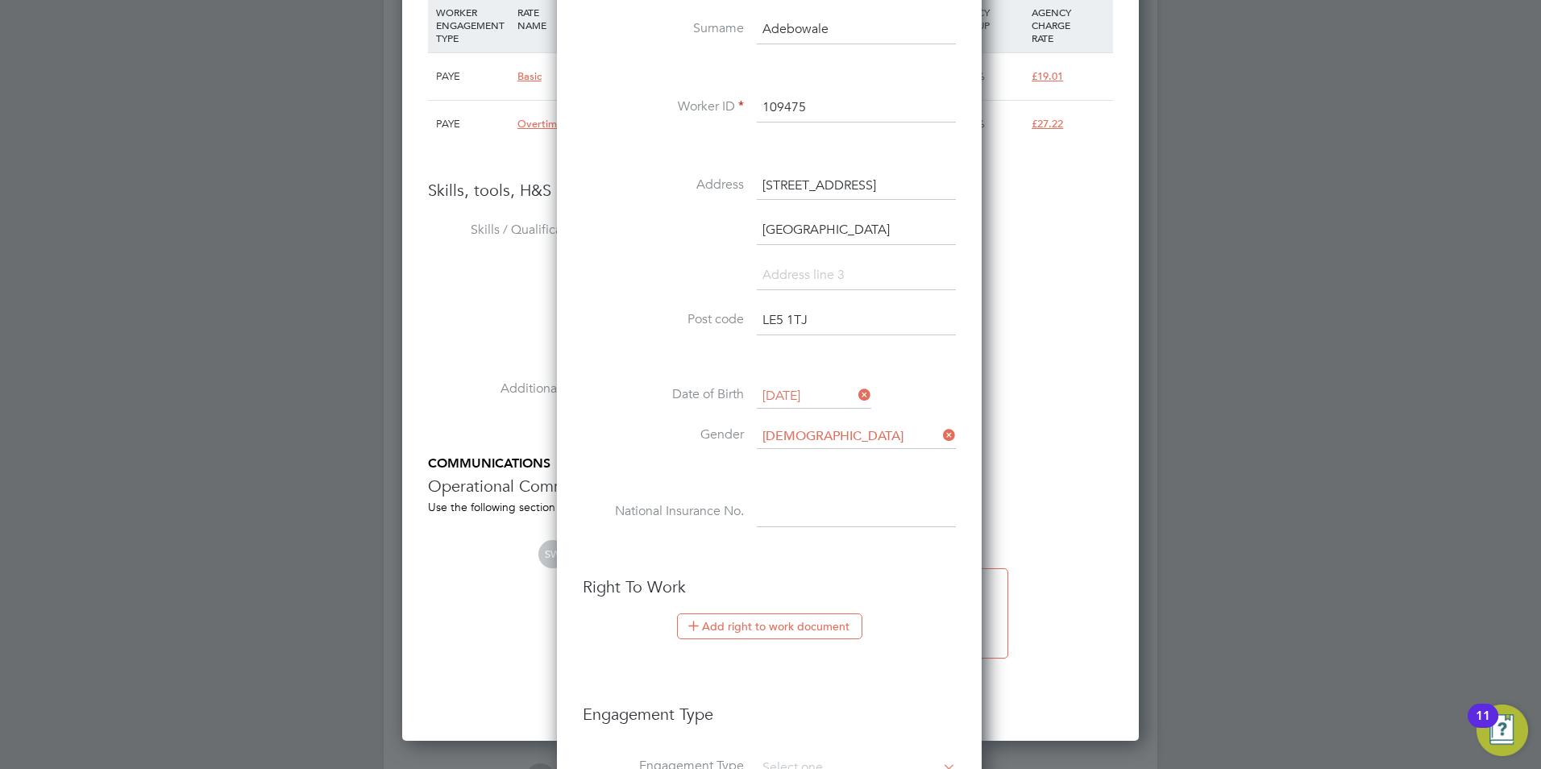
click at [827, 513] on input at bounding box center [856, 512] width 199 height 29
paste input "tl640433b"
type input "TL 64 04 33 B"
click at [629, 425] on li "Gender Male" at bounding box center [769, 445] width 373 height 40
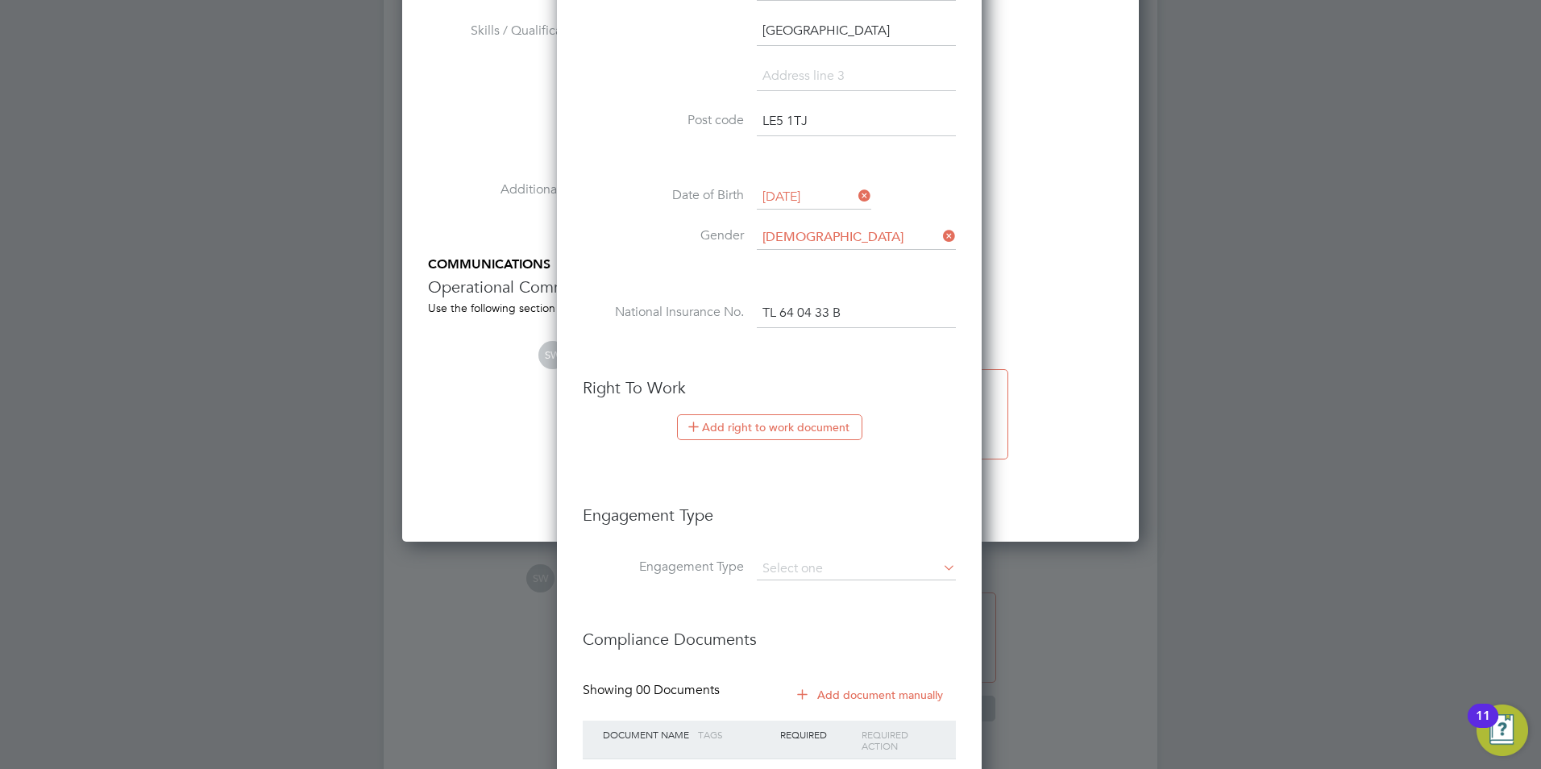
scroll to position [1451, 0]
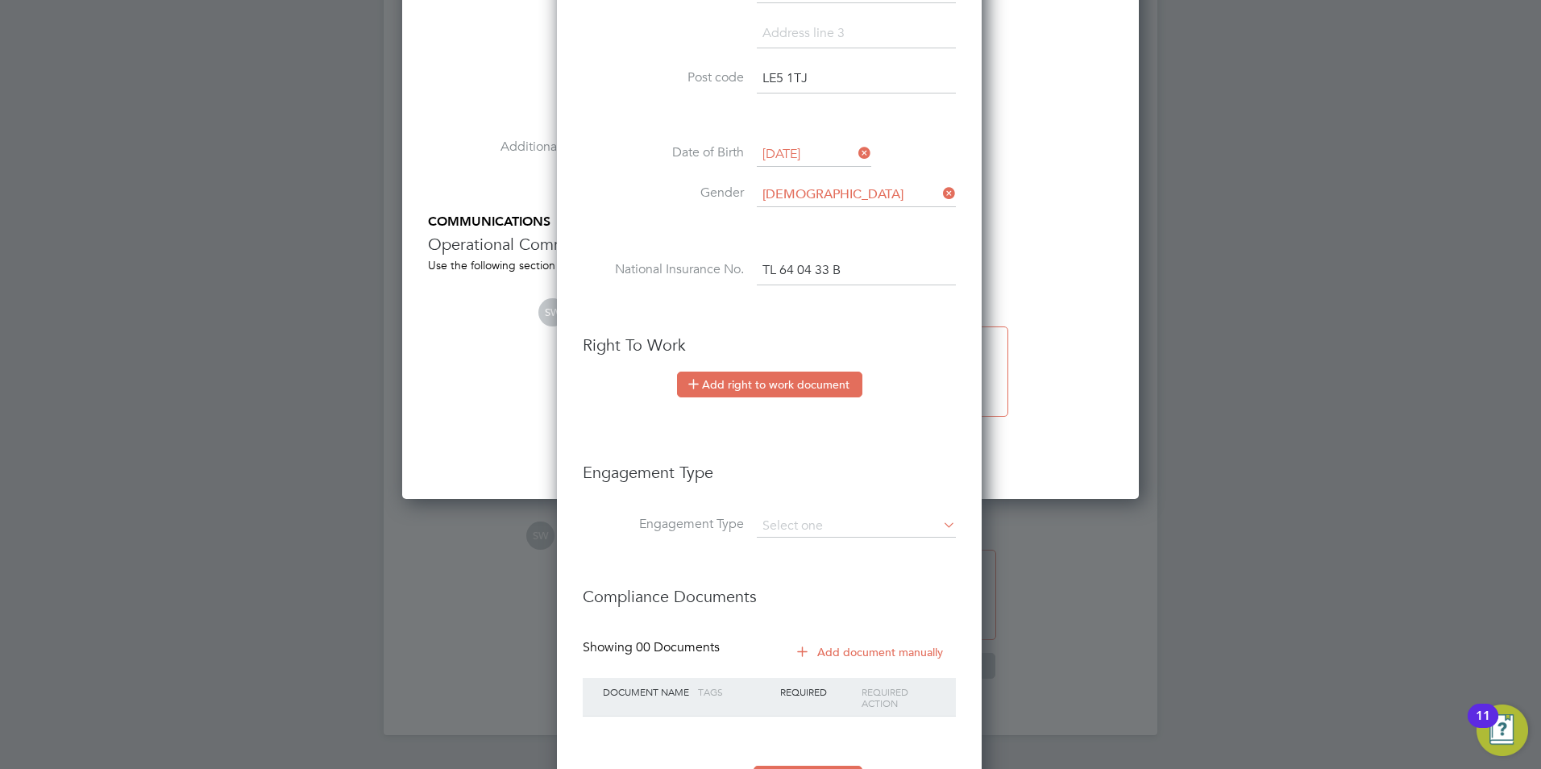
click at [731, 385] on button "Add right to work document" at bounding box center [769, 385] width 185 height 26
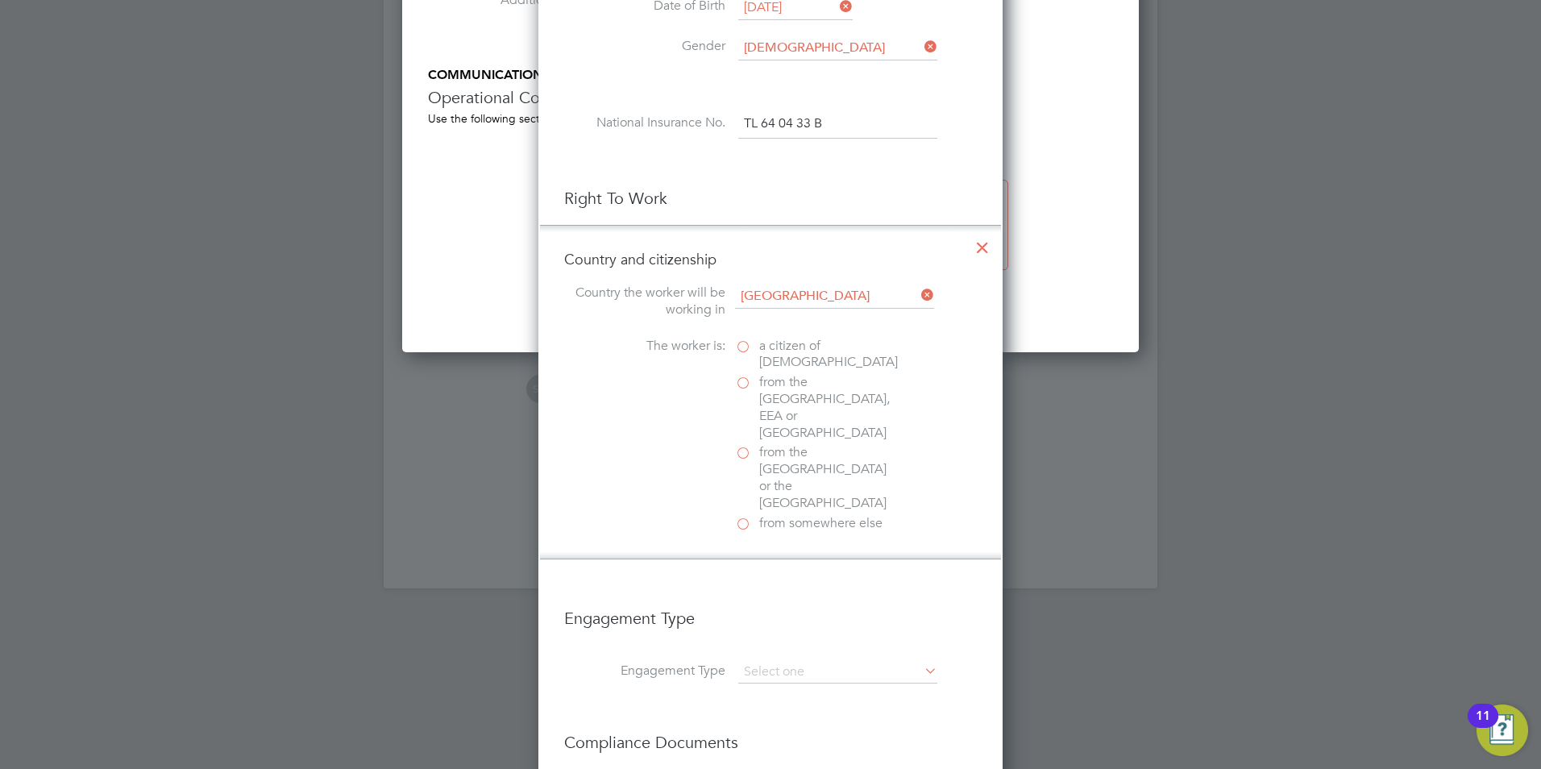
scroll to position [1612, 0]
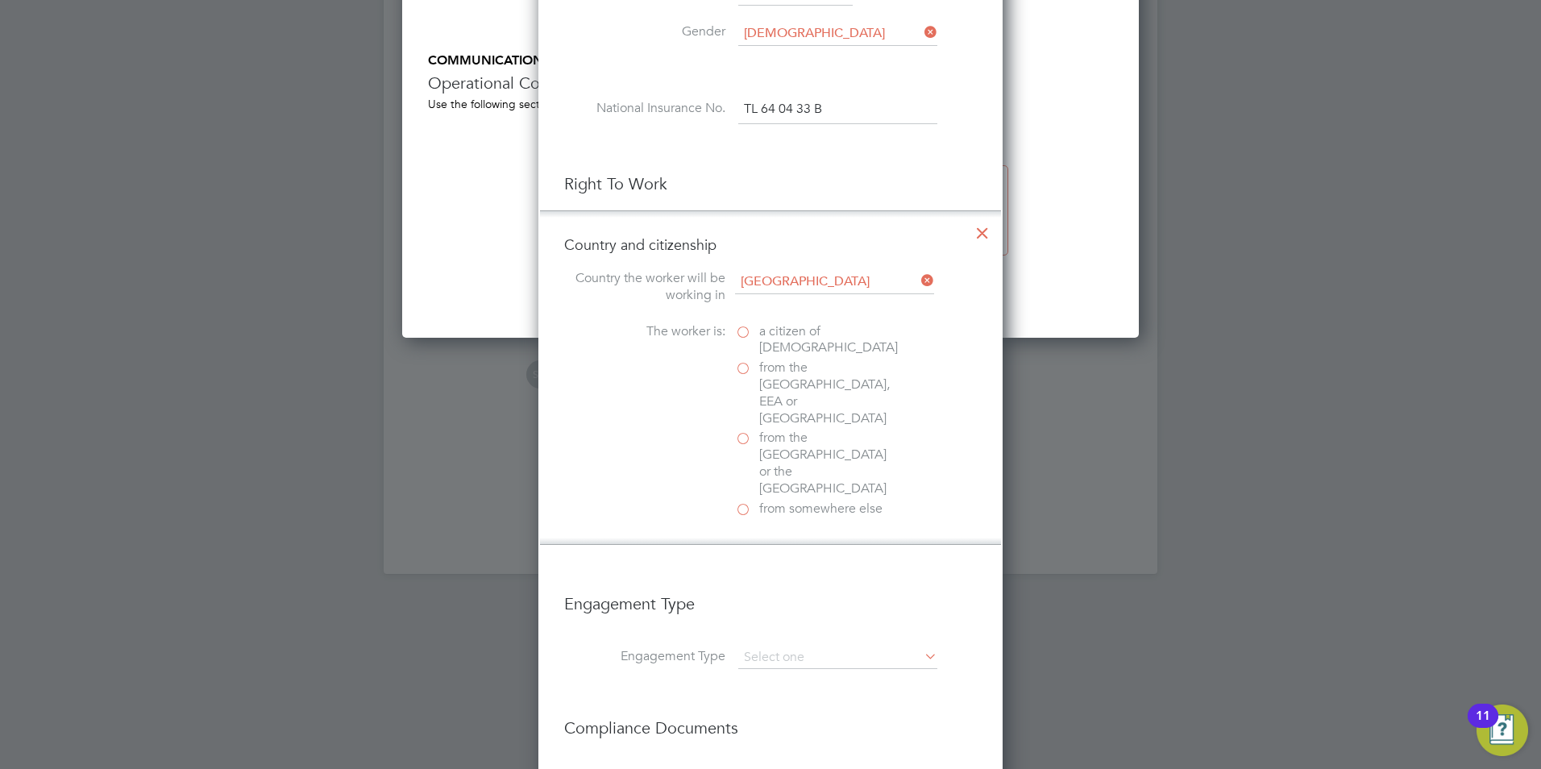
click at [746, 501] on label "from somewhere else" at bounding box center [815, 509] width 161 height 17
click at [0, 0] on input "from somewhere else" at bounding box center [0, 0] width 0 height 0
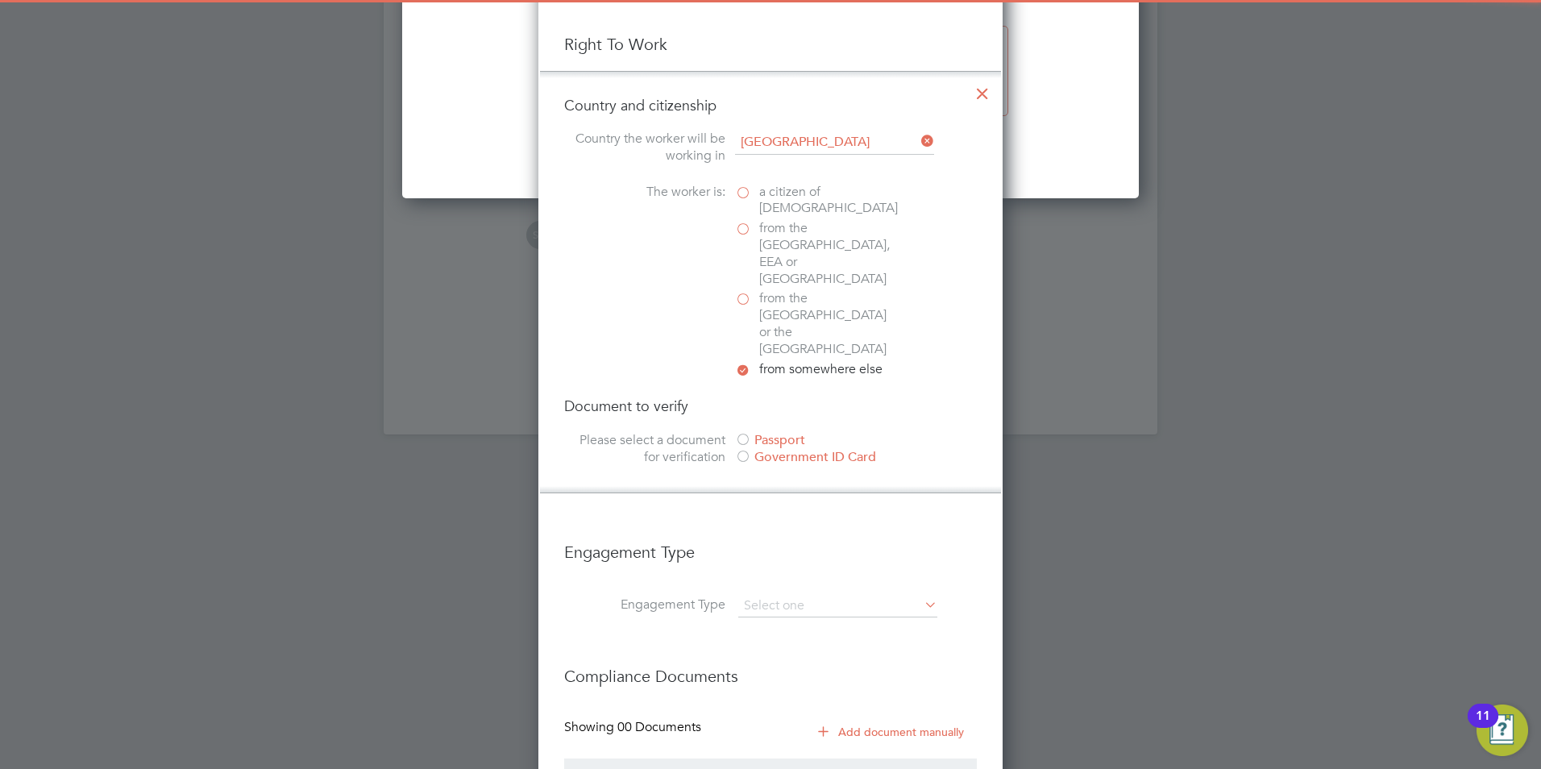
scroll to position [1774, 0]
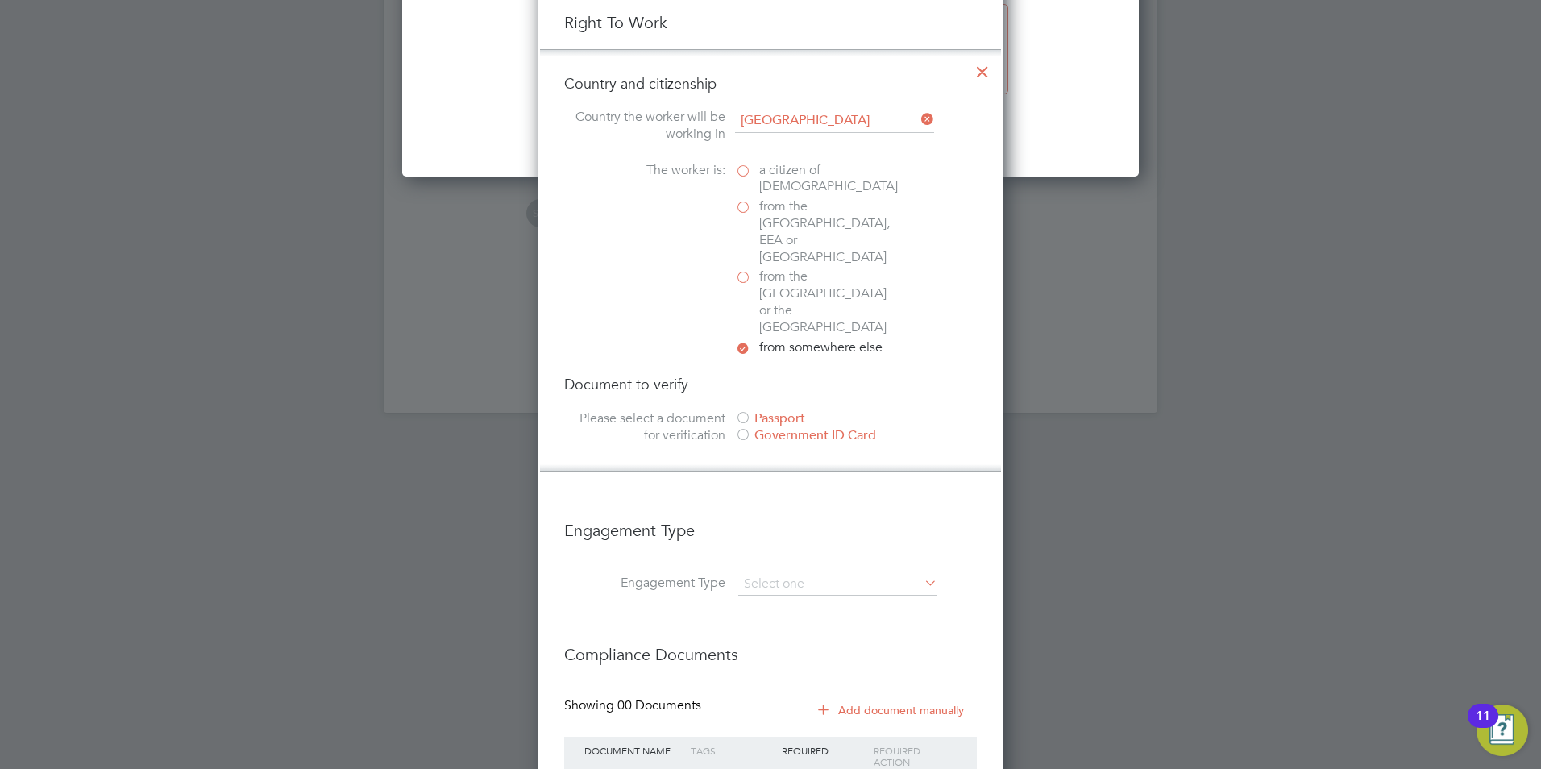
click at [741, 411] on div at bounding box center [743, 419] width 16 height 16
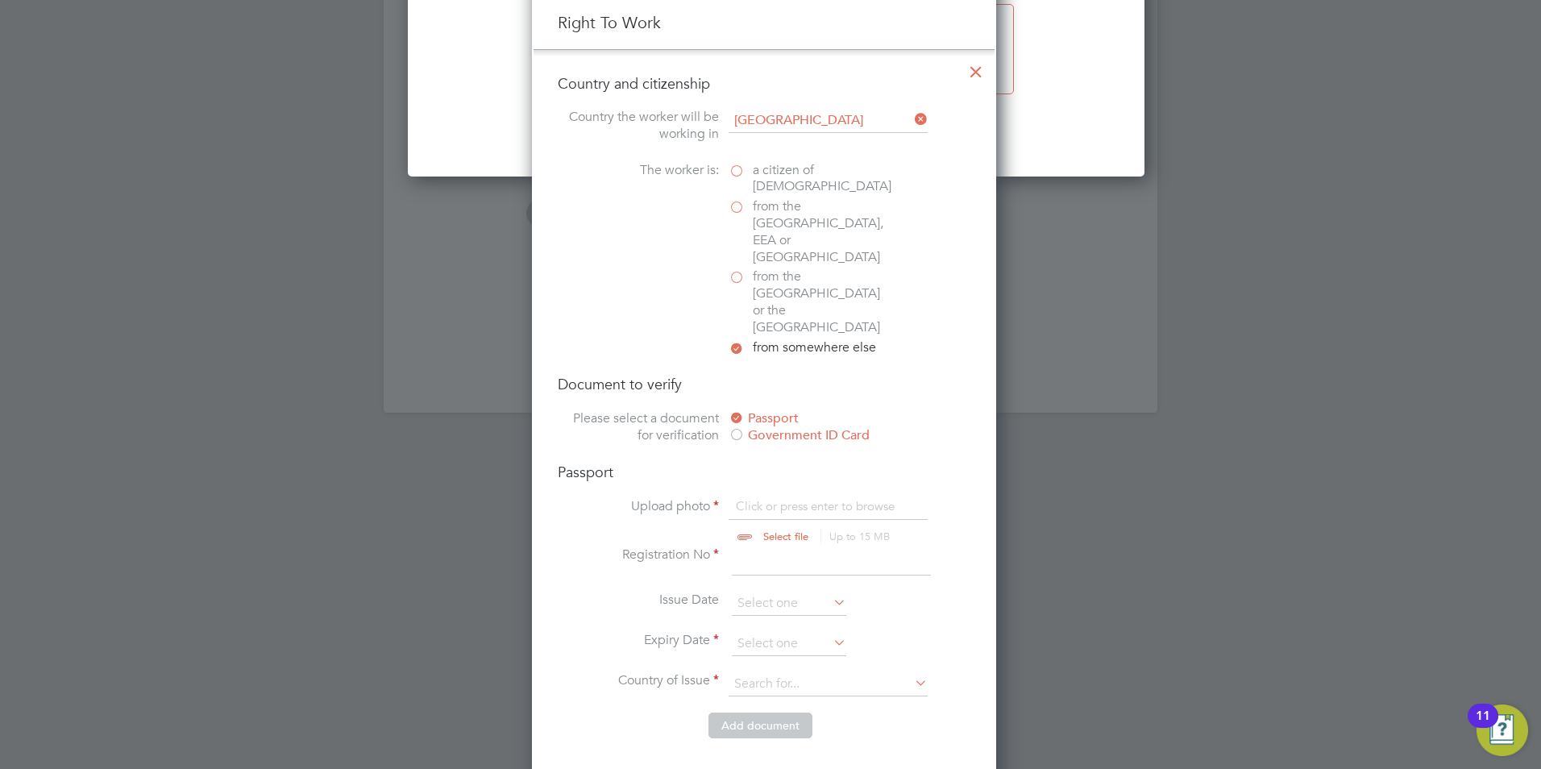
scroll to position [8, 8]
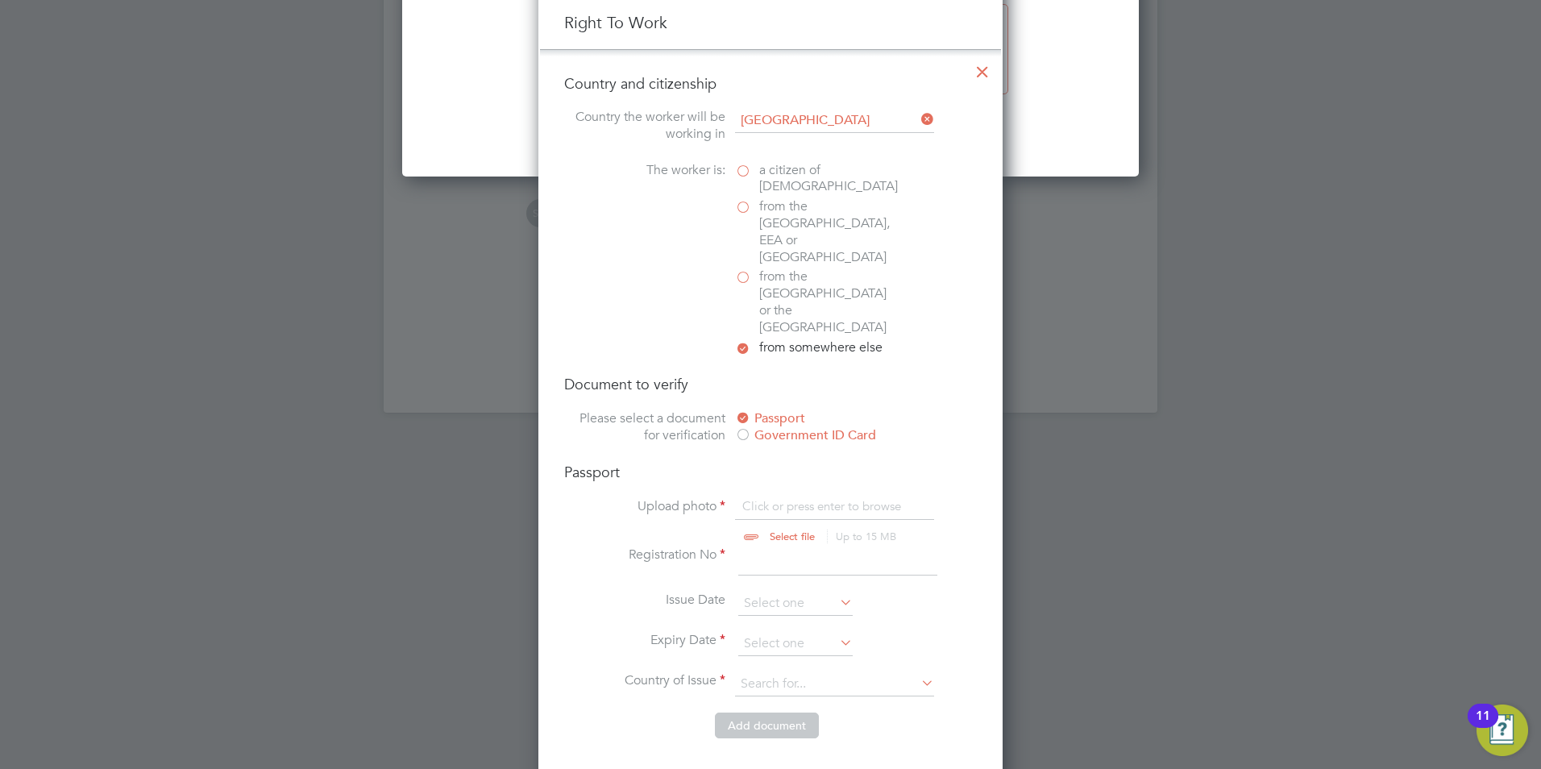
click at [786, 498] on input "file" at bounding box center [807, 522] width 253 height 48
type input "C:\fakepath\passport ade.jpg"
click at [780, 547] on input at bounding box center [837, 561] width 199 height 29
type input "b00719312"
click at [836, 592] on input at bounding box center [795, 604] width 114 height 24
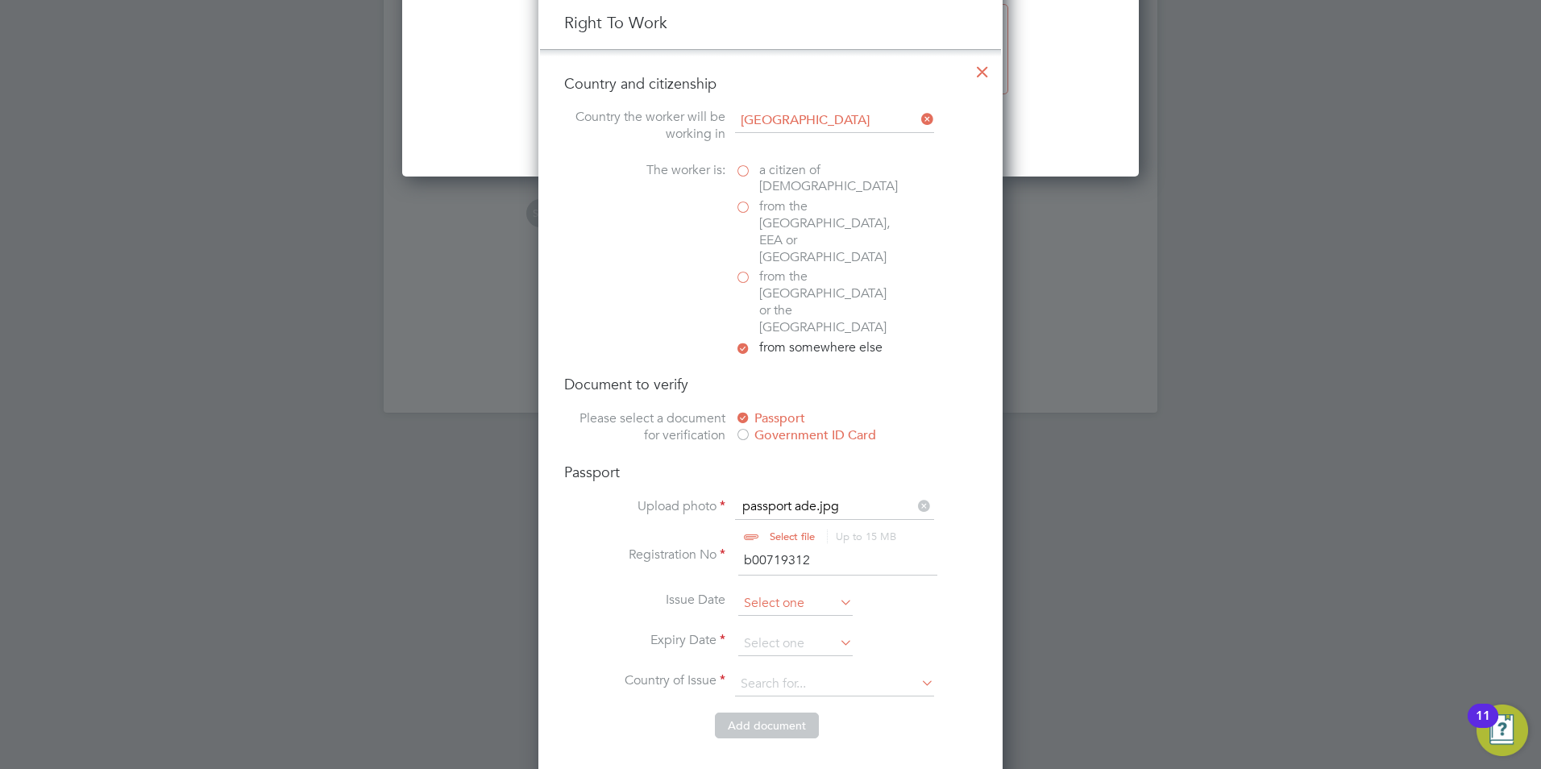
scroll to position [628, 0]
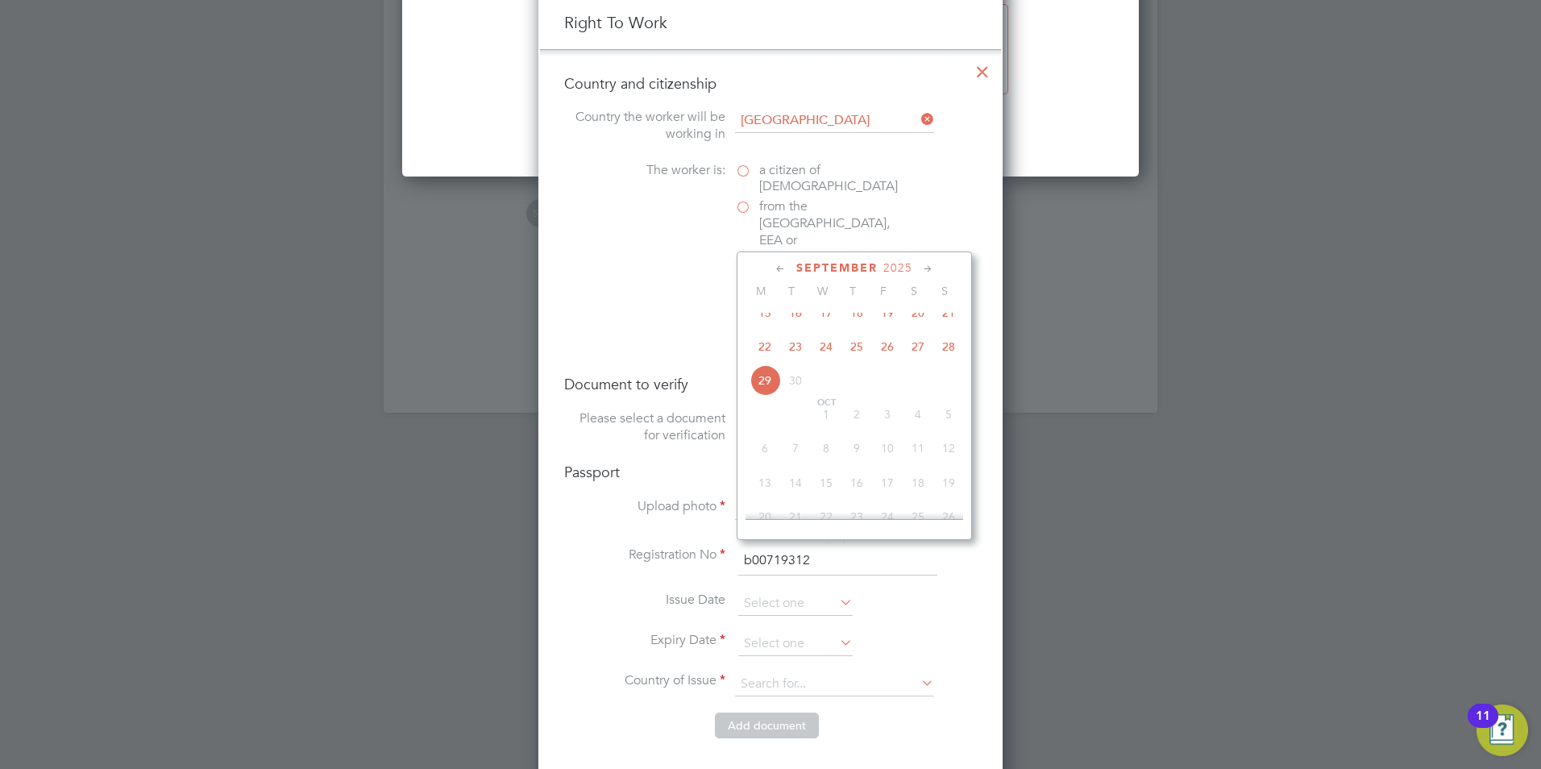
click at [904, 264] on span "2025" at bounding box center [898, 268] width 29 height 14
click at [887, 385] on span "2022" at bounding box center [887, 377] width 31 height 31
click at [787, 268] on icon at bounding box center [780, 269] width 15 height 18
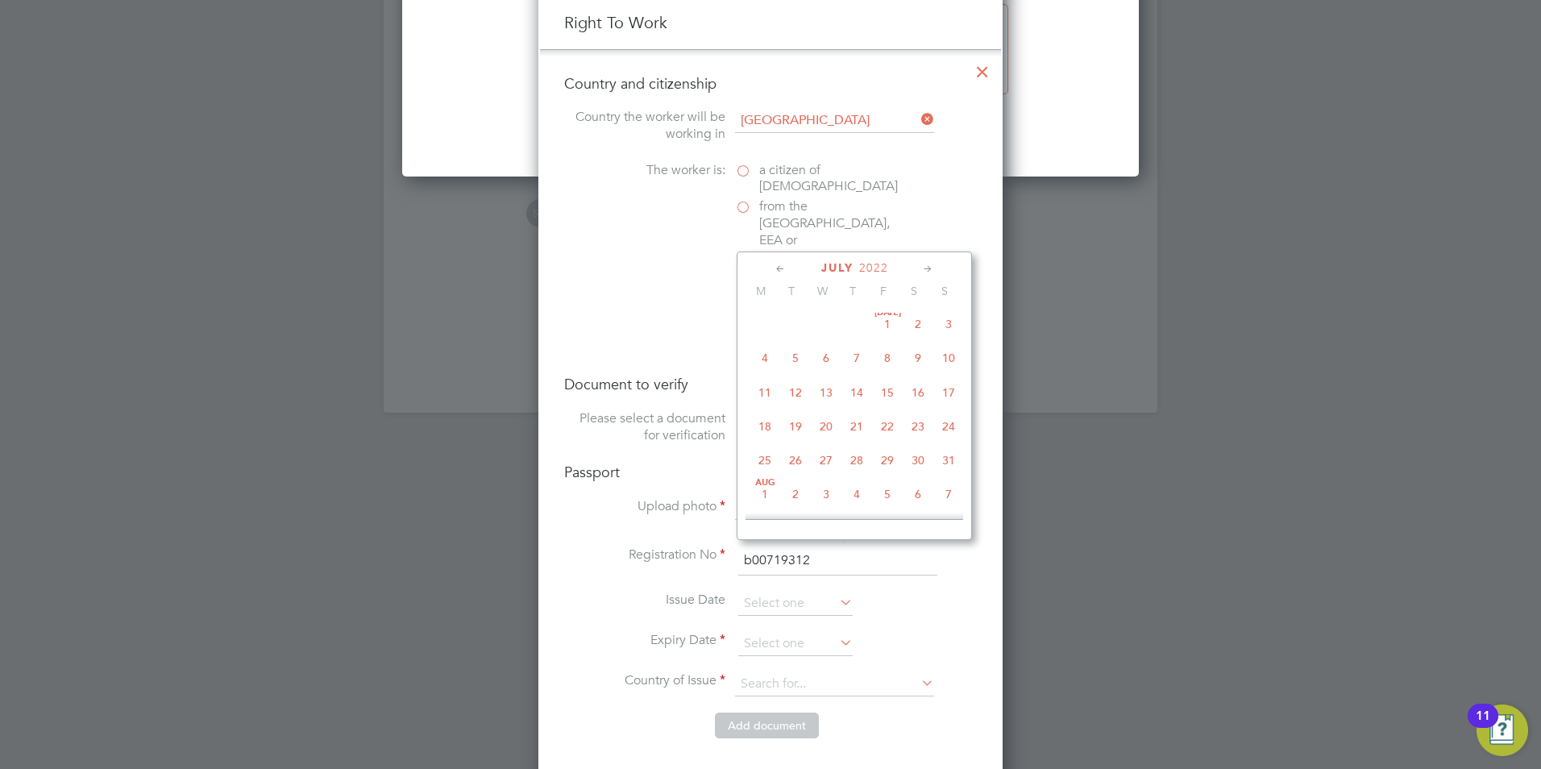
click at [787, 268] on icon at bounding box center [780, 269] width 15 height 18
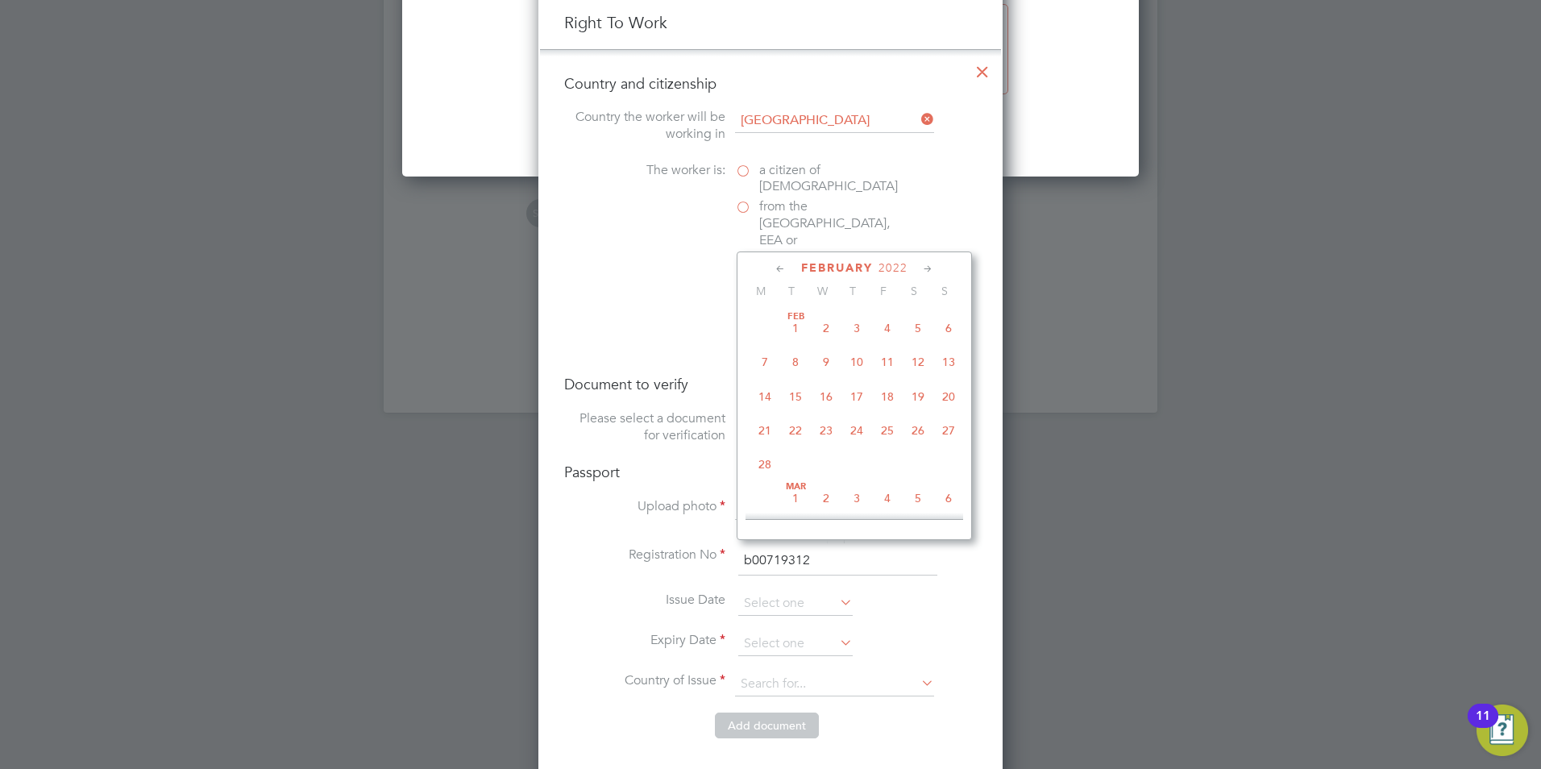
click at [856, 358] on span "10" at bounding box center [857, 362] width 31 height 31
type input "10 Feb 2022"
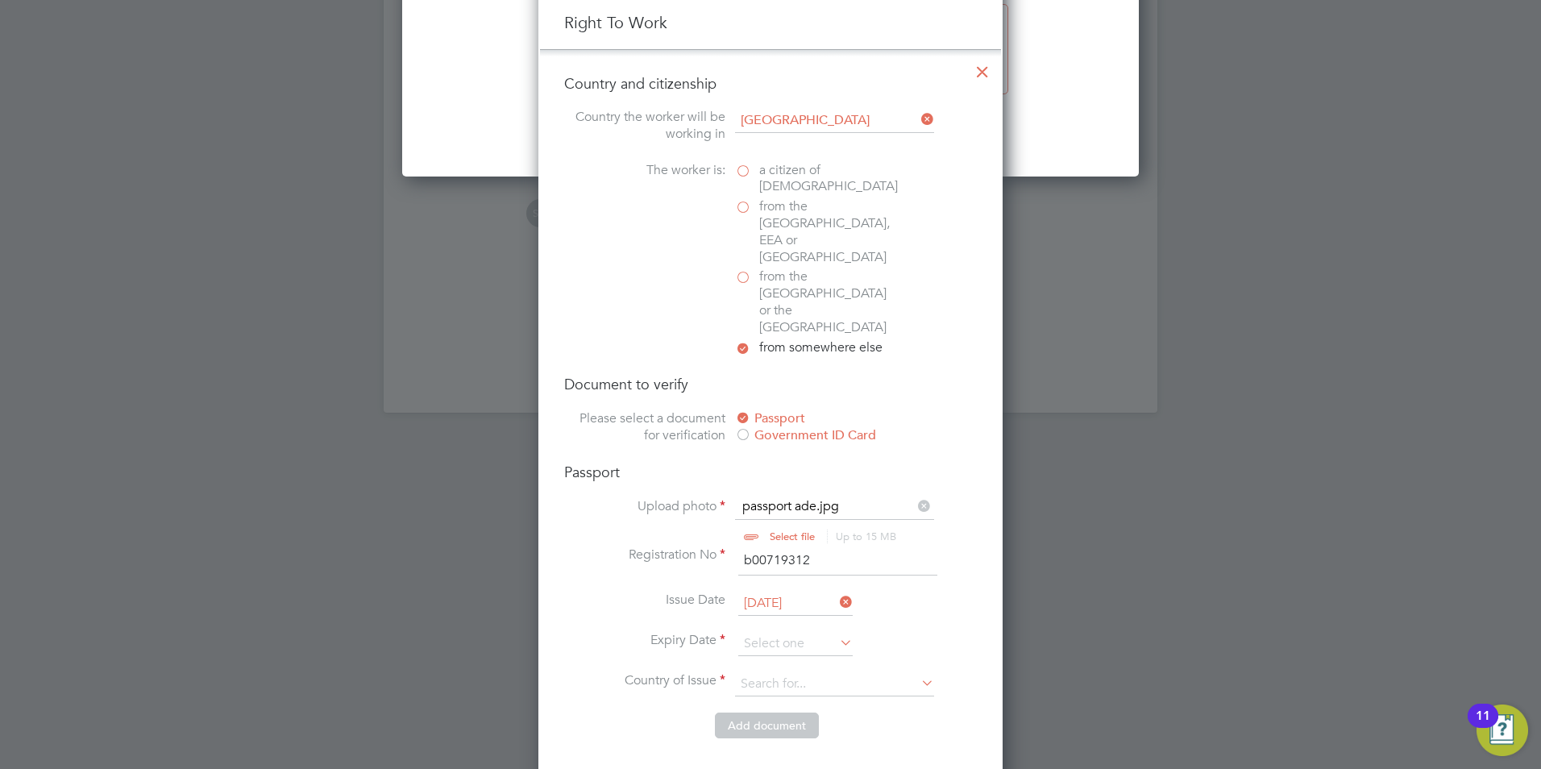
click at [907, 592] on li "Issue Date 10 Feb 2022" at bounding box center [770, 612] width 413 height 40
click at [837, 591] on icon at bounding box center [837, 602] width 0 height 23
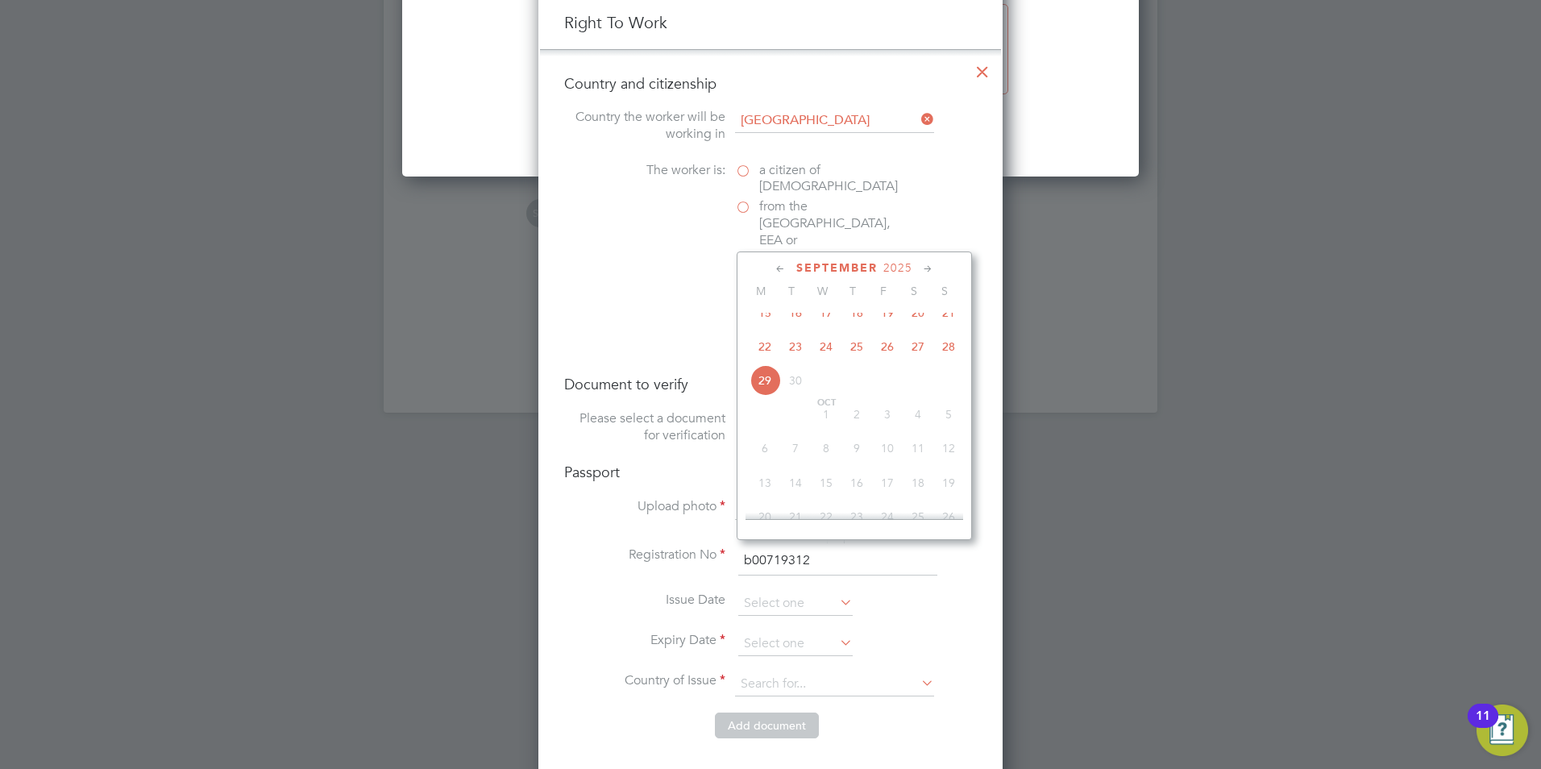
click at [905, 271] on span "2025" at bounding box center [898, 268] width 29 height 14
click at [892, 381] on span "2022" at bounding box center [887, 377] width 31 height 31
click at [776, 265] on icon at bounding box center [780, 269] width 15 height 18
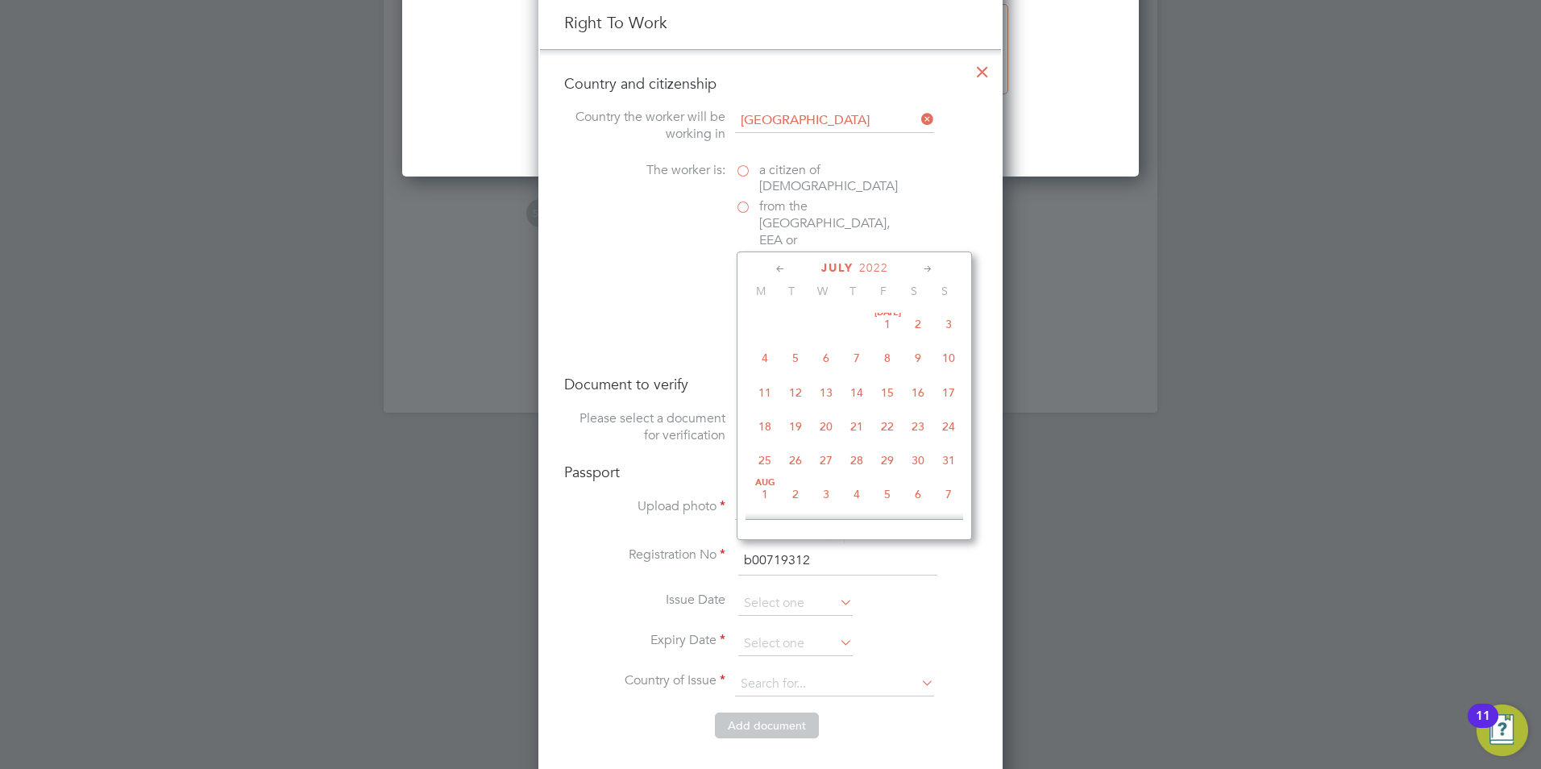
click at [776, 265] on icon at bounding box center [780, 269] width 15 height 18
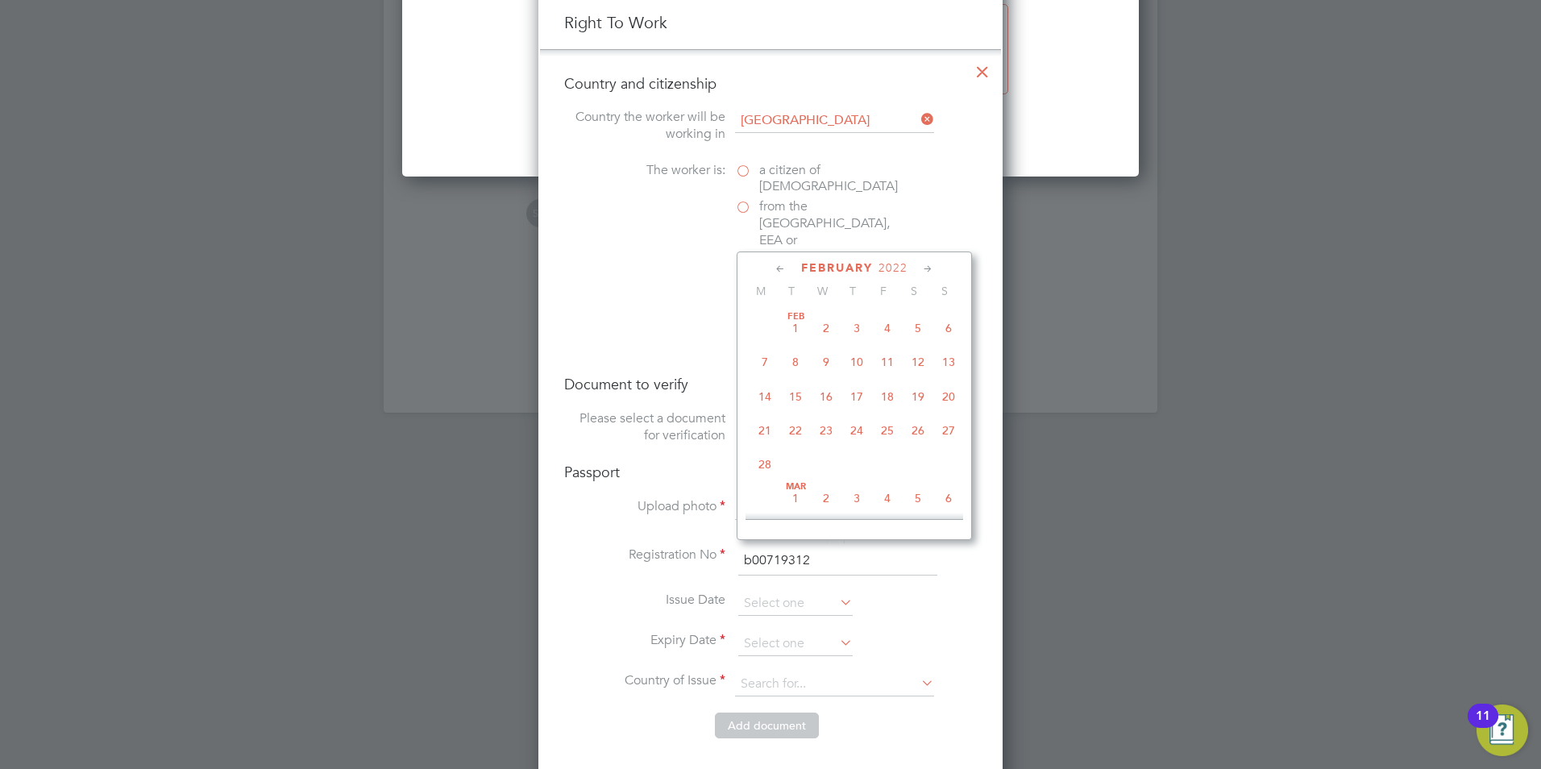
click at [922, 397] on span "19" at bounding box center [918, 396] width 31 height 31
type input "19 Feb 2022"
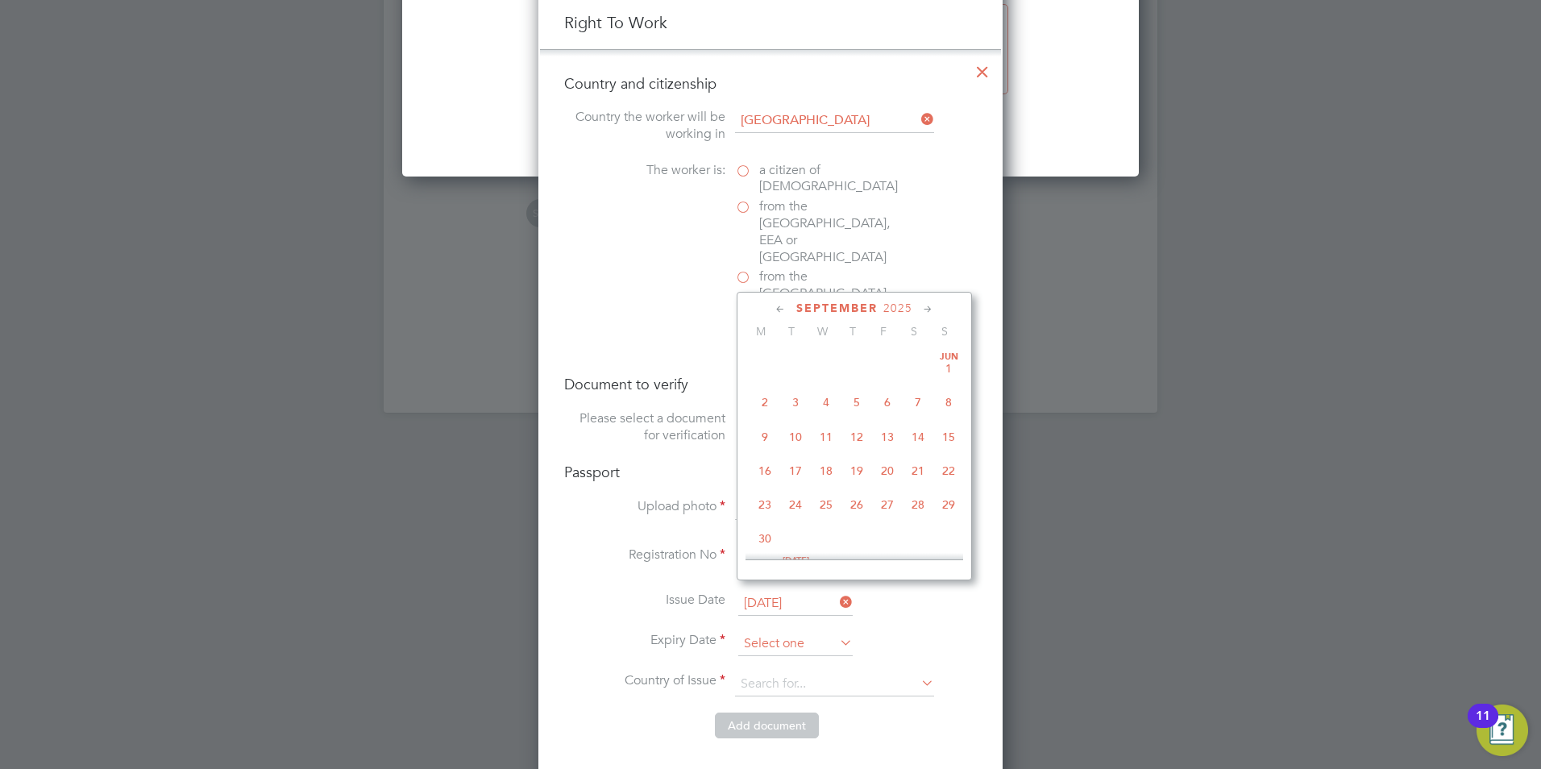
click at [812, 632] on input at bounding box center [795, 644] width 114 height 24
click at [930, 306] on icon at bounding box center [928, 310] width 15 height 18
click at [930, 305] on icon at bounding box center [928, 310] width 15 height 18
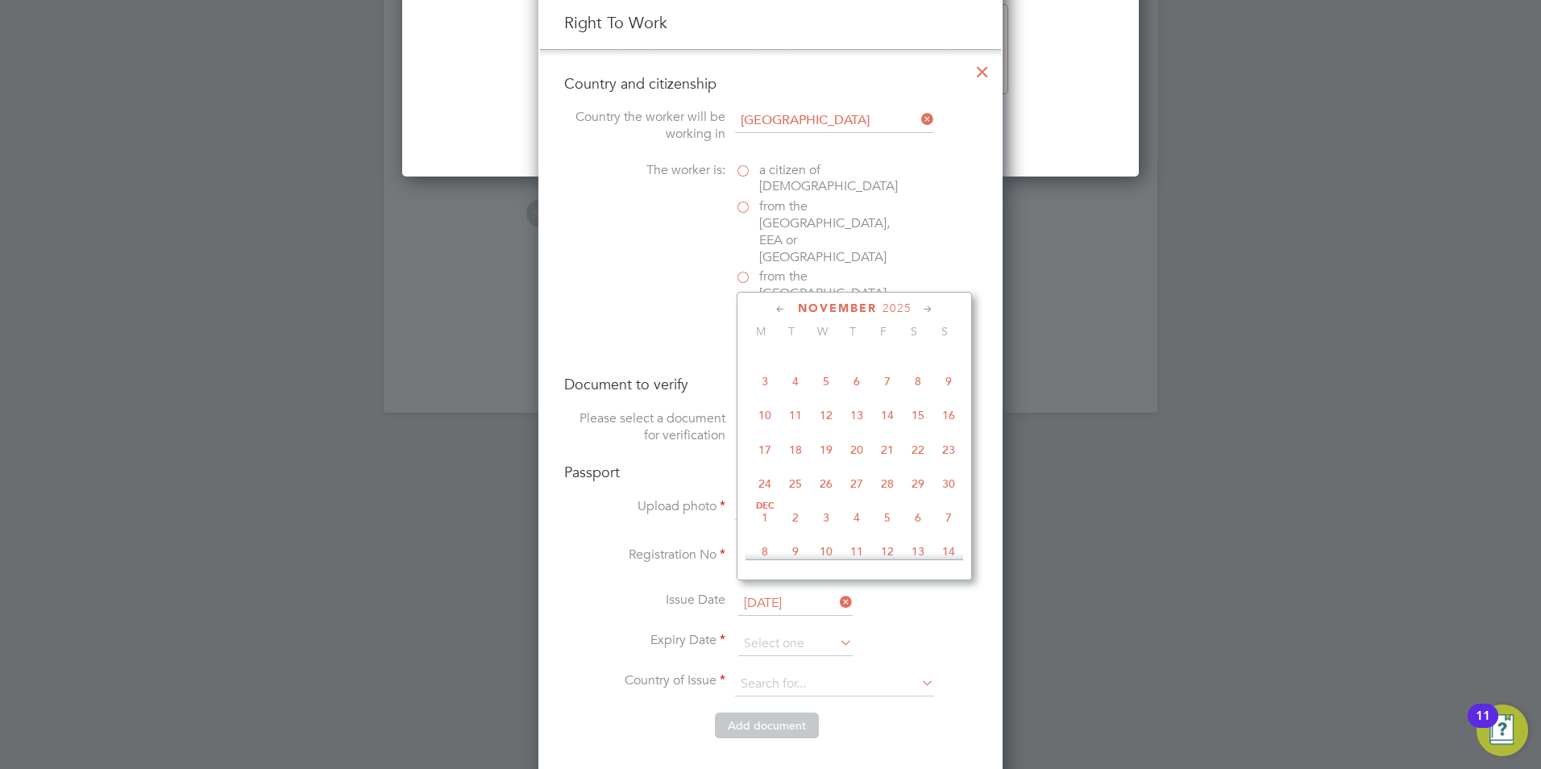
click at [902, 303] on span "2025" at bounding box center [897, 309] width 29 height 14
click at [927, 306] on div "November 2025" at bounding box center [855, 308] width 218 height 15
drag, startPoint x: 927, startPoint y: 306, endPoint x: 928, endPoint y: 314, distance: 8.1
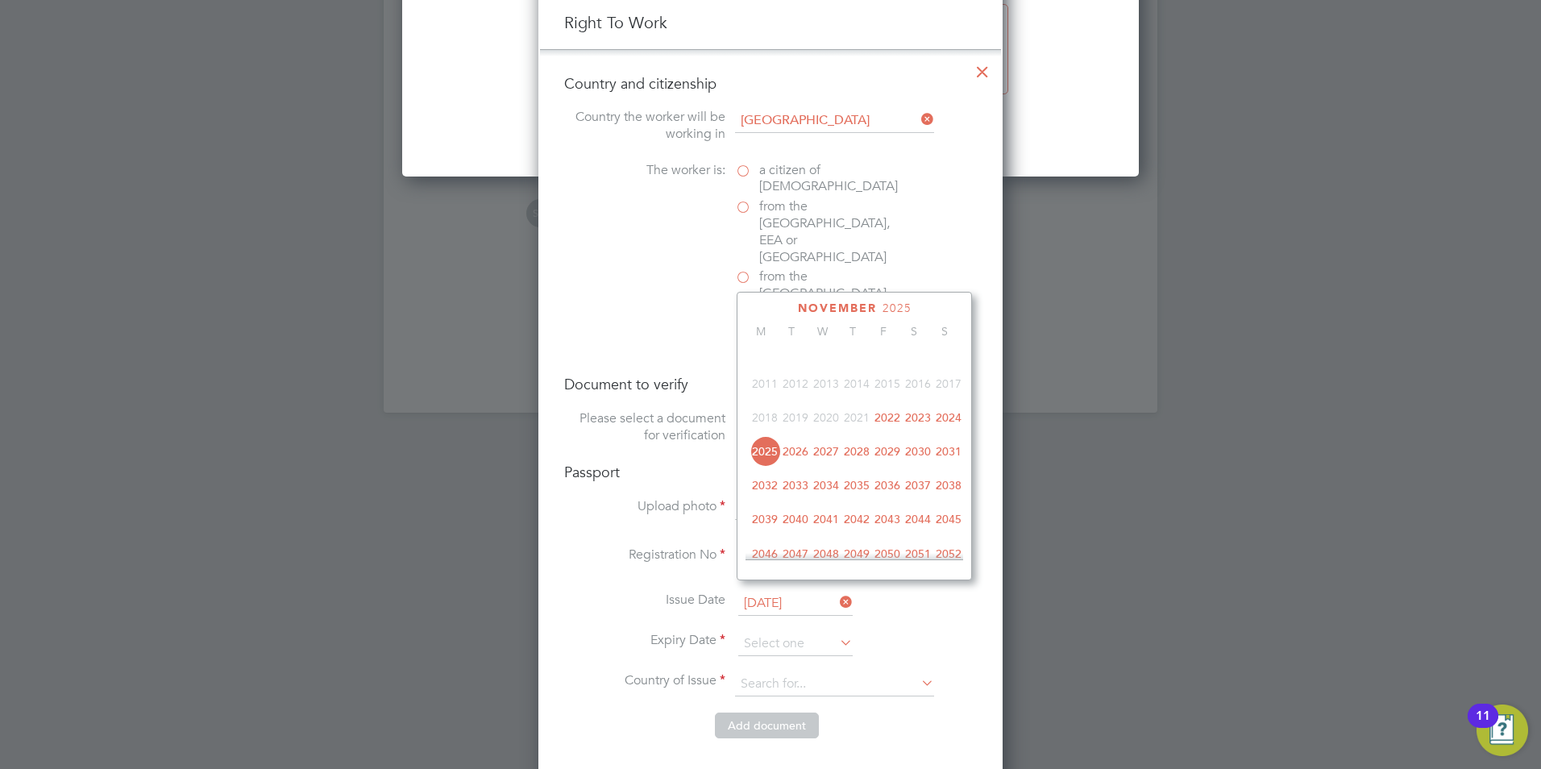
click at [928, 314] on div "November 2025" at bounding box center [855, 308] width 218 height 15
click at [829, 462] on span "2027" at bounding box center [826, 451] width 31 height 31
click at [787, 310] on icon at bounding box center [780, 310] width 15 height 18
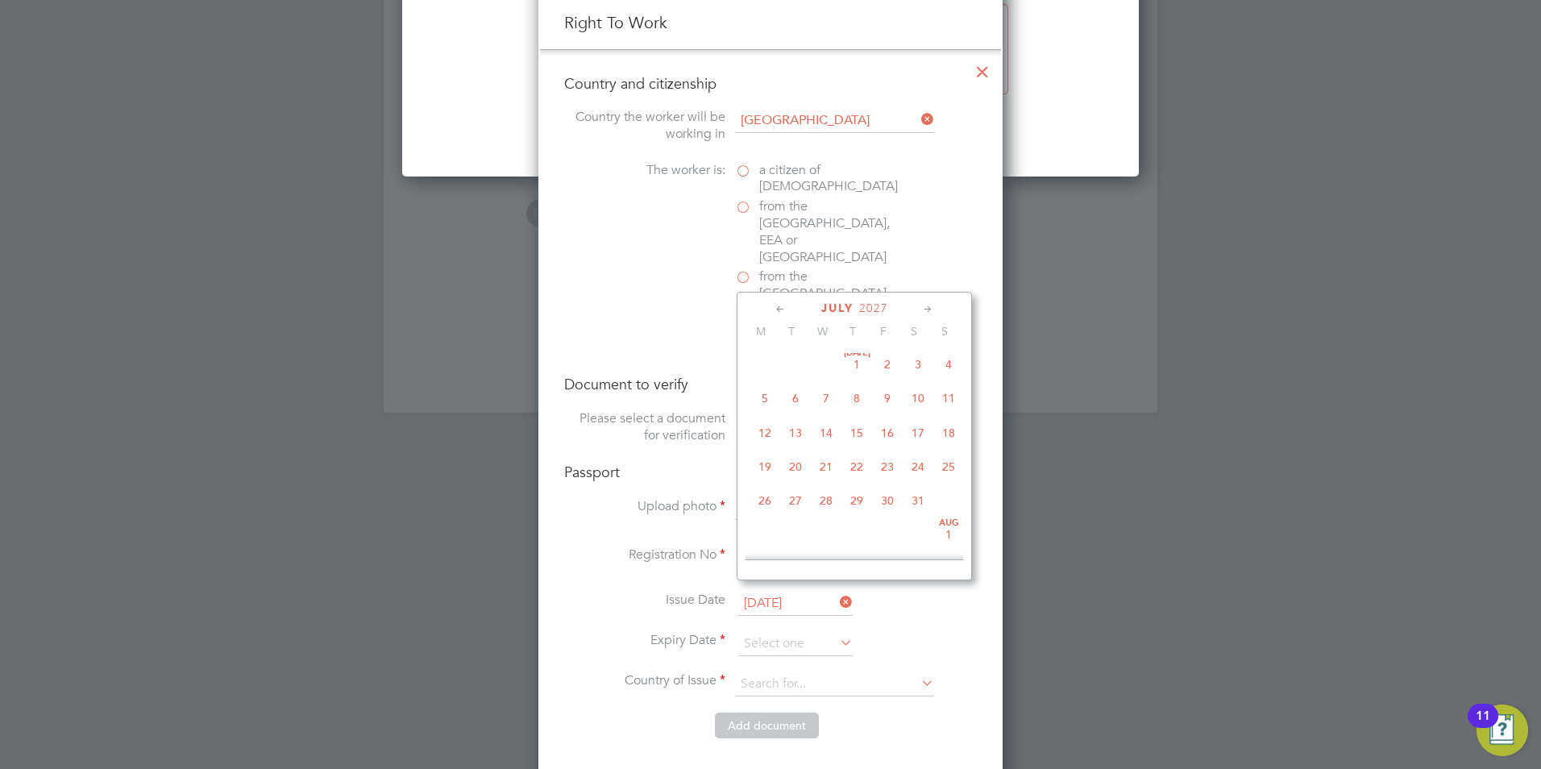
click at [787, 310] on icon at bounding box center [780, 310] width 15 height 18
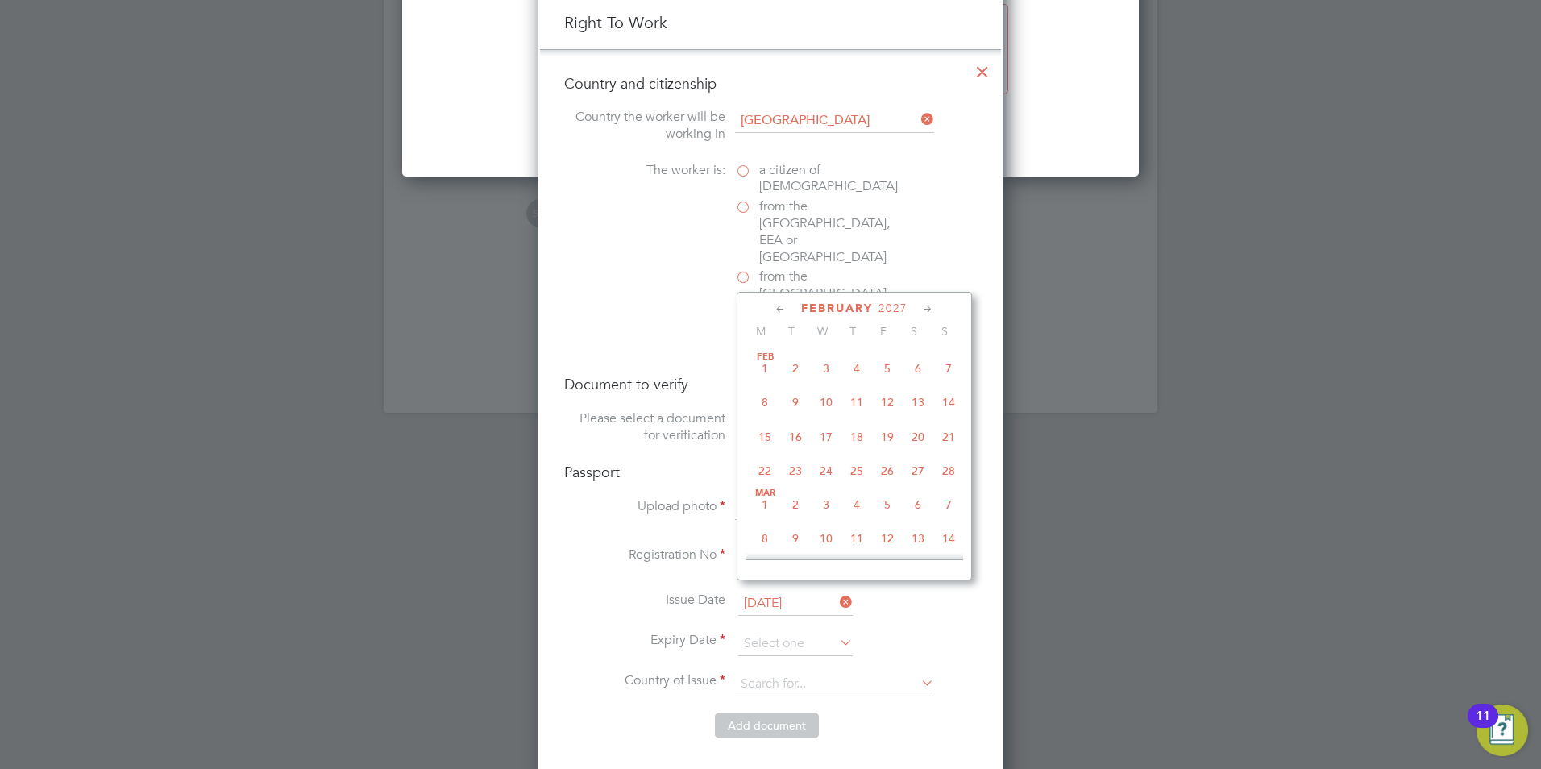
click at [866, 438] on span "18" at bounding box center [857, 437] width 31 height 31
type input "18 Feb 2027"
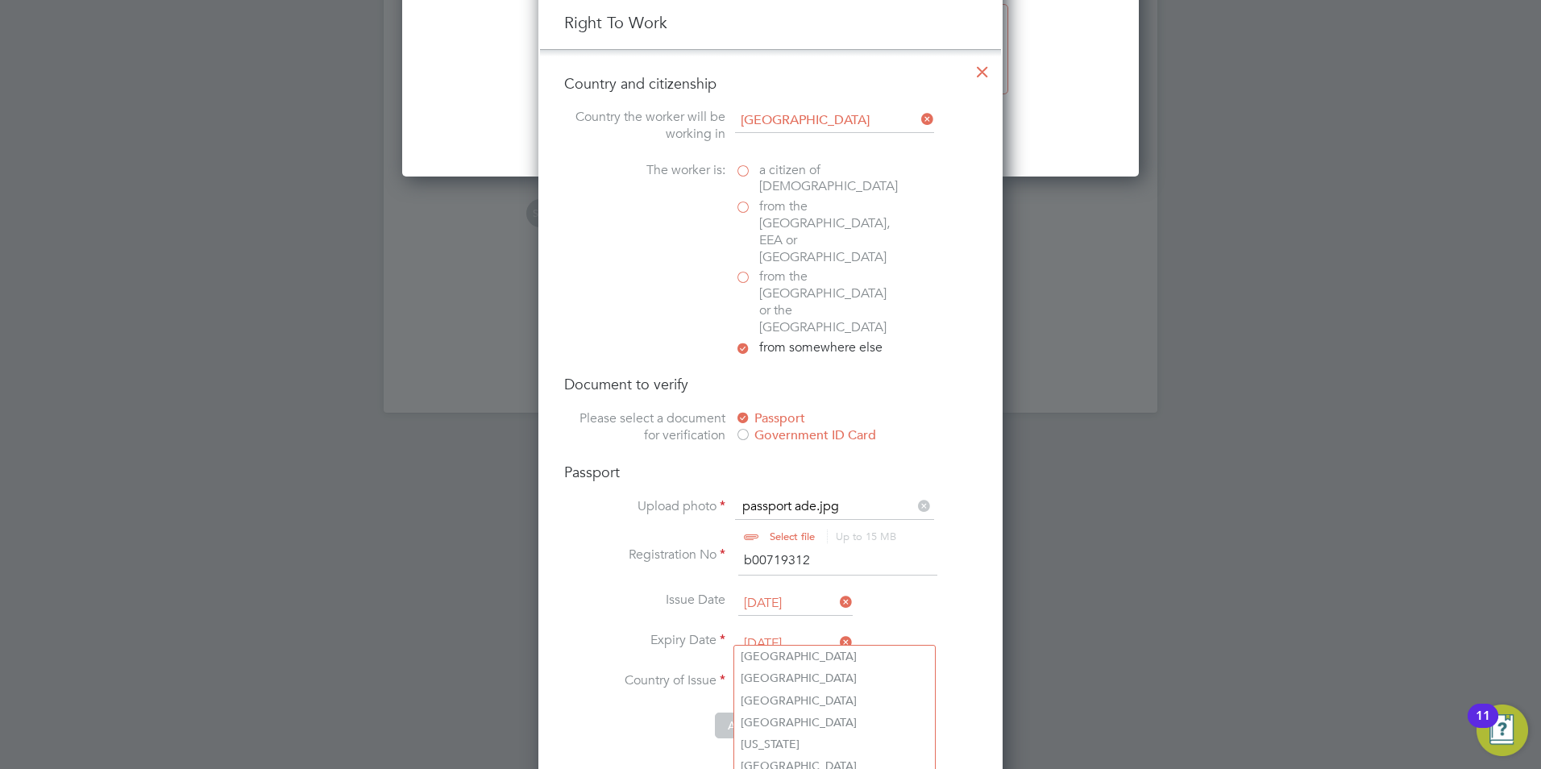
click at [912, 672] on input at bounding box center [834, 684] width 199 height 24
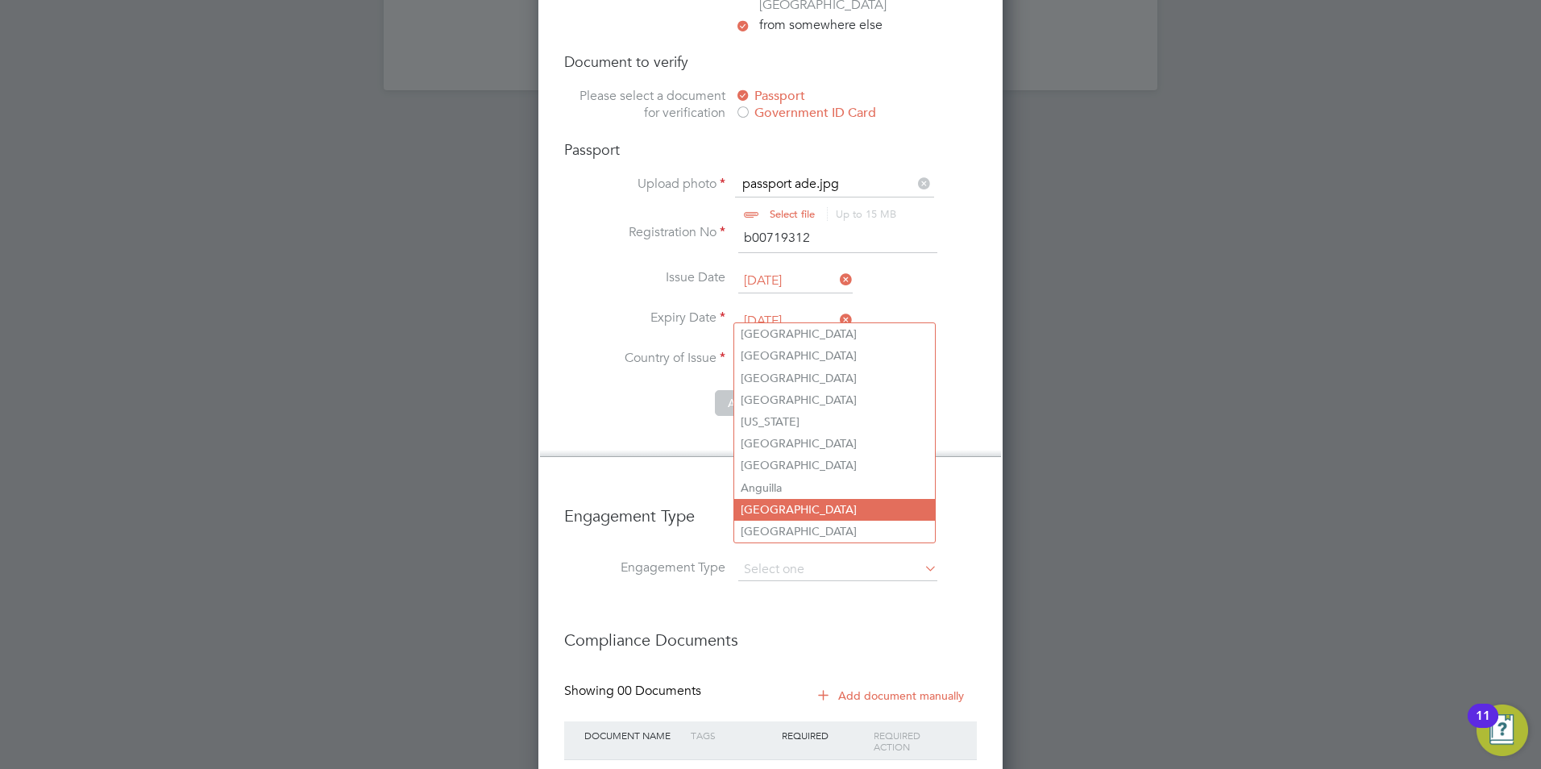
scroll to position [2161, 0]
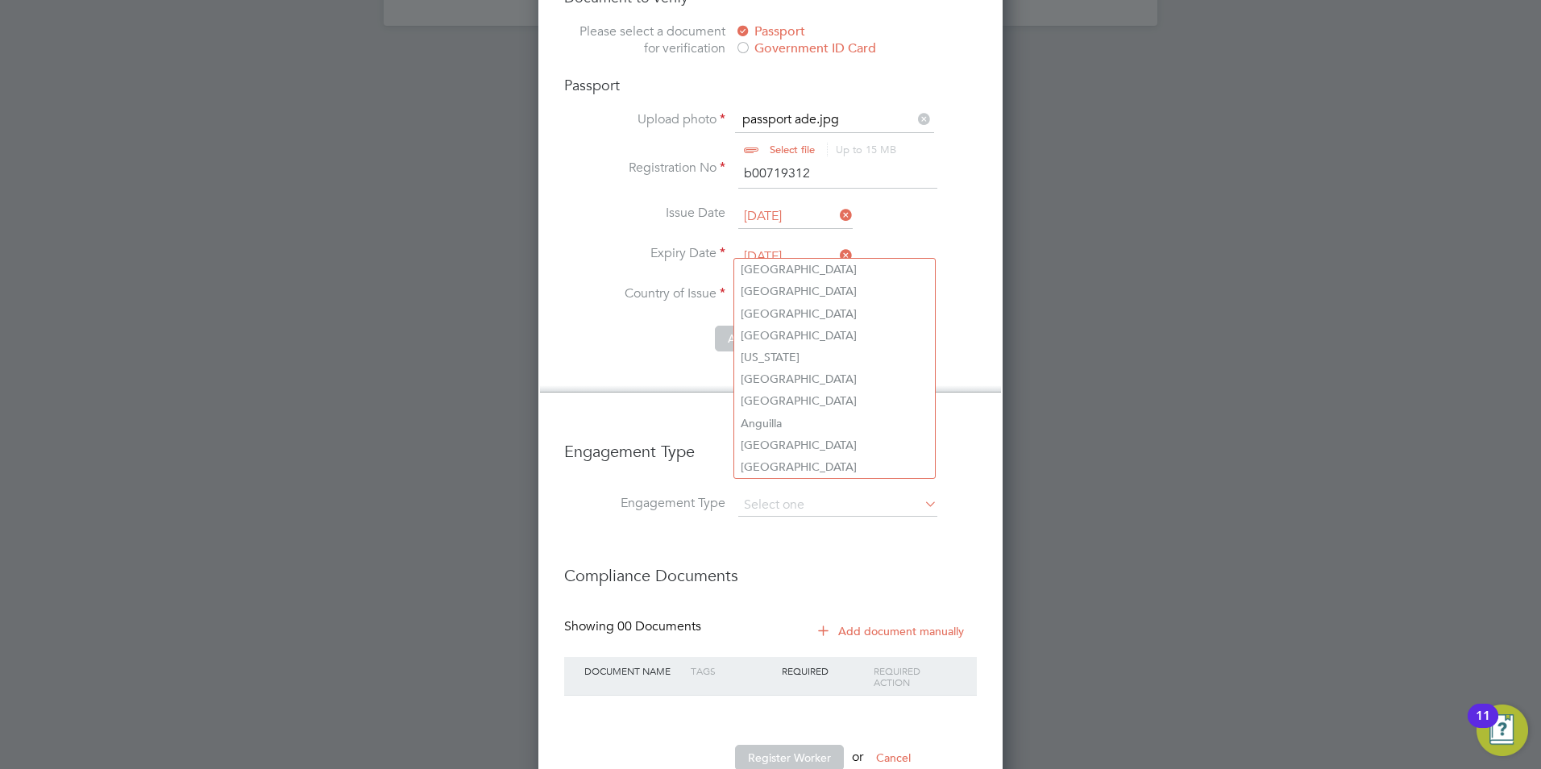
click at [767, 285] on input at bounding box center [834, 297] width 199 height 24
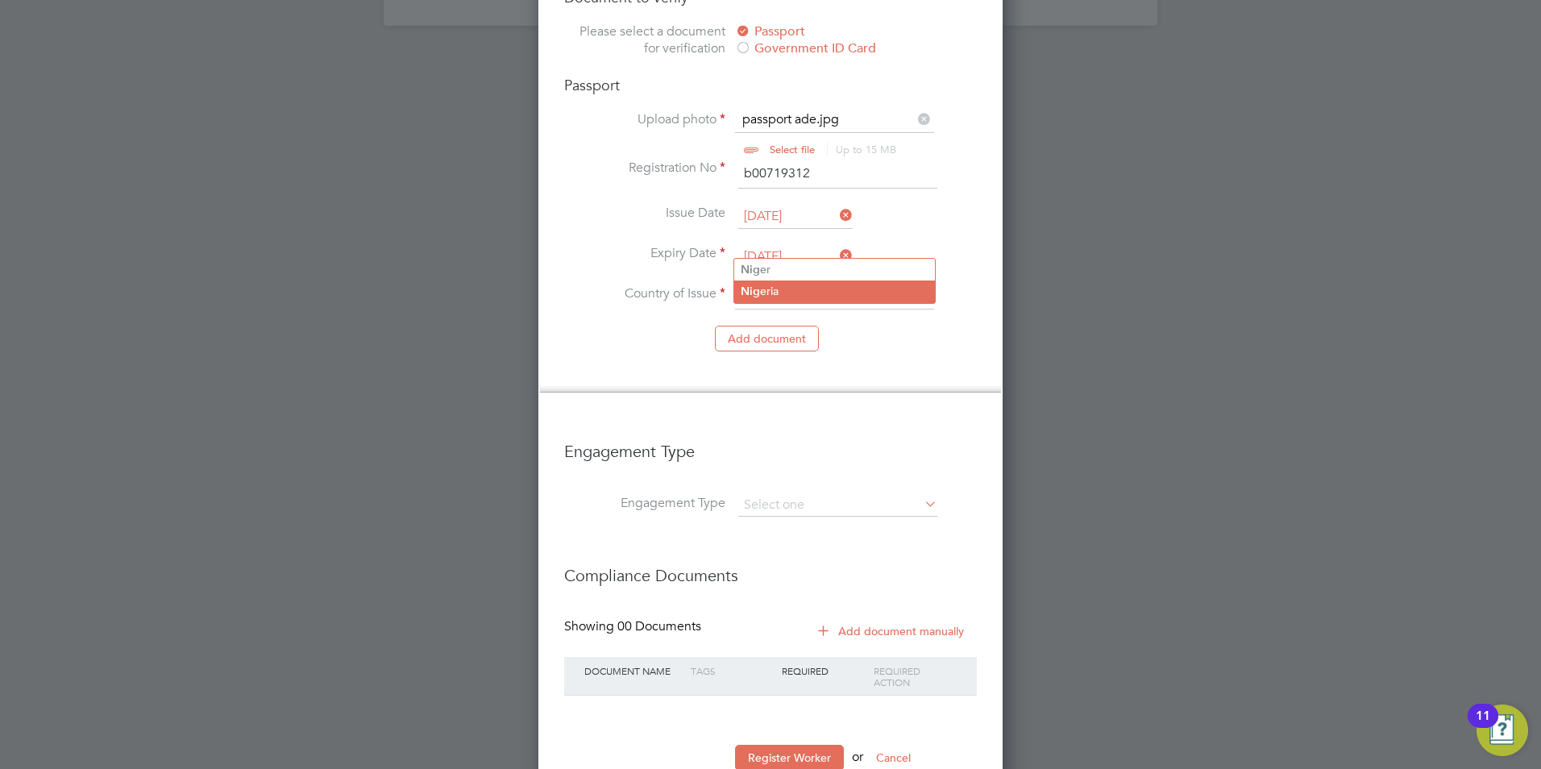
click at [792, 284] on li "Nig eria" at bounding box center [834, 292] width 201 height 22
type input "Nigeria"
click at [854, 326] on li "Add document" at bounding box center [770, 347] width 413 height 42
click at [838, 494] on input at bounding box center [837, 505] width 199 height 23
click at [811, 542] on li "Umbrella" at bounding box center [838, 547] width 201 height 23
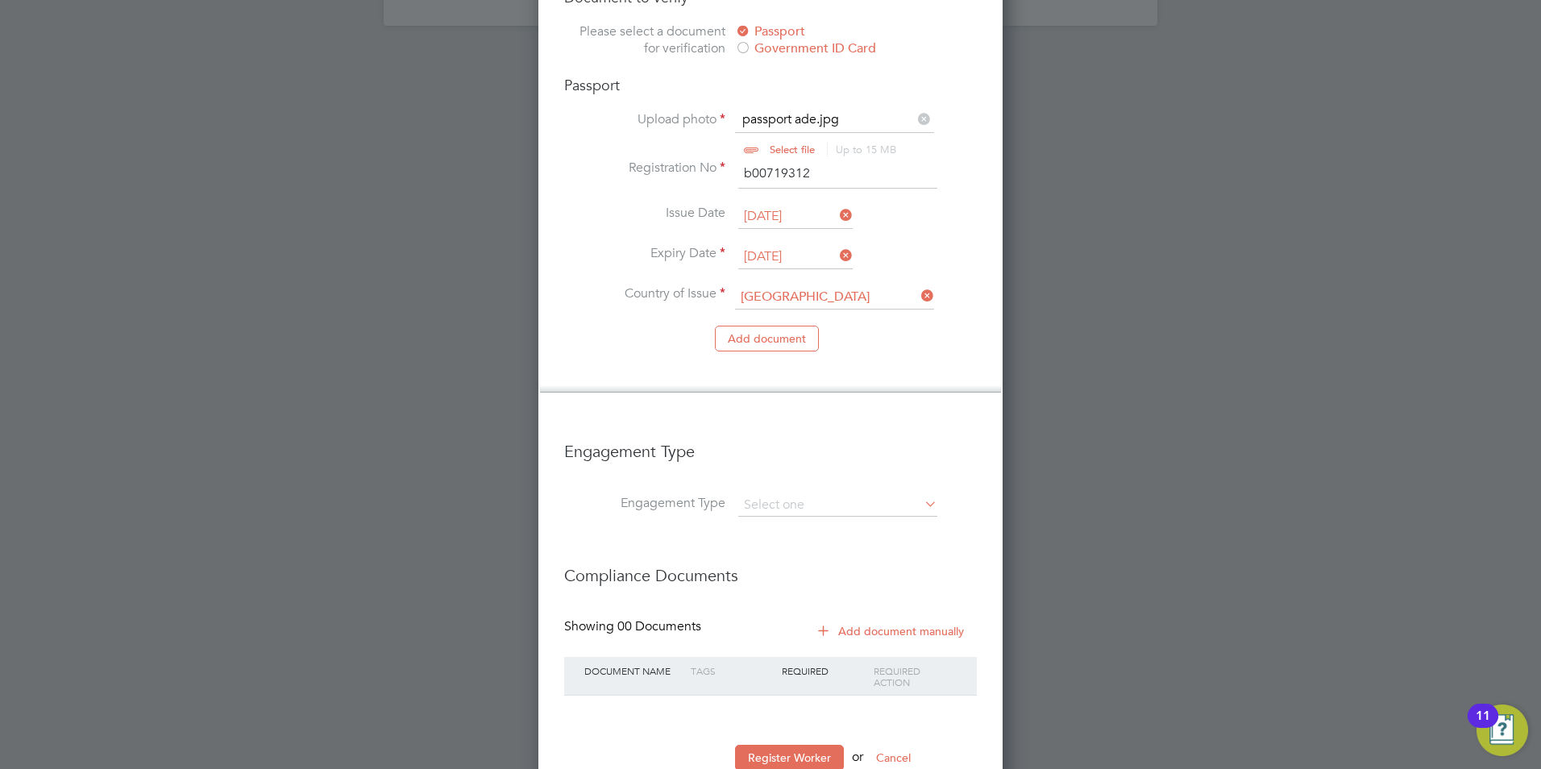
type input "Umbrella"
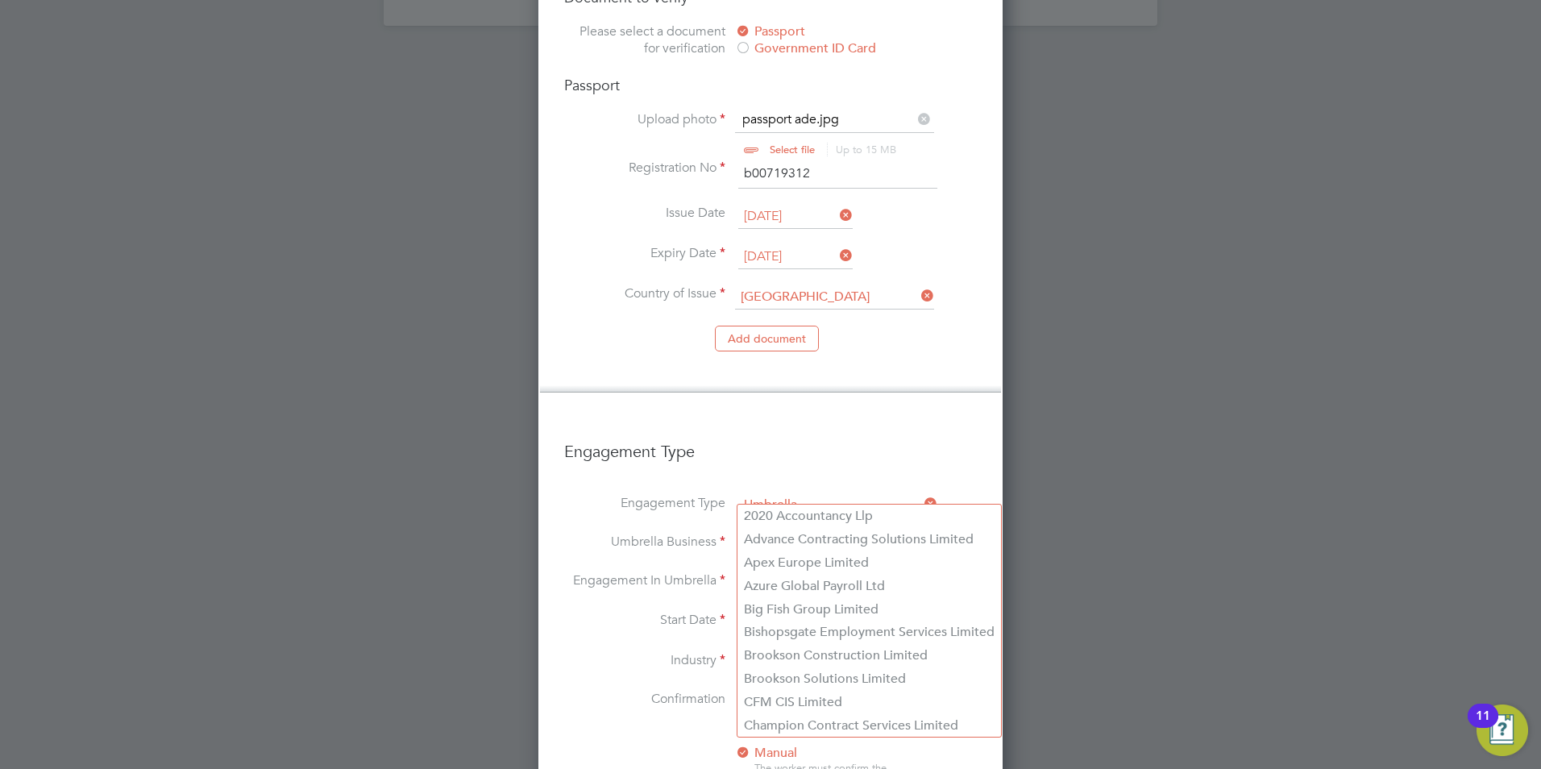
click at [793, 533] on input at bounding box center [837, 544] width 199 height 23
type input "NWM Commercial Ltd"
type input "derby"
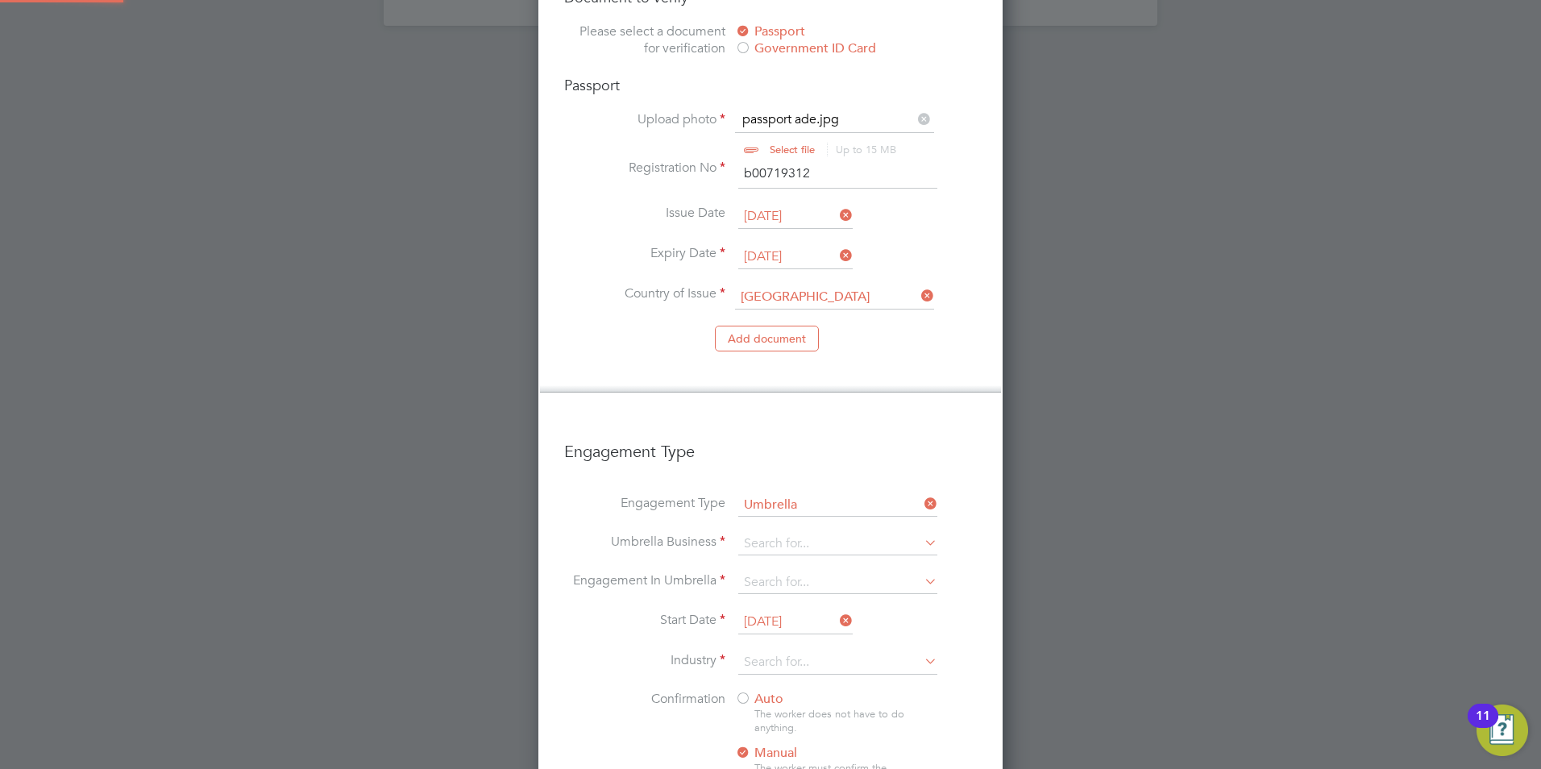
type input "NWM Commercial Ltd"
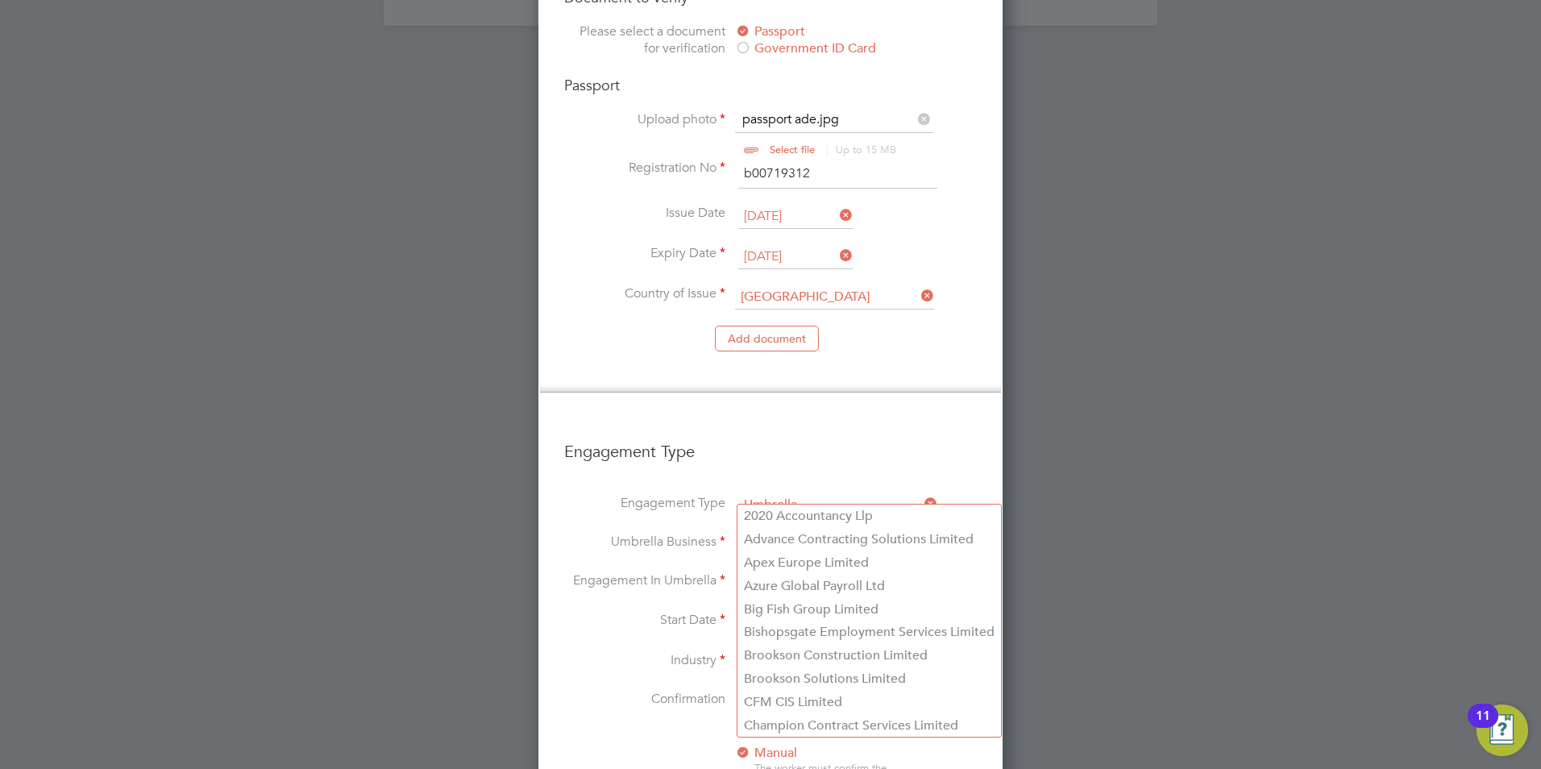
click at [600, 495] on label "Engagement Type" at bounding box center [644, 503] width 161 height 17
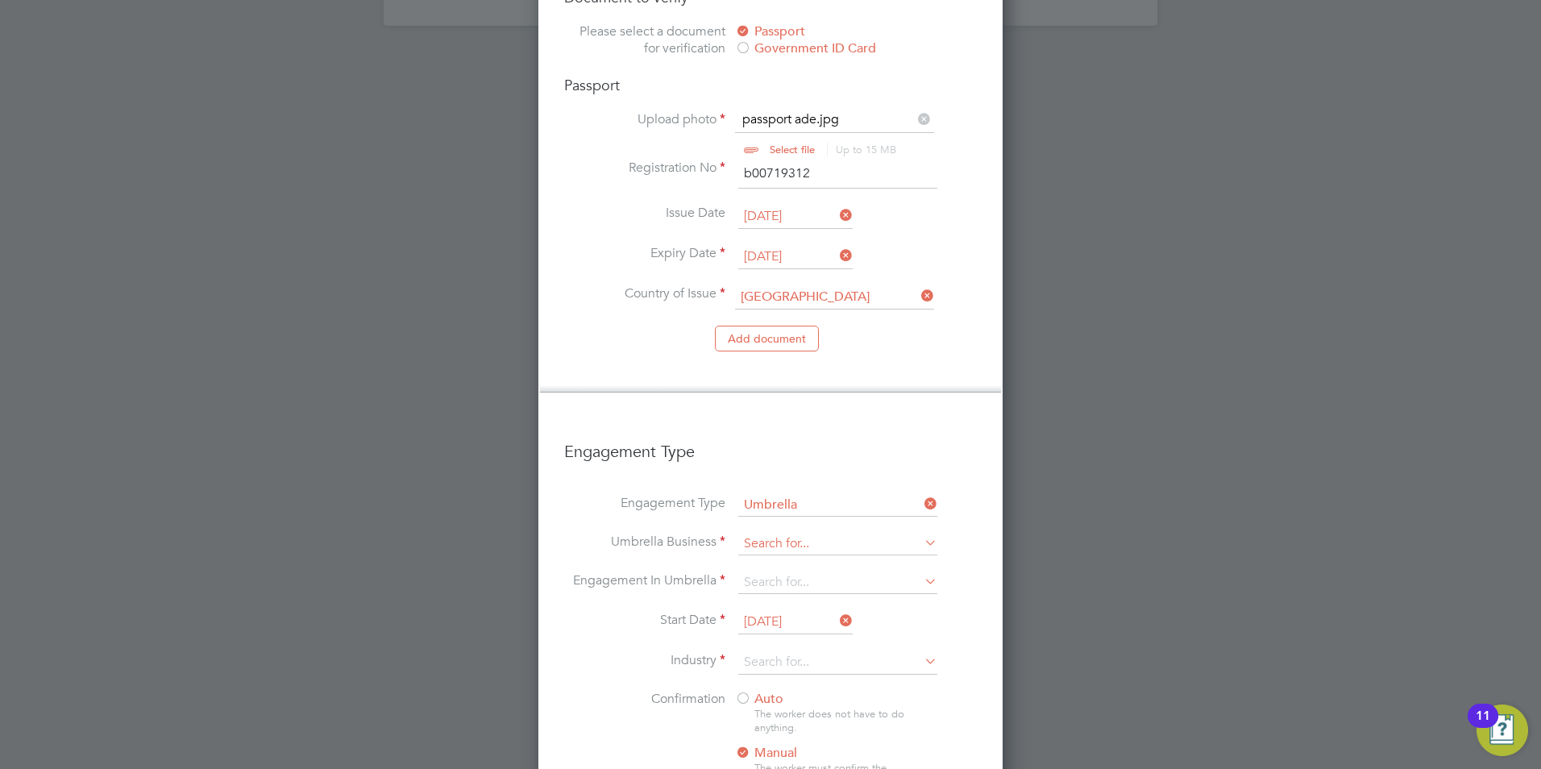
click at [892, 533] on input at bounding box center [837, 544] width 199 height 23
click at [887, 533] on input "nwm" at bounding box center [837, 544] width 199 height 23
type input "nwm"
click at [960, 494] on li "Engagement Type Umbrella" at bounding box center [770, 513] width 413 height 39
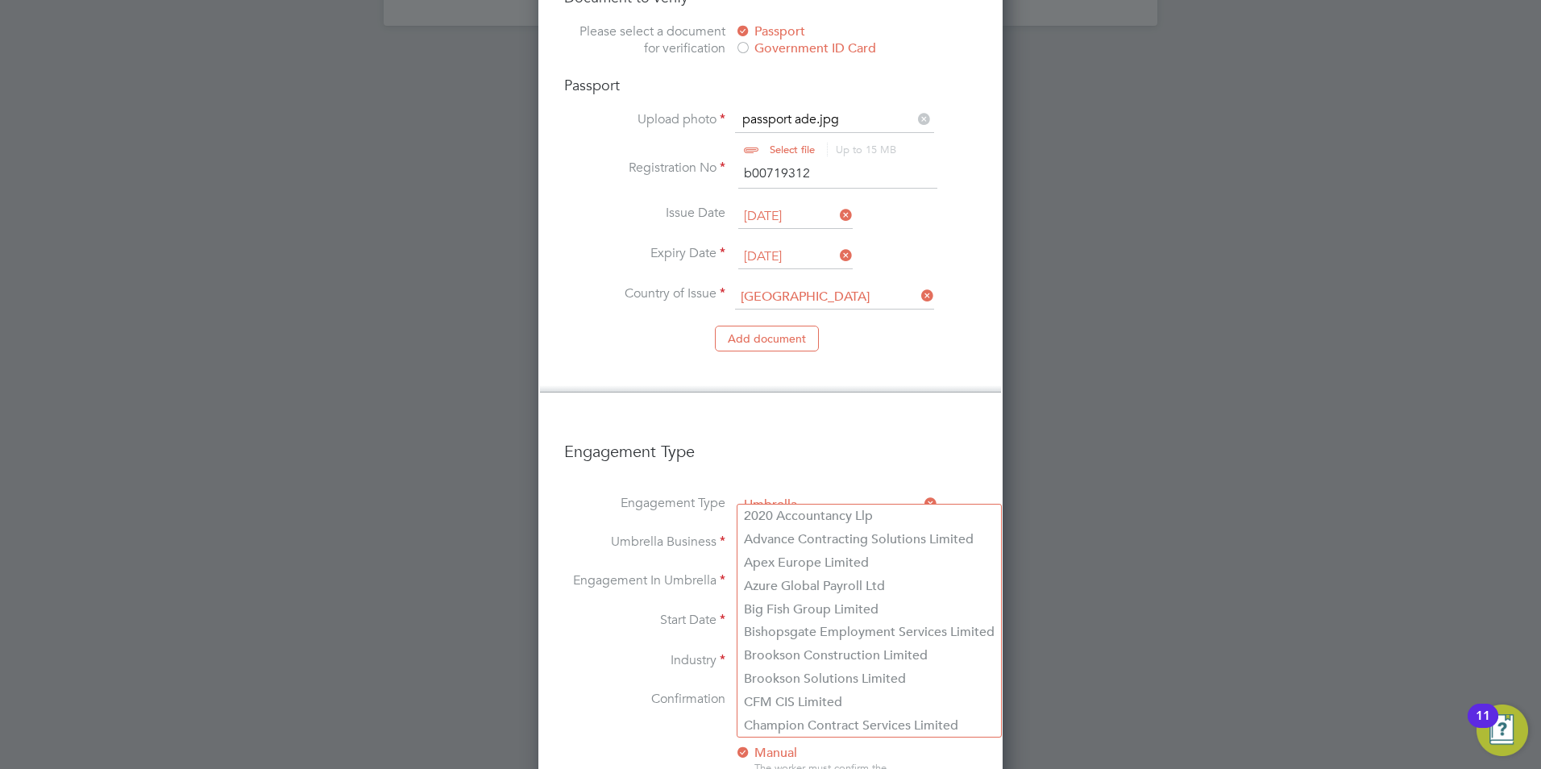
click at [872, 533] on input at bounding box center [837, 544] width 199 height 23
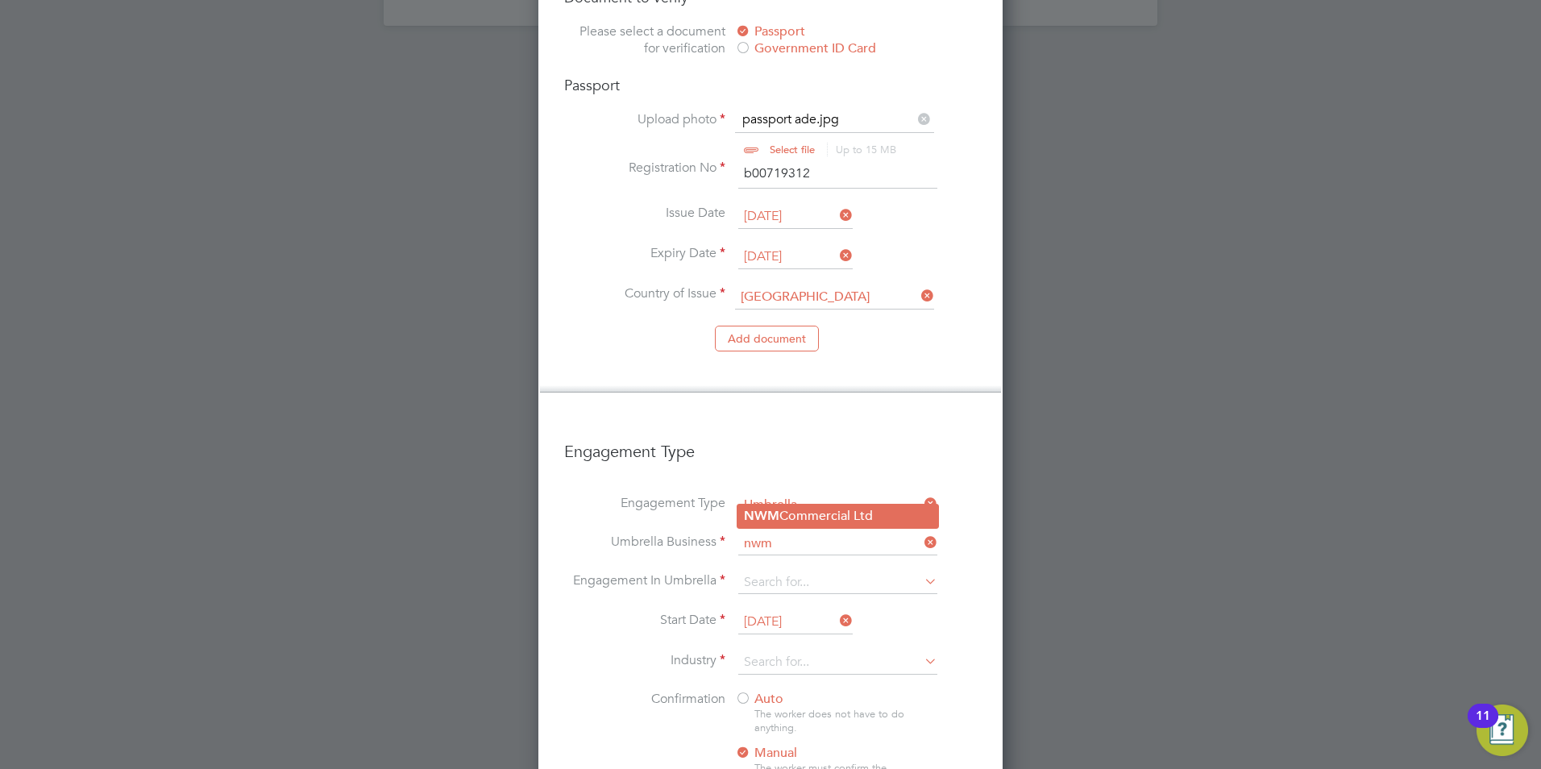
click at [763, 523] on b "NWM" at bounding box center [761, 515] width 35 height 15
type input "NWM Commercial Ltd"
click at [889, 572] on input at bounding box center [837, 583] width 199 height 23
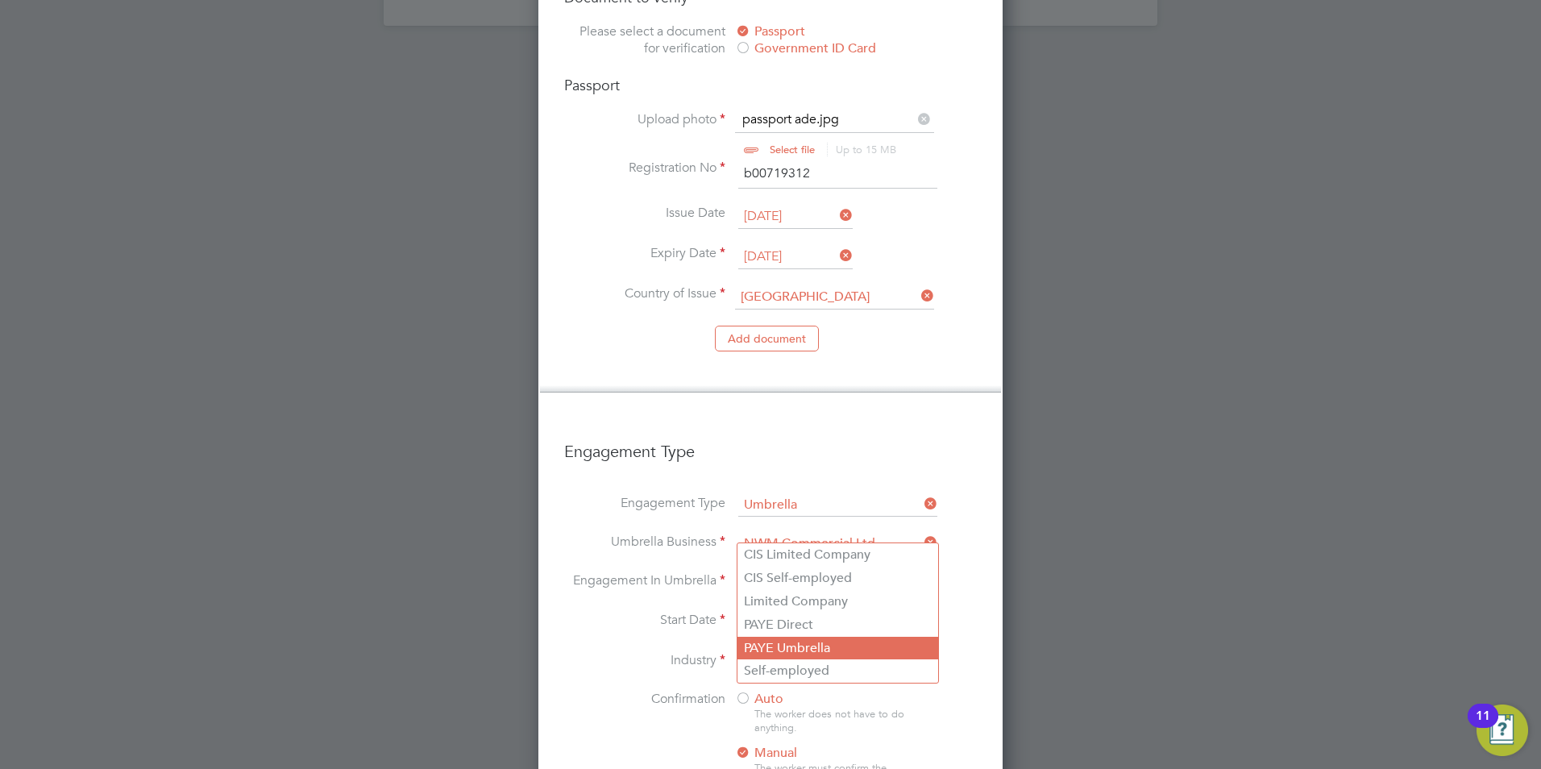
click at [822, 641] on li "PAYE Umbrella" at bounding box center [838, 648] width 201 height 23
type input "PAYE Umbrella"
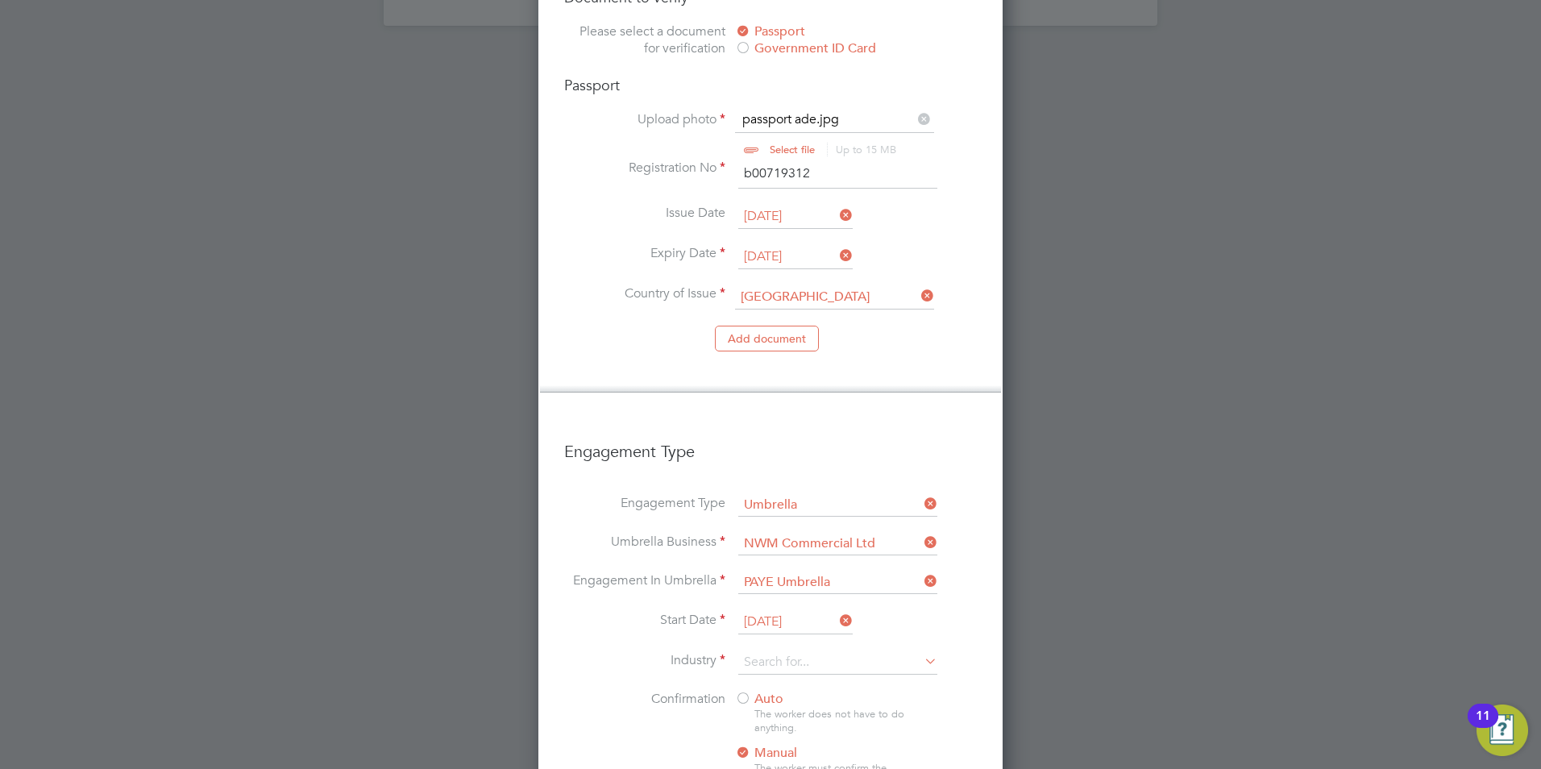
click at [921, 650] on icon at bounding box center [921, 661] width 0 height 23
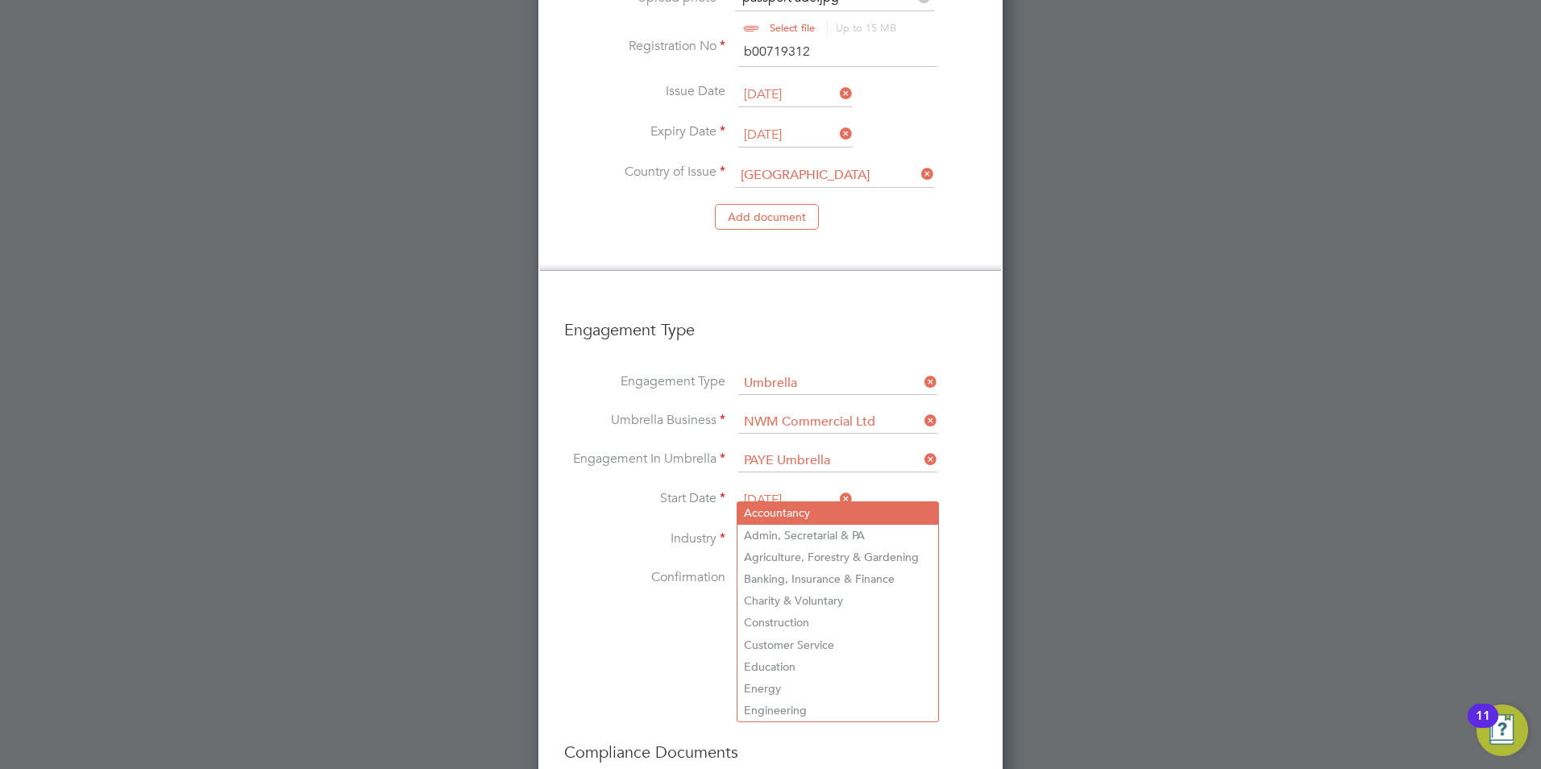
scroll to position [2322, 0]
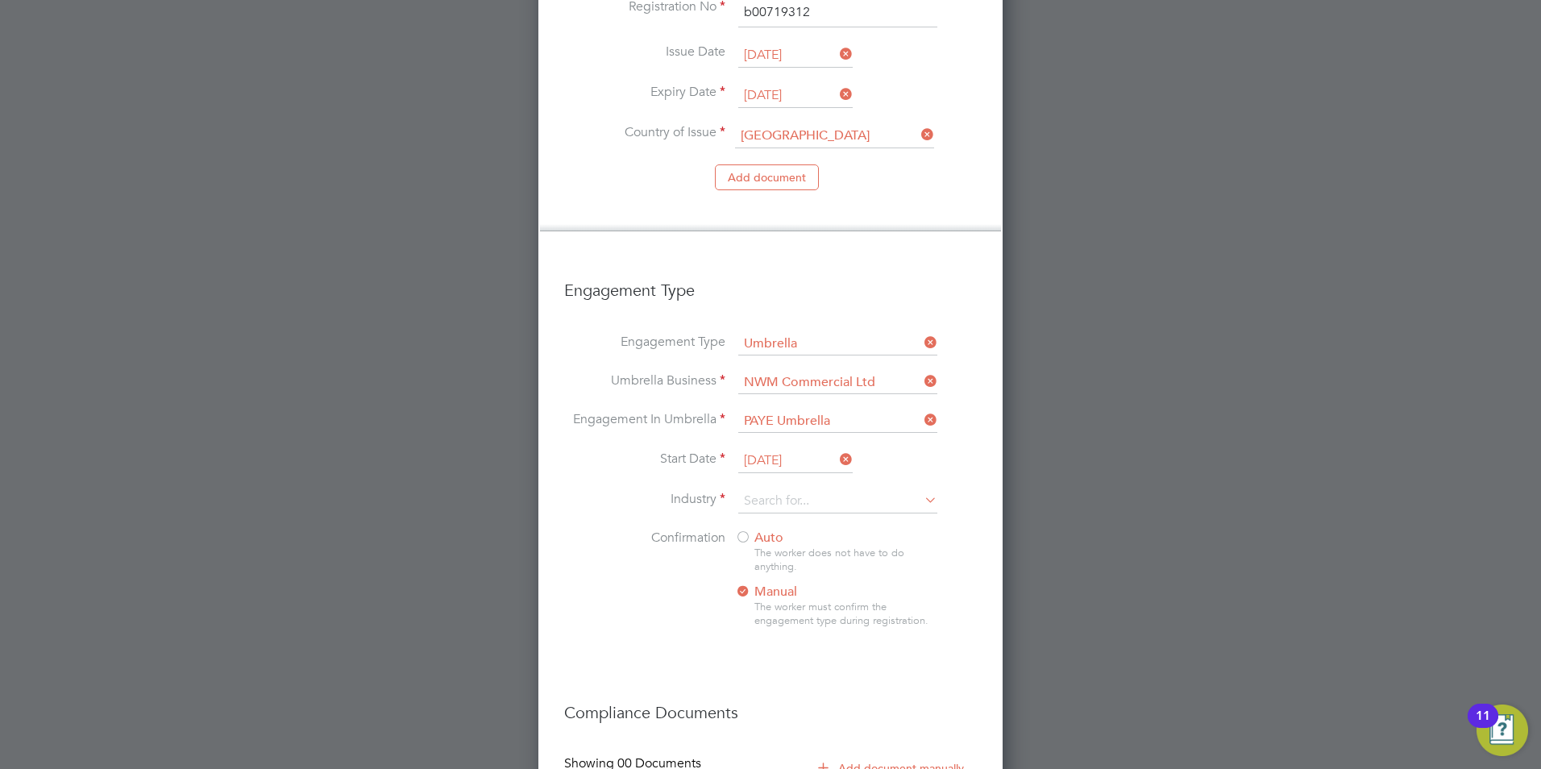
click at [830, 584] on li "Construction" at bounding box center [838, 583] width 201 height 22
type input "Construction"
click at [917, 541] on div "Auto The worker does not have to do anything. Manual The worker must confirm th…" at bounding box center [836, 584] width 202 height 108
click at [753, 530] on span "Auto" at bounding box center [759, 538] width 48 height 16
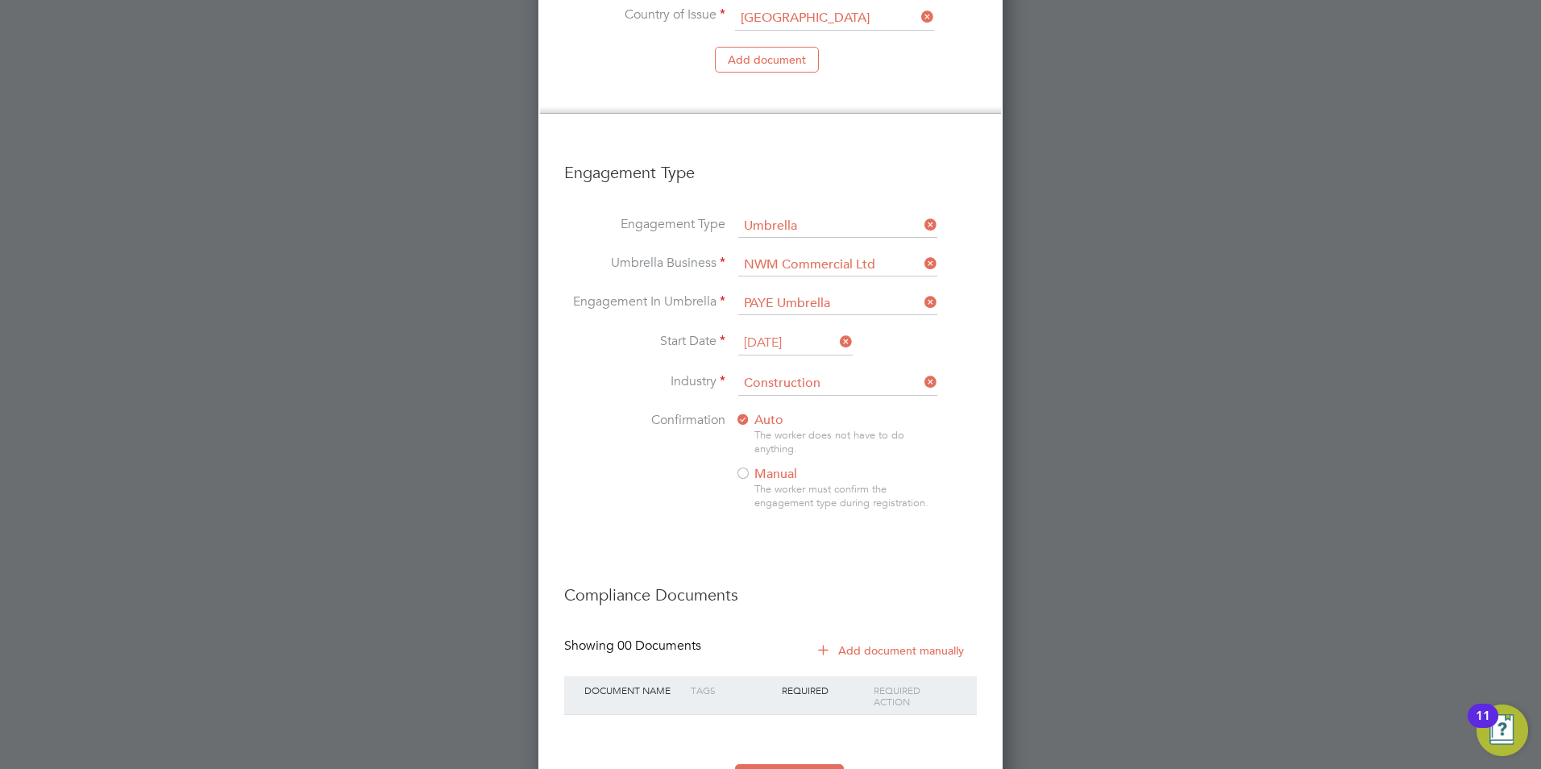
scroll to position [2459, 0]
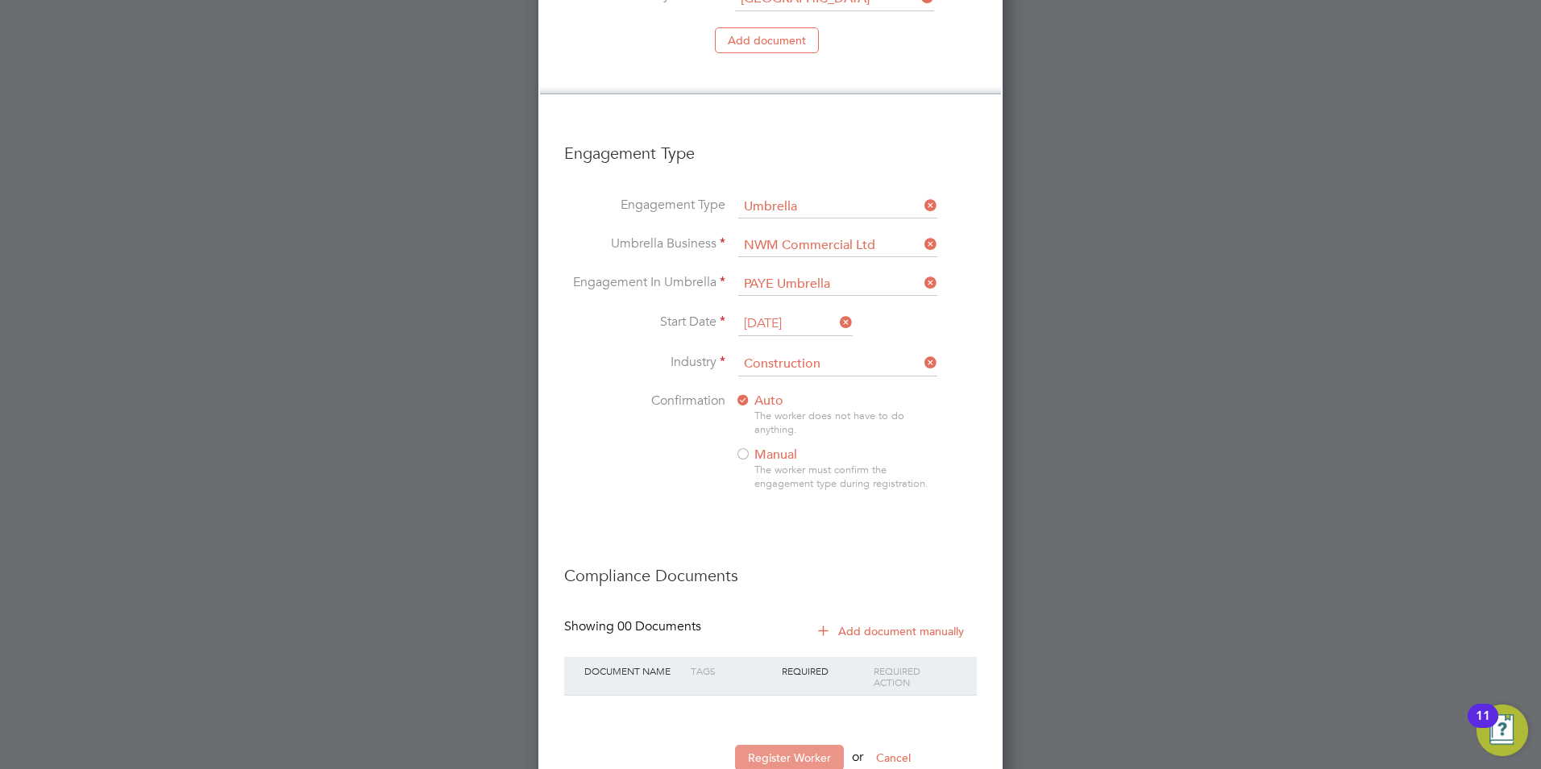
click at [791, 745] on button "Register Worker" at bounding box center [789, 758] width 109 height 26
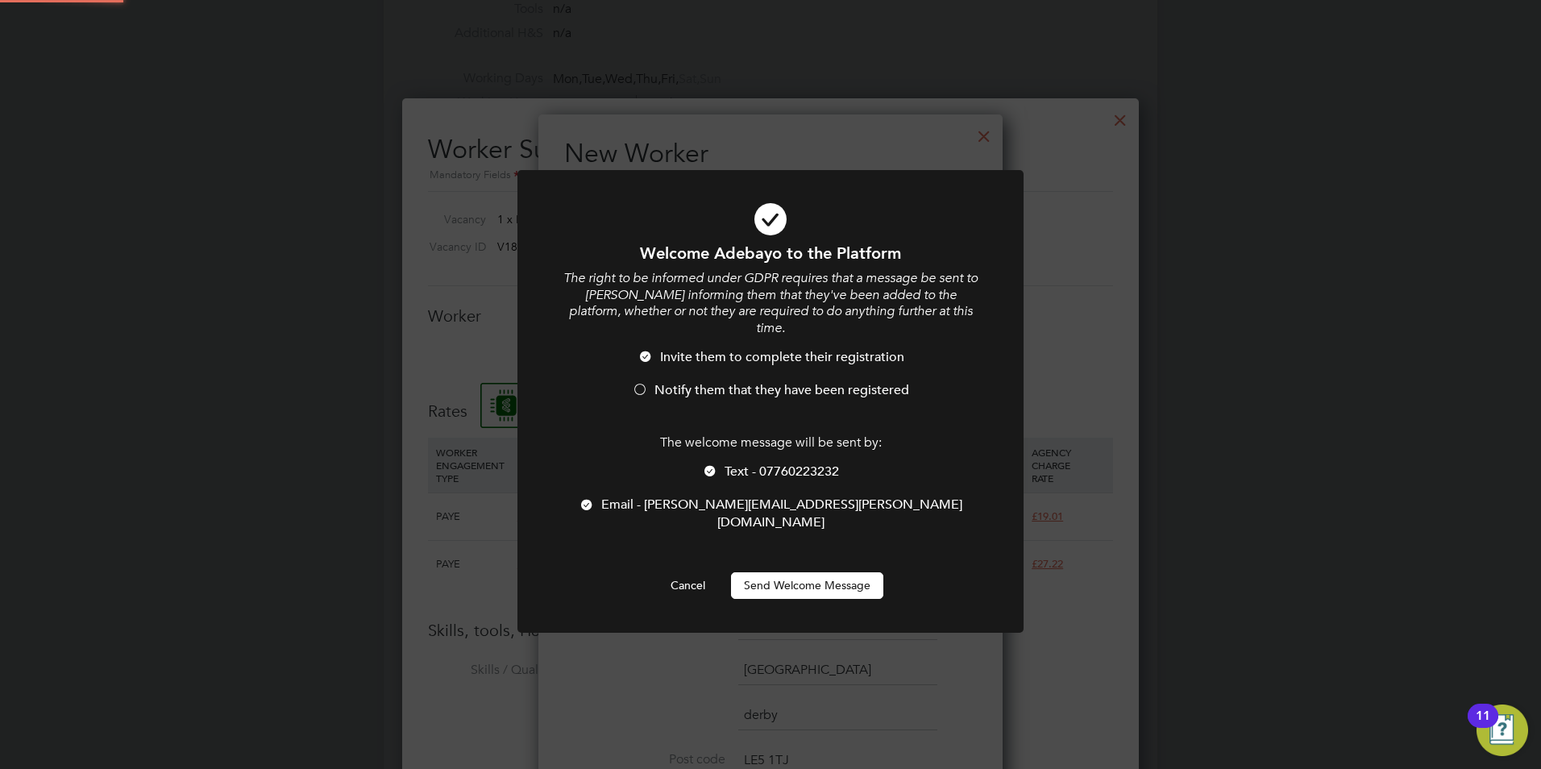
scroll to position [0, 0]
click at [653, 350] on div at bounding box center [646, 358] width 16 height 16
click at [595, 498] on div at bounding box center [587, 506] width 16 height 16
click at [818, 572] on button "Send Welcome Message" at bounding box center [807, 585] width 152 height 26
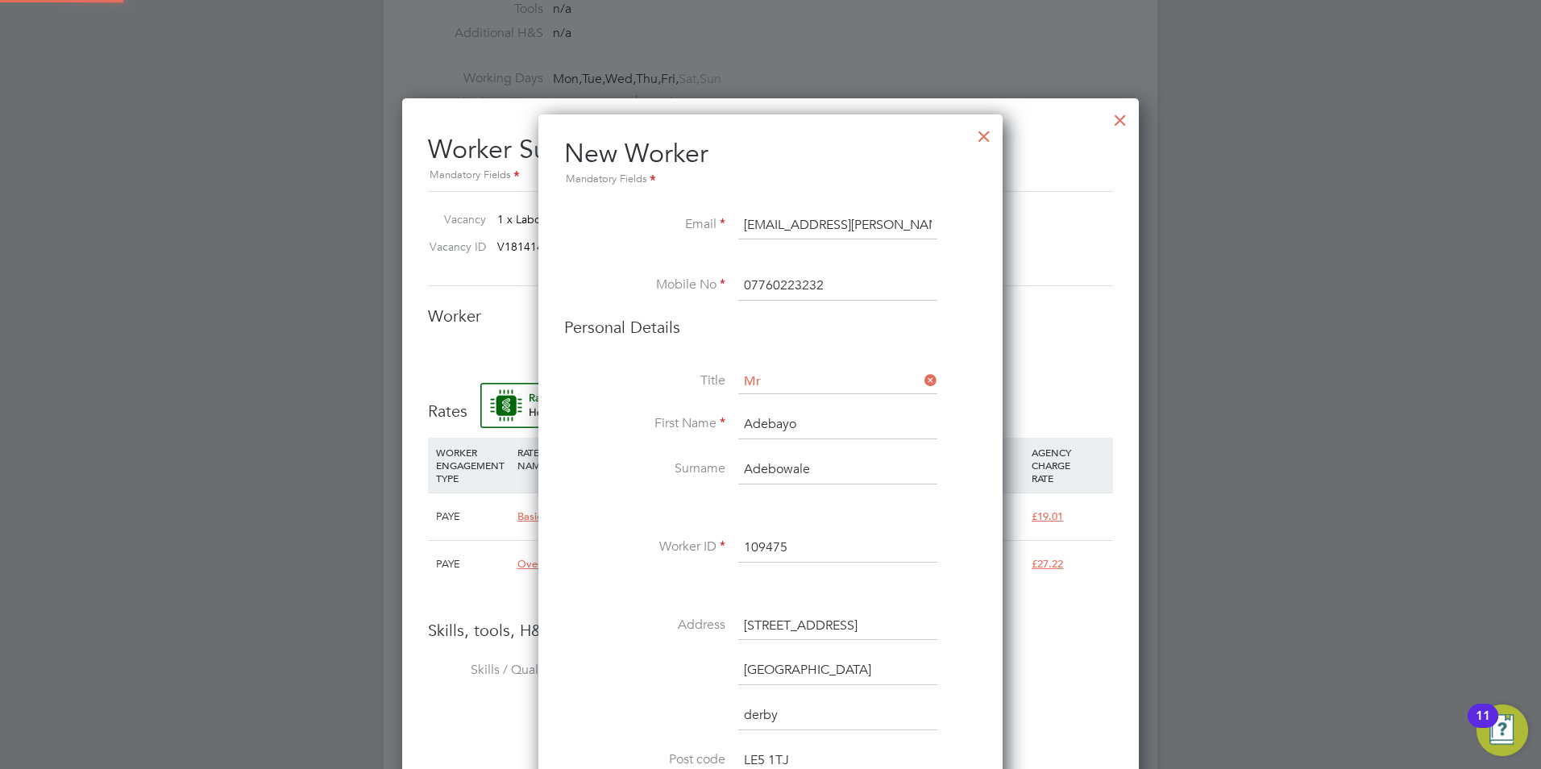
type input "[PERSON_NAME] (109475)"
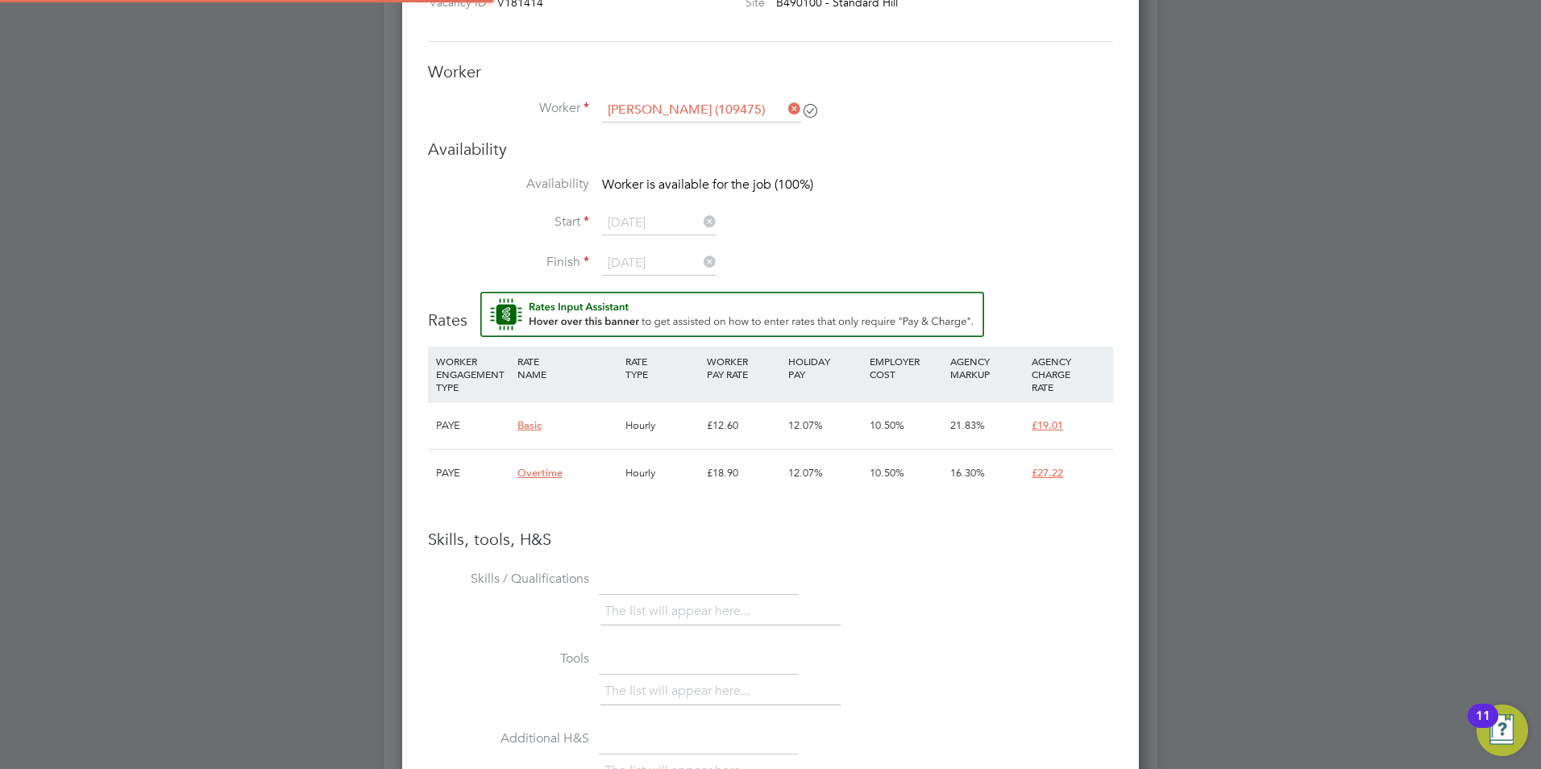
scroll to position [806, 0]
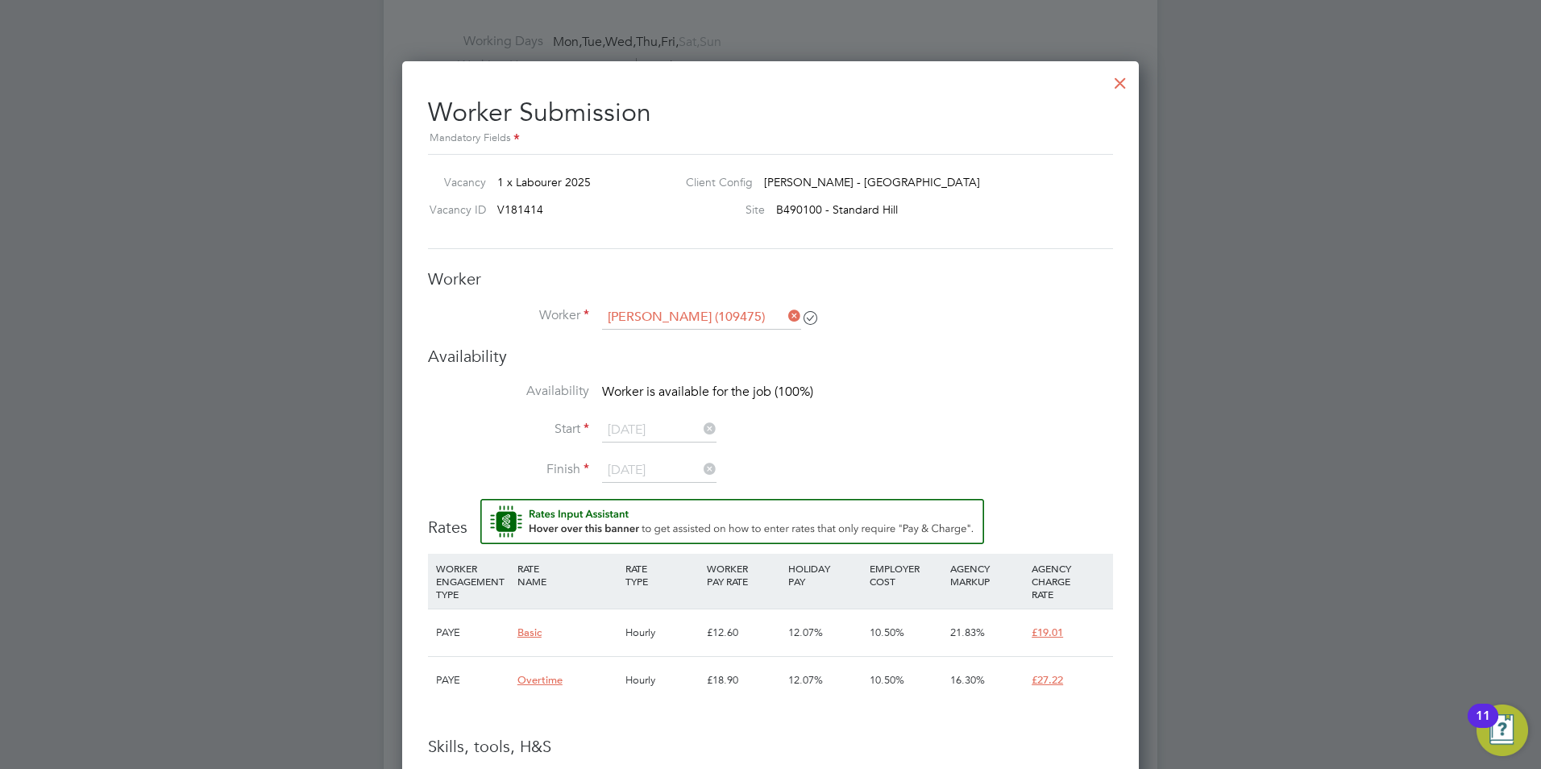
click at [787, 397] on span "Worker is available for the job (100%)" at bounding box center [707, 392] width 211 height 16
click at [785, 317] on icon at bounding box center [785, 316] width 0 height 23
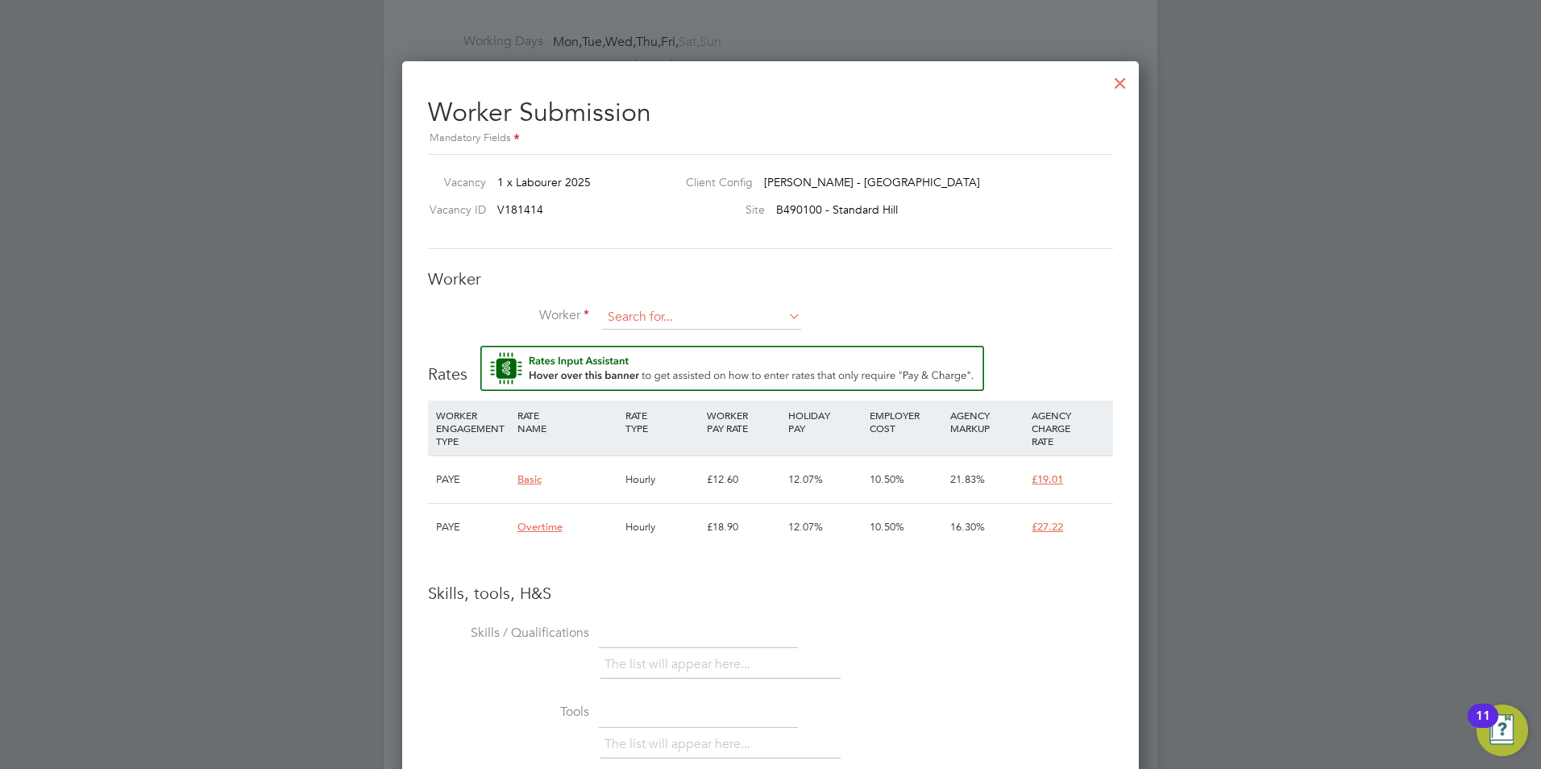
scroll to position [1085, 738]
click at [724, 318] on input at bounding box center [701, 318] width 199 height 24
click at [720, 335] on li "[PERSON_NAME] (109475)" at bounding box center [701, 341] width 201 height 22
type input "[PERSON_NAME] (109475)"
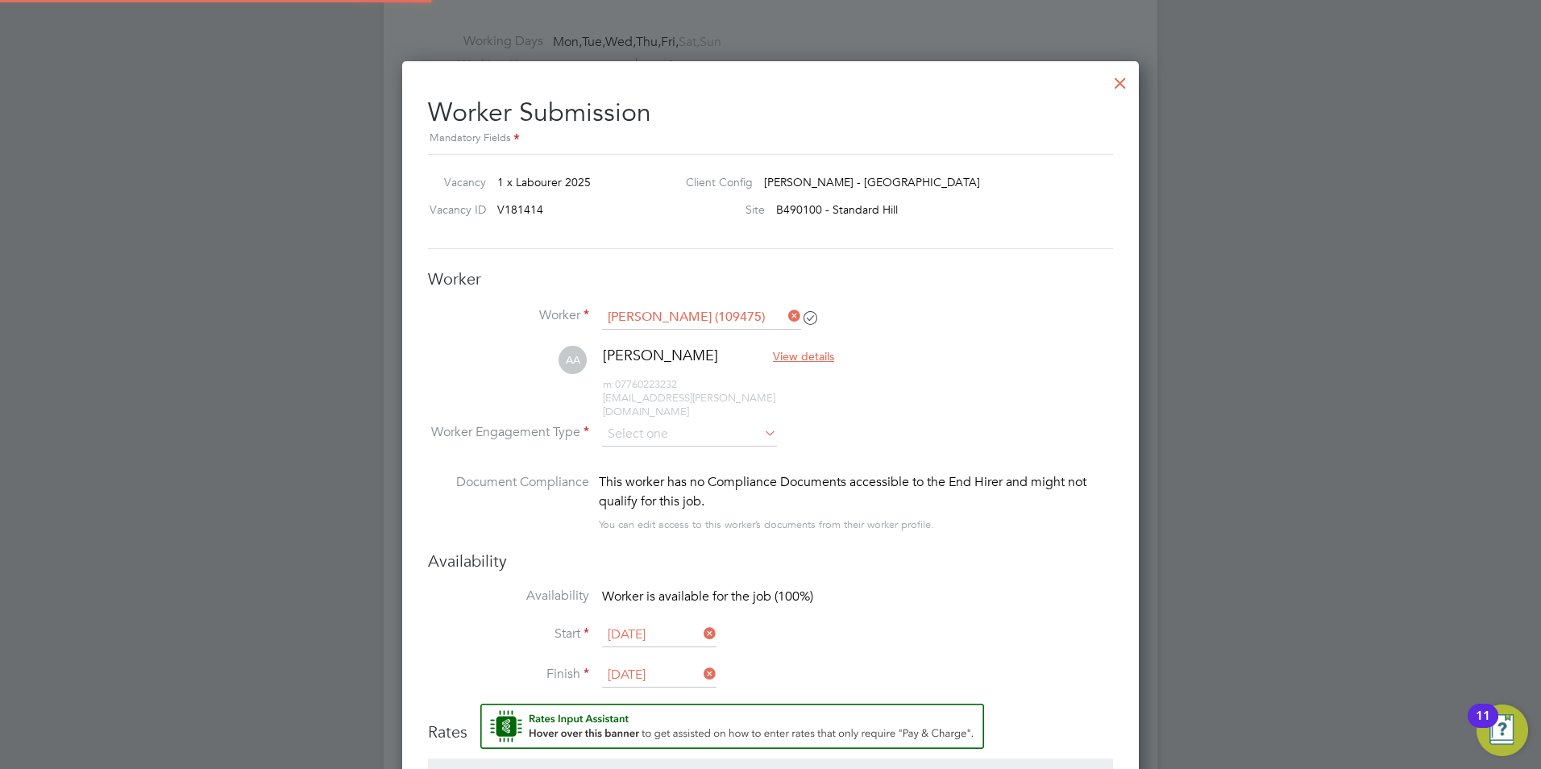
scroll to position [1443, 738]
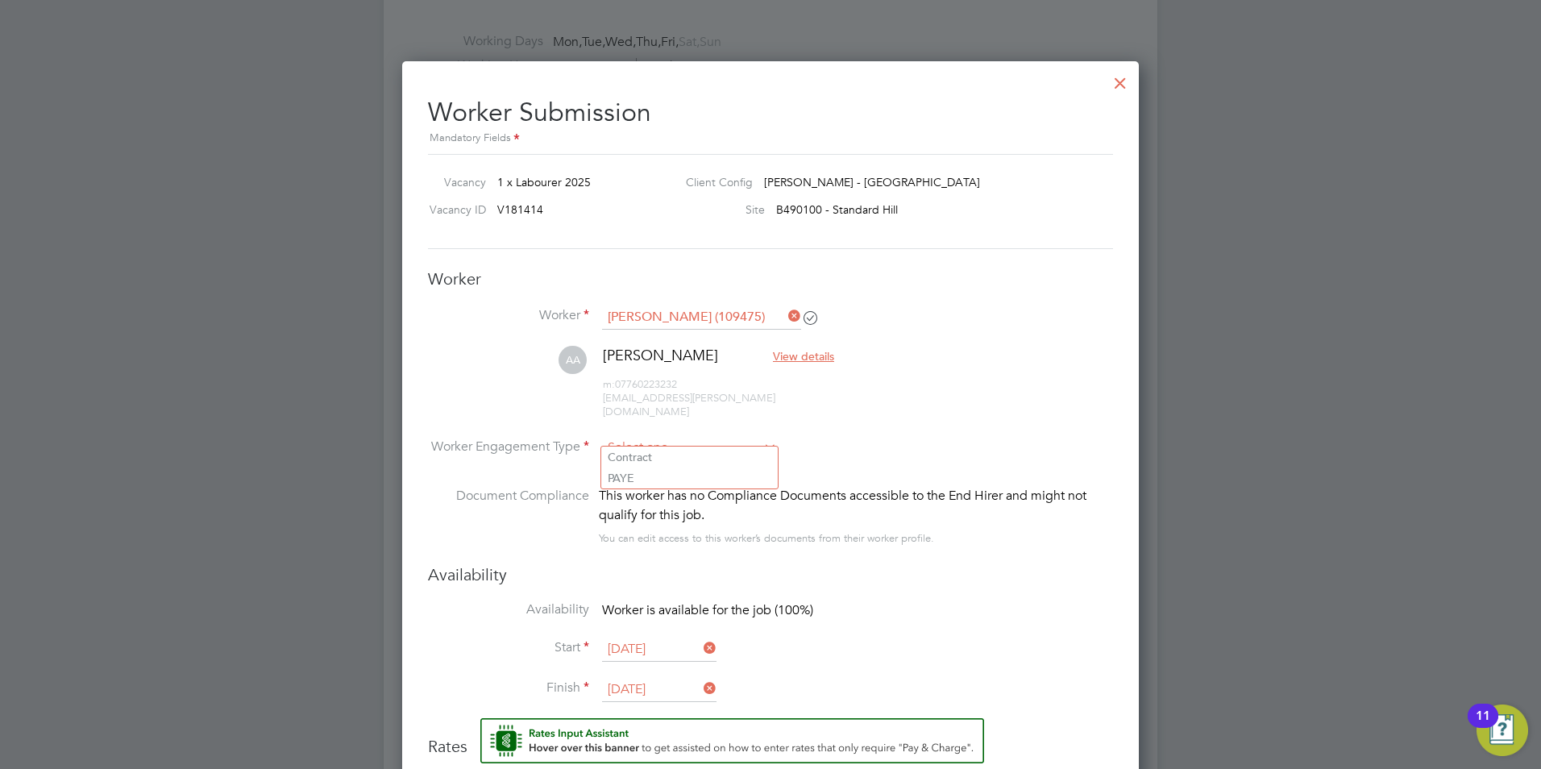
click at [698, 436] on input at bounding box center [689, 448] width 175 height 24
click at [660, 457] on li "Contract" at bounding box center [689, 457] width 177 height 21
type input "Contract"
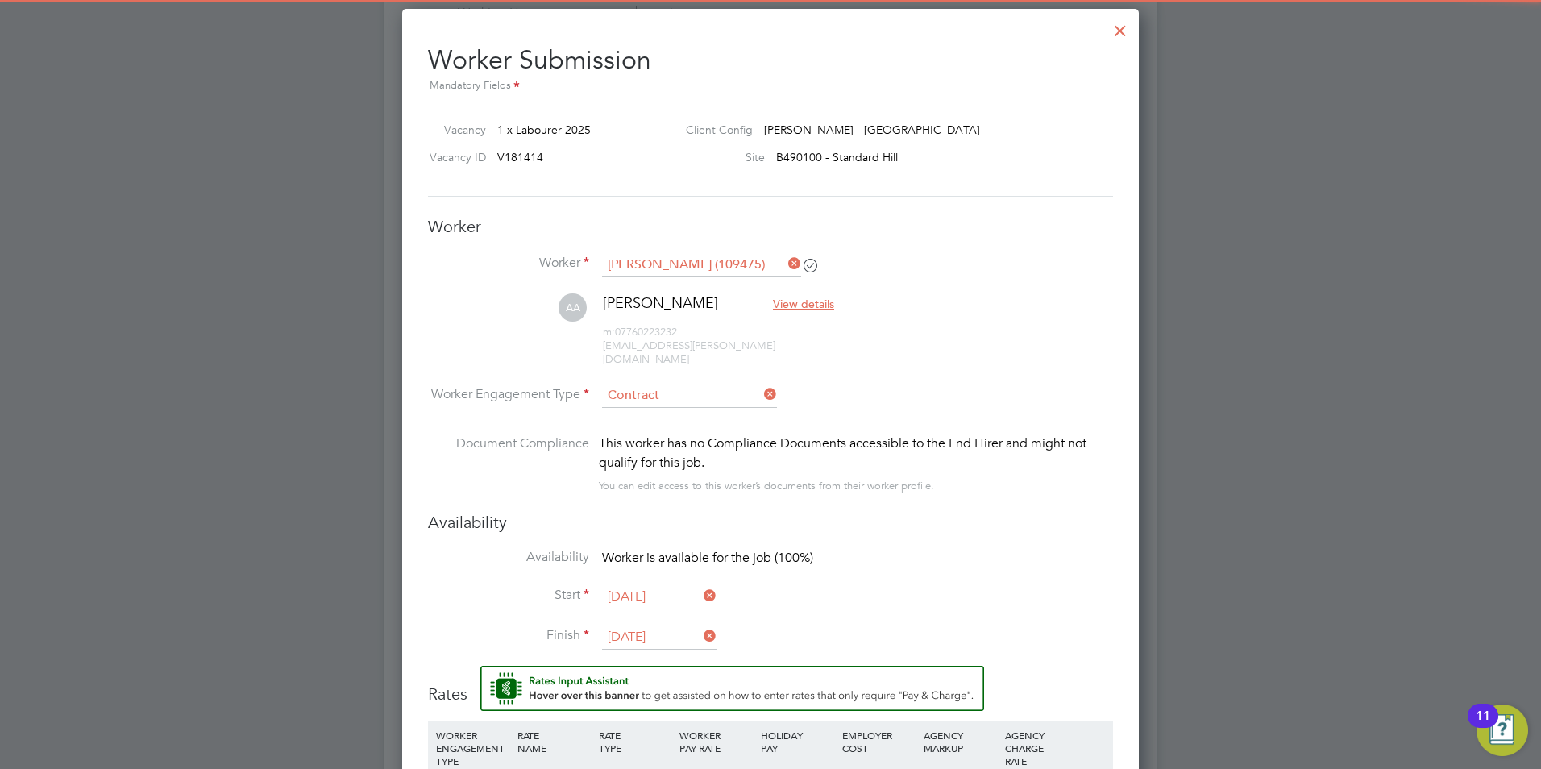
scroll to position [887, 0]
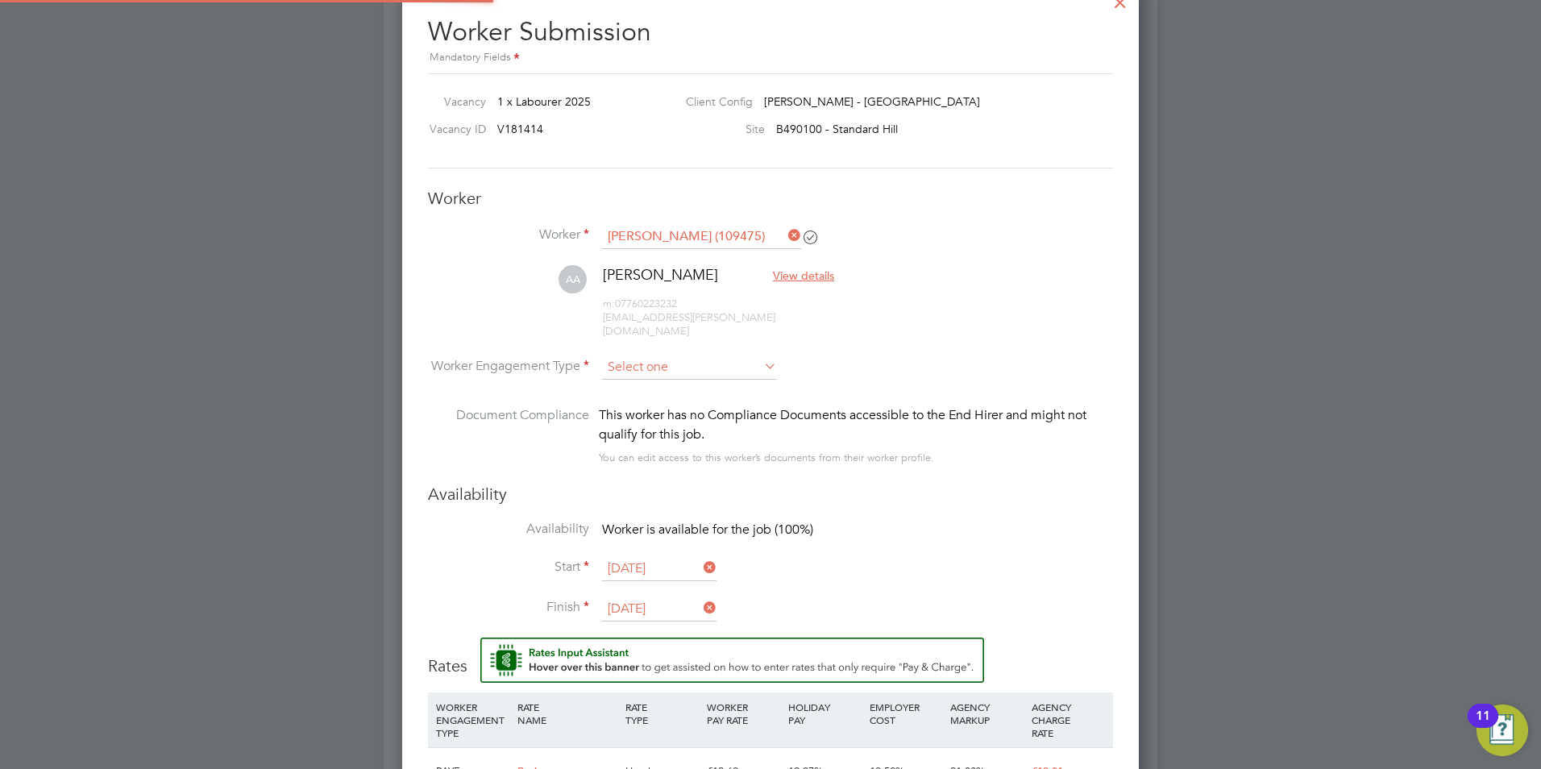
click at [760, 356] on input at bounding box center [689, 368] width 175 height 24
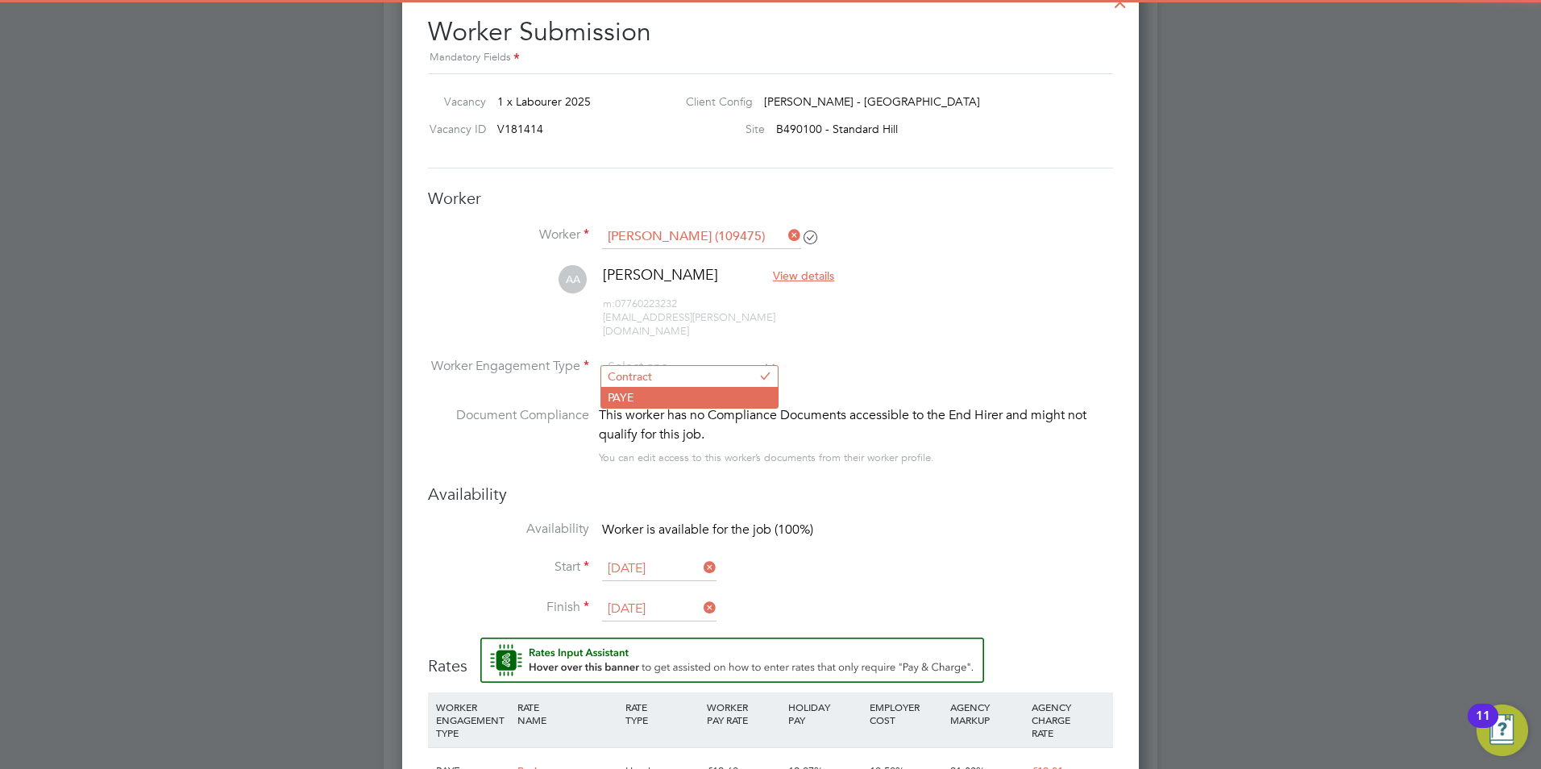
click at [643, 395] on li "PAYE" at bounding box center [689, 397] width 177 height 21
type input "PAYE"
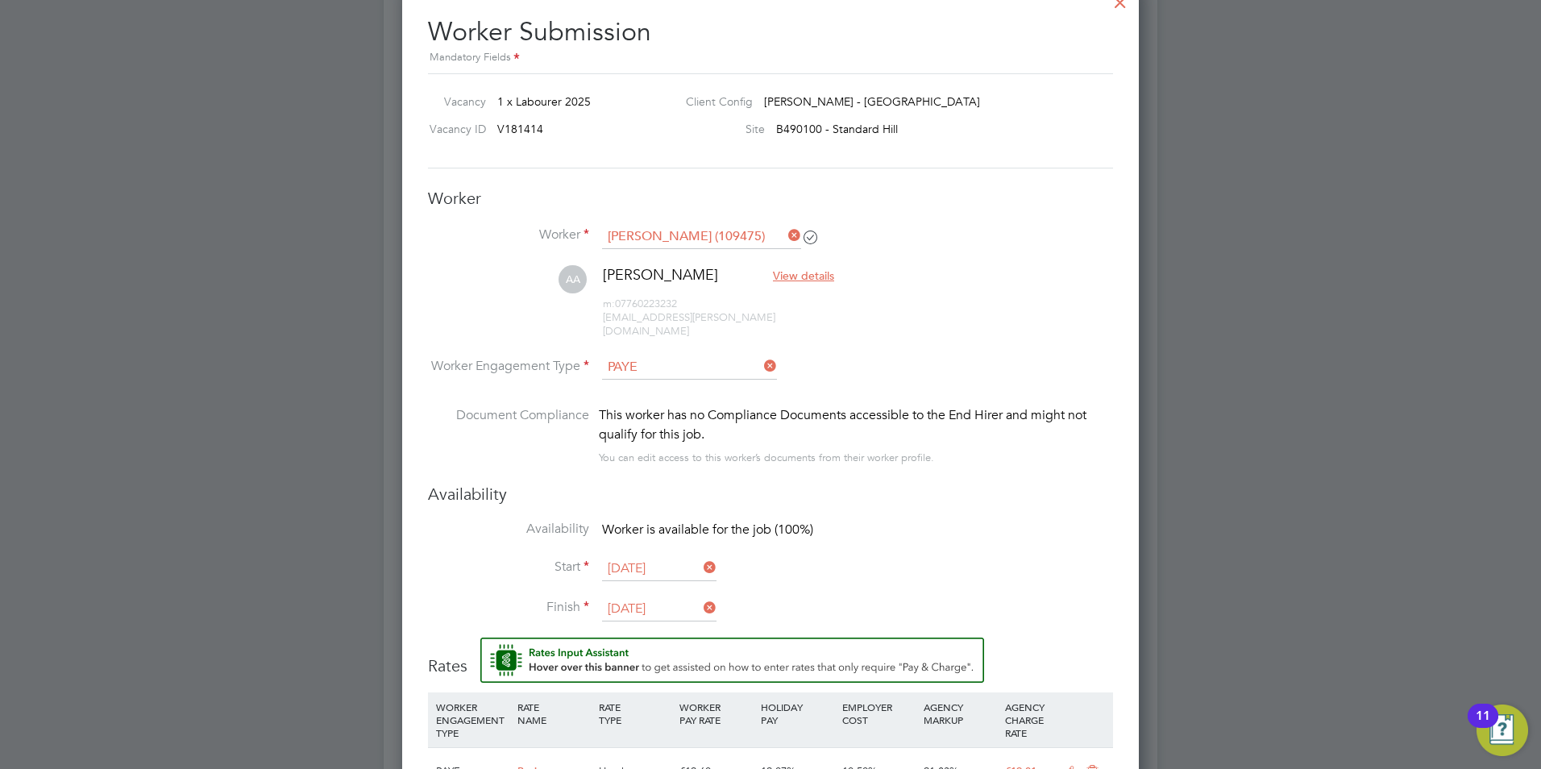
scroll to position [8, 8]
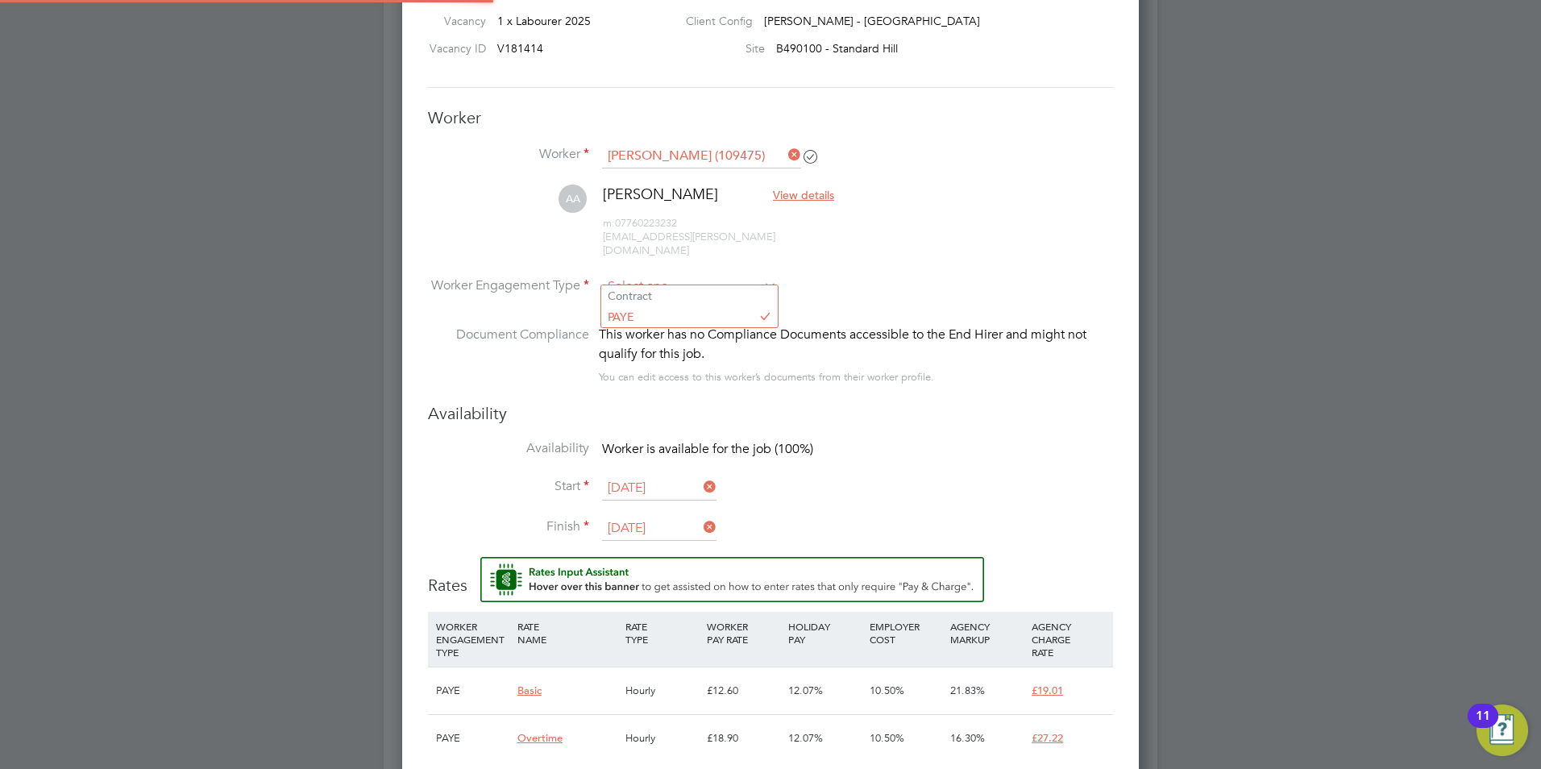
click at [752, 275] on input at bounding box center [689, 287] width 175 height 24
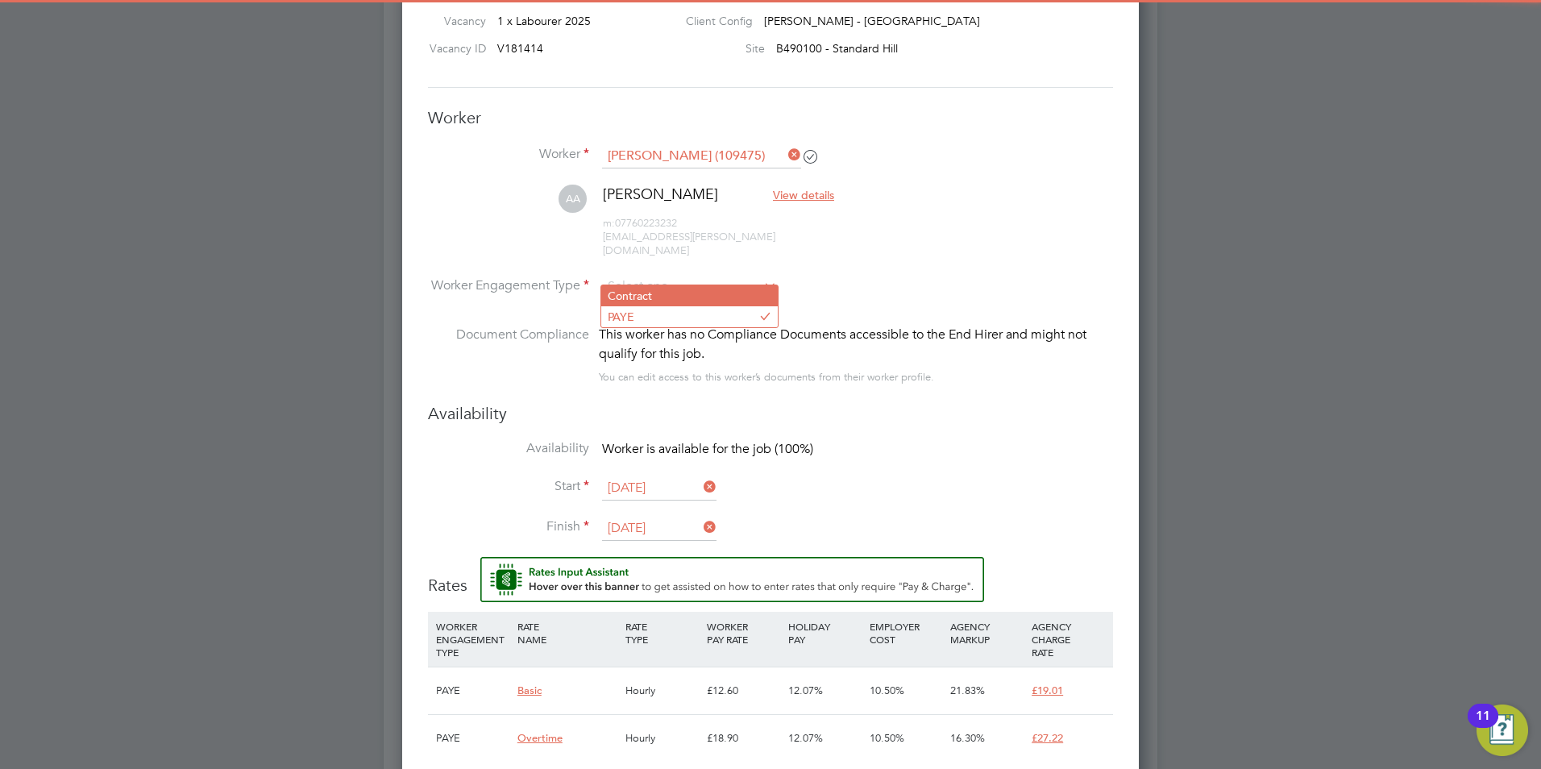
click at [705, 293] on li "Contract" at bounding box center [689, 295] width 177 height 21
type input "Contract"
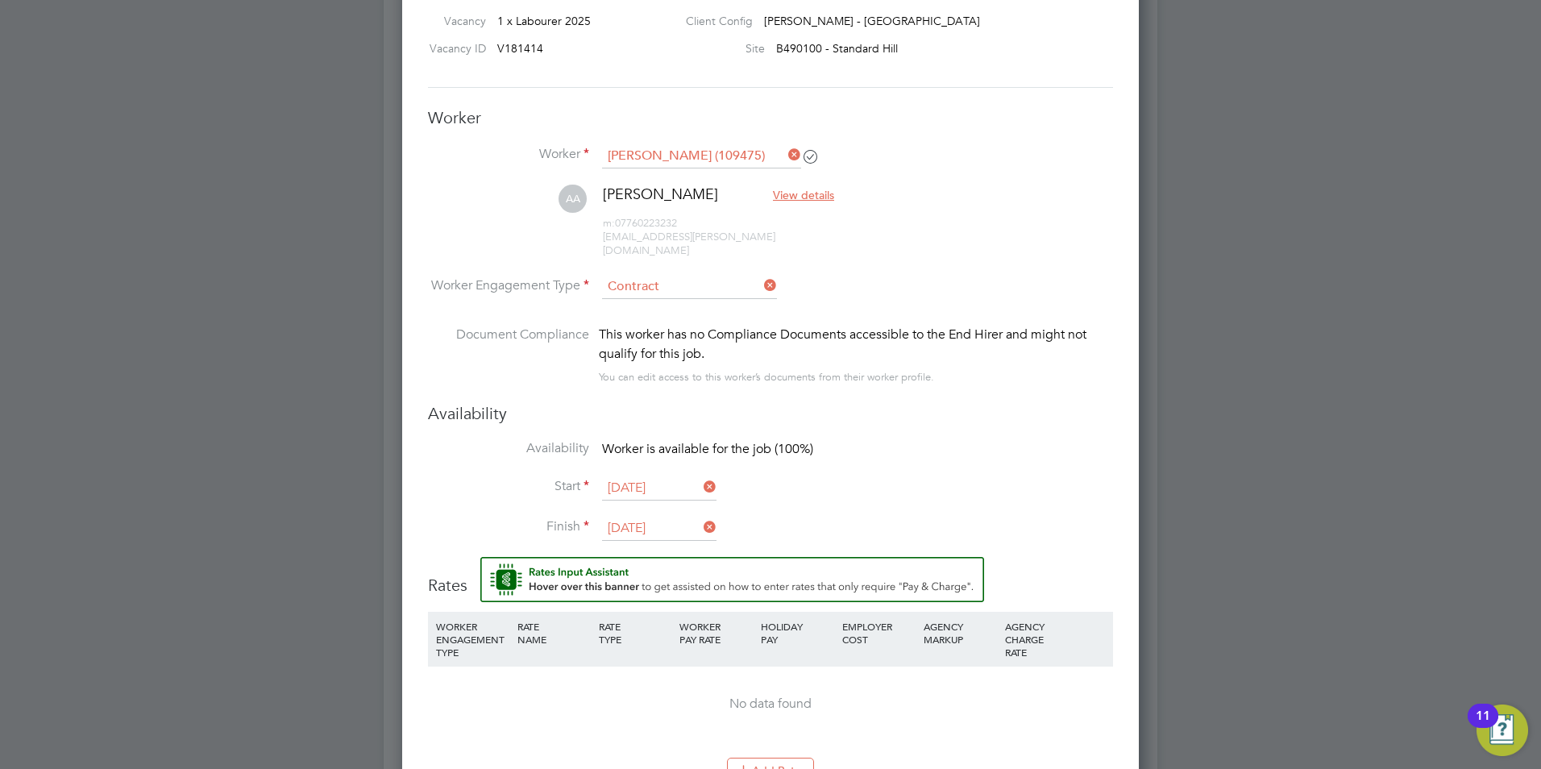
click at [790, 309] on li "Worker Engagement Type Contract" at bounding box center [770, 300] width 685 height 50
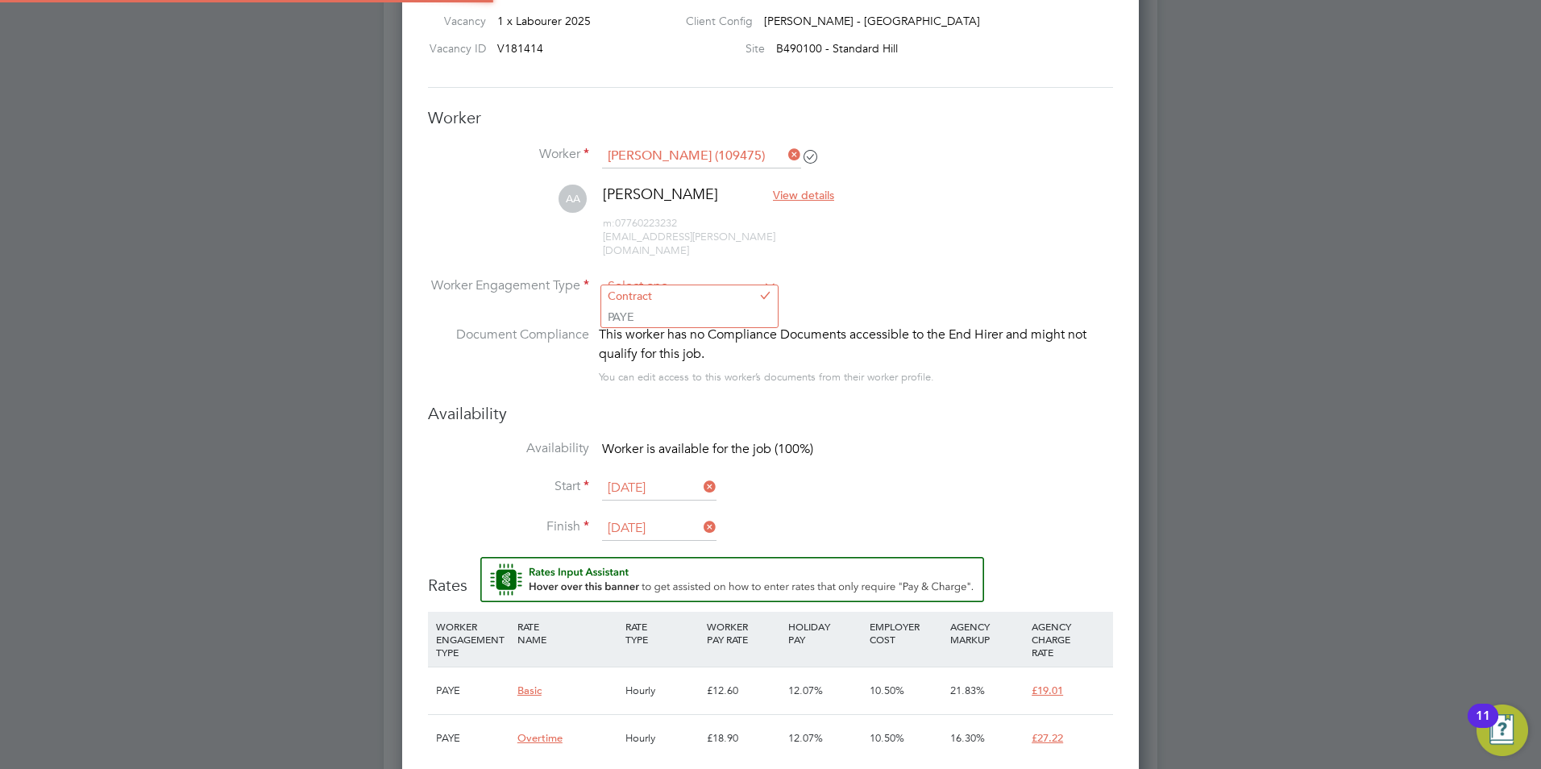
click at [718, 275] on input at bounding box center [689, 287] width 175 height 24
click at [823, 192] on span "View details" at bounding box center [803, 195] width 61 height 15
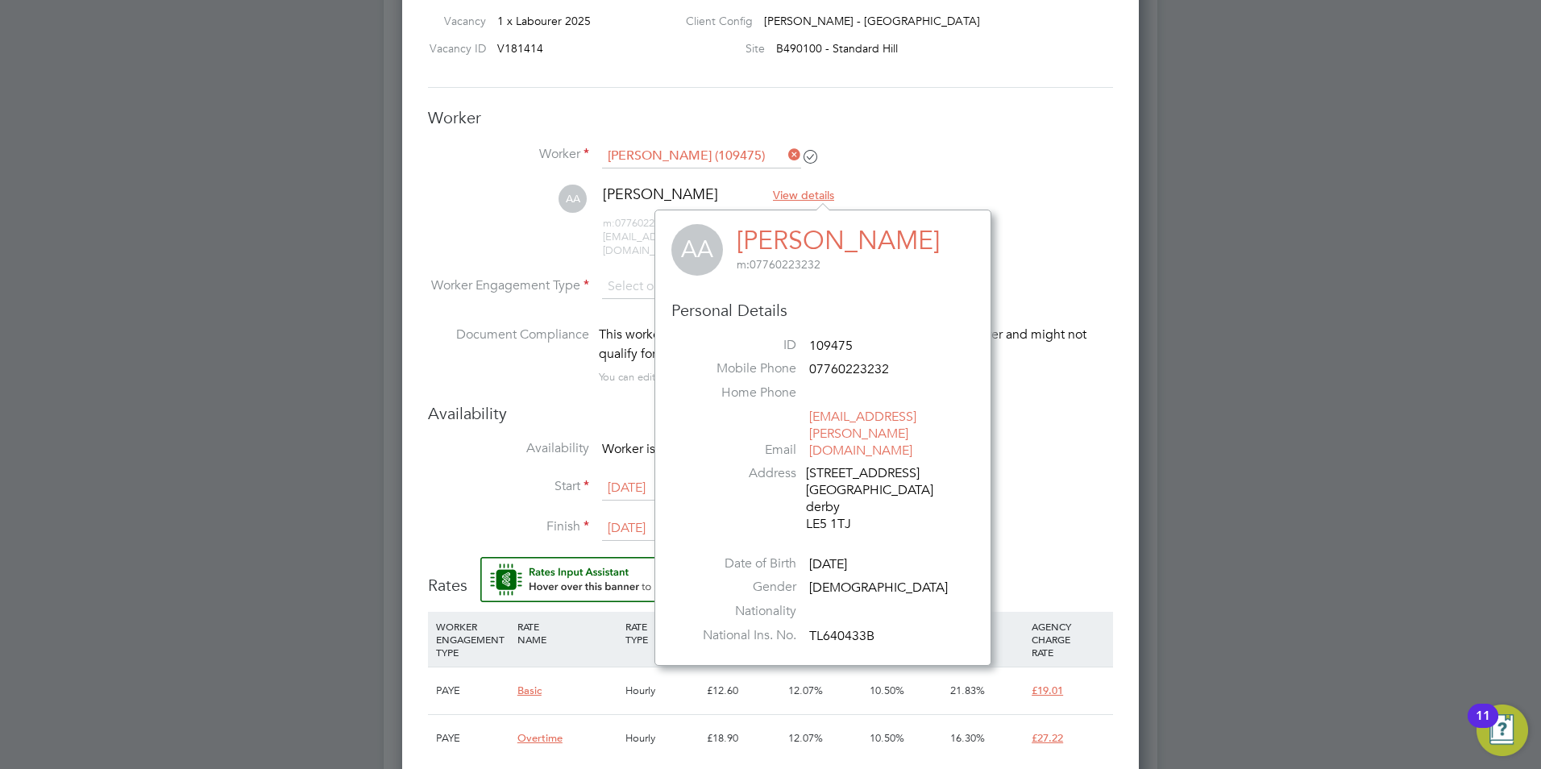
click at [1019, 336] on div "This worker has no Compliance Documents accessible to the End Hirer and might n…" at bounding box center [856, 344] width 514 height 39
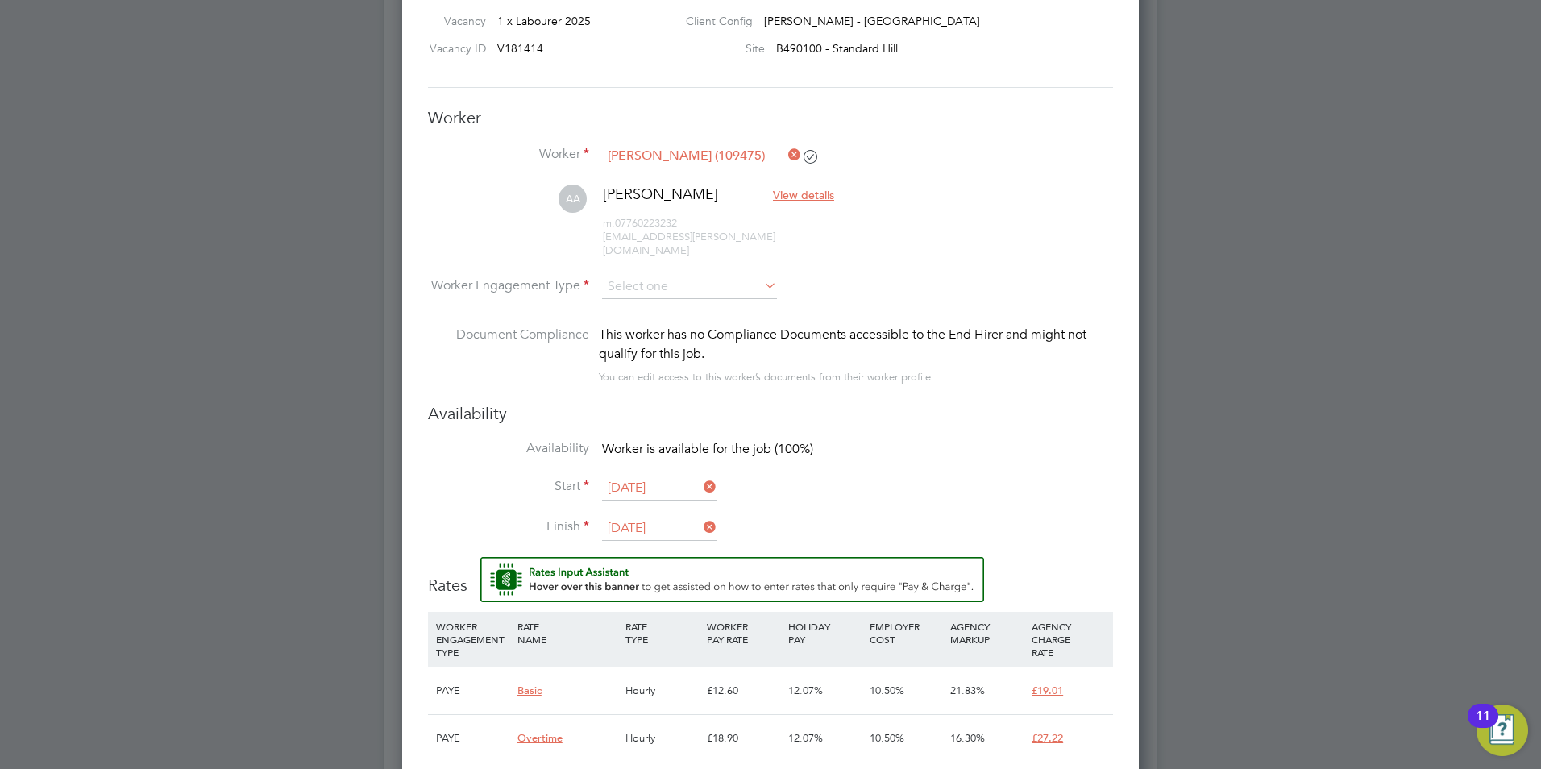
click at [761, 279] on icon at bounding box center [761, 285] width 0 height 23
click at [725, 294] on li "Contract" at bounding box center [689, 295] width 177 height 21
type input "Contract"
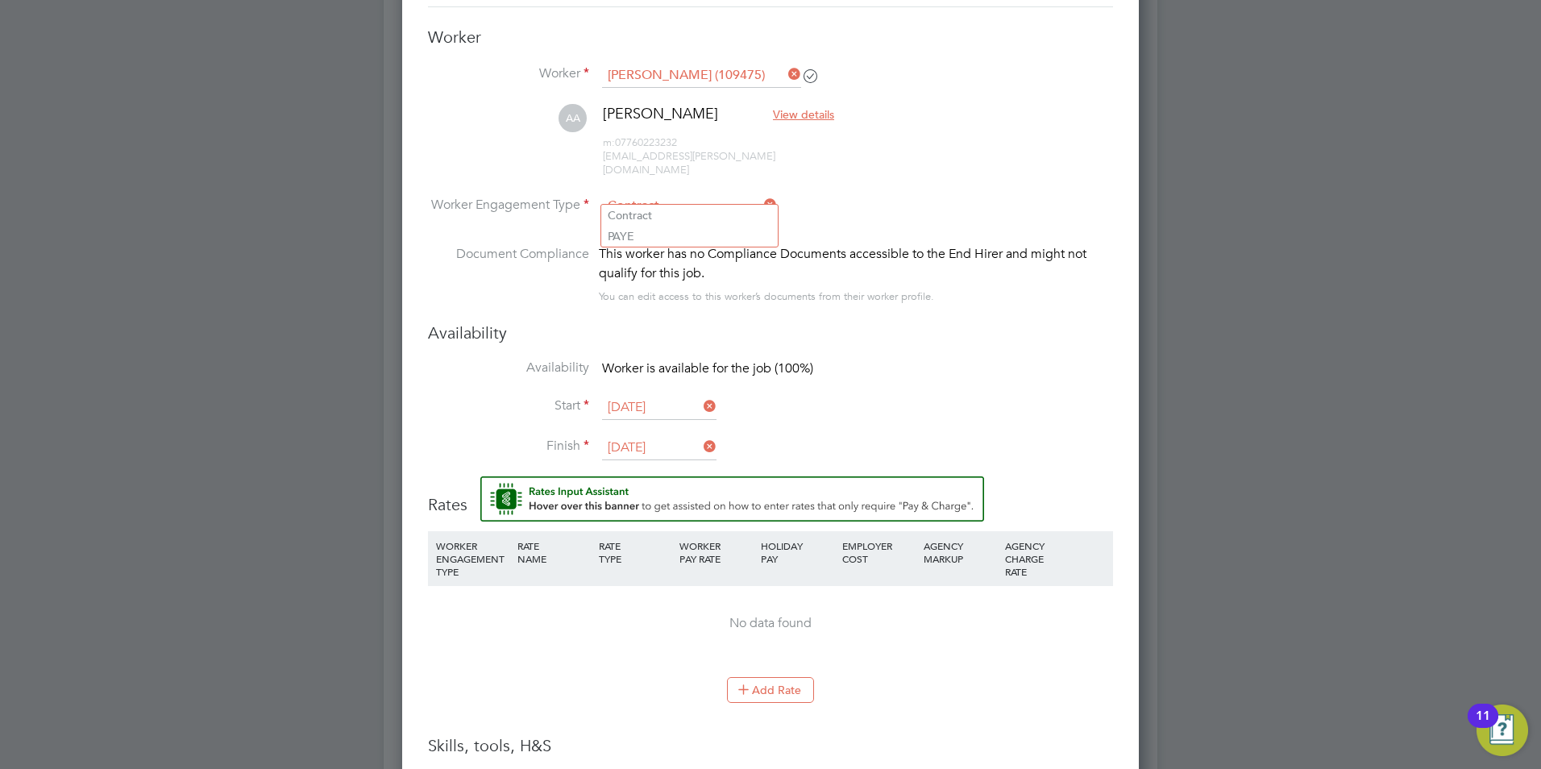
click at [799, 396] on li "Start 29 Sep 2025" at bounding box center [770, 416] width 685 height 40
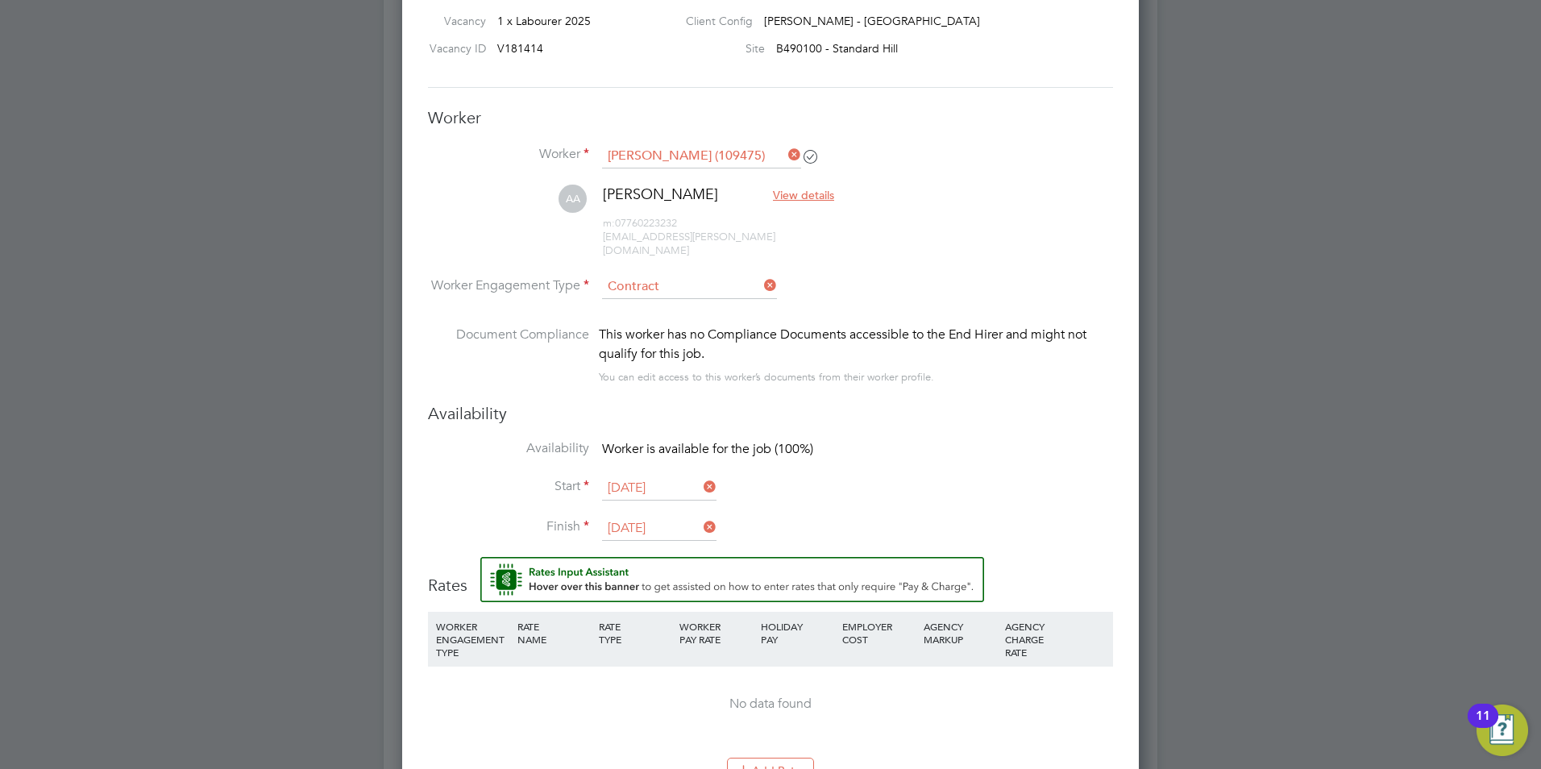
click at [808, 195] on span "View details" at bounding box center [803, 195] width 61 height 15
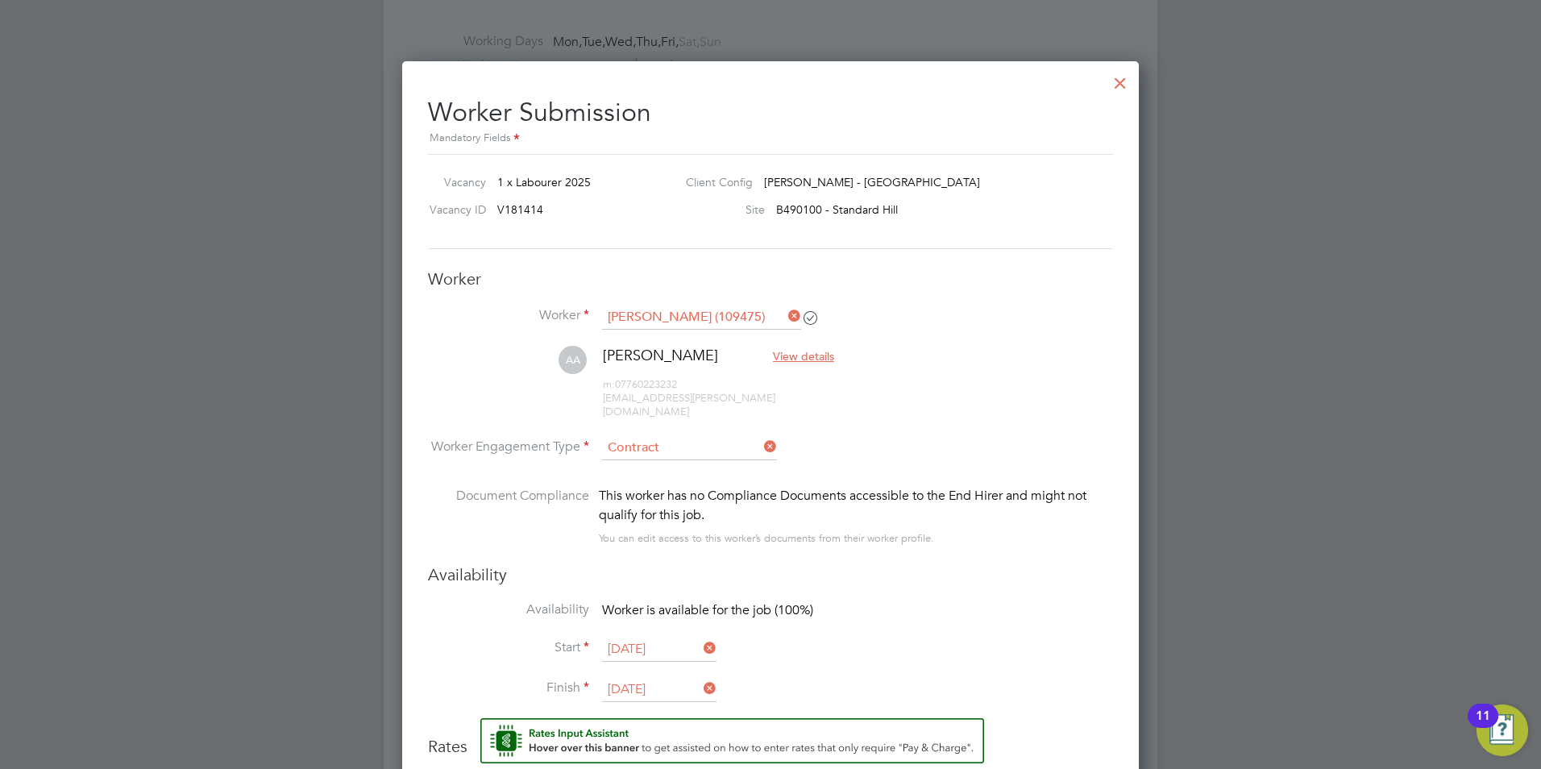
click at [1116, 88] on div at bounding box center [1120, 78] width 29 height 29
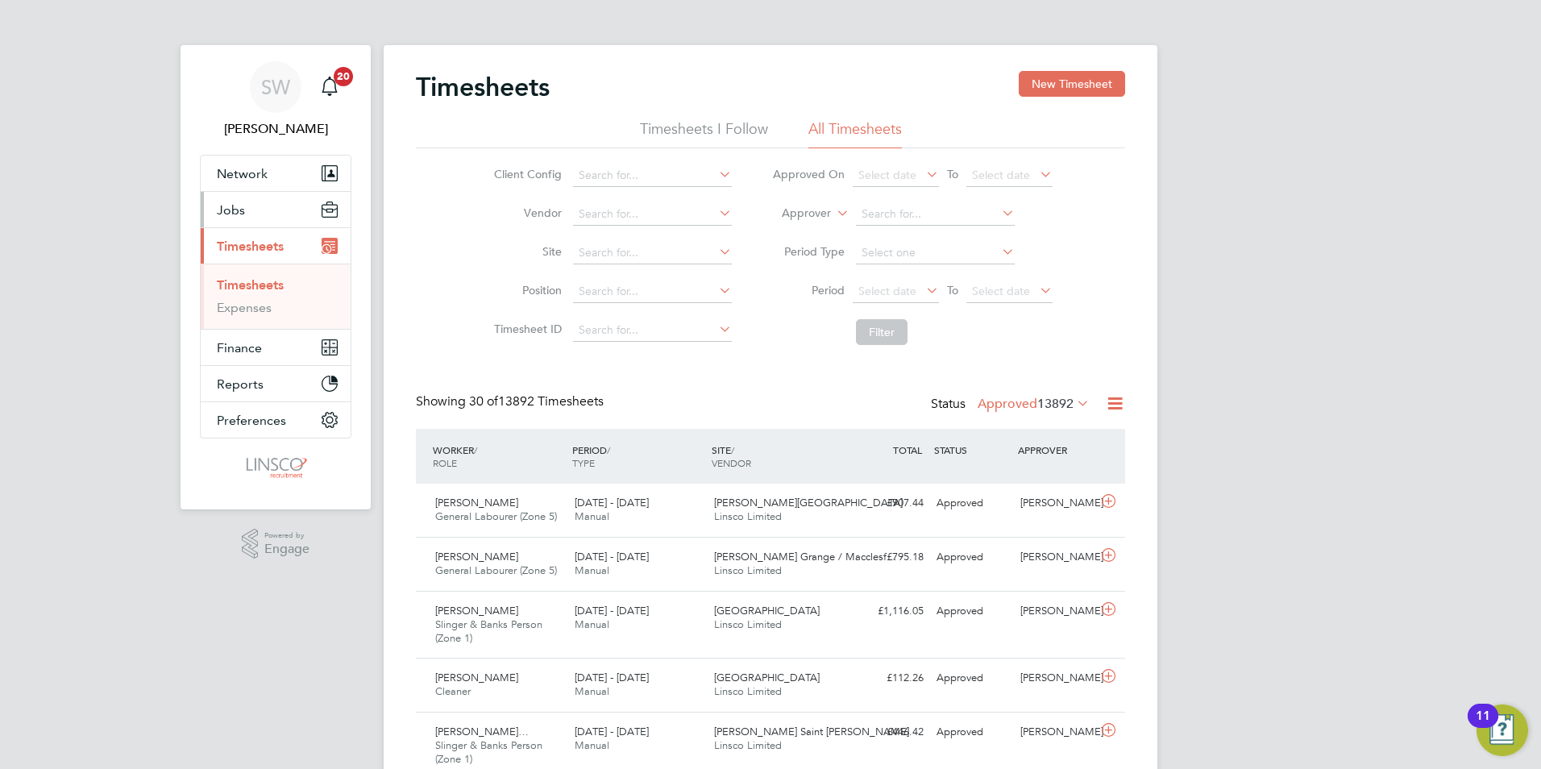
click at [241, 208] on span "Jobs" at bounding box center [231, 209] width 28 height 15
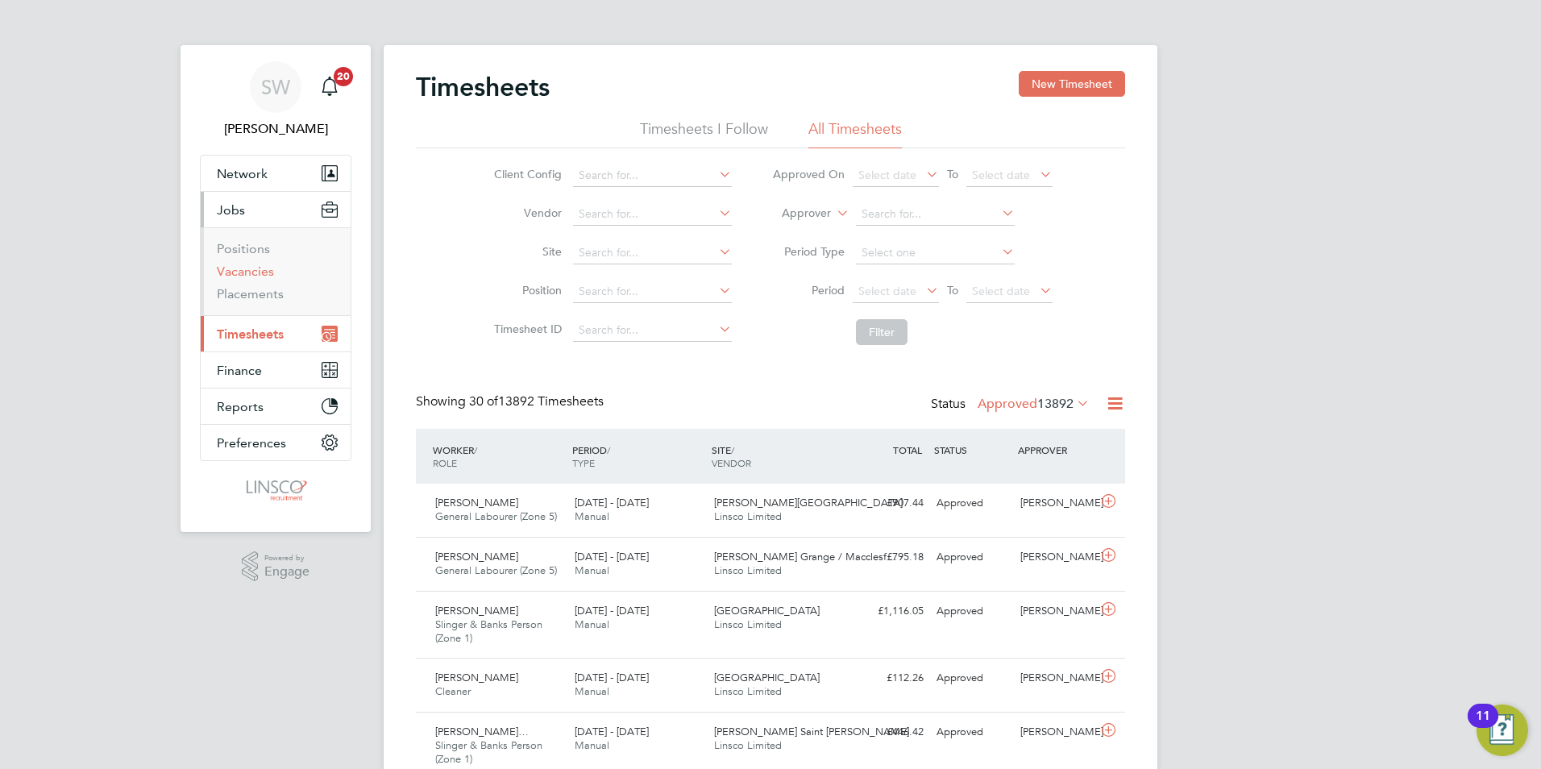
click at [260, 269] on link "Vacancies" at bounding box center [245, 271] width 57 height 15
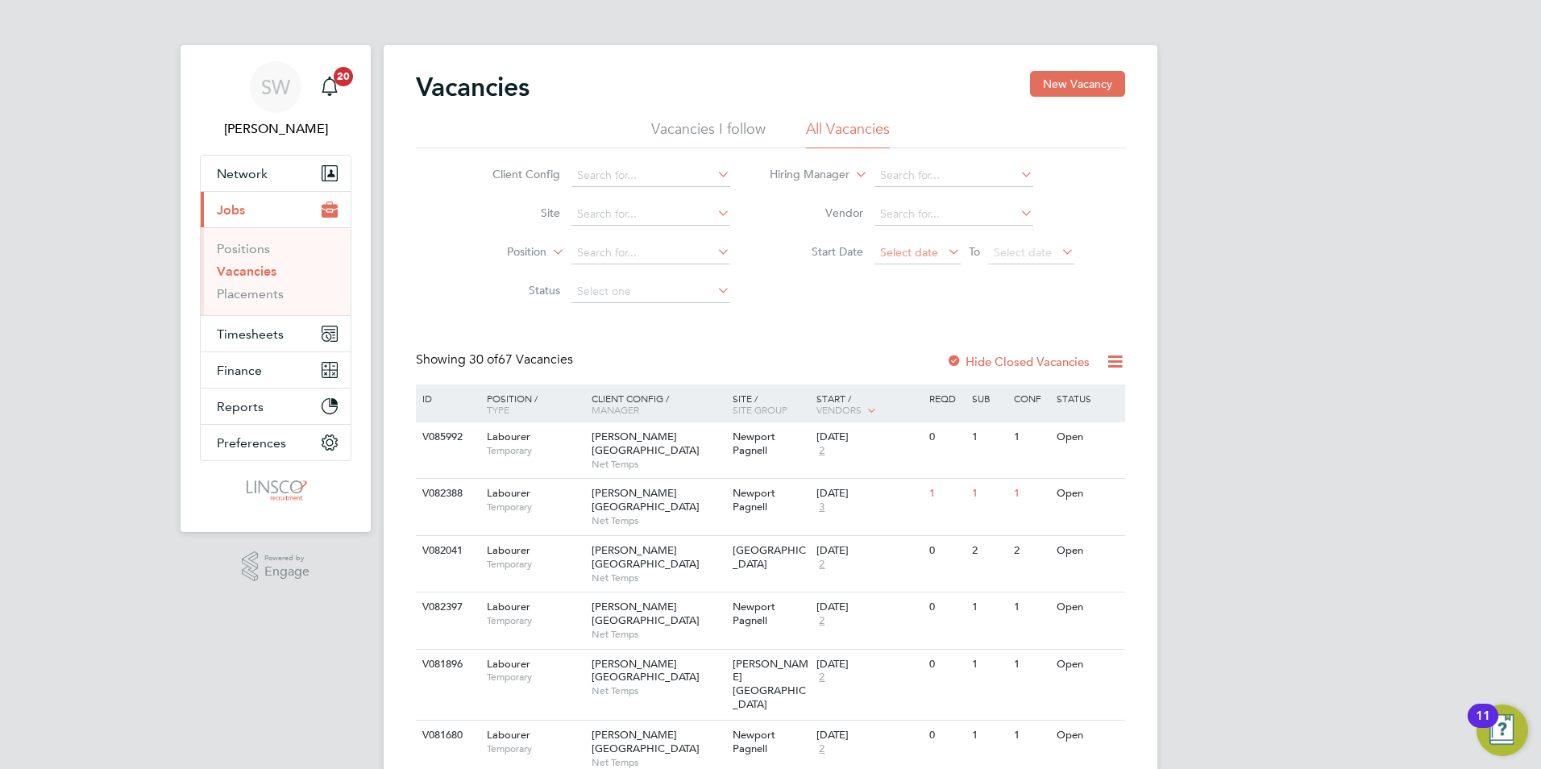
click at [913, 256] on span "Select date" at bounding box center [909, 252] width 58 height 15
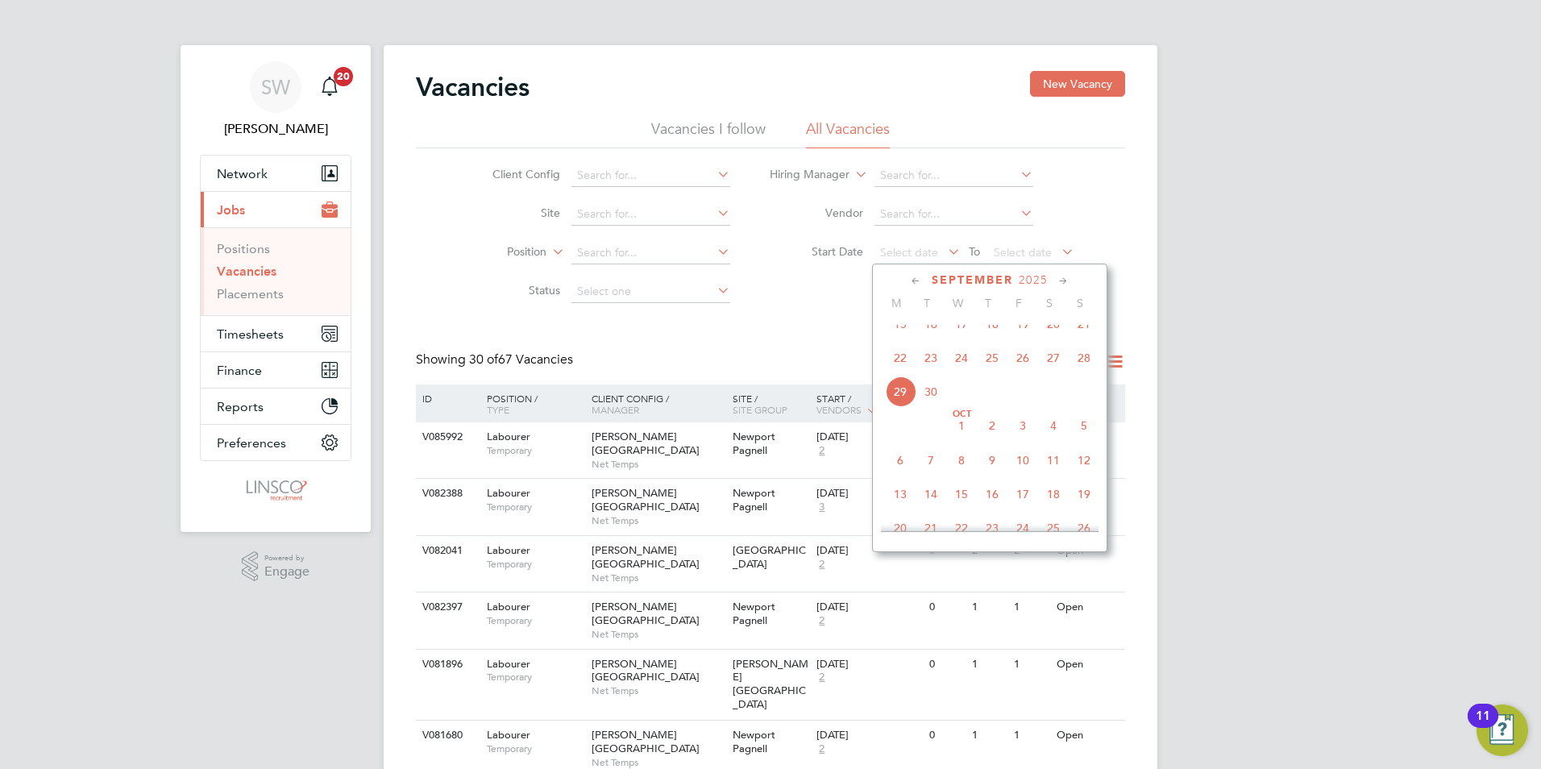
click at [900, 407] on span "29" at bounding box center [900, 391] width 31 height 31
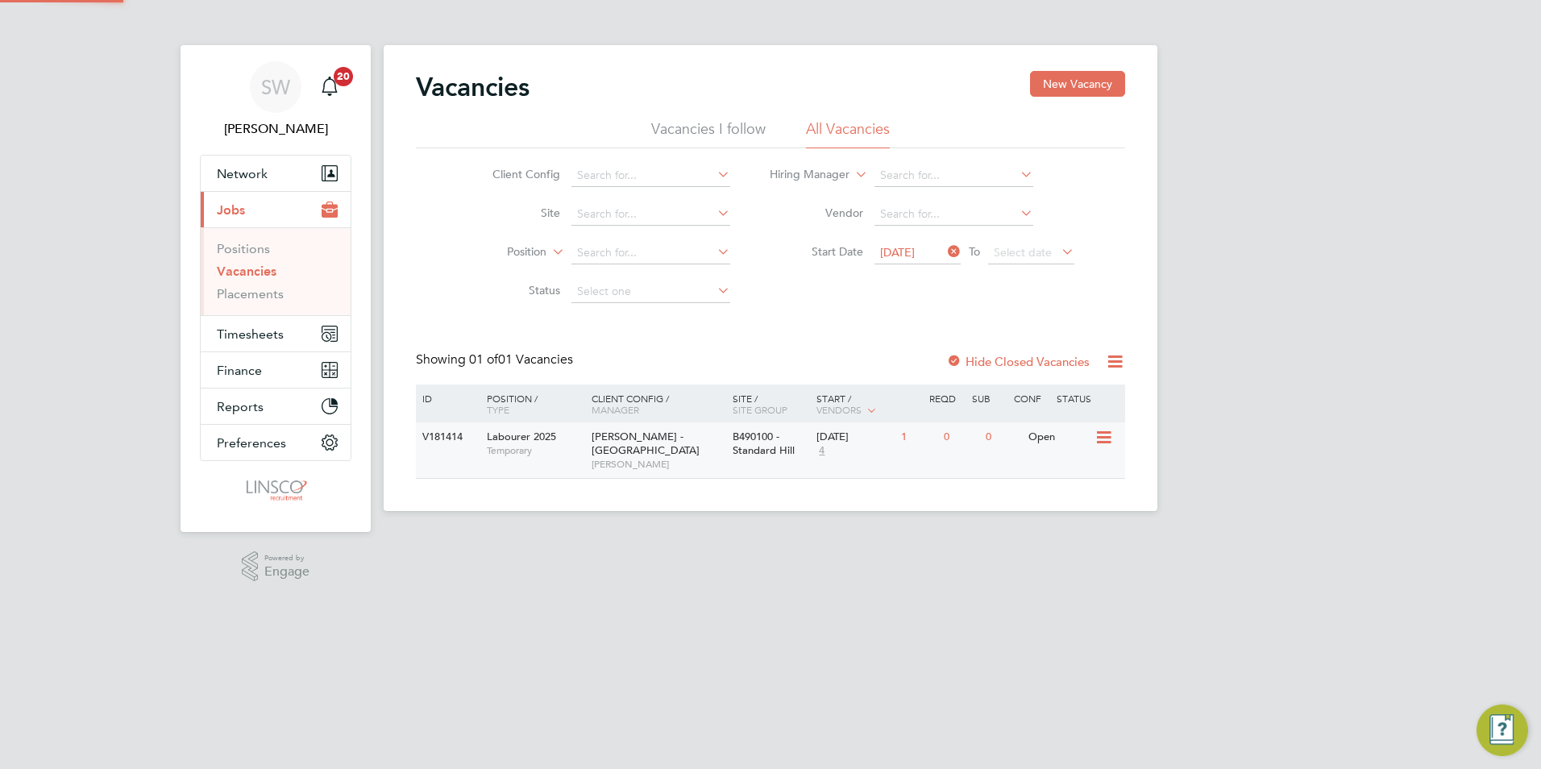
click at [691, 438] on span "[PERSON_NAME] - [GEOGRAPHIC_DATA]" at bounding box center [646, 443] width 108 height 27
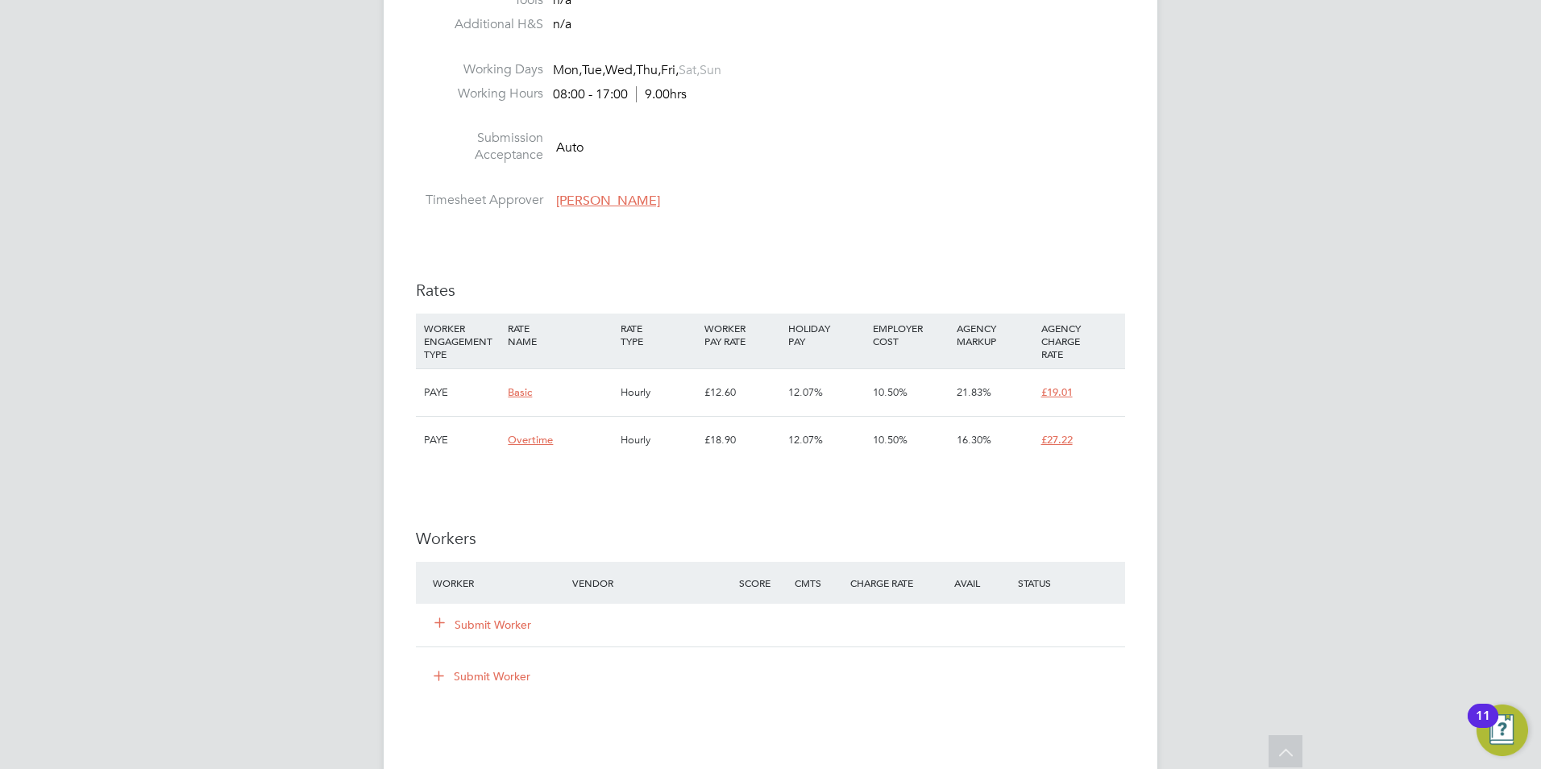
scroll to position [806, 0]
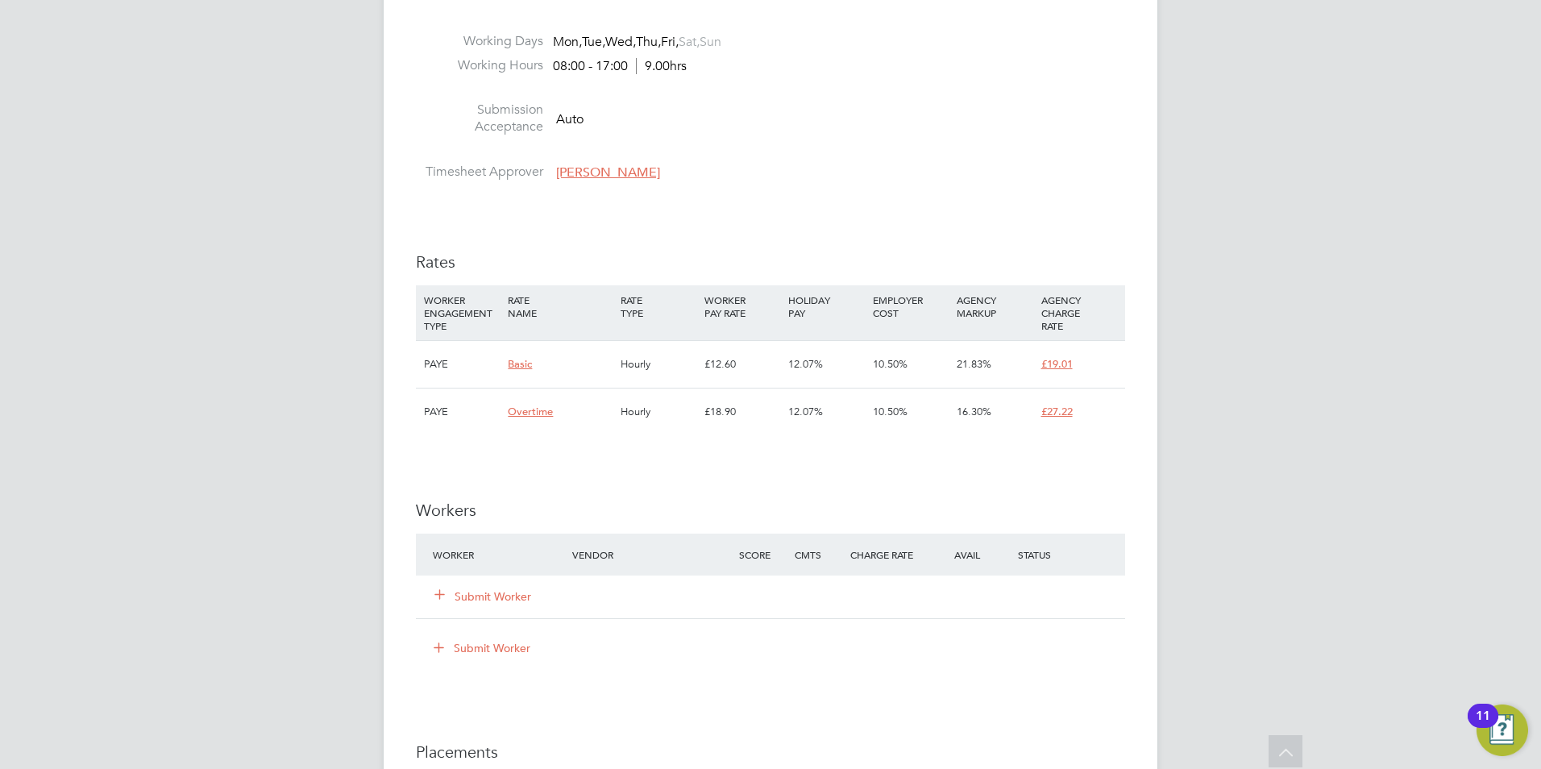
click at [505, 601] on button "Submit Worker" at bounding box center [483, 597] width 97 height 16
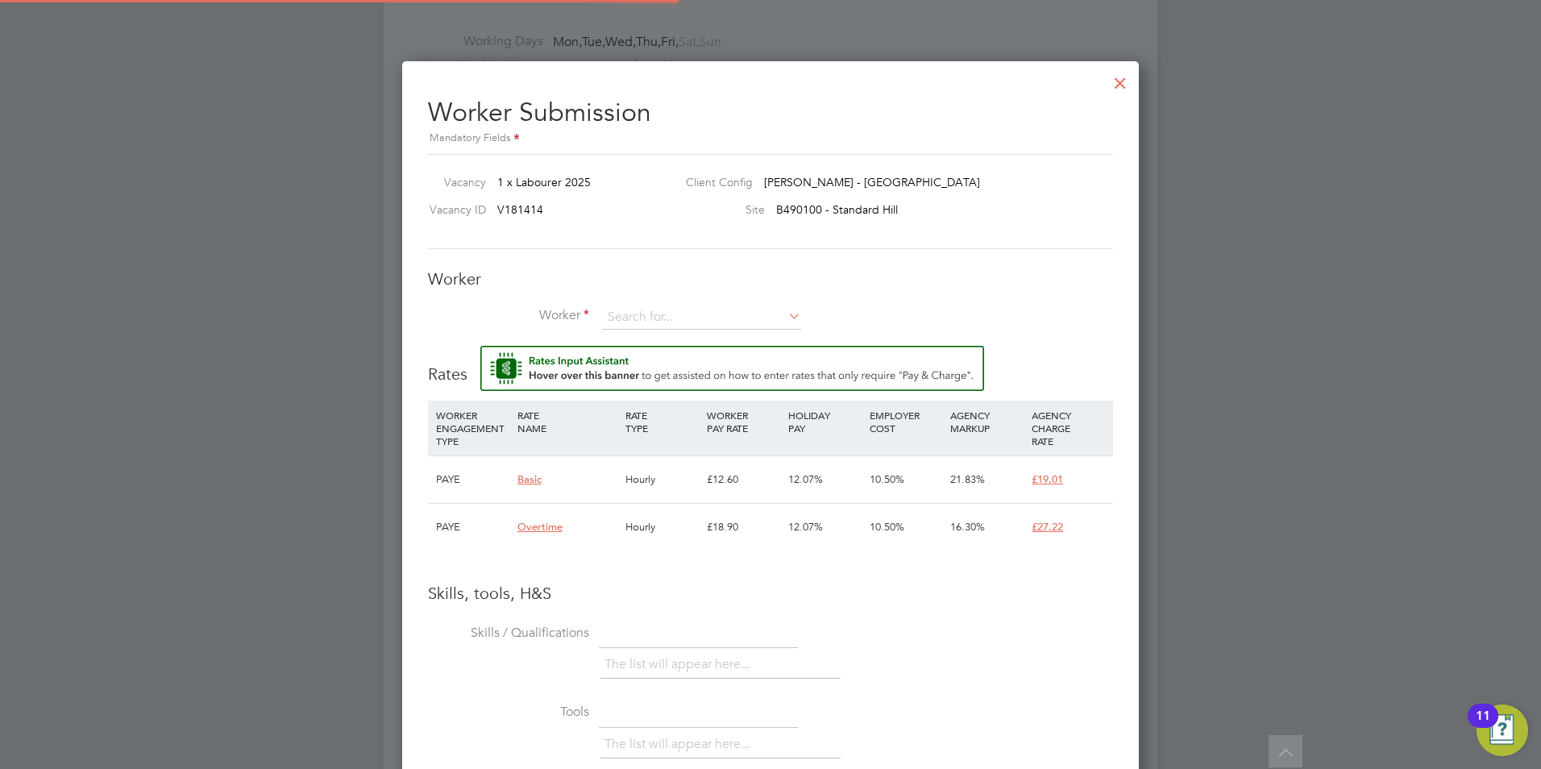
scroll to position [48, 110]
click at [666, 306] on input at bounding box center [701, 318] width 199 height 24
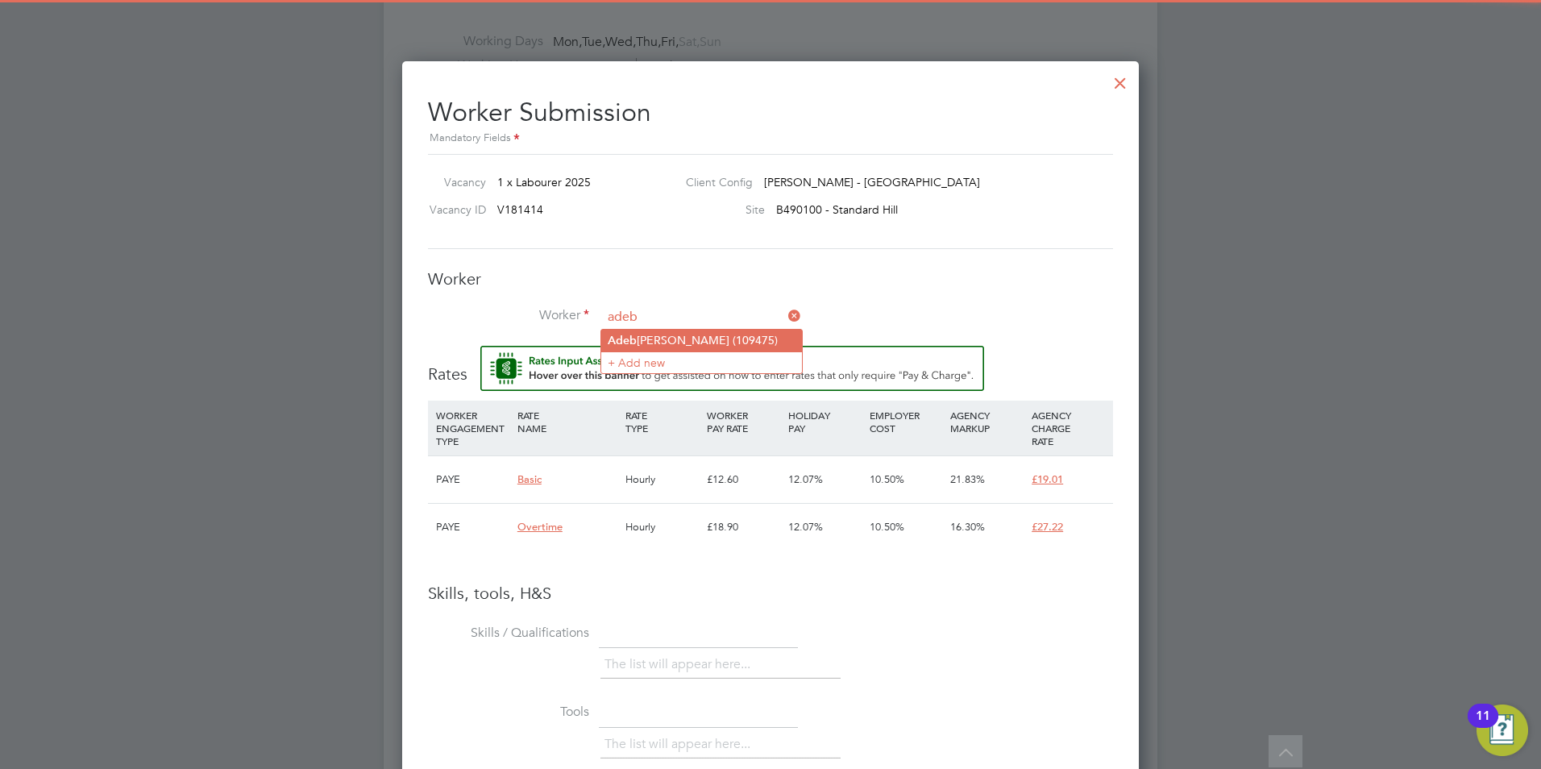
click at [680, 341] on li "[PERSON_NAME] (109475)" at bounding box center [701, 341] width 201 height 22
type input "[PERSON_NAME] (109475)"
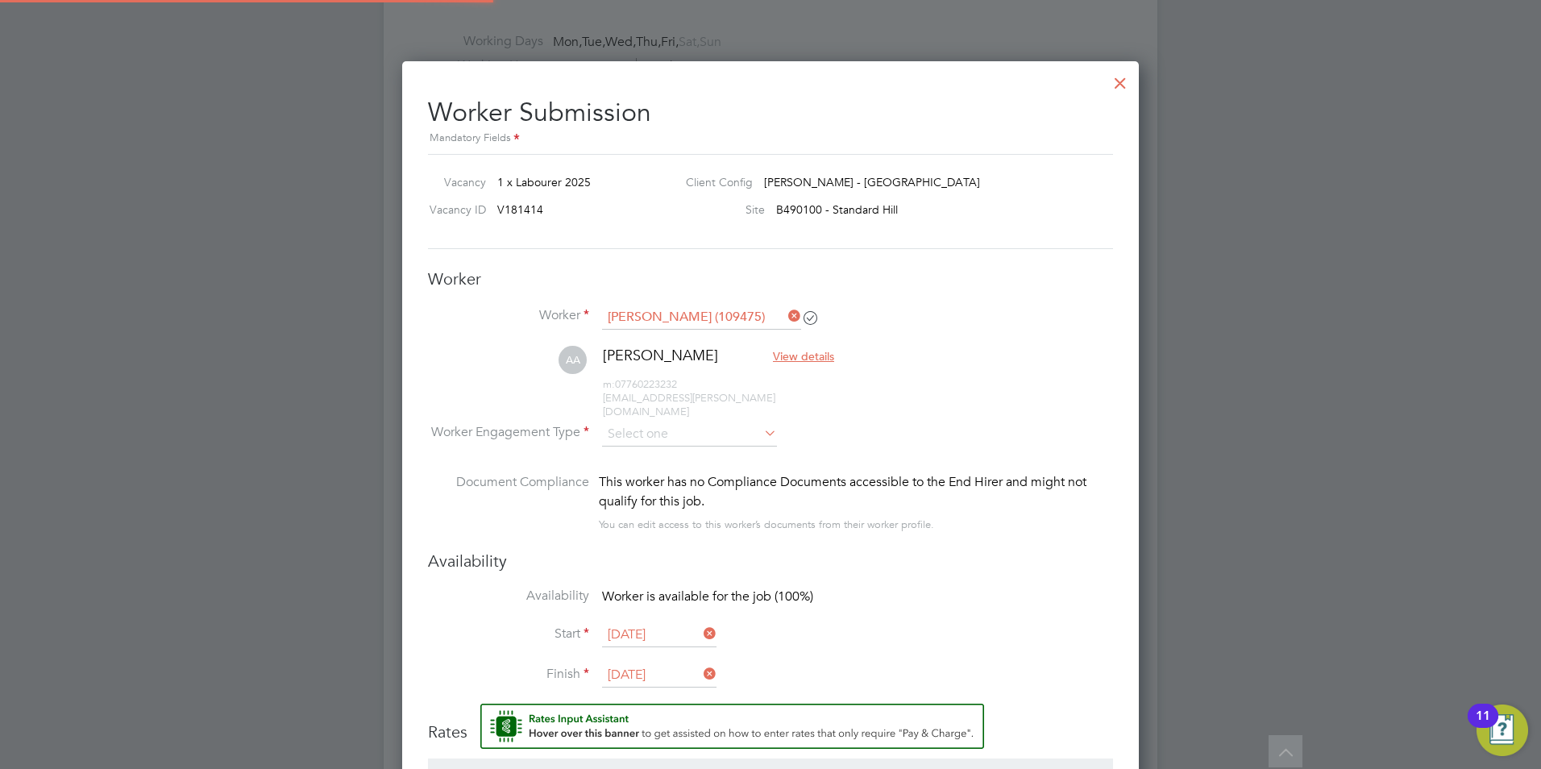
scroll to position [8, 8]
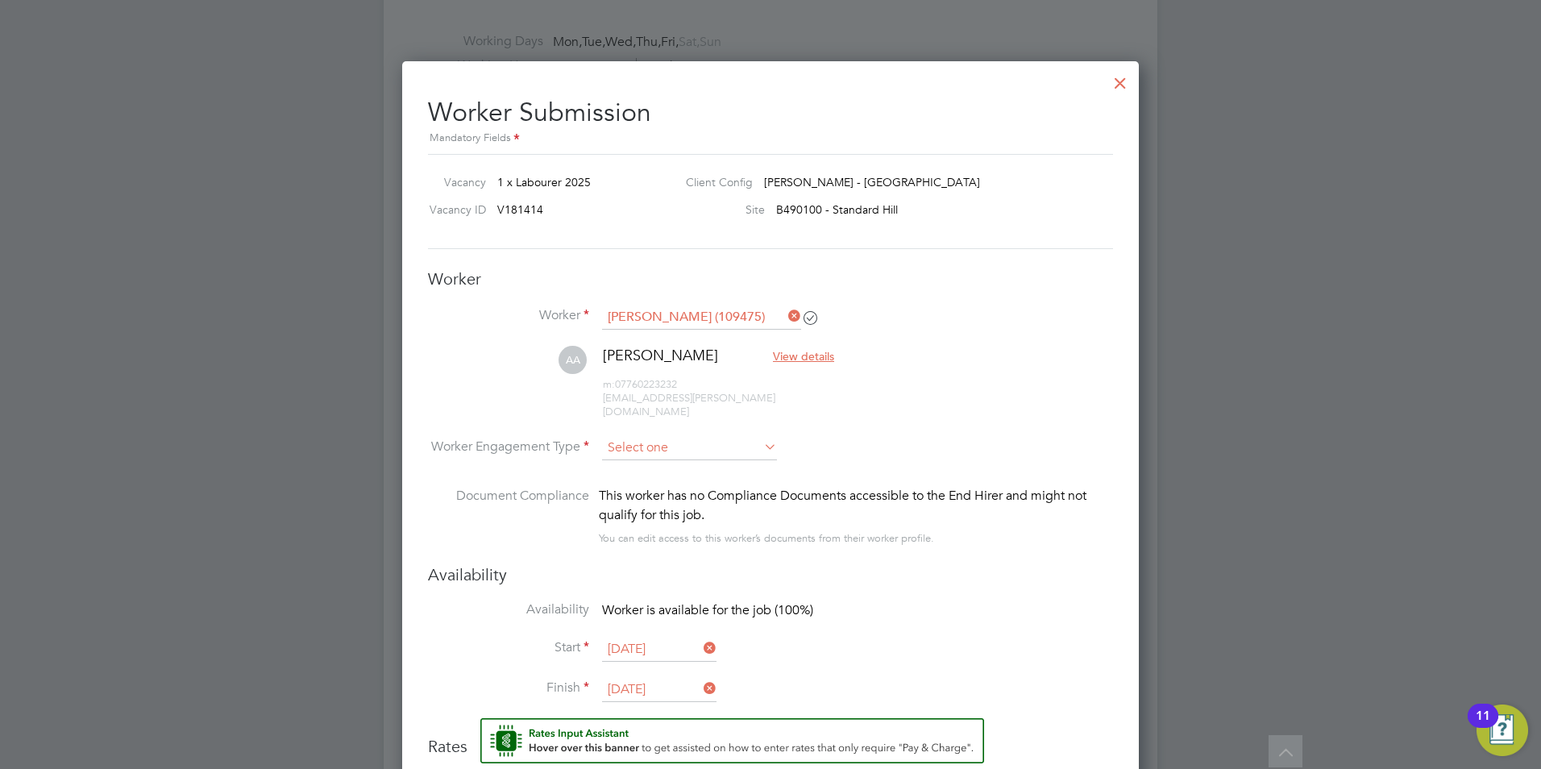
click at [729, 436] on input at bounding box center [689, 448] width 175 height 24
click at [669, 457] on li "Contract" at bounding box center [689, 457] width 177 height 21
type input "Contract"
click at [900, 407] on li "AA [PERSON_NAME] View details m: 07760223232 [EMAIL_ADDRESS][PERSON_NAME][DOMAI…" at bounding box center [770, 391] width 685 height 90
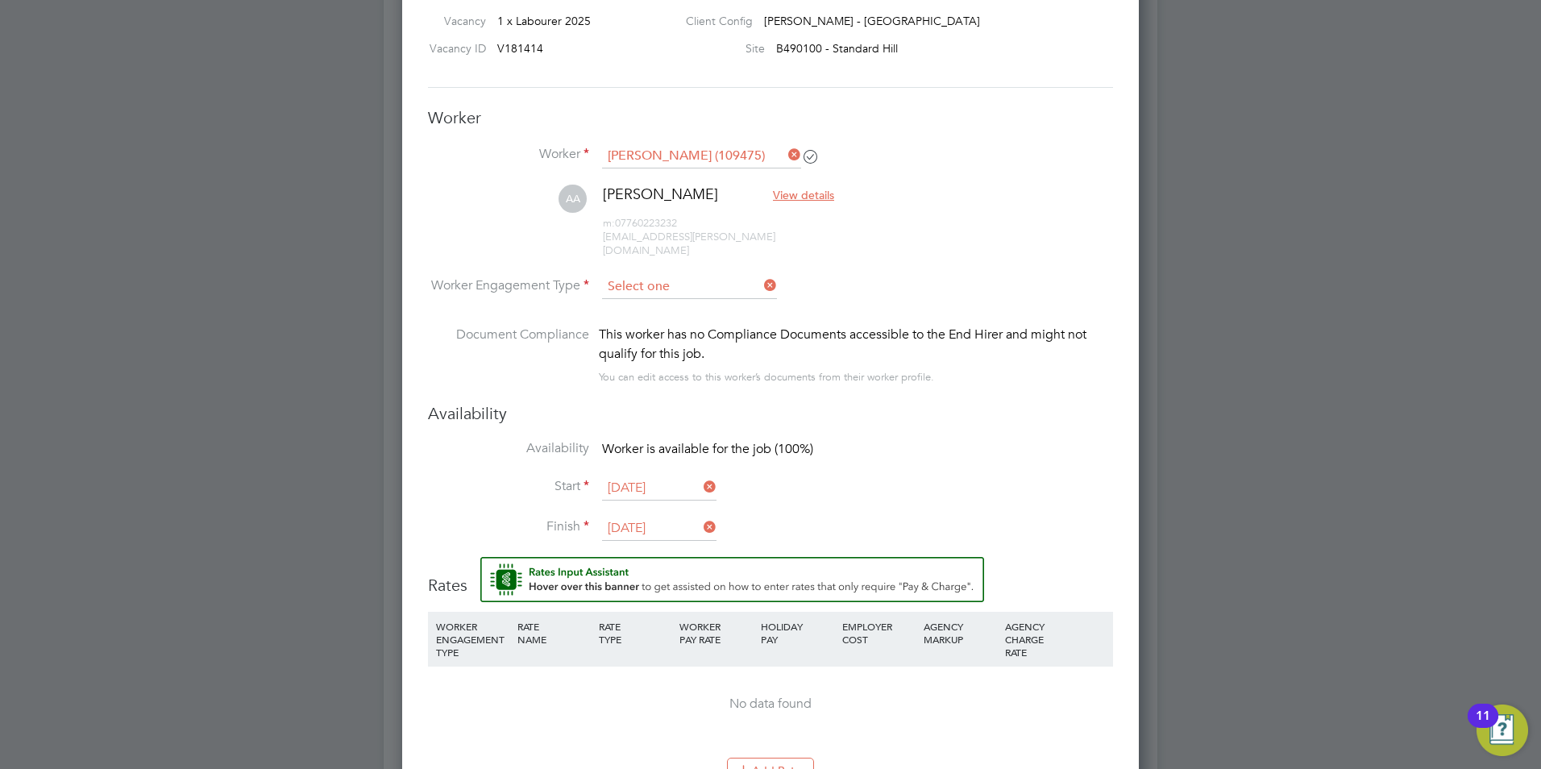
click at [690, 275] on input at bounding box center [689, 287] width 175 height 24
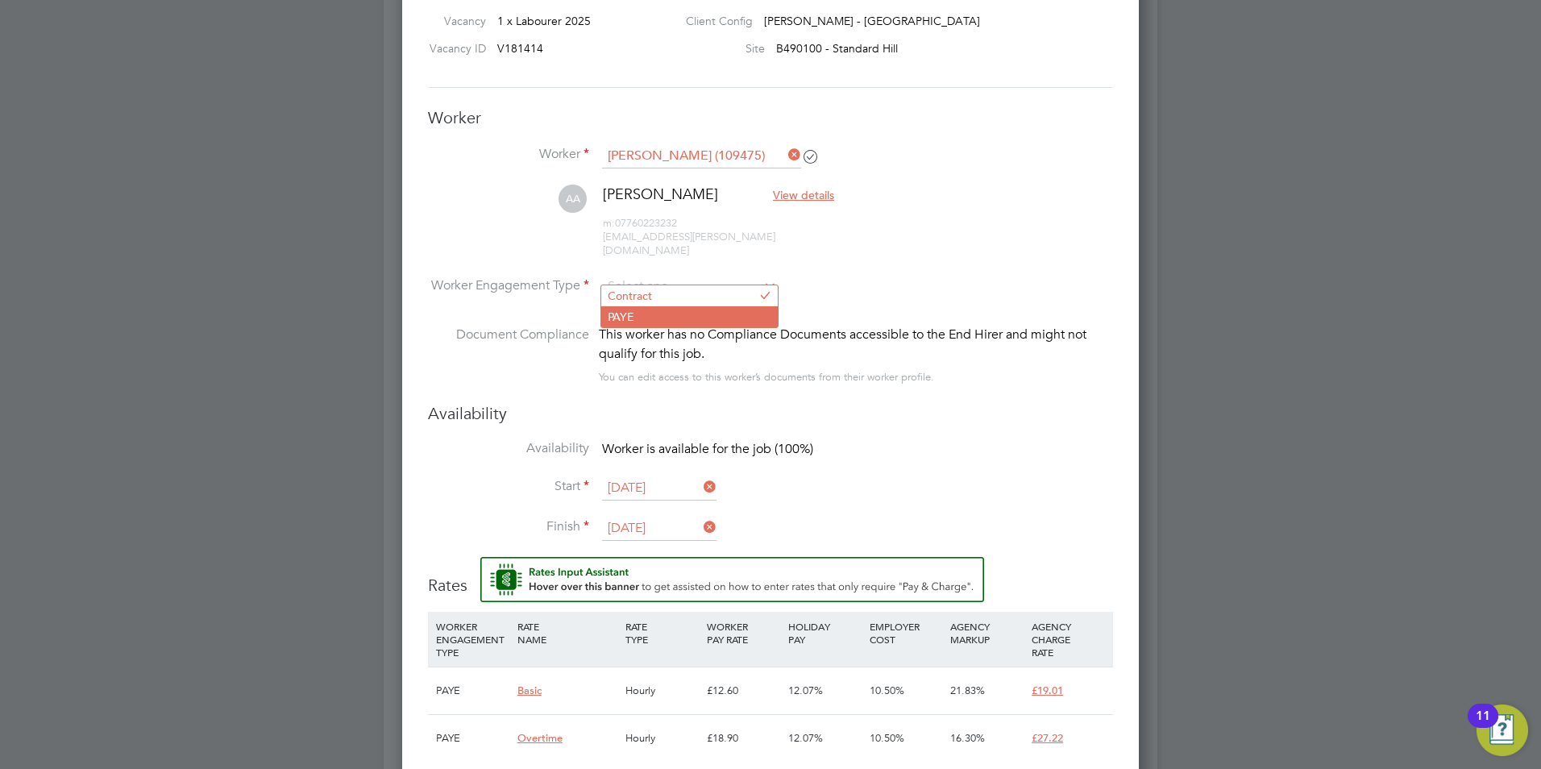
click at [657, 310] on li "PAYE" at bounding box center [689, 316] width 177 height 21
type input "PAYE"
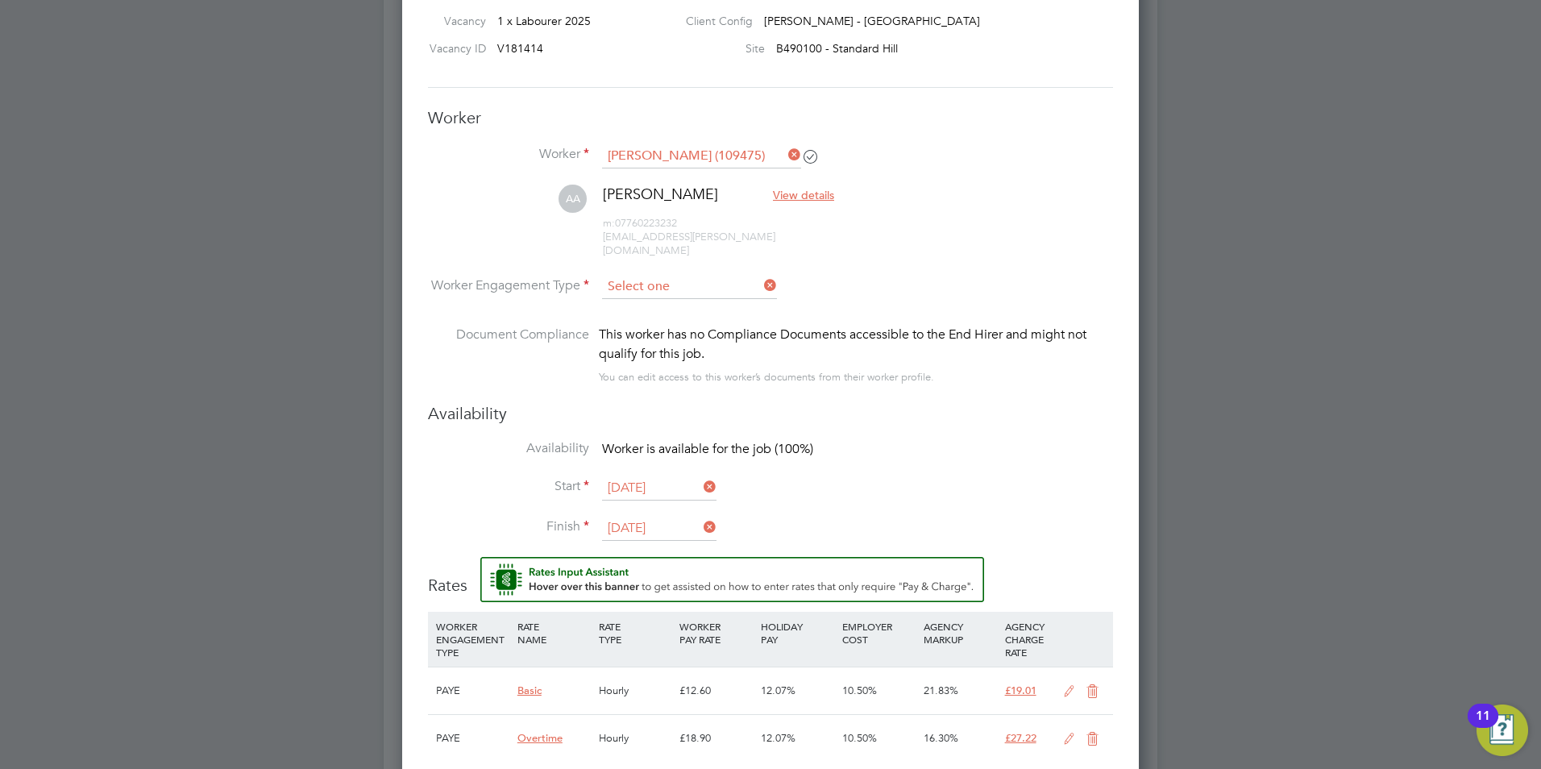
click at [666, 275] on input at bounding box center [689, 287] width 175 height 24
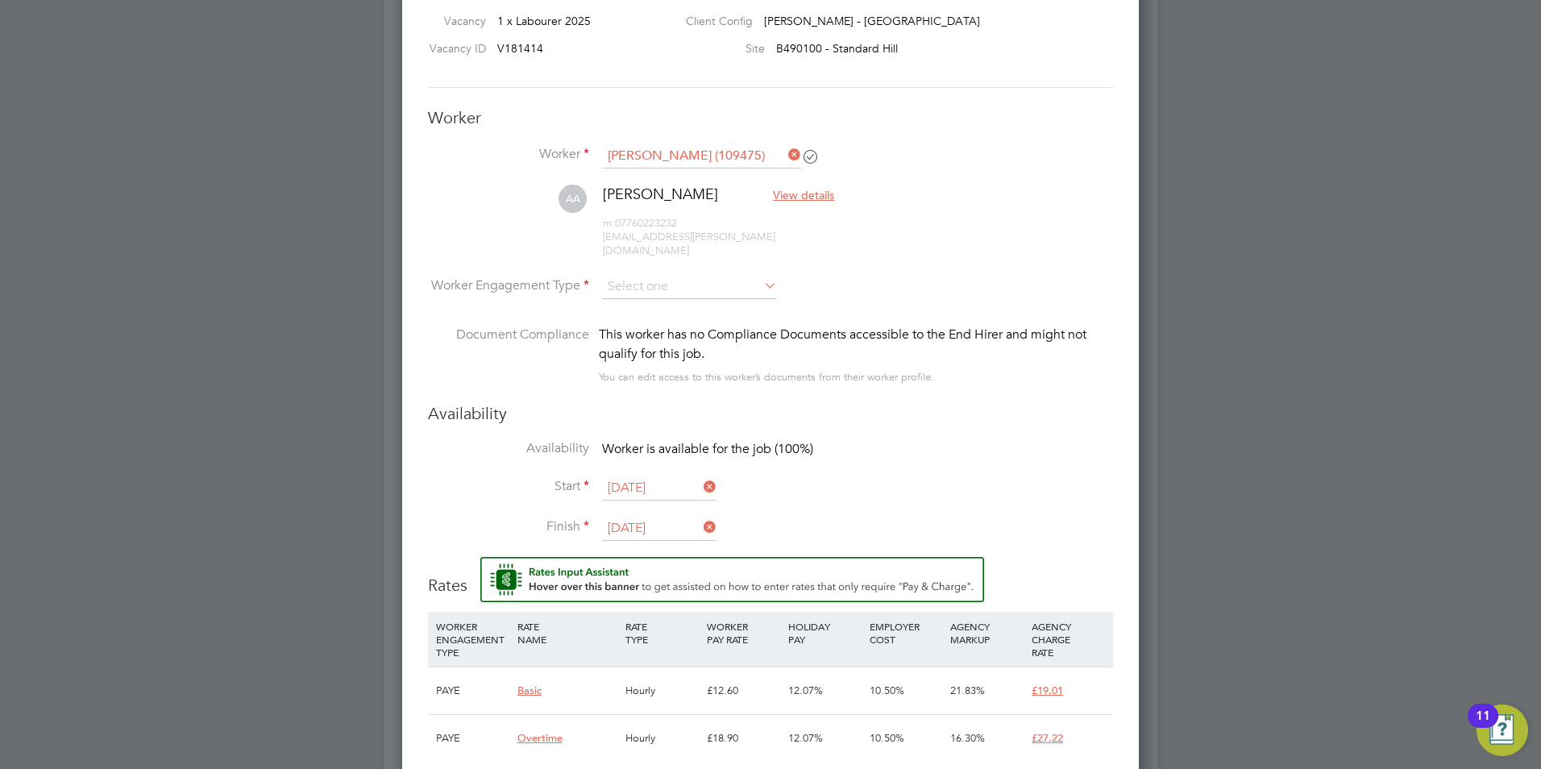
click at [655, 295] on li "Contract" at bounding box center [689, 295] width 177 height 21
type input "Contract"
